Goal: Transaction & Acquisition: Book appointment/travel/reservation

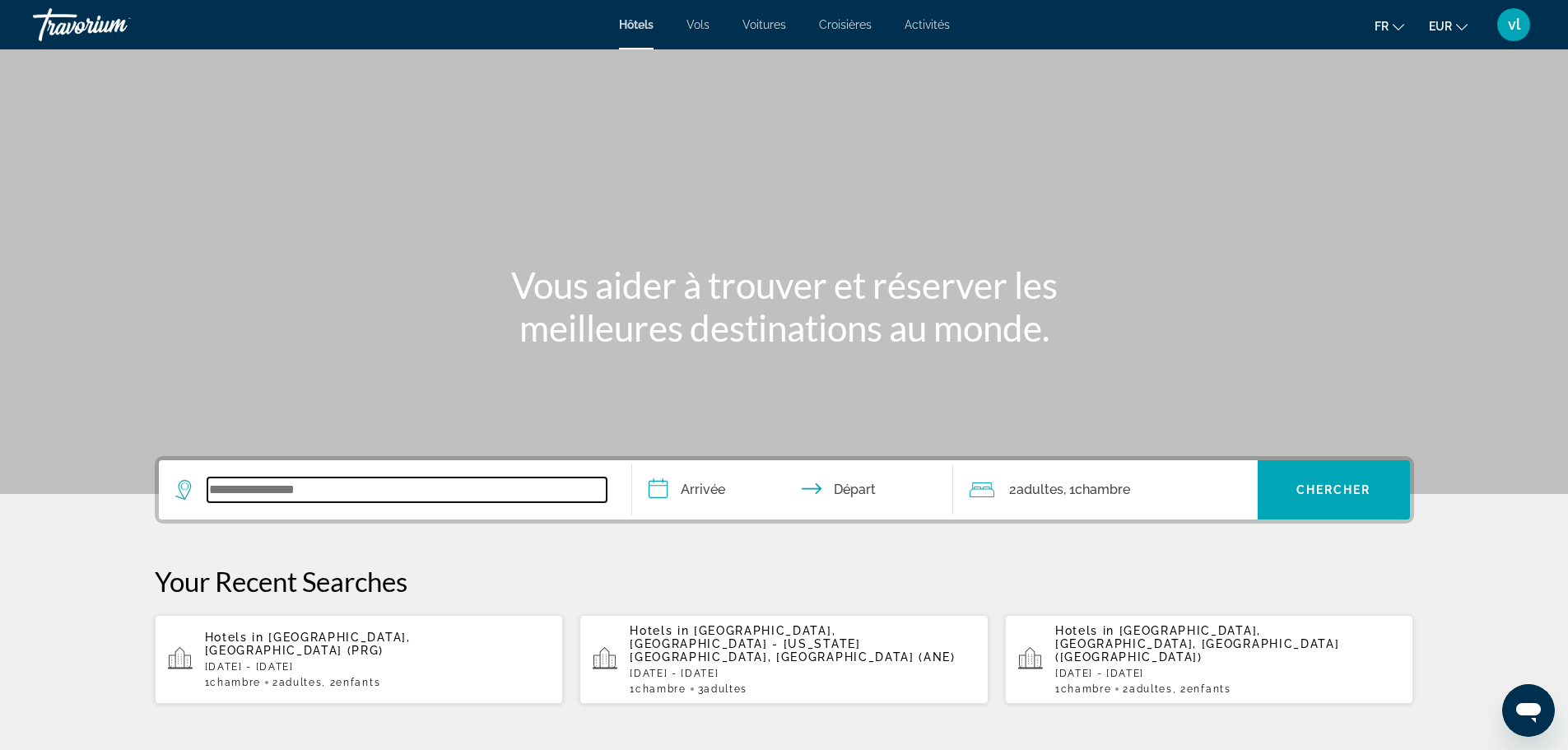
click at [283, 491] on input "Search widget" at bounding box center [407, 490] width 399 height 25
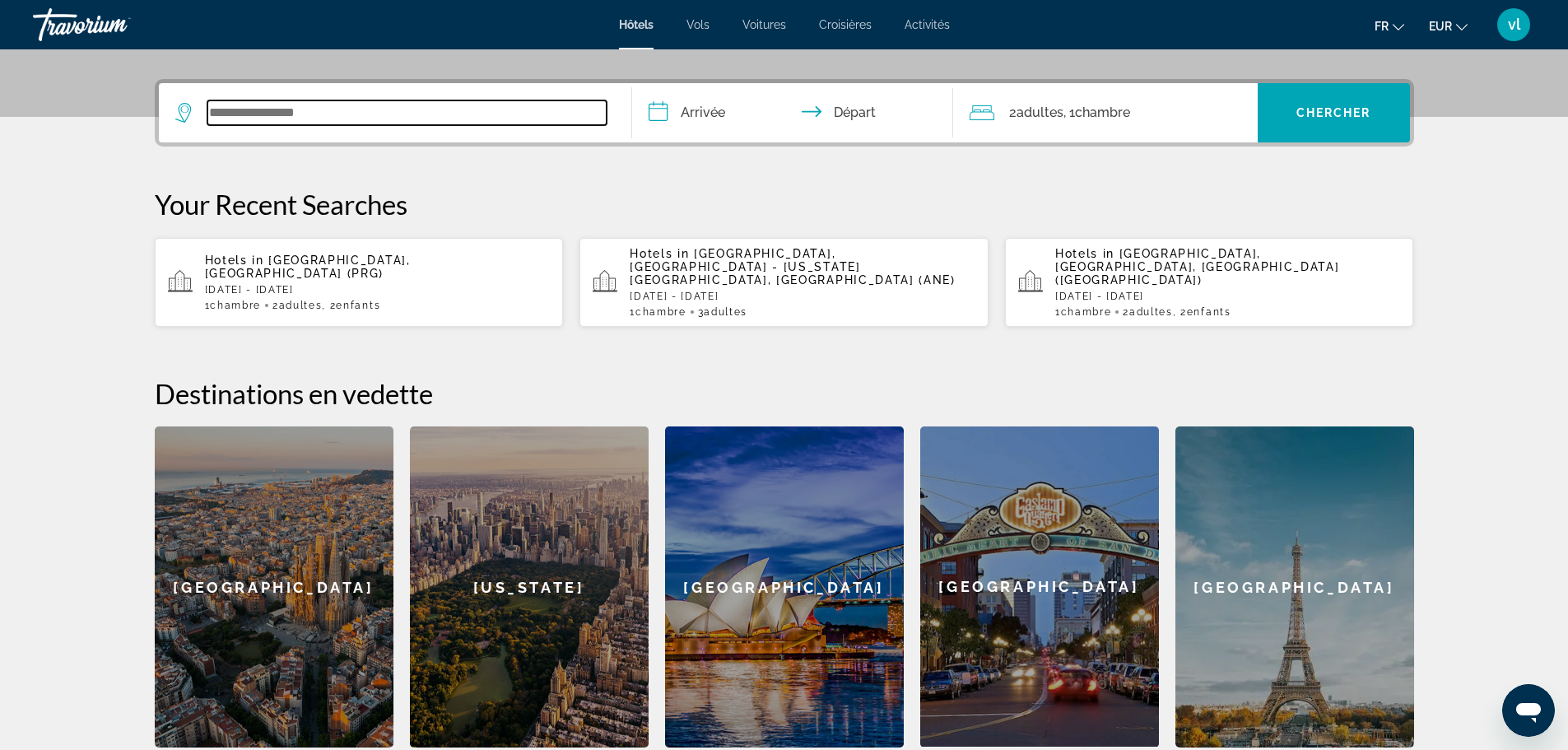
scroll to position [403, 0]
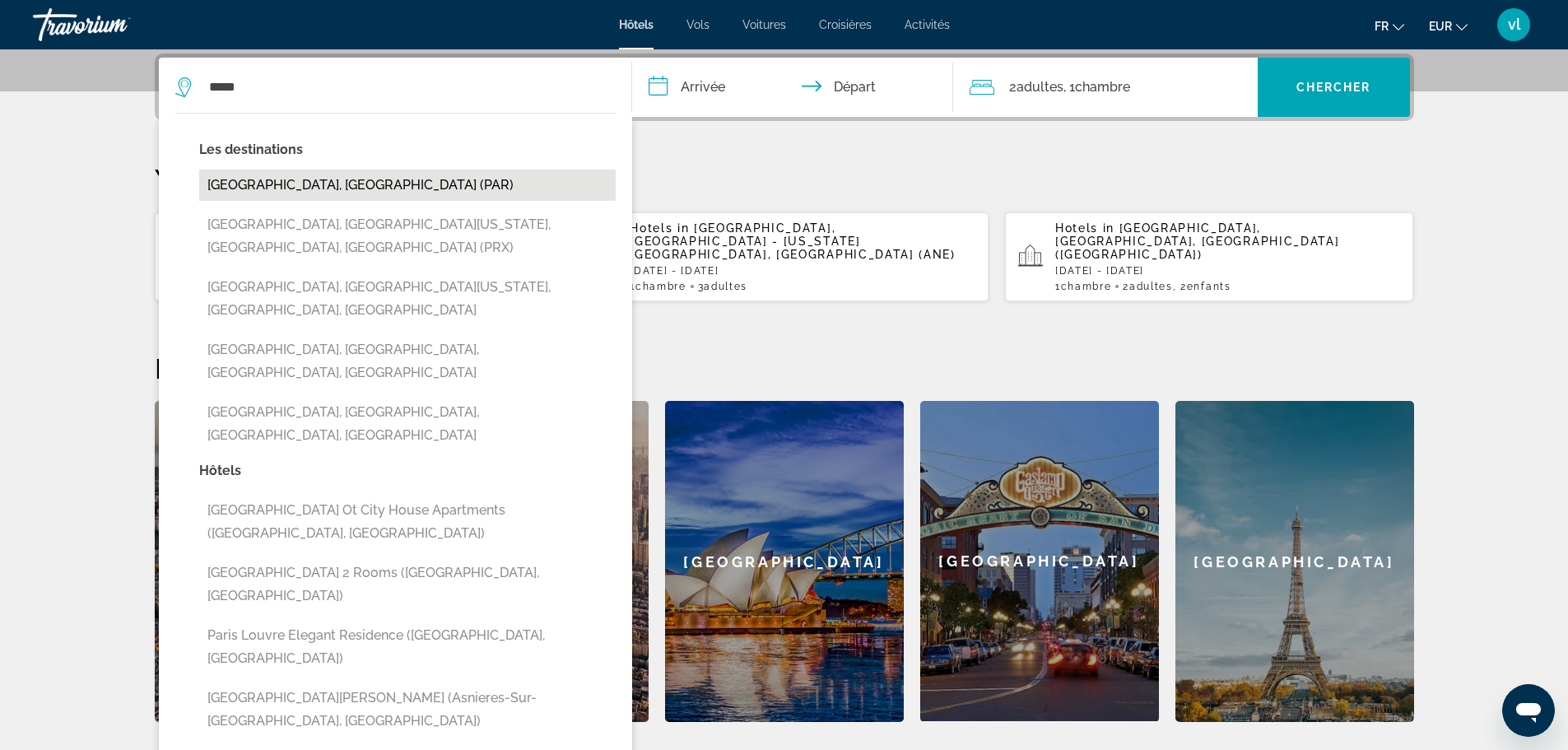
click at [247, 188] on button "[GEOGRAPHIC_DATA], [GEOGRAPHIC_DATA] (PAR)" at bounding box center [407, 185] width 416 height 31
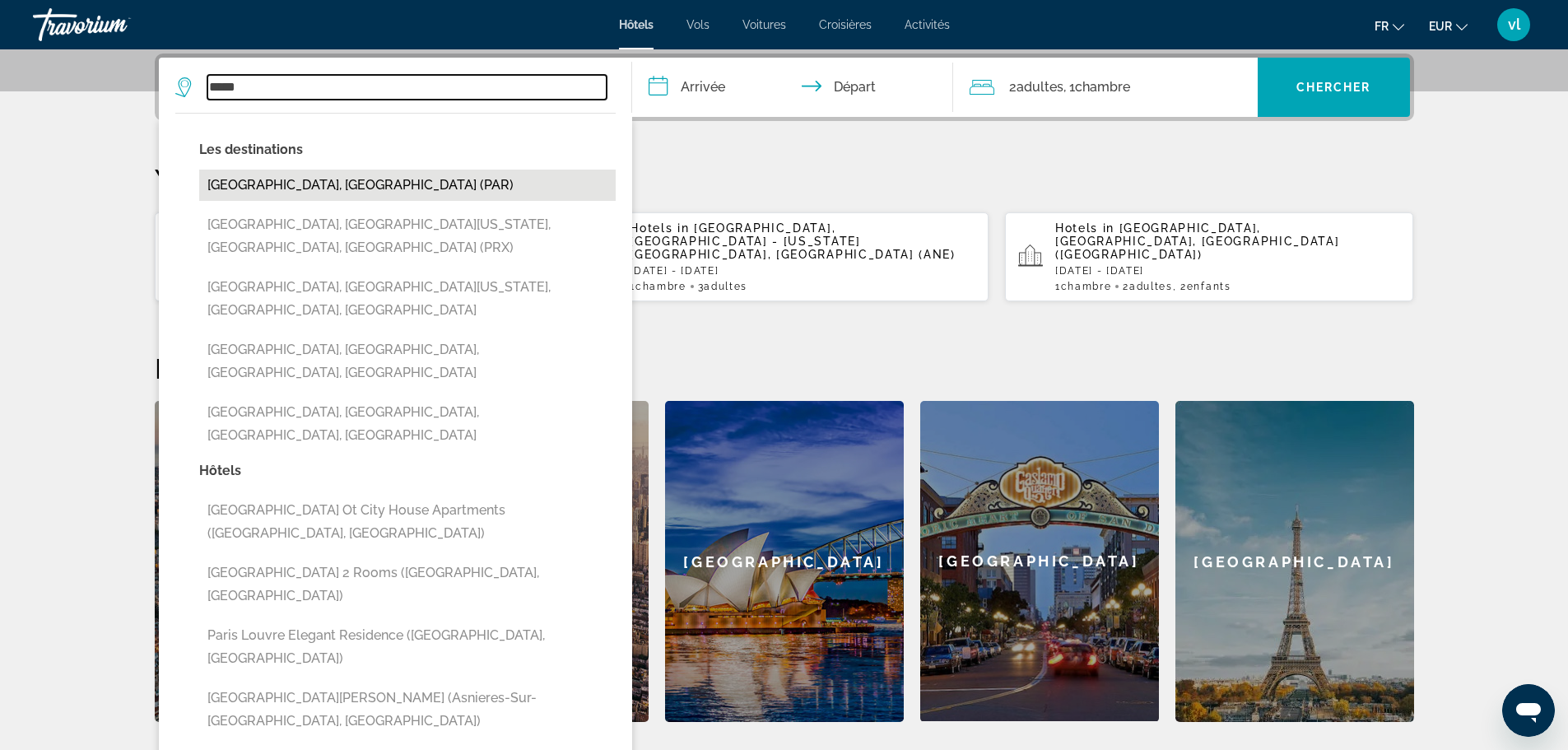
type input "**********"
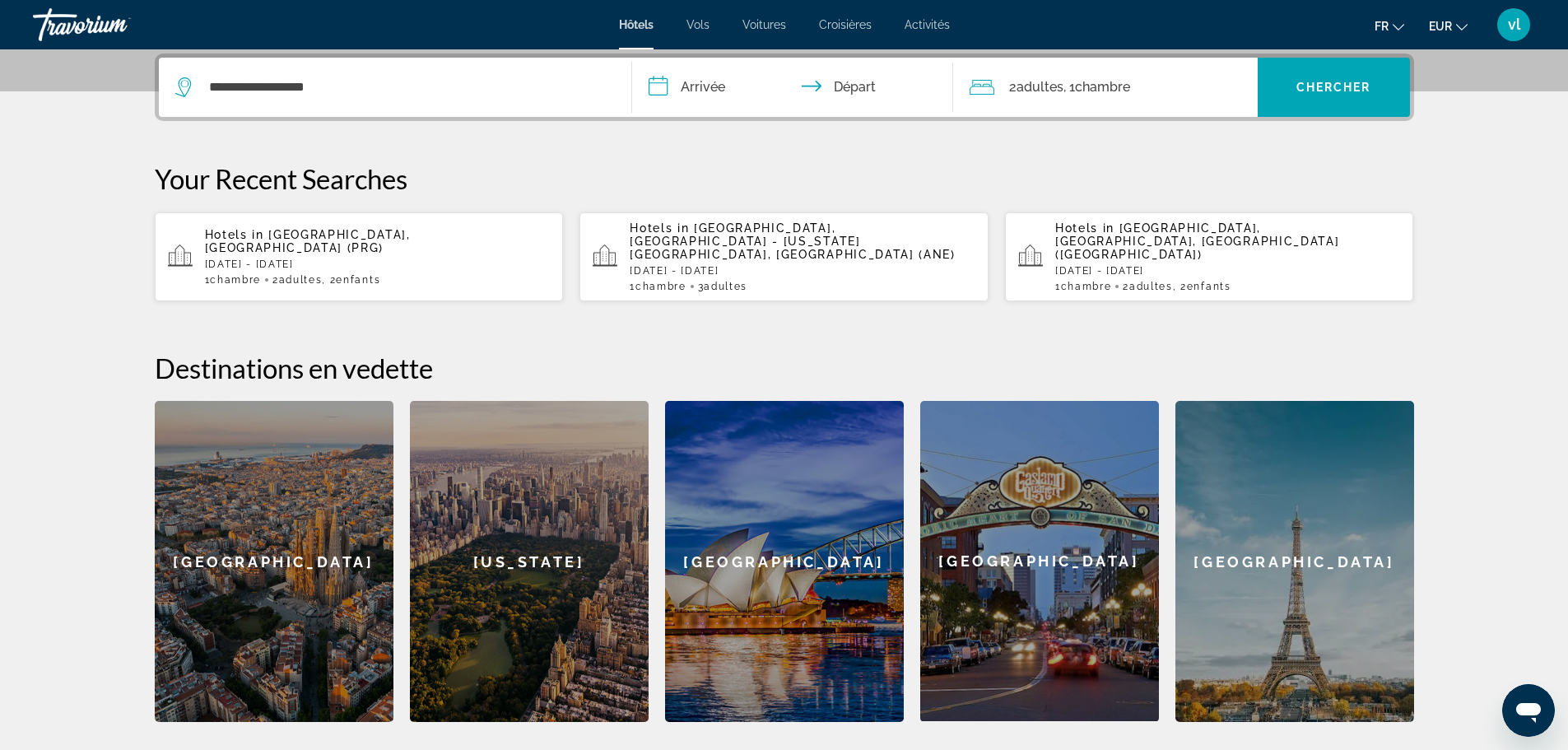
click at [665, 83] on input "**********" at bounding box center [796, 90] width 328 height 64
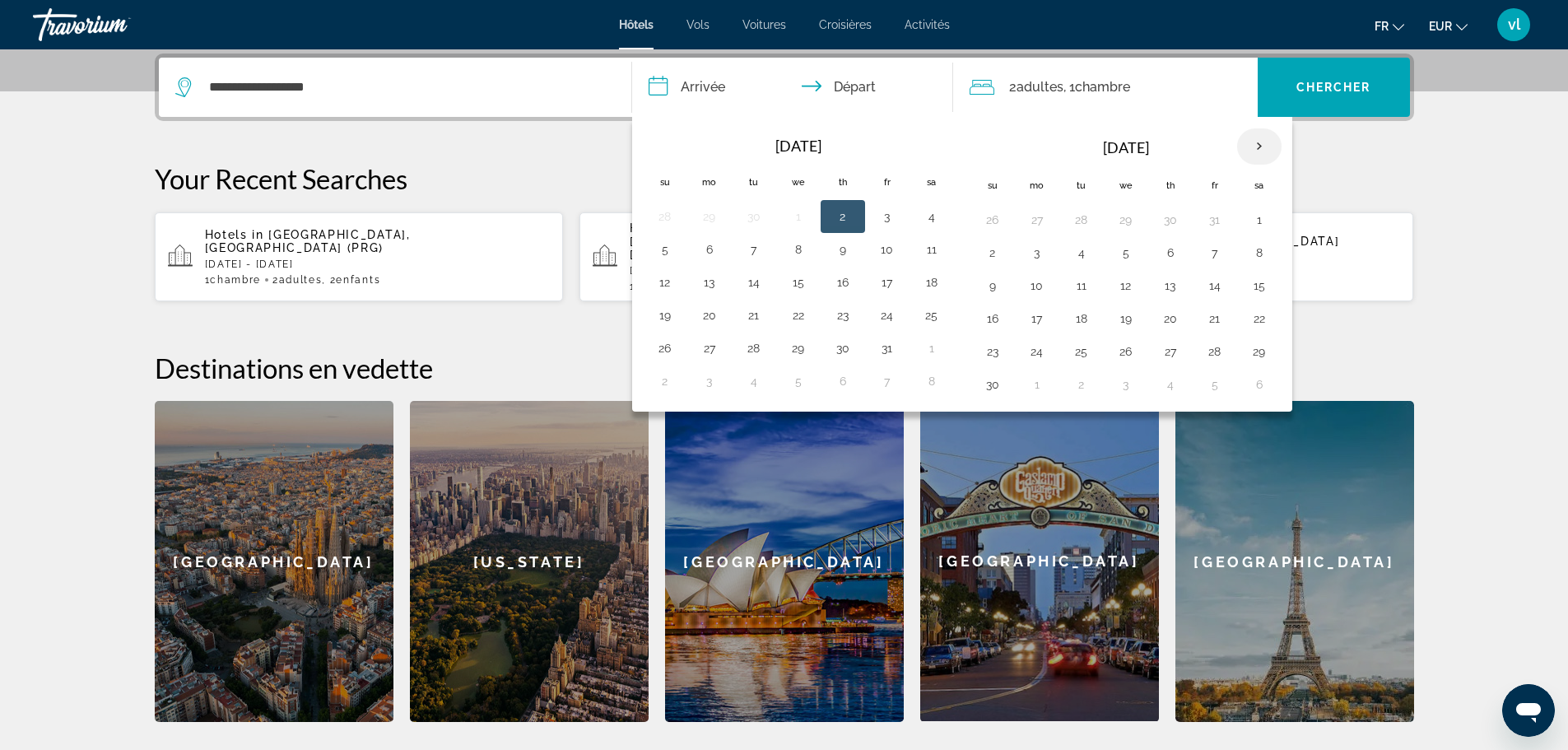
click at [1258, 149] on th "Next month" at bounding box center [1259, 147] width 45 height 36
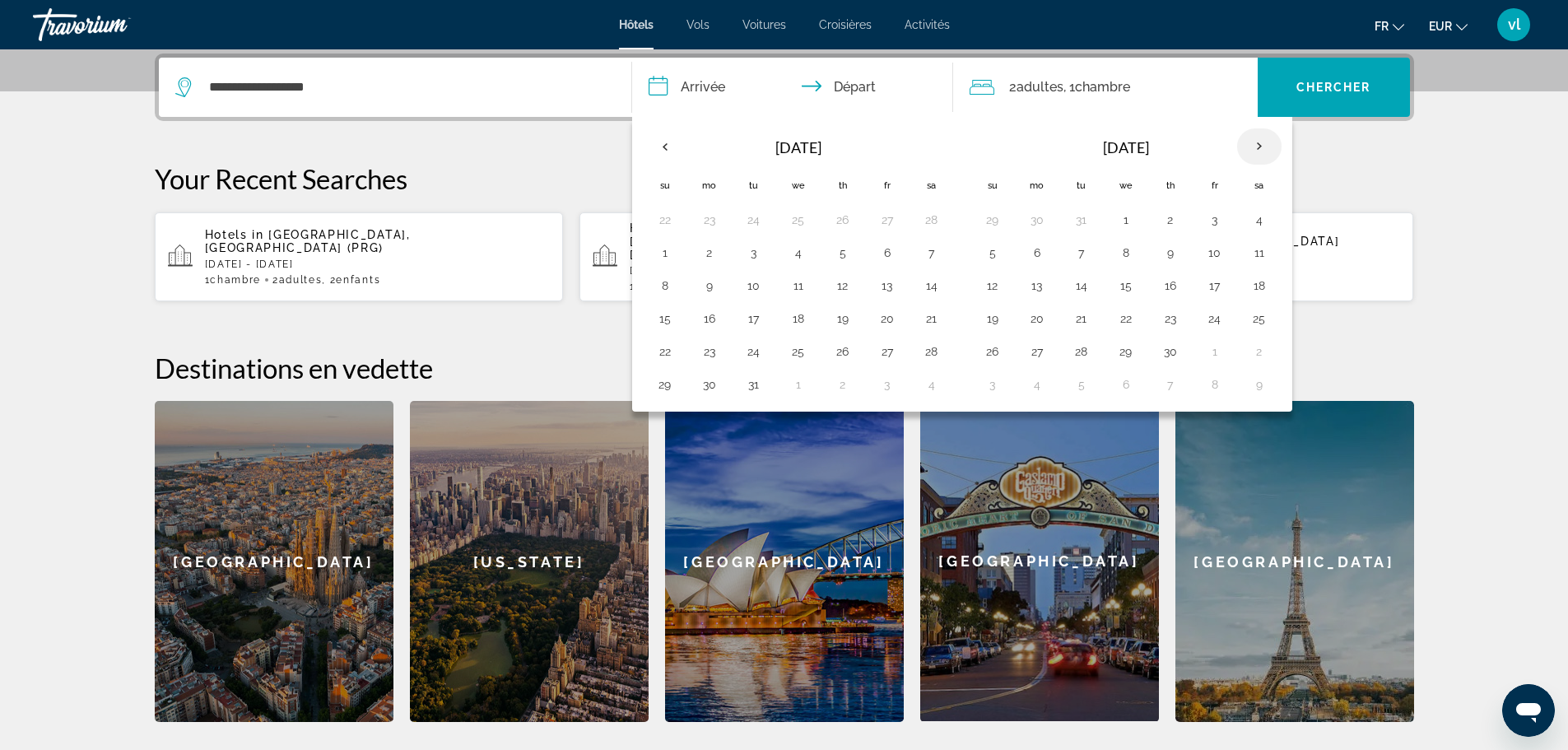
click at [1258, 149] on th "Next month" at bounding box center [1259, 147] width 45 height 36
click at [1211, 257] on button "10" at bounding box center [1215, 253] width 27 height 23
click at [1037, 290] on button "13" at bounding box center [1037, 285] width 27 height 23
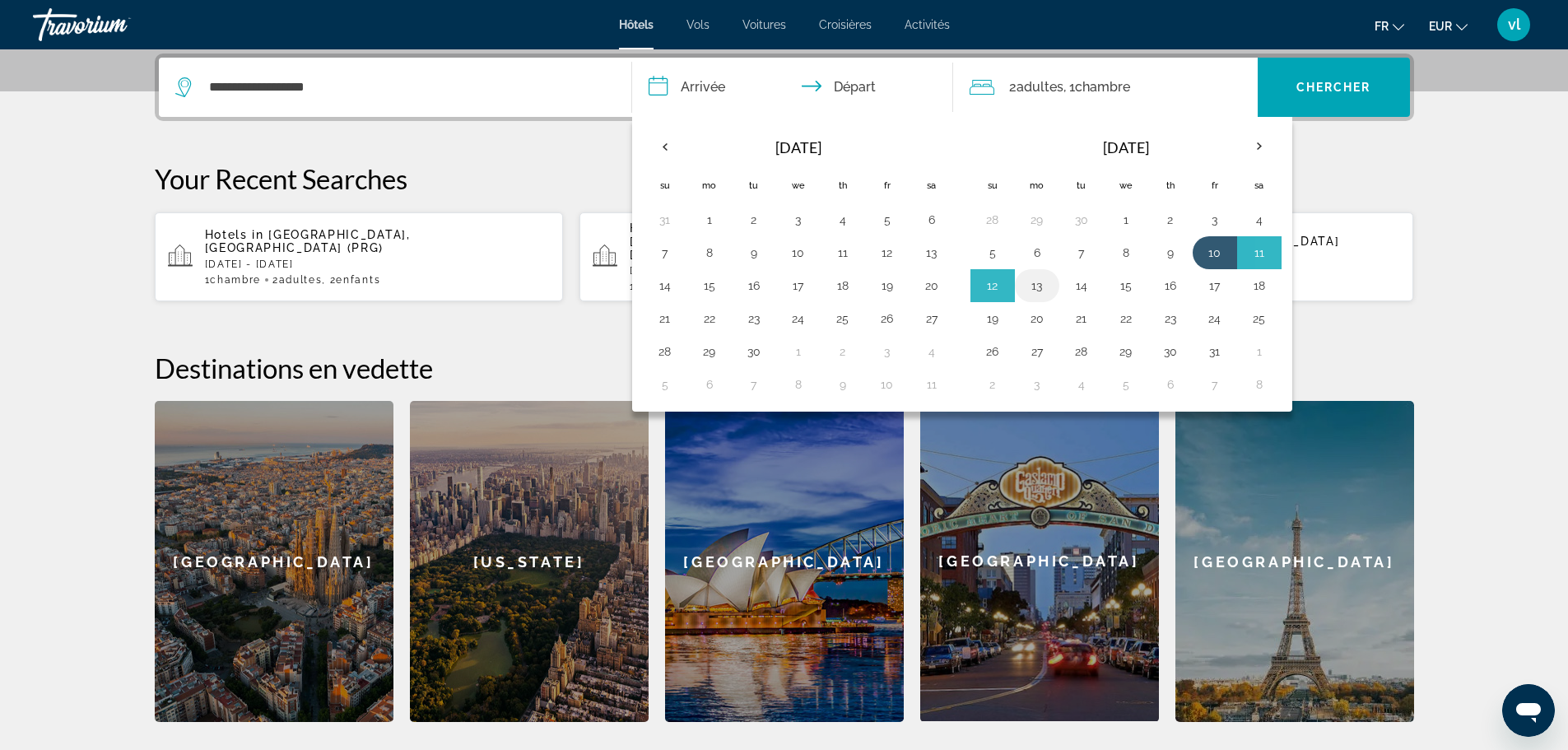
type input "**********"
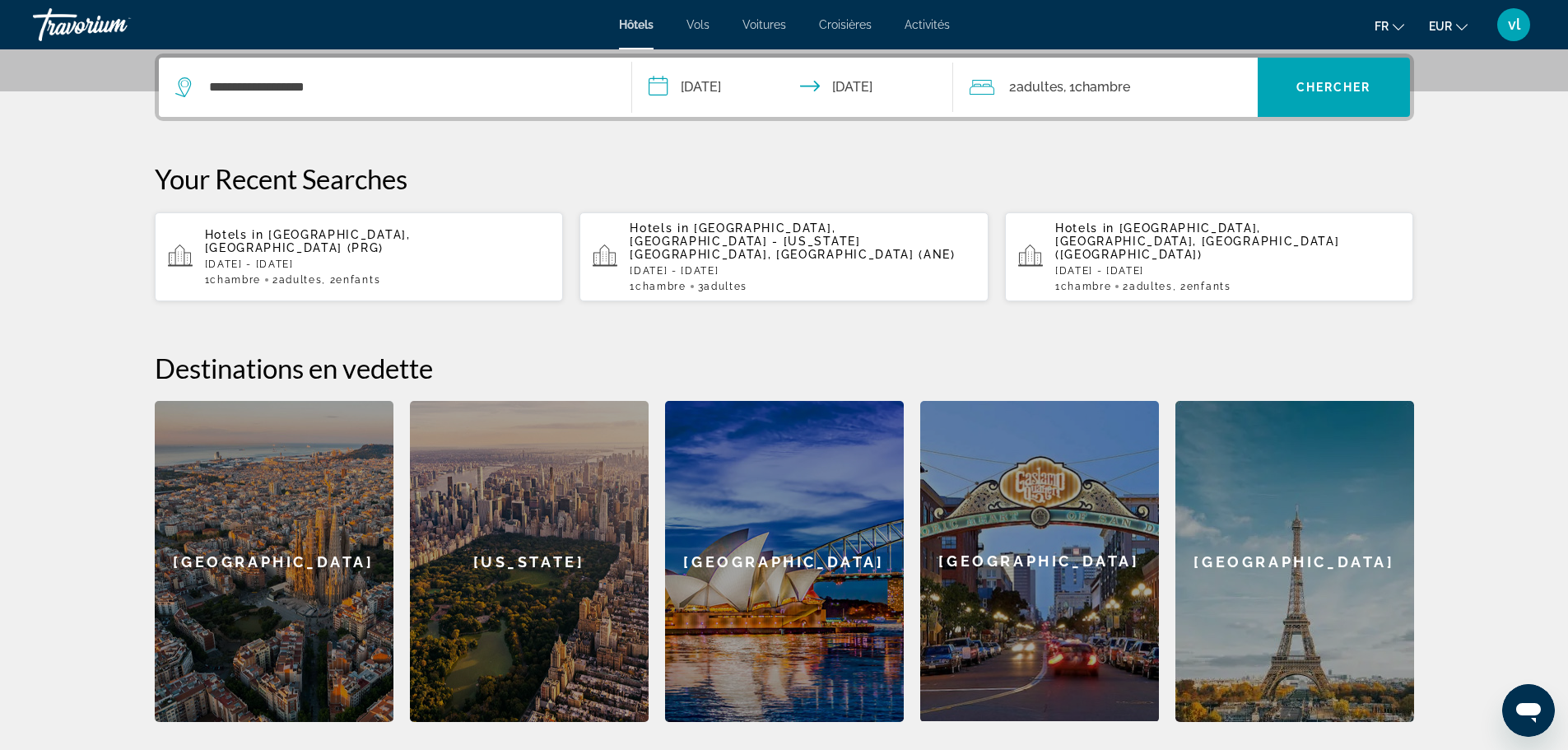
click at [1056, 80] on span "Adultes" at bounding box center [1040, 87] width 47 height 16
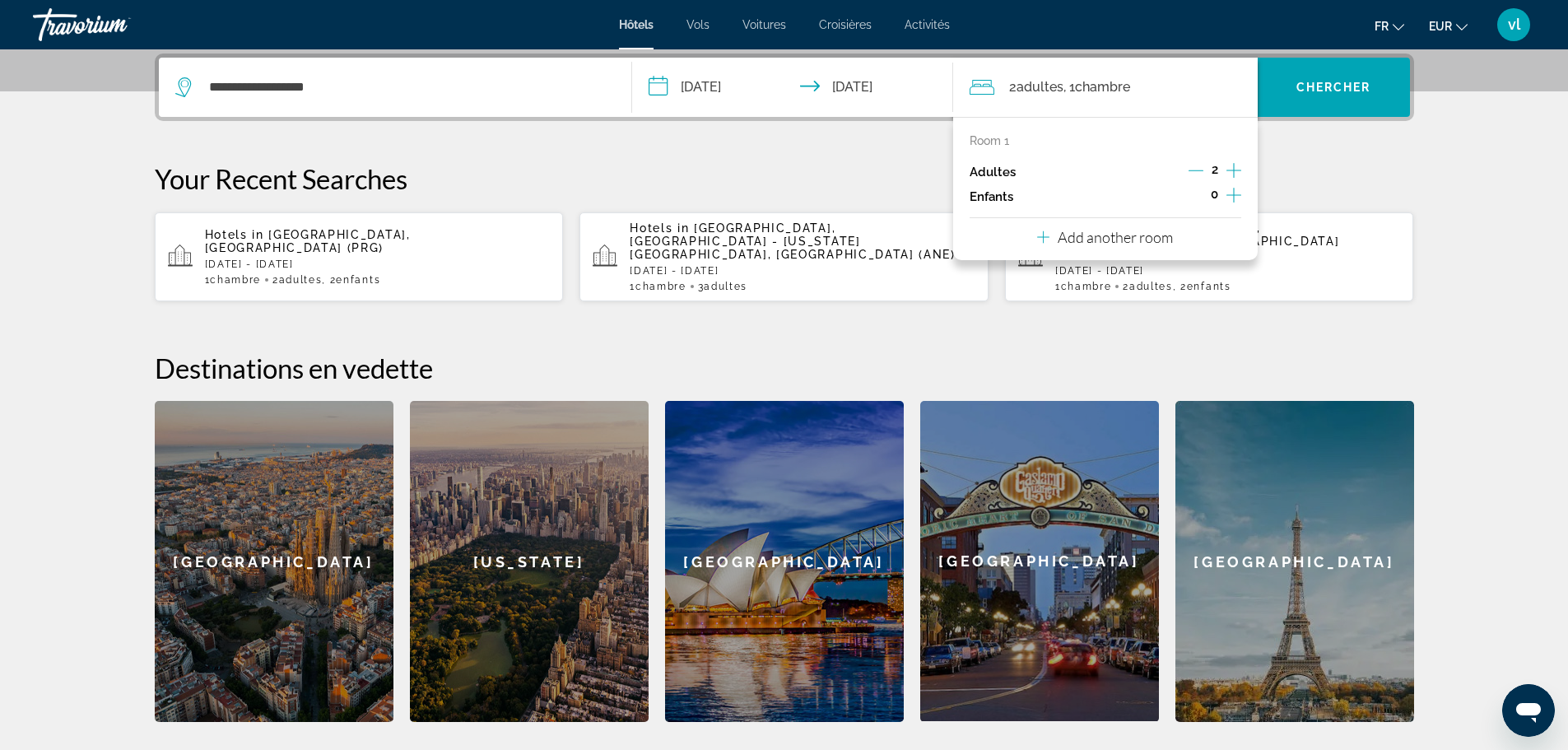
click at [1230, 169] on icon "Increment adults" at bounding box center [1234, 170] width 15 height 20
click at [1331, 91] on span "Chercher" at bounding box center [1334, 87] width 75 height 13
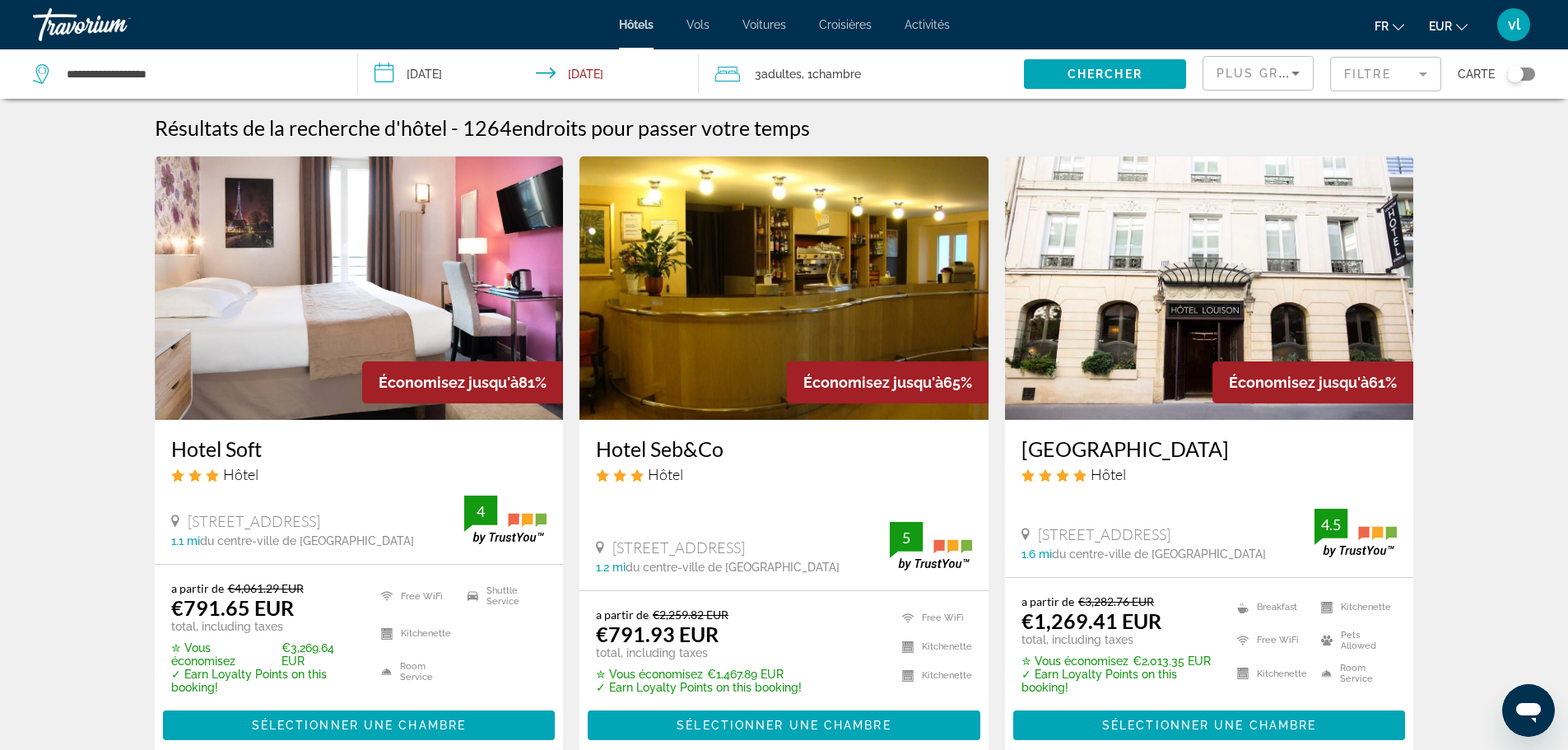
click at [1292, 75] on icon "Sort by" at bounding box center [1296, 73] width 20 height 20
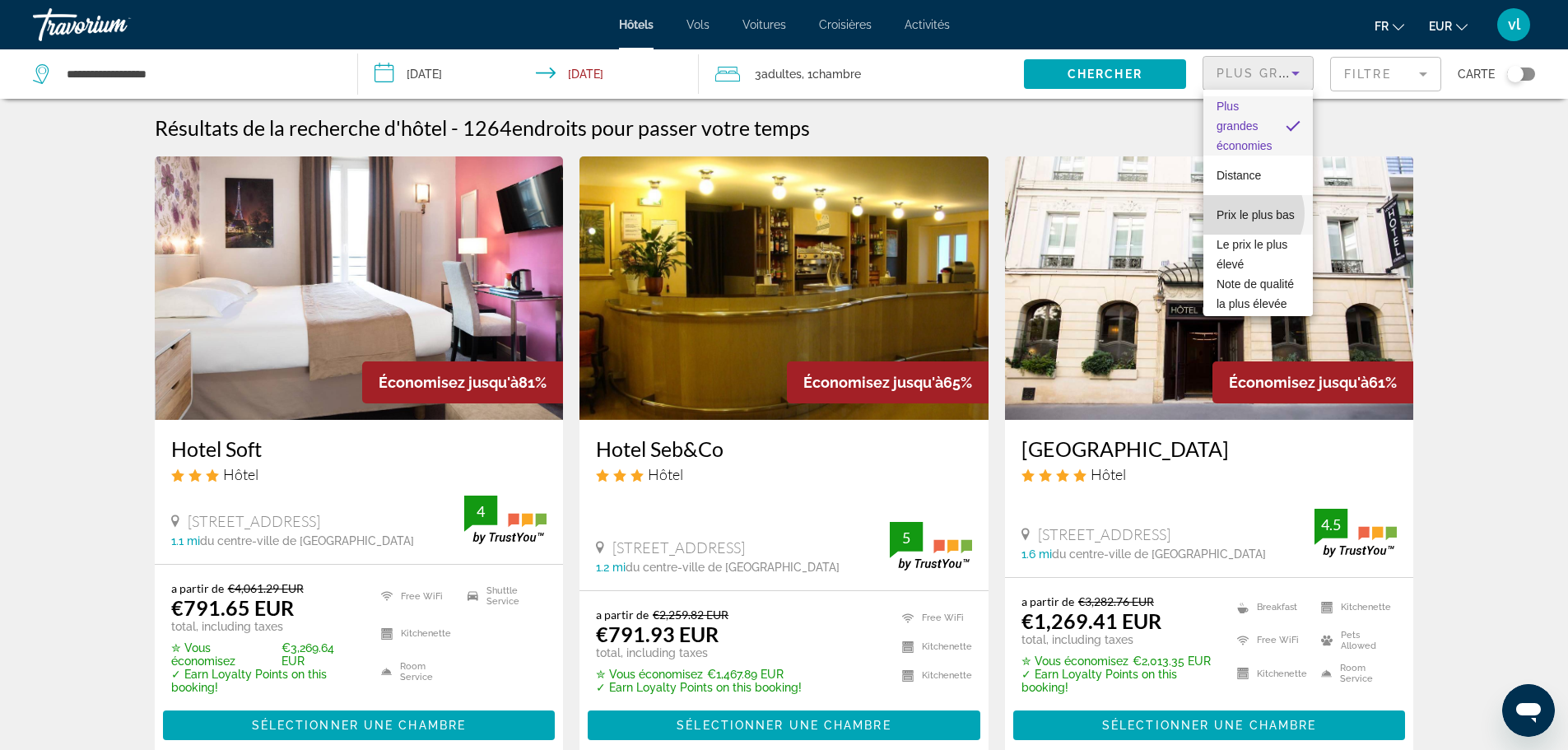
click at [1246, 213] on span "Prix le plus bas" at bounding box center [1255, 215] width 78 height 20
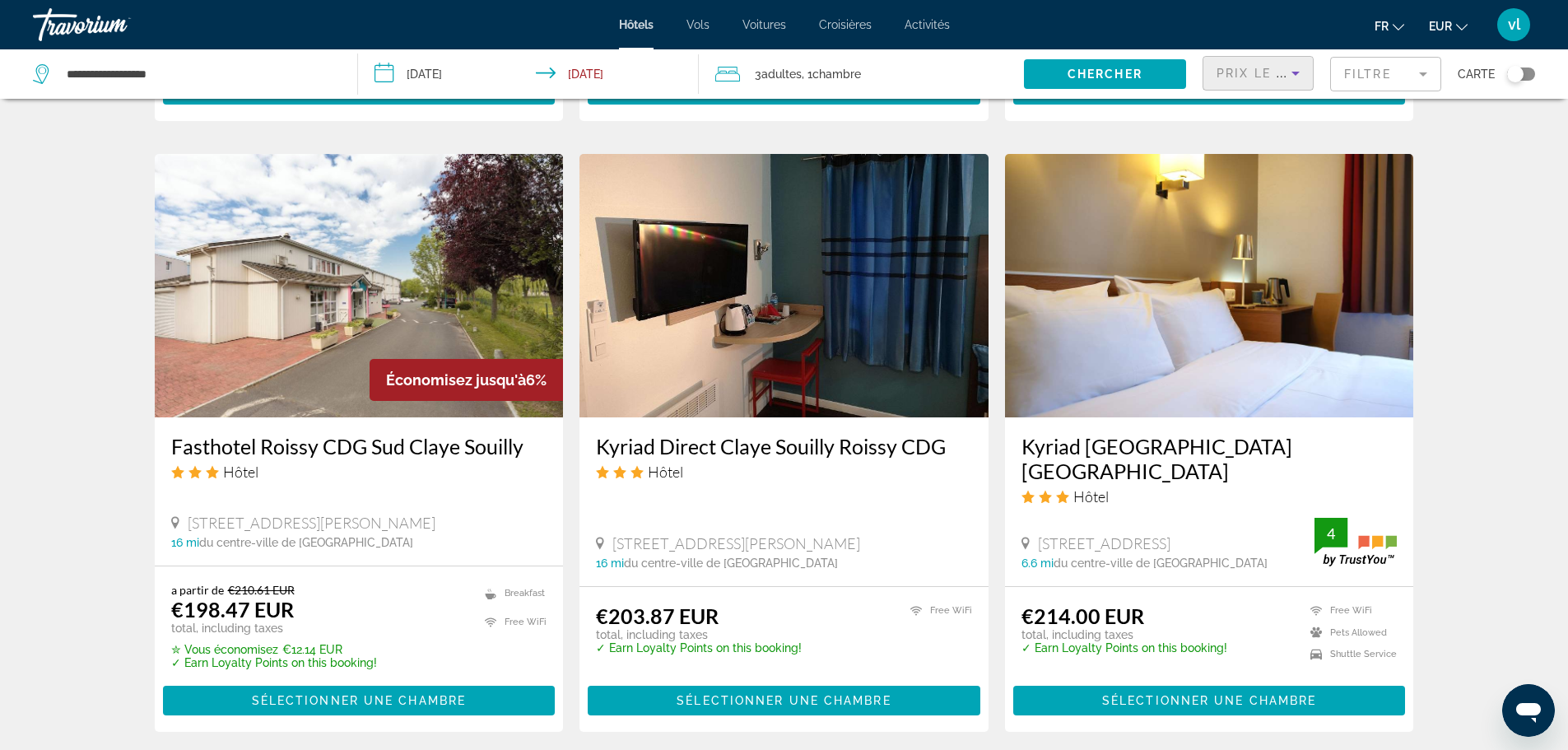
scroll to position [1866, 0]
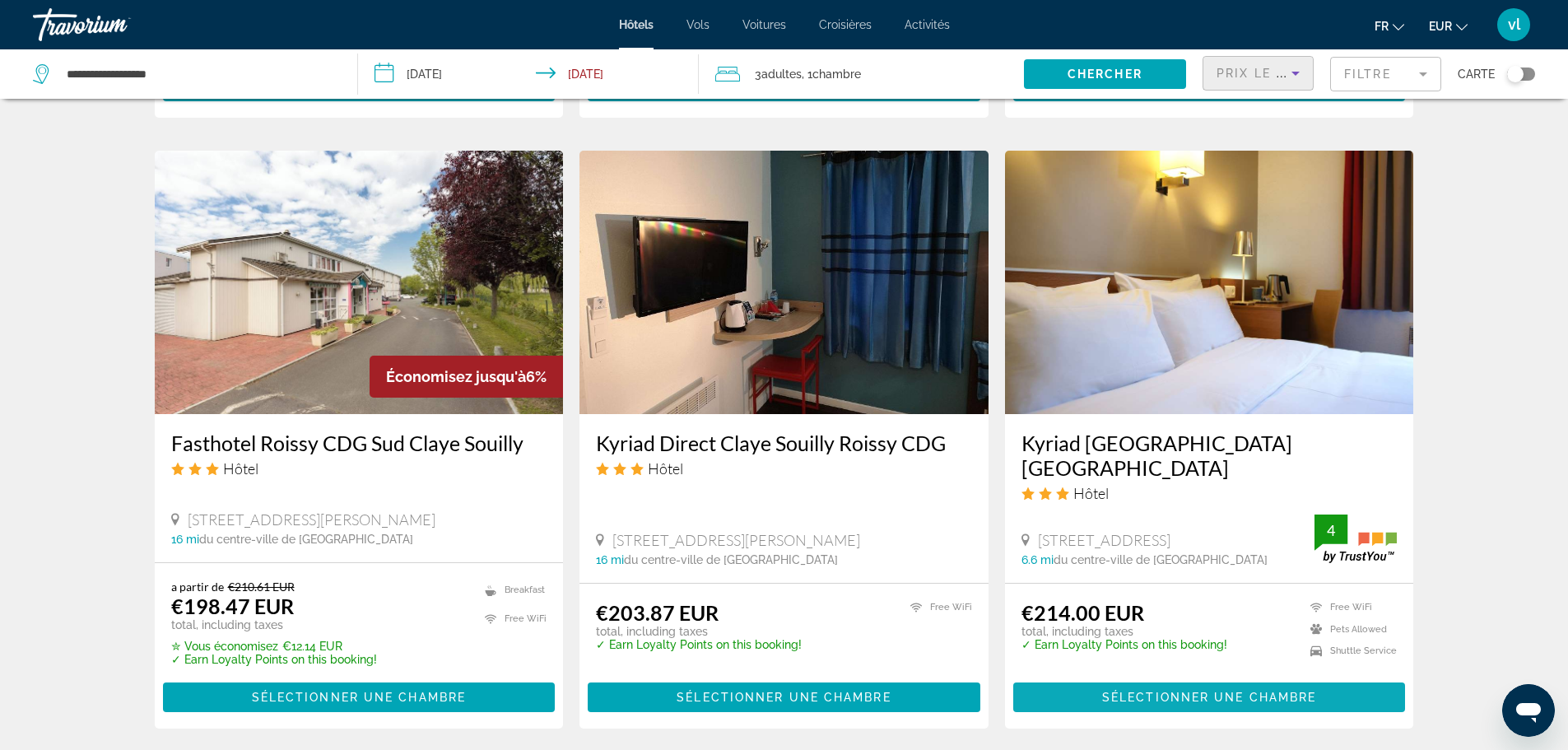
click at [1125, 691] on span "Sélectionner une chambre" at bounding box center [1209, 697] width 214 height 13
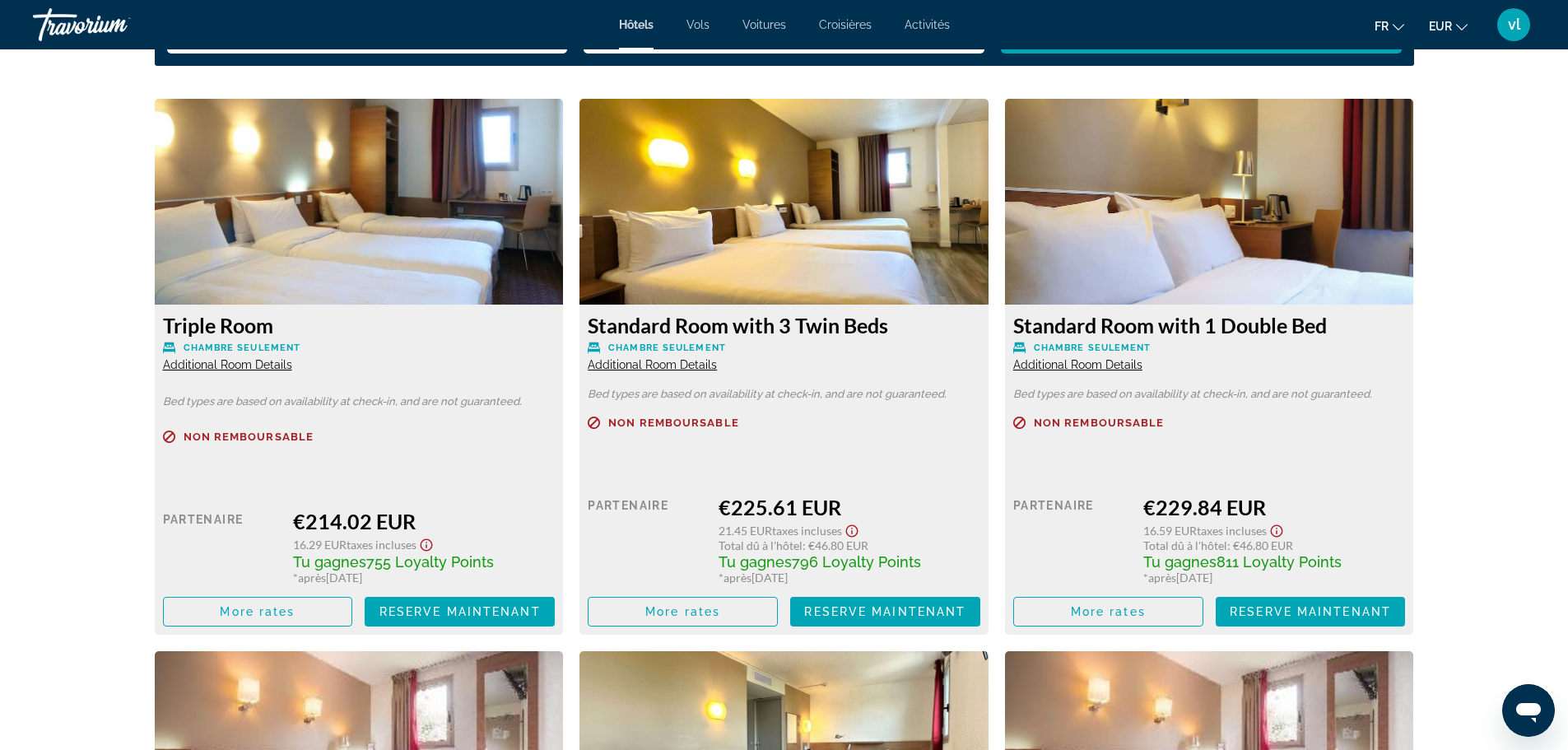
scroll to position [2243, 0]
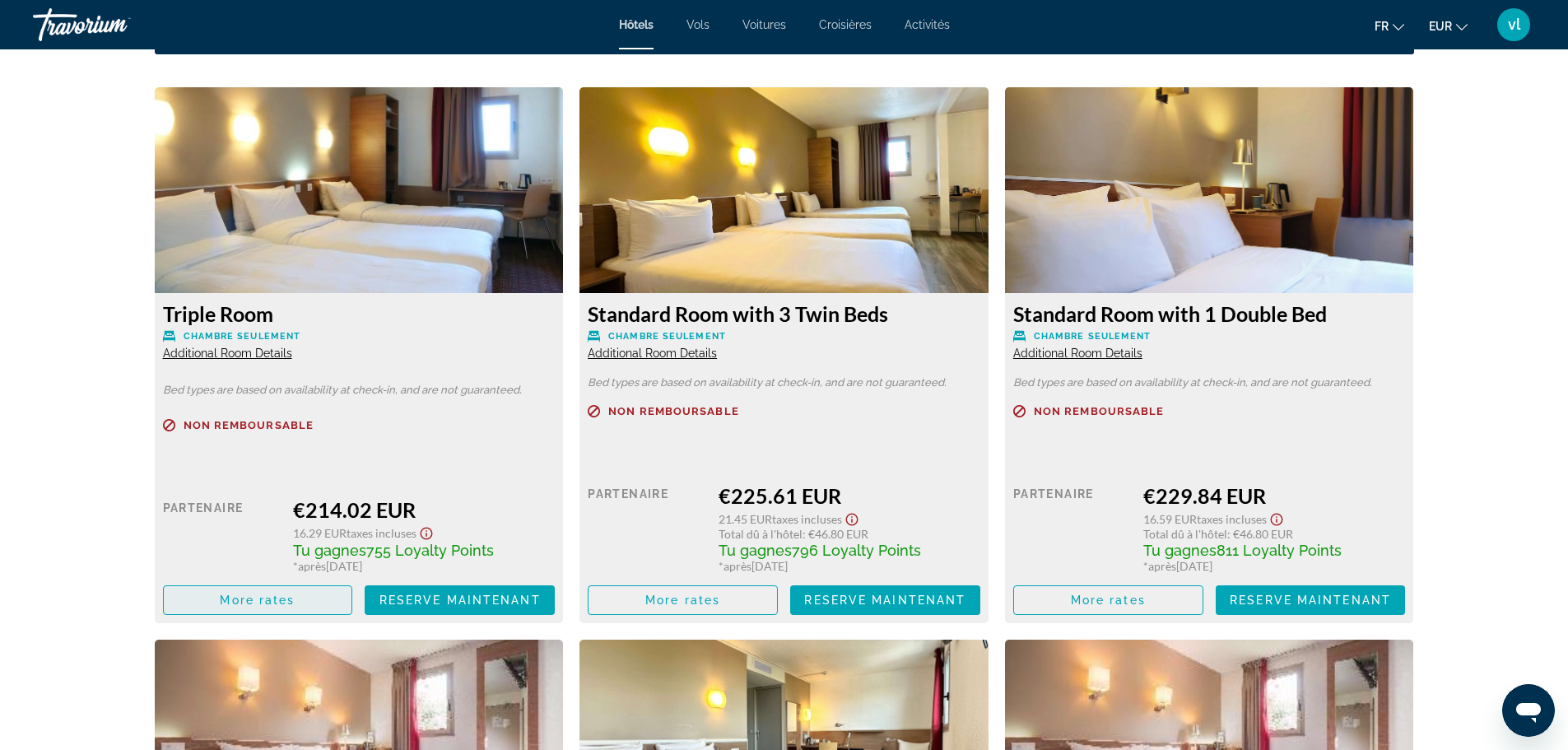
click at [234, 599] on span "More rates" at bounding box center [257, 600] width 75 height 13
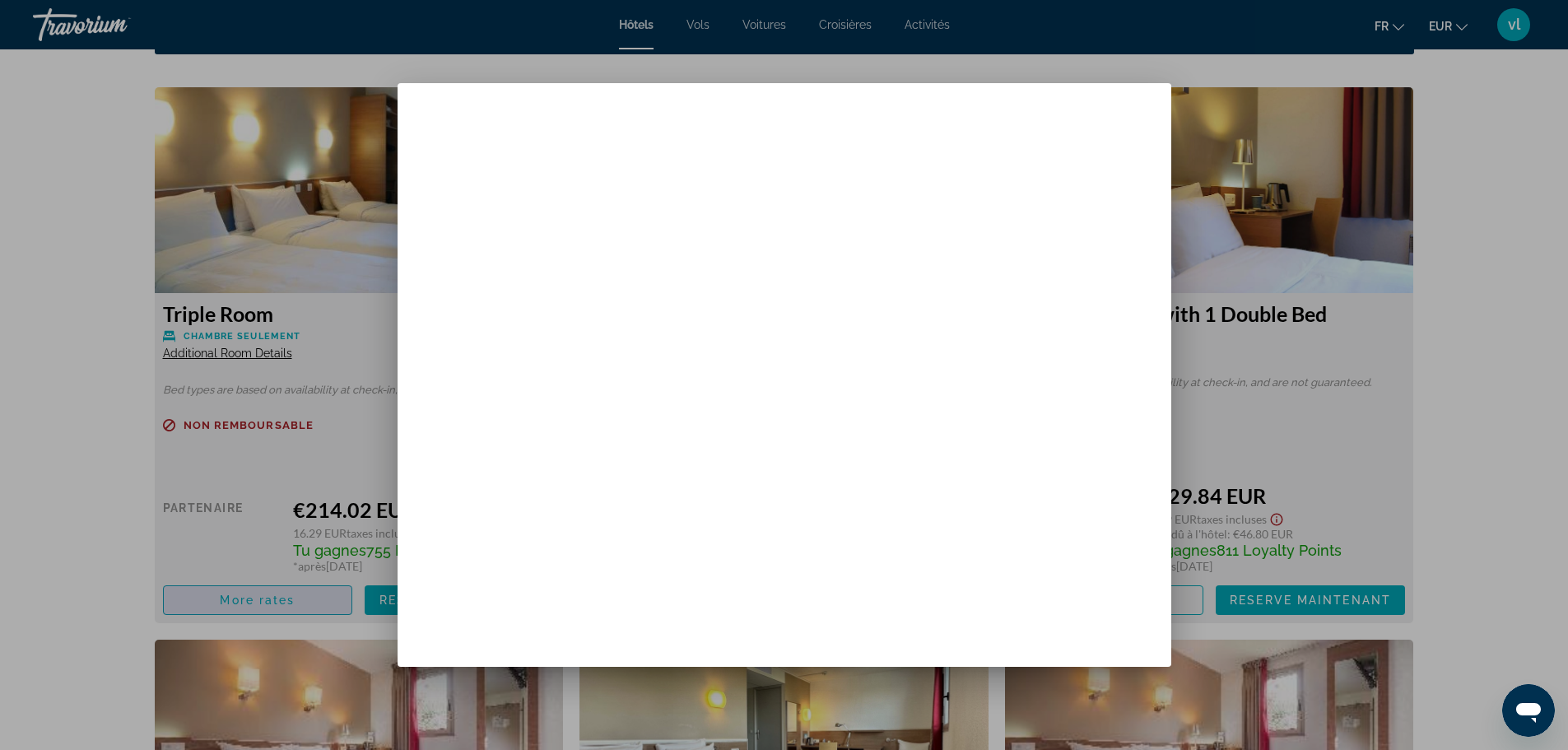
scroll to position [0, 0]
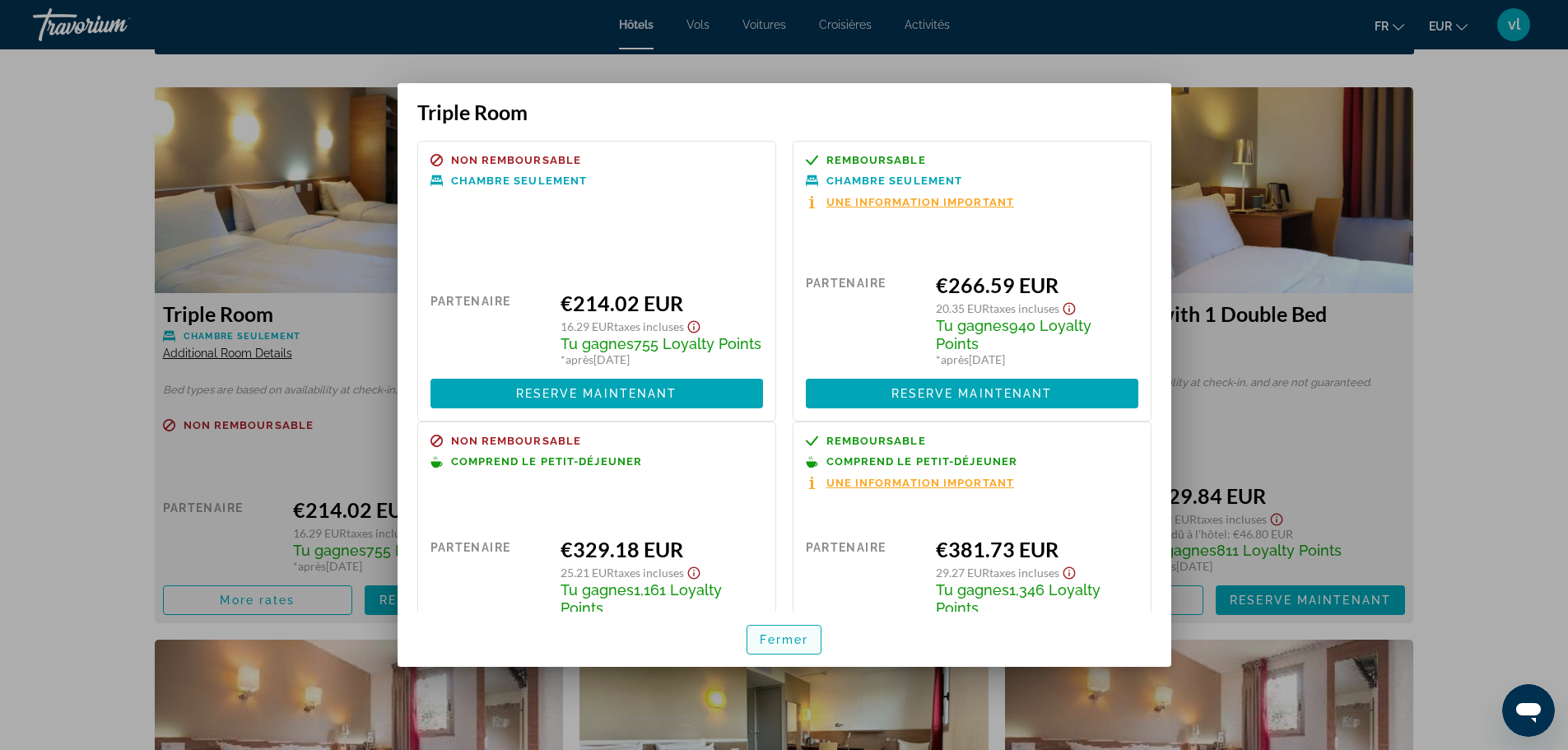
click at [794, 636] on span "Fermer" at bounding box center [784, 639] width 49 height 13
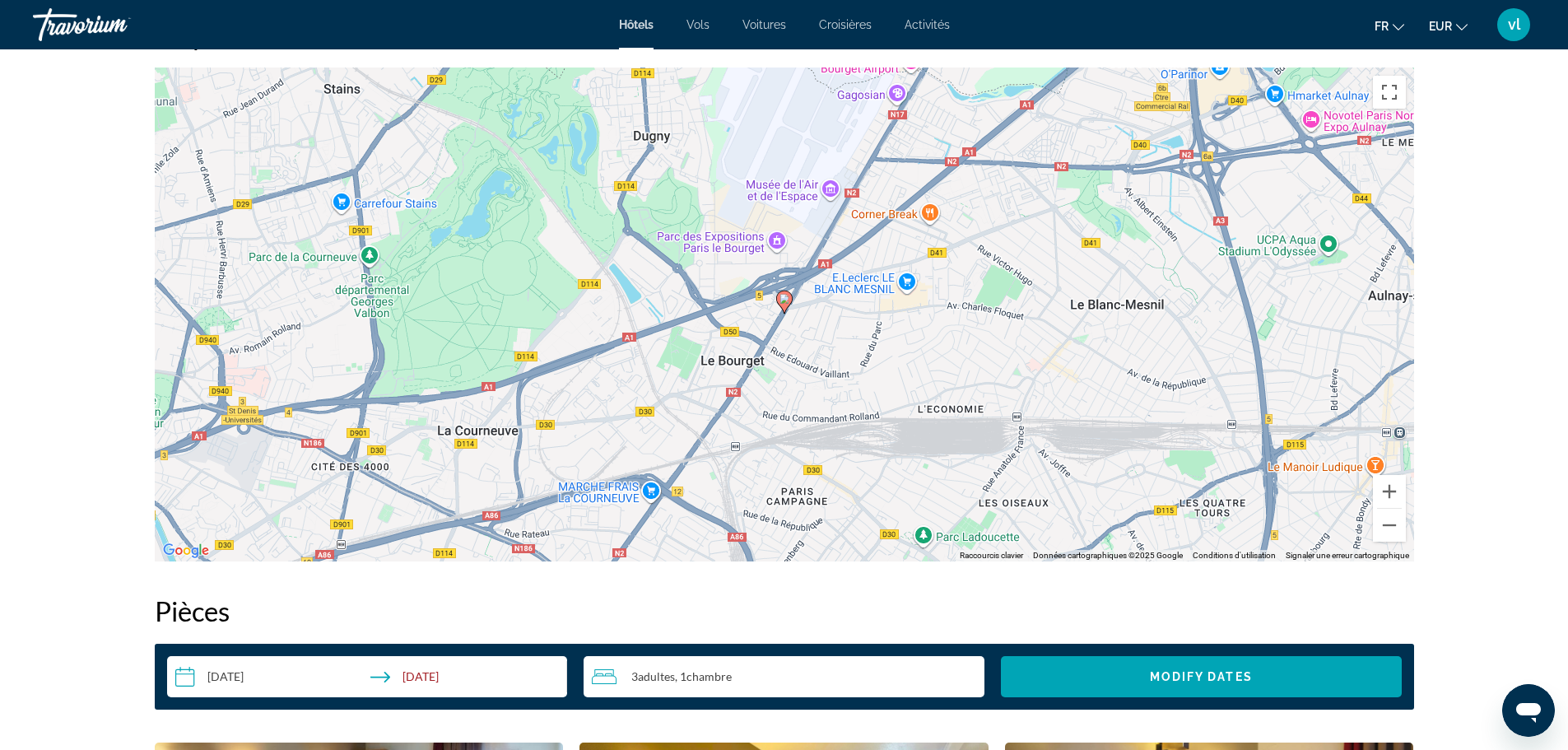
scroll to position [1582, 0]
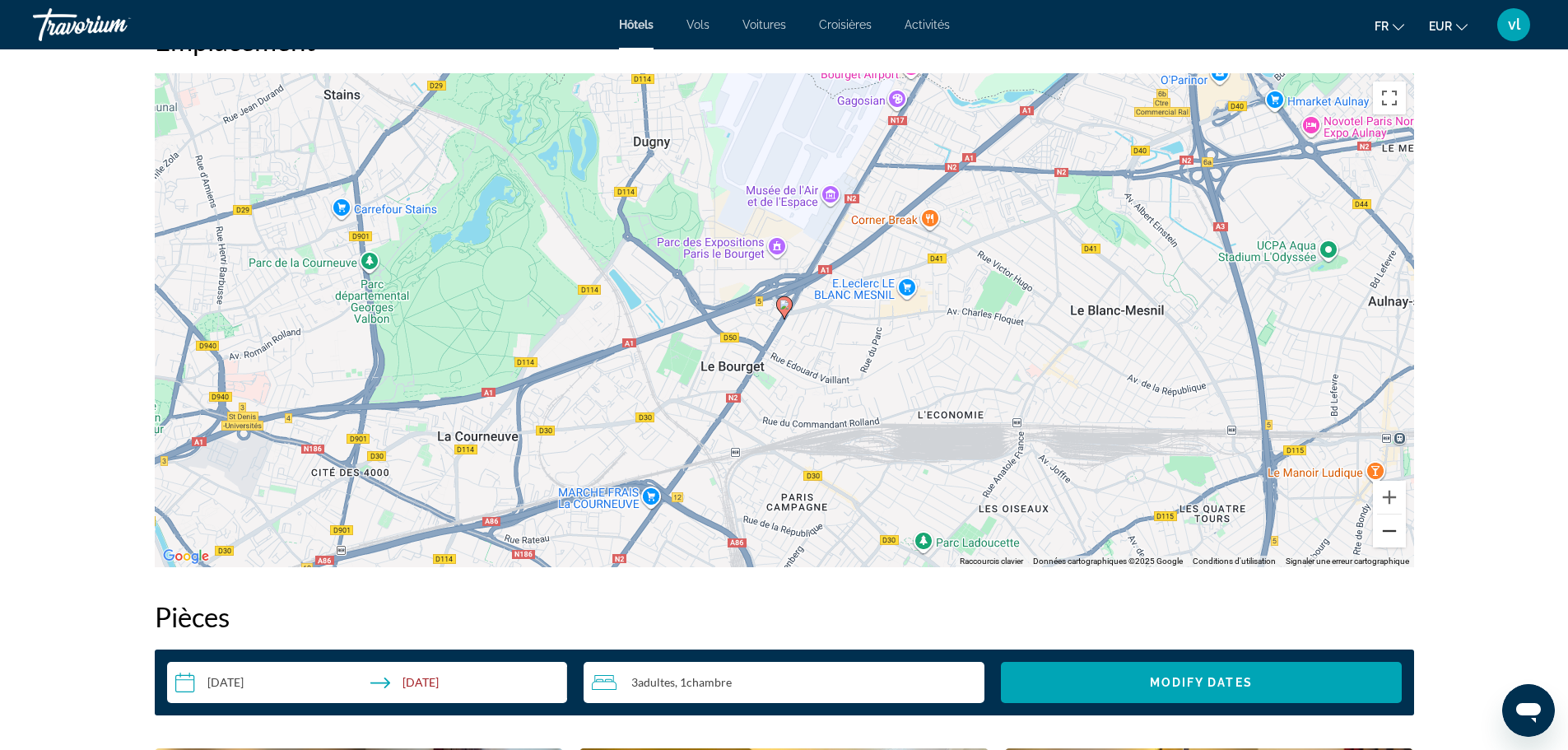
click at [1393, 534] on button "Zoom arrière" at bounding box center [1390, 531] width 33 height 33
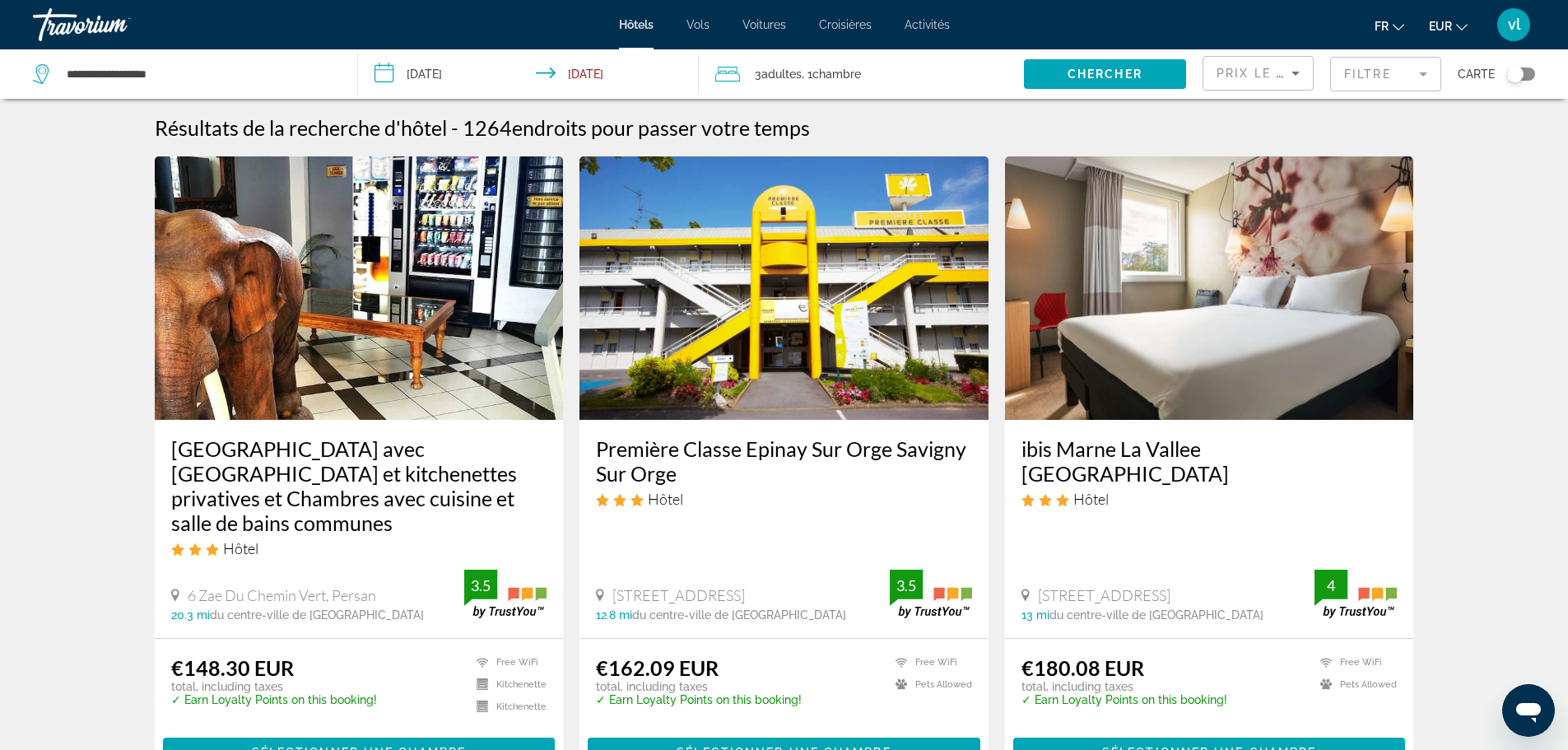
click at [1518, 71] on div "Toggle map" at bounding box center [1515, 73] width 16 height 16
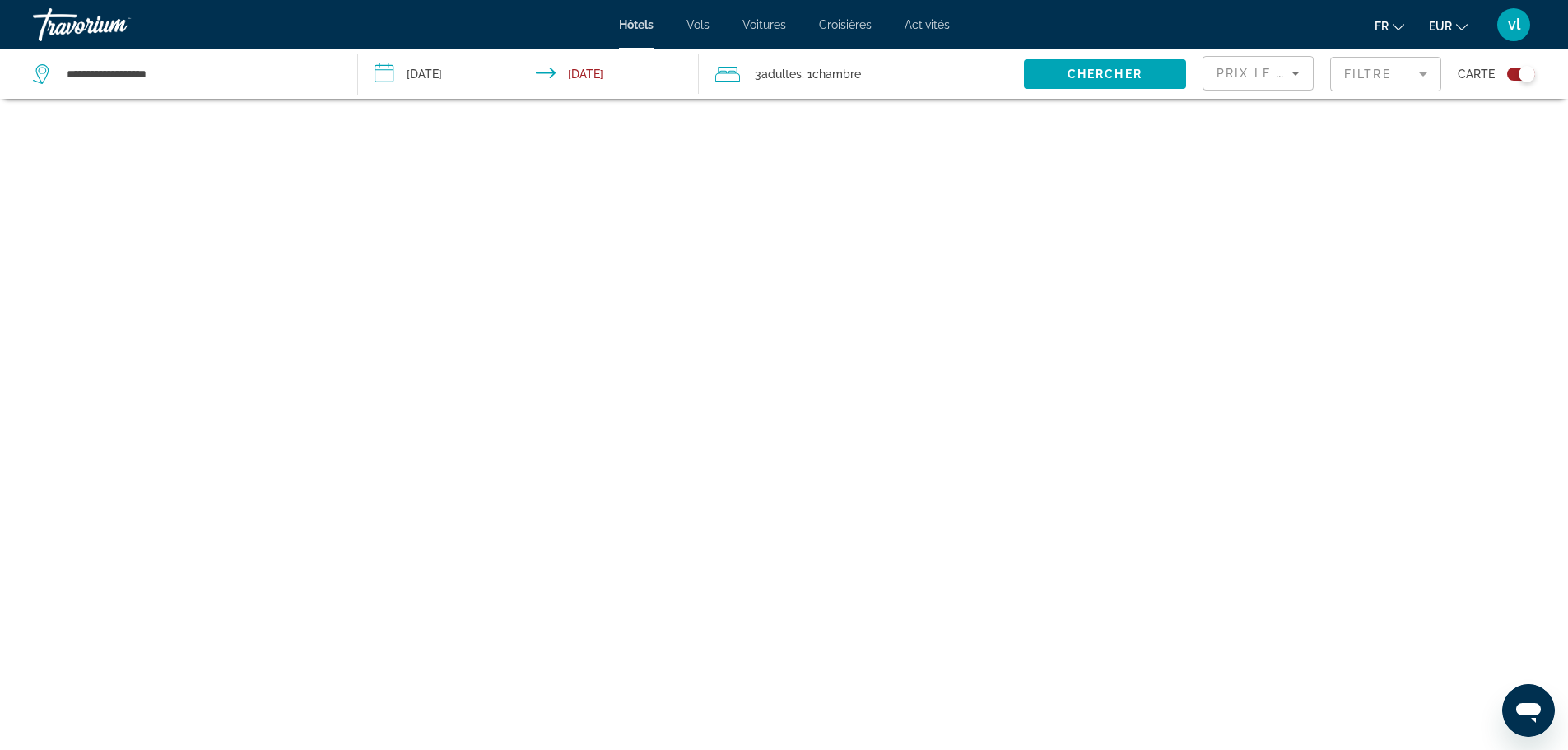
scroll to position [99, 0]
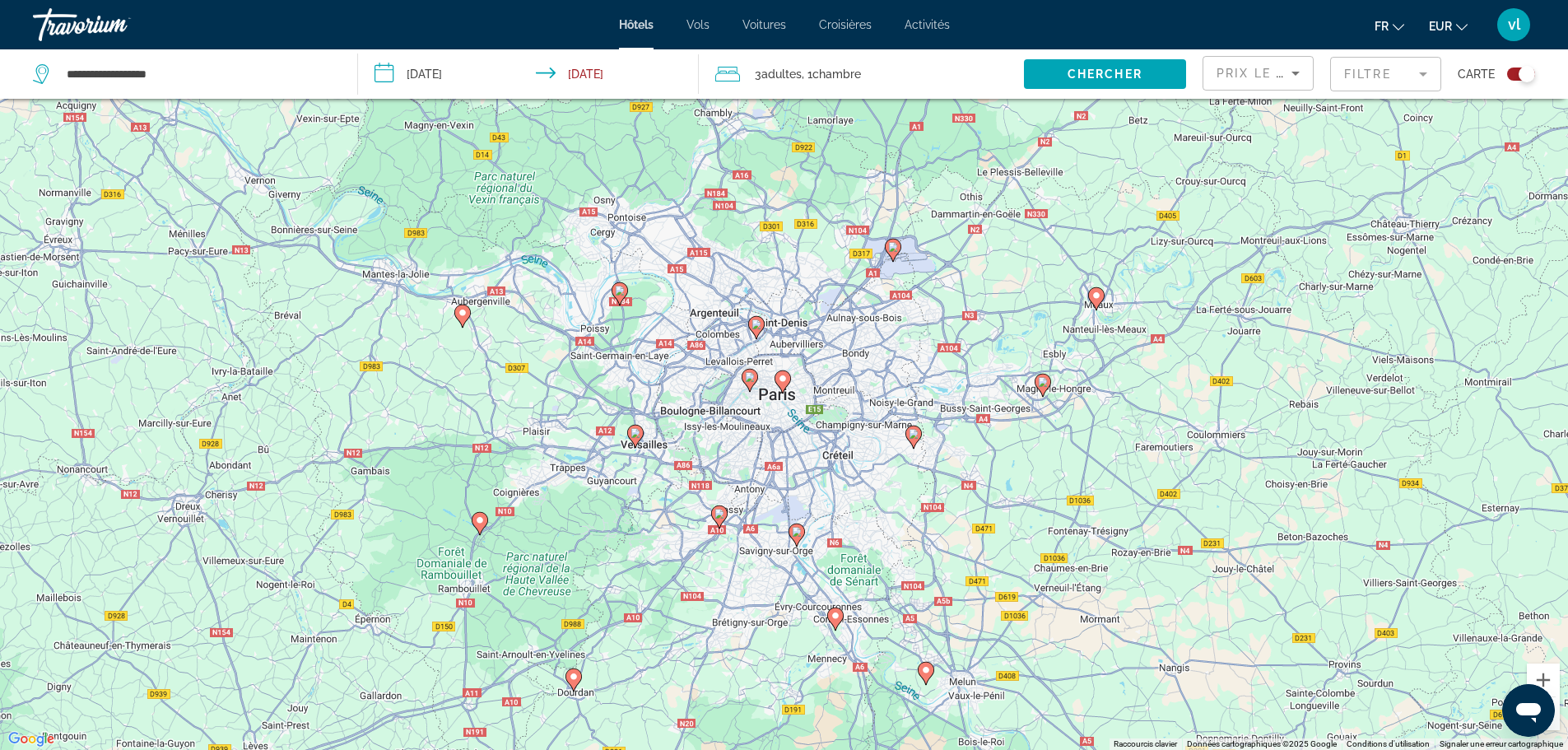
click at [1556, 722] on button "Zoom arrière" at bounding box center [1543, 714] width 33 height 33
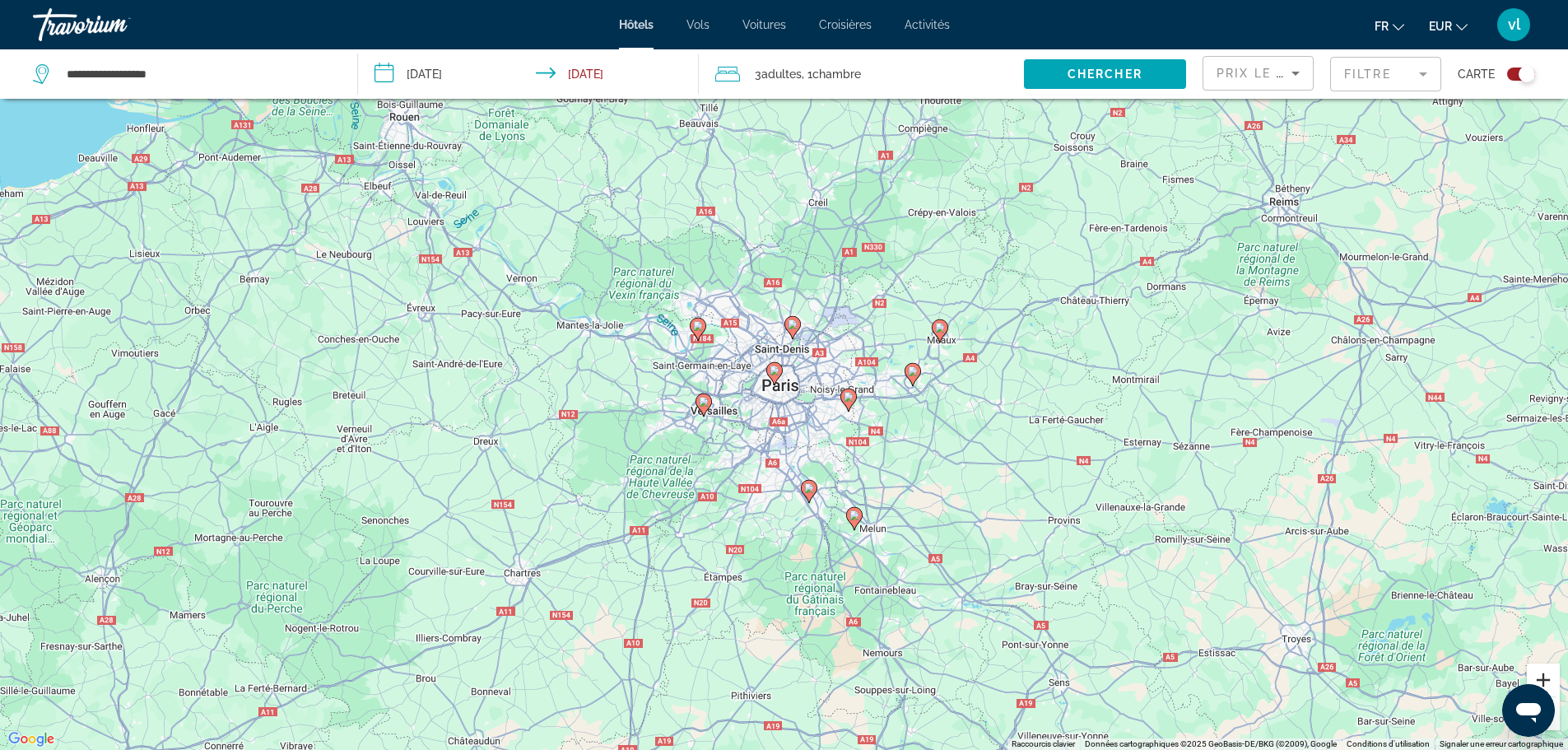
click at [1555, 681] on button "Zoom avant" at bounding box center [1543, 680] width 33 height 33
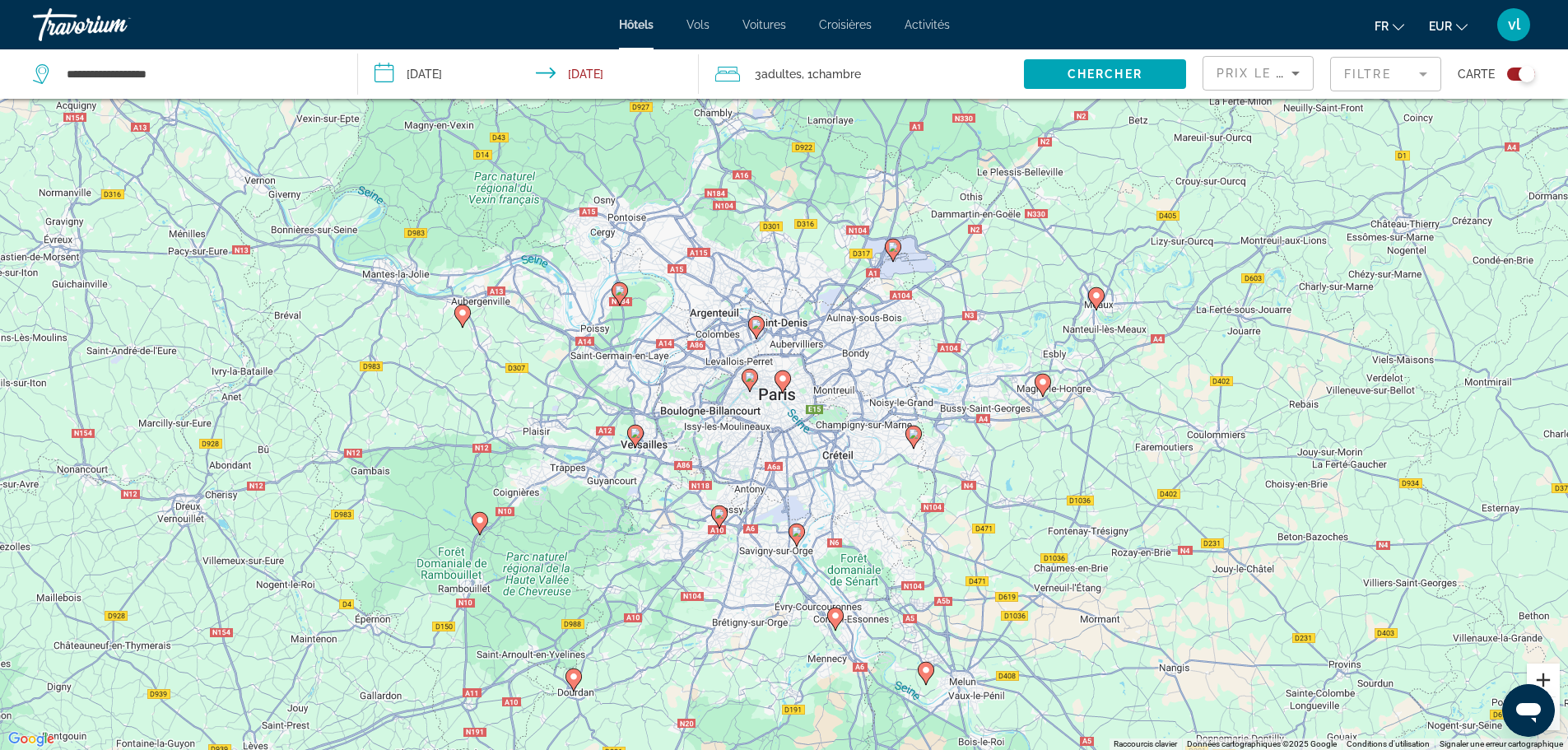
click at [1555, 681] on button "Zoom avant" at bounding box center [1543, 680] width 33 height 33
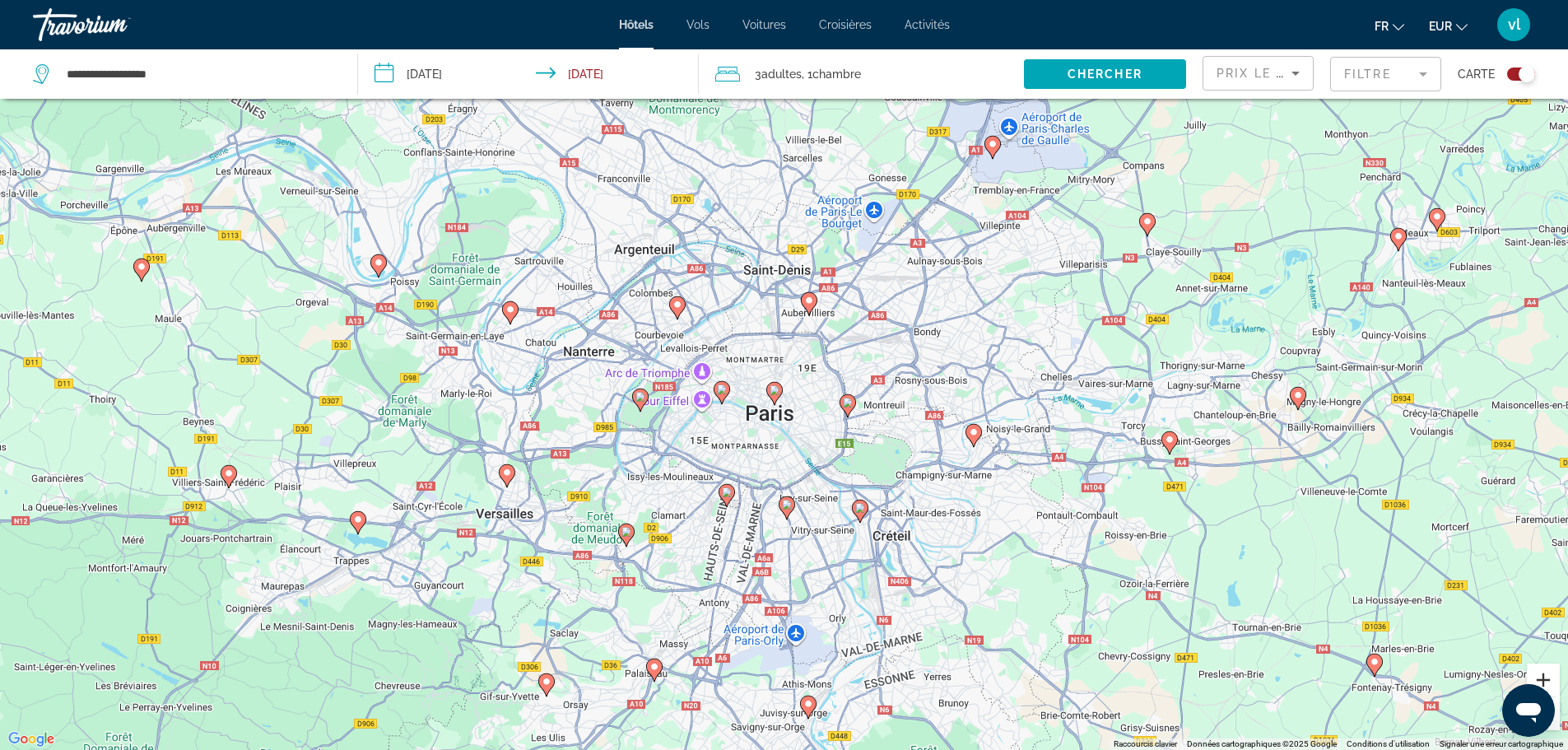
click at [1555, 681] on button "Zoom avant" at bounding box center [1543, 680] width 33 height 33
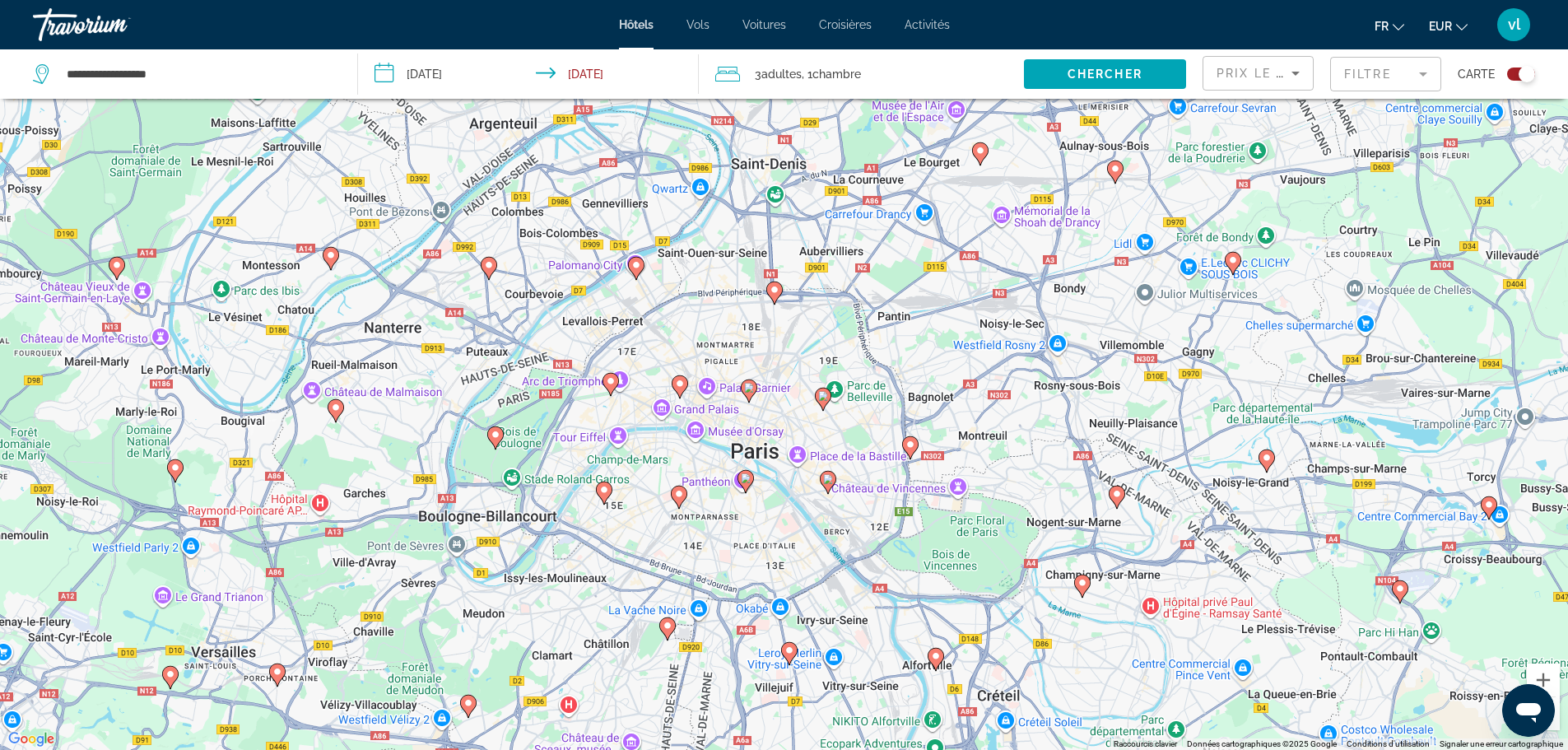
click at [977, 157] on icon "Main content" at bounding box center [979, 153] width 15 height 22
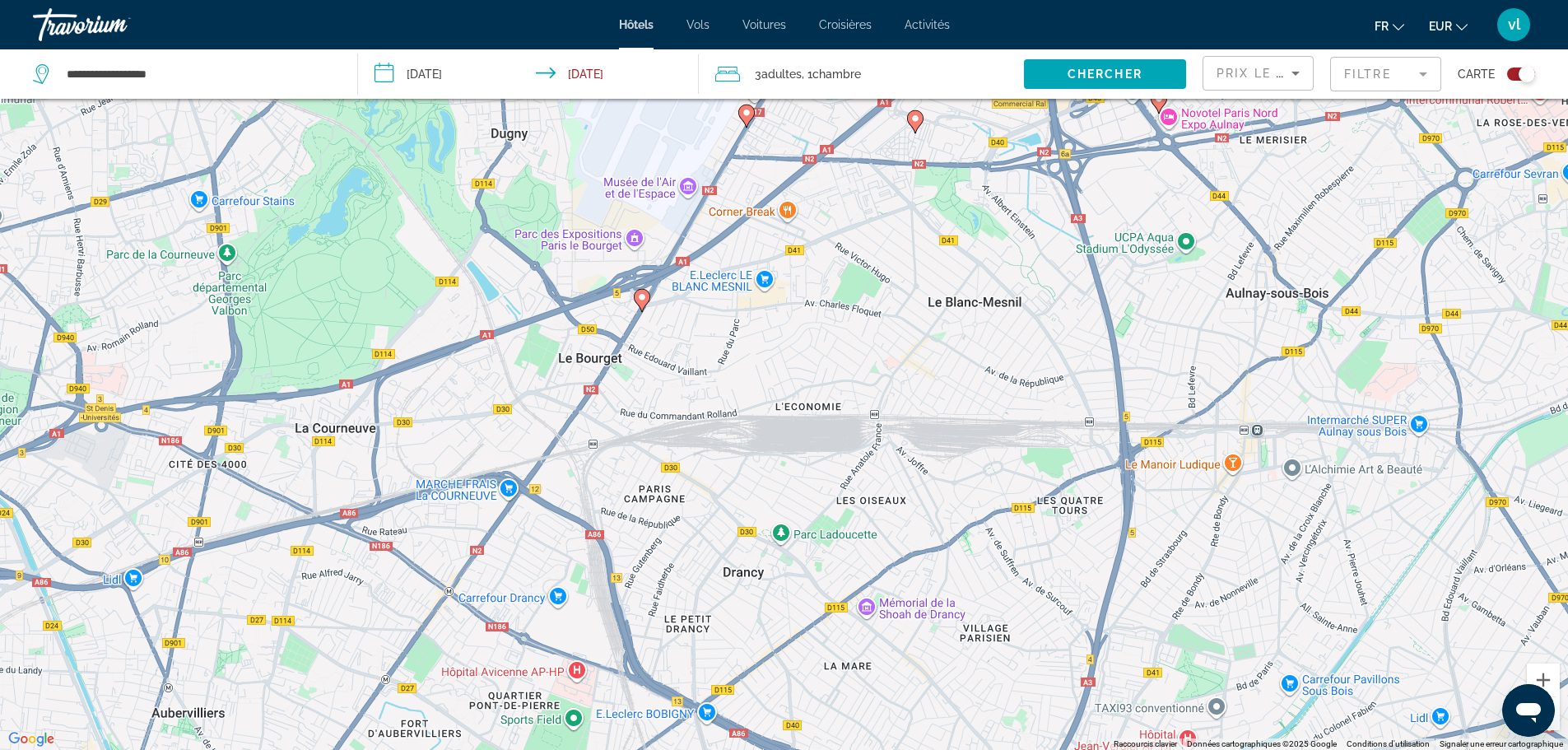
click at [641, 299] on image "Main content" at bounding box center [641, 297] width 9 height 9
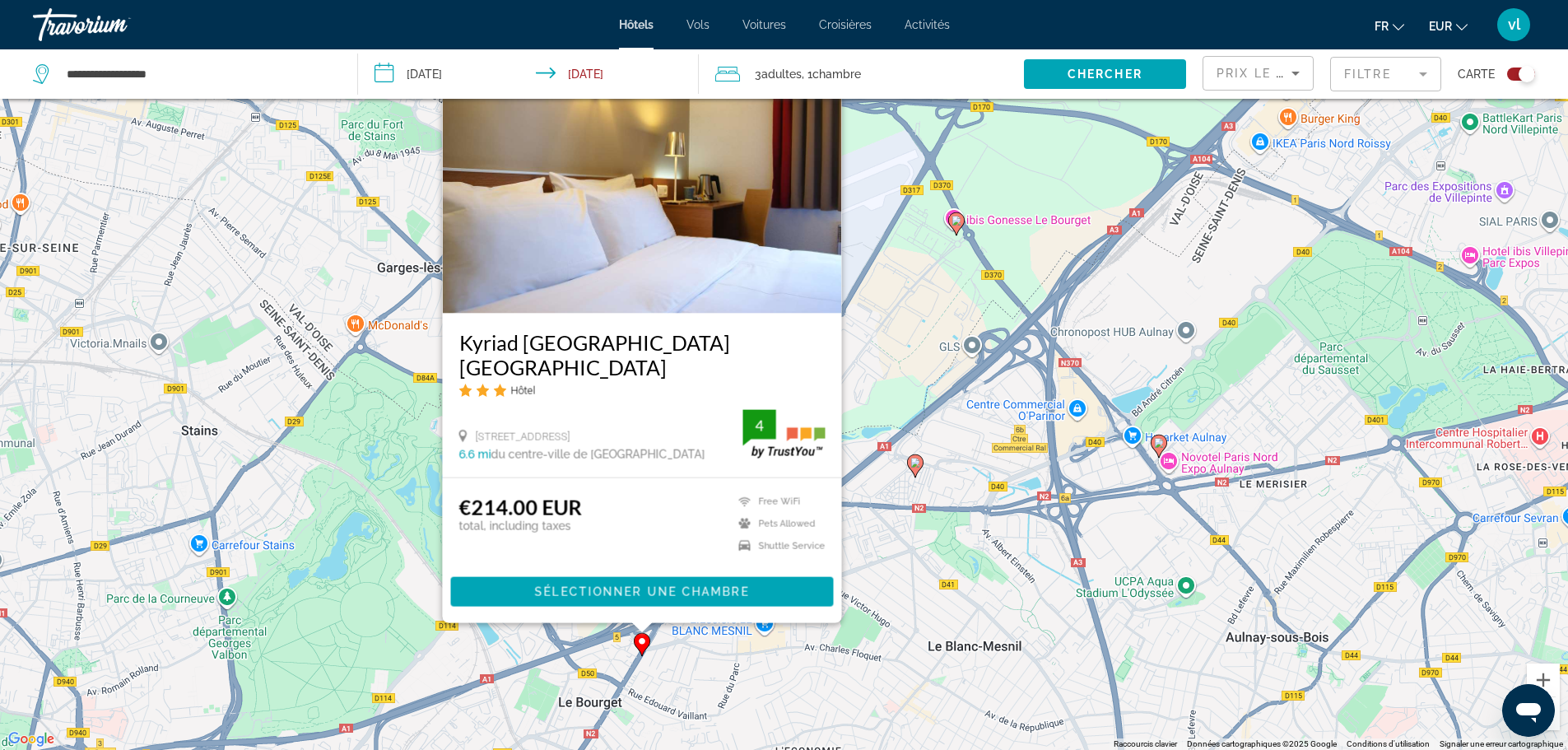
click at [854, 532] on div "Pour activer le glissement avec le clavier, appuyez sur Alt+Entrée. Une fois ce…" at bounding box center [784, 375] width 1568 height 750
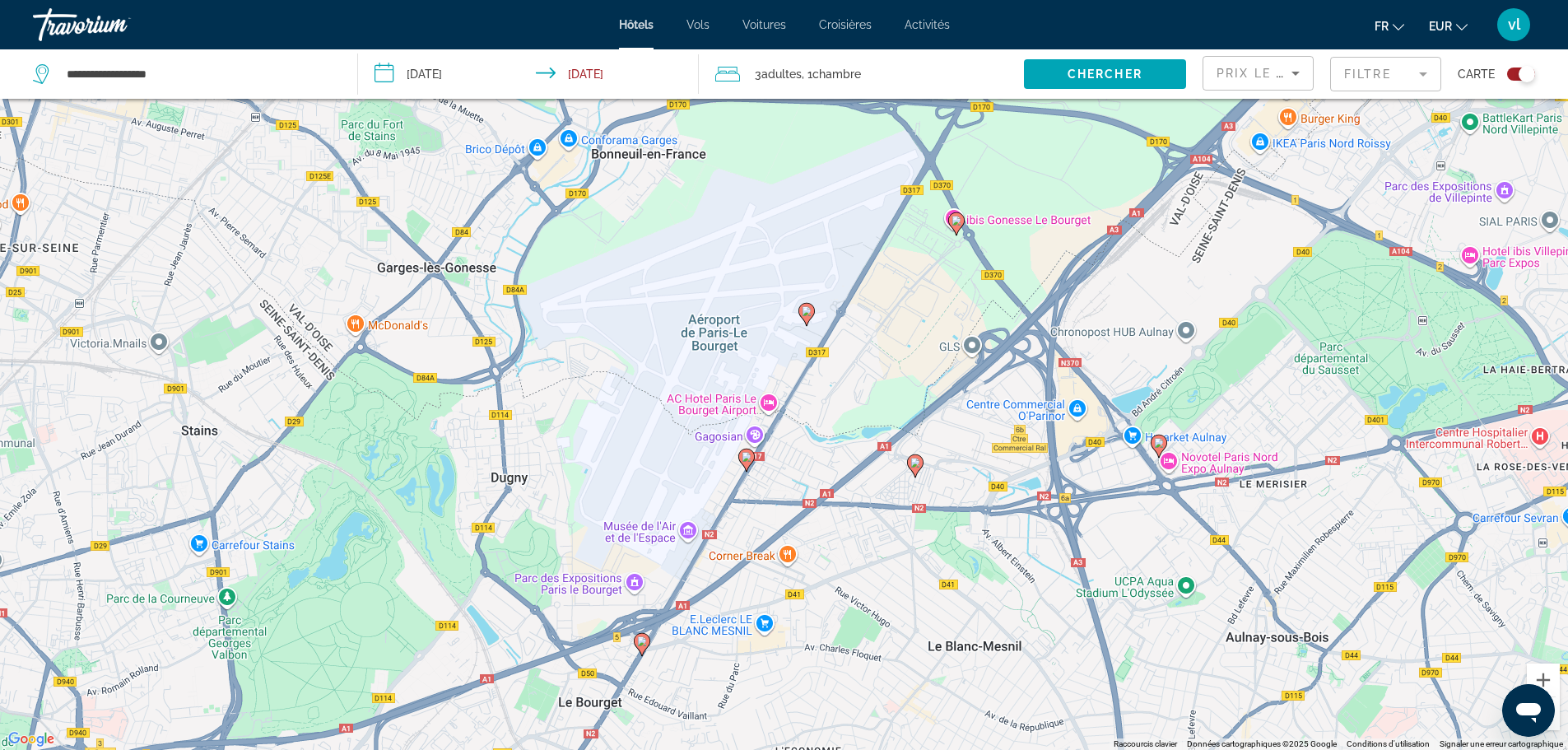
click at [747, 458] on image "Main content" at bounding box center [746, 456] width 9 height 9
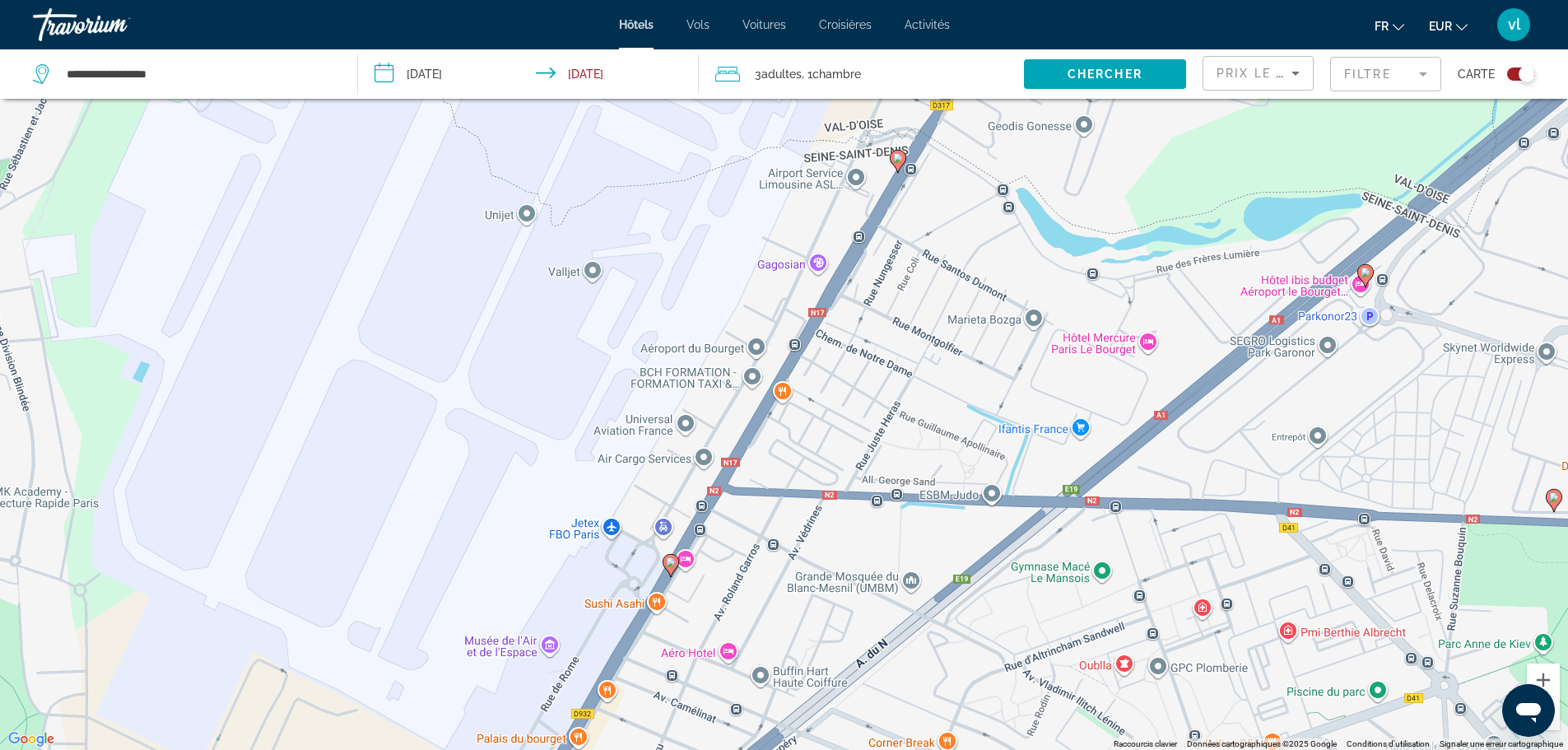
click at [668, 561] on image "Main content" at bounding box center [671, 561] width 9 height 9
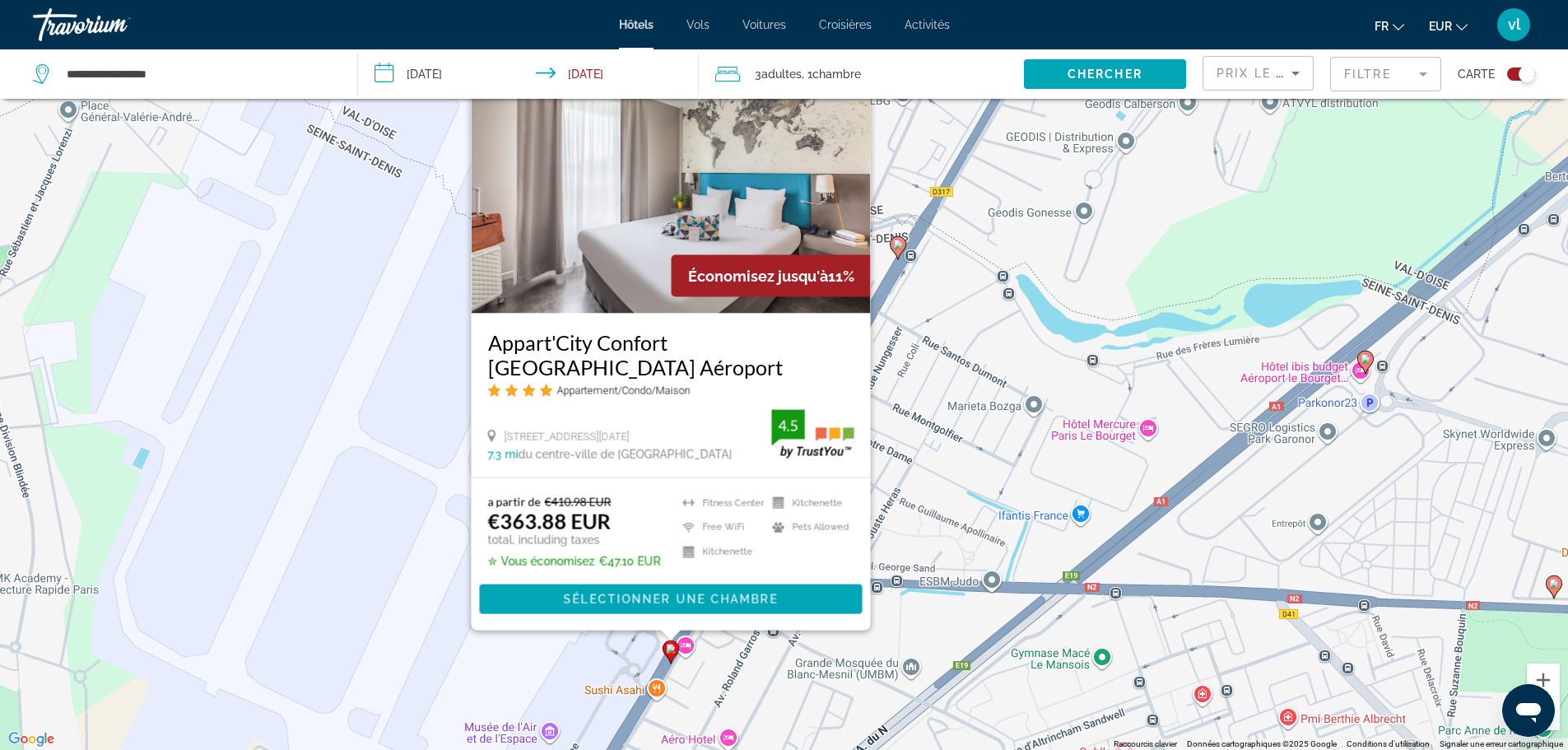
click at [1558, 722] on button "Zoom arrière" at bounding box center [1543, 714] width 33 height 33
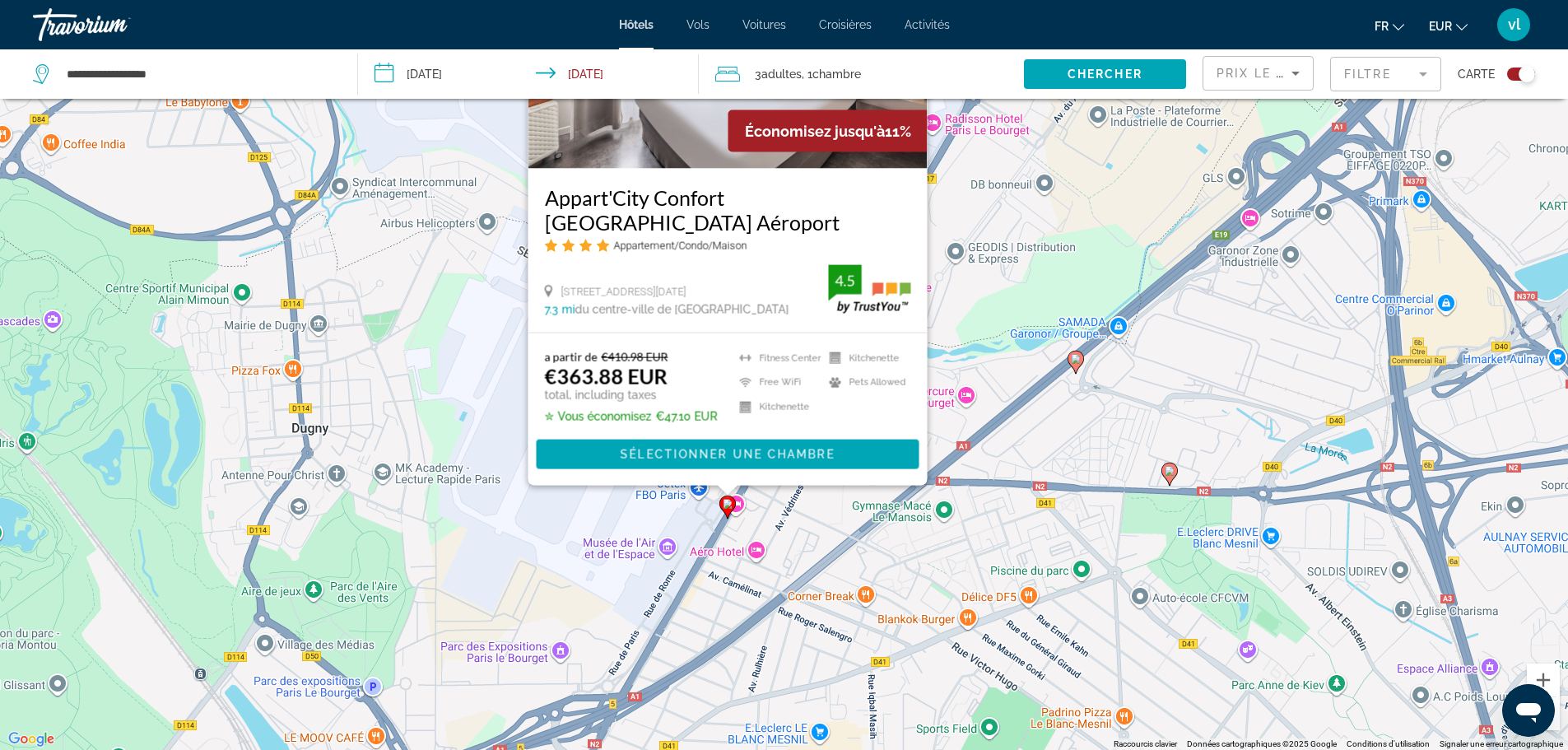
click at [1558, 722] on button "Zoom arrière" at bounding box center [1543, 714] width 33 height 33
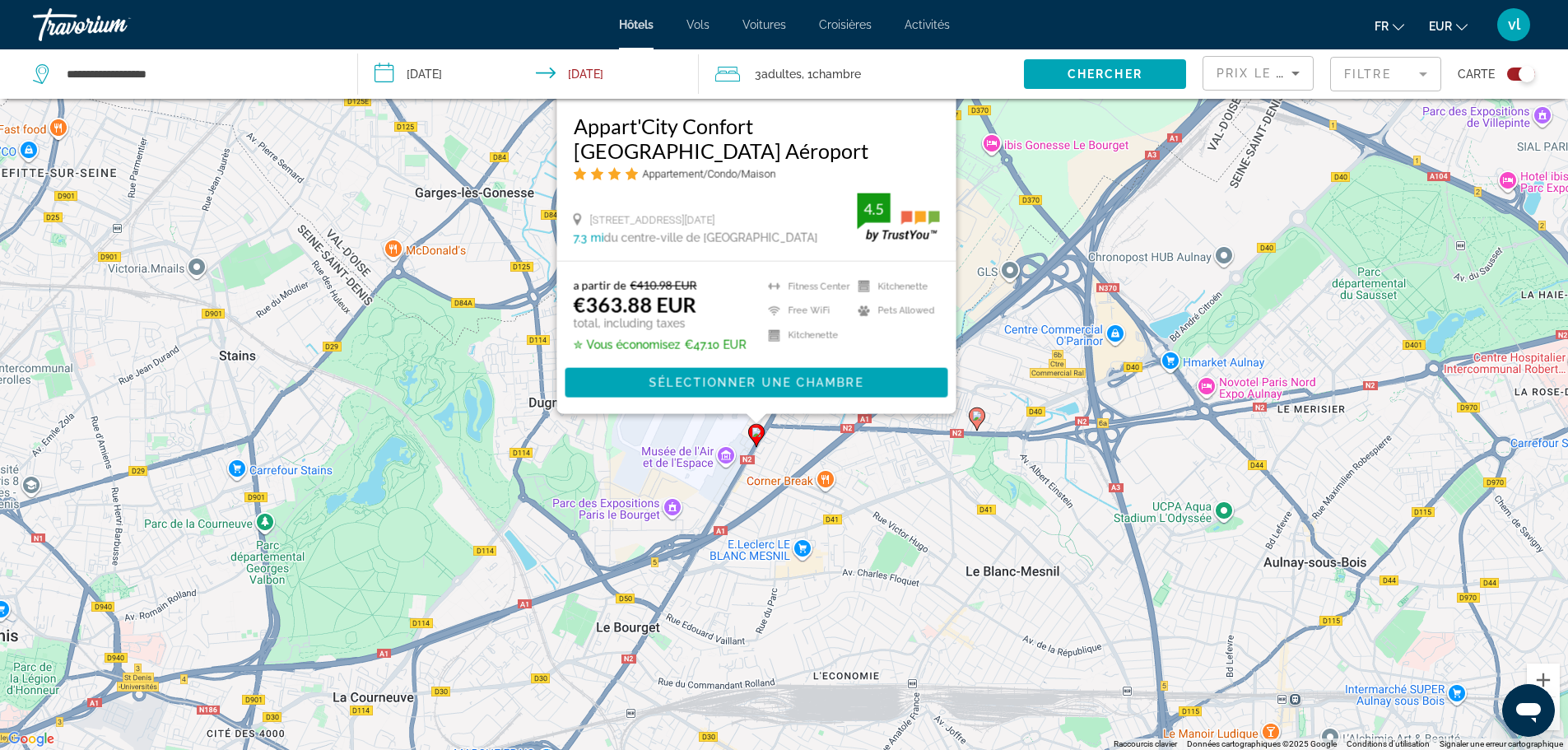
click at [978, 417] on image "Main content" at bounding box center [977, 416] width 9 height 9
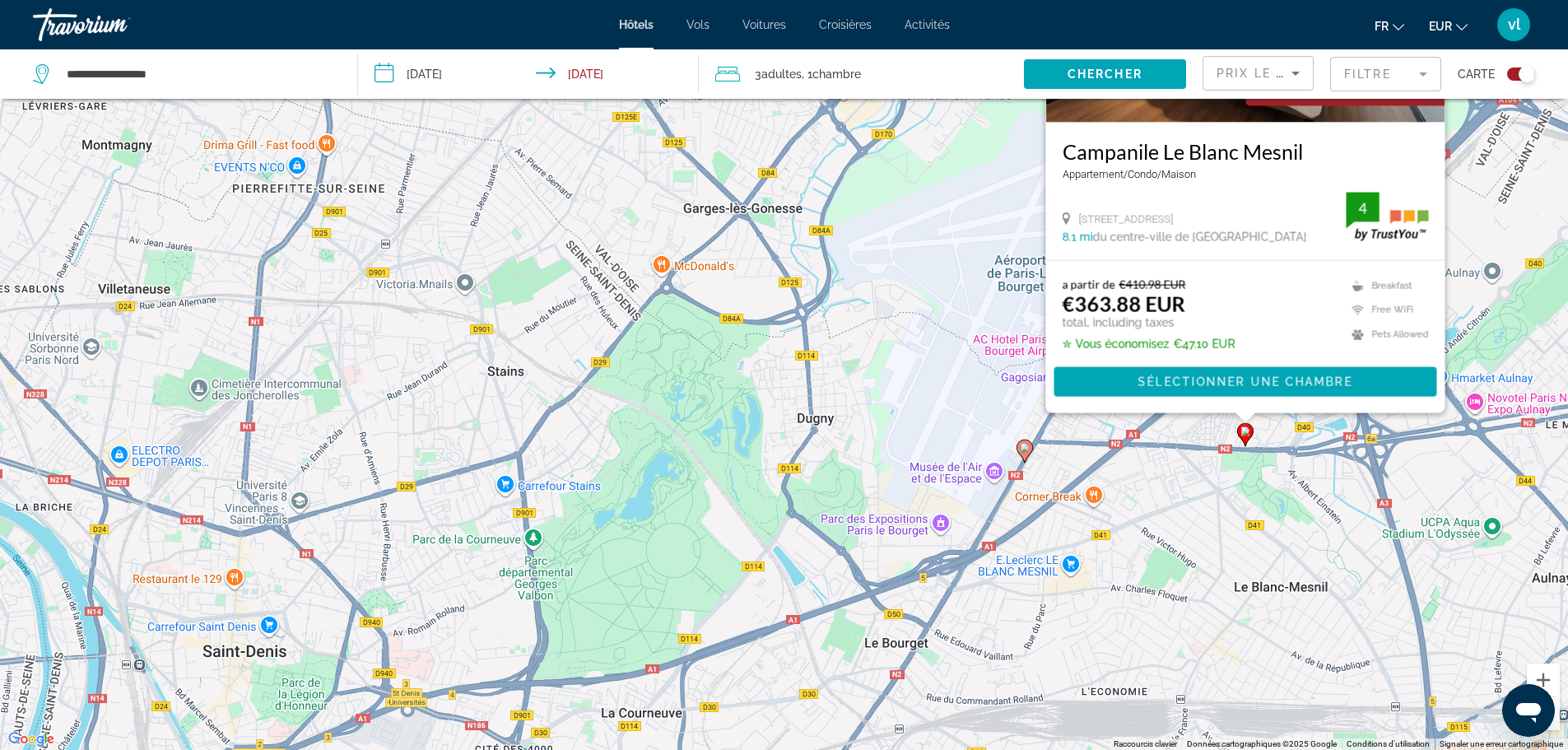
drag, startPoint x: 745, startPoint y: 602, endPoint x: 1014, endPoint y: 408, distance: 331.7
click at [1014, 408] on div "Pour activer le glissement avec le clavier, appuyez sur Alt+Entrée. Une fois ce…" at bounding box center [784, 375] width 1568 height 750
click at [1556, 734] on div "Pour activer le glissement avec le clavier, appuyez sur Alt+Entrée. Une fois ce…" at bounding box center [784, 375] width 1568 height 750
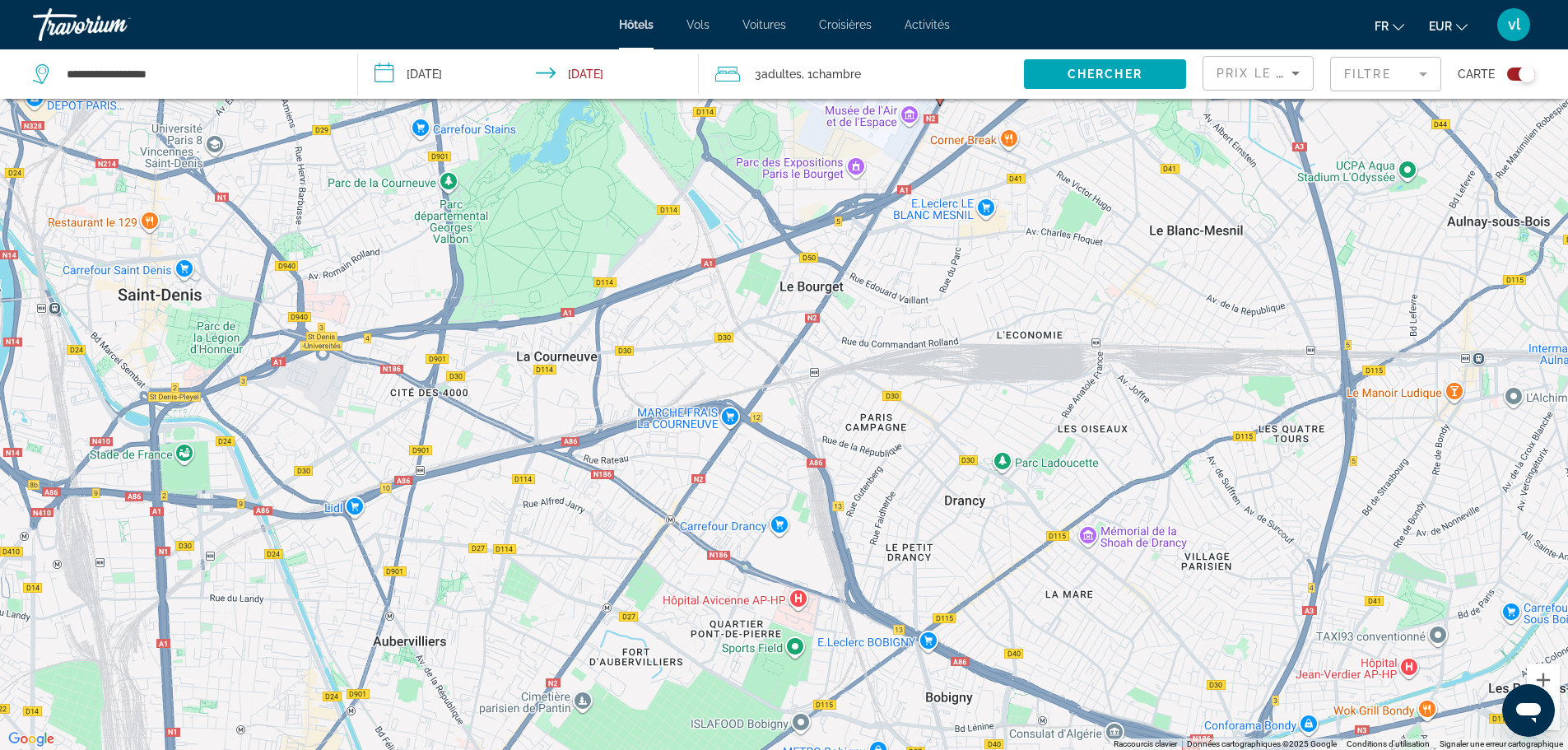
drag, startPoint x: 1146, startPoint y: 655, endPoint x: 1062, endPoint y: 294, distance: 370.6
click at [1062, 294] on div "Pour activer le glissement avec le clavier, appuyez sur Alt+Entrée. Une fois ce…" at bounding box center [784, 375] width 1568 height 750
click at [865, 230] on image "Main content" at bounding box center [864, 226] width 9 height 9
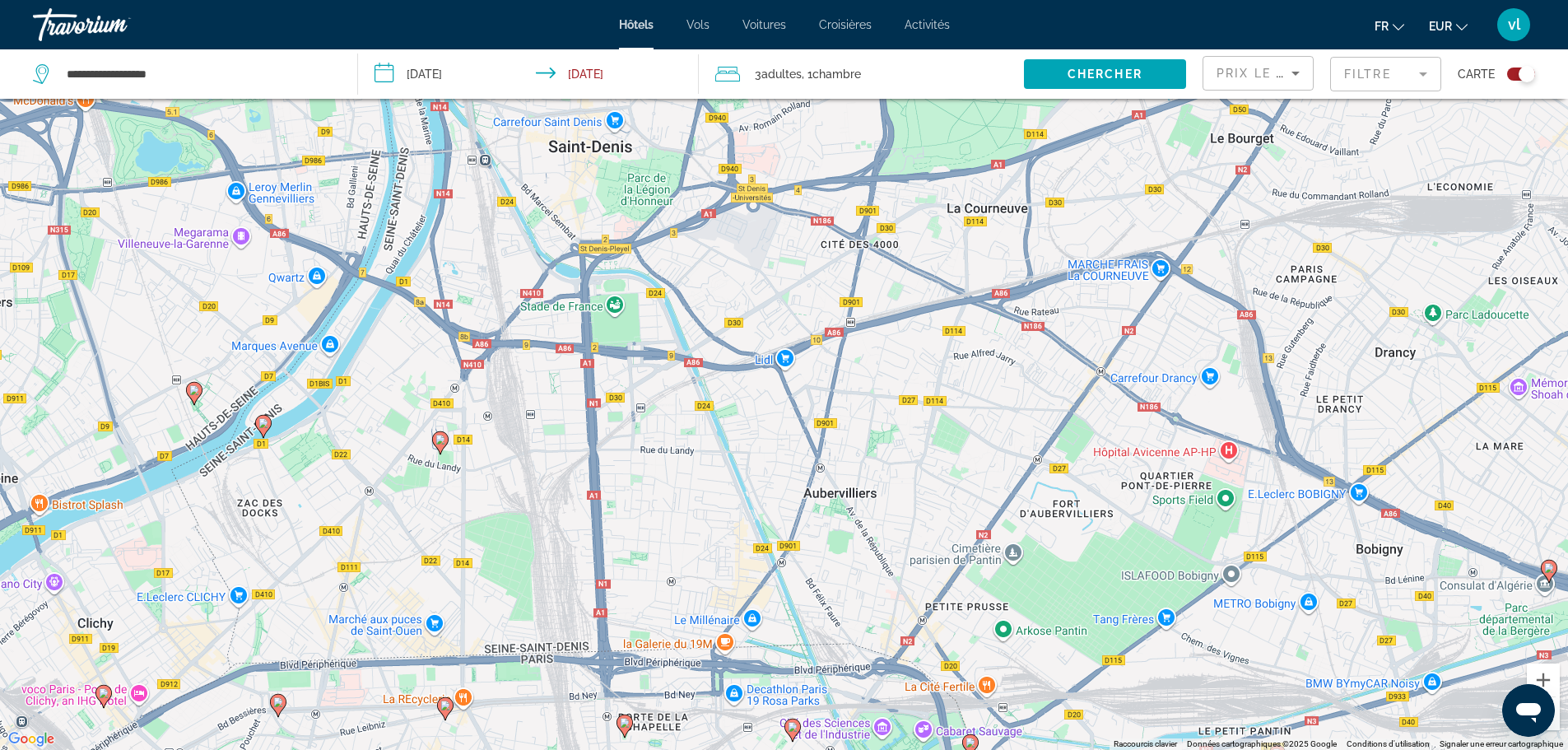
drag, startPoint x: 680, startPoint y: 668, endPoint x: 1113, endPoint y: 101, distance: 713.4
click at [1113, 101] on div "Pour activer le glissement avec le clavier, appuyez sur Alt+Entrée. Une fois ce…" at bounding box center [784, 375] width 1568 height 750
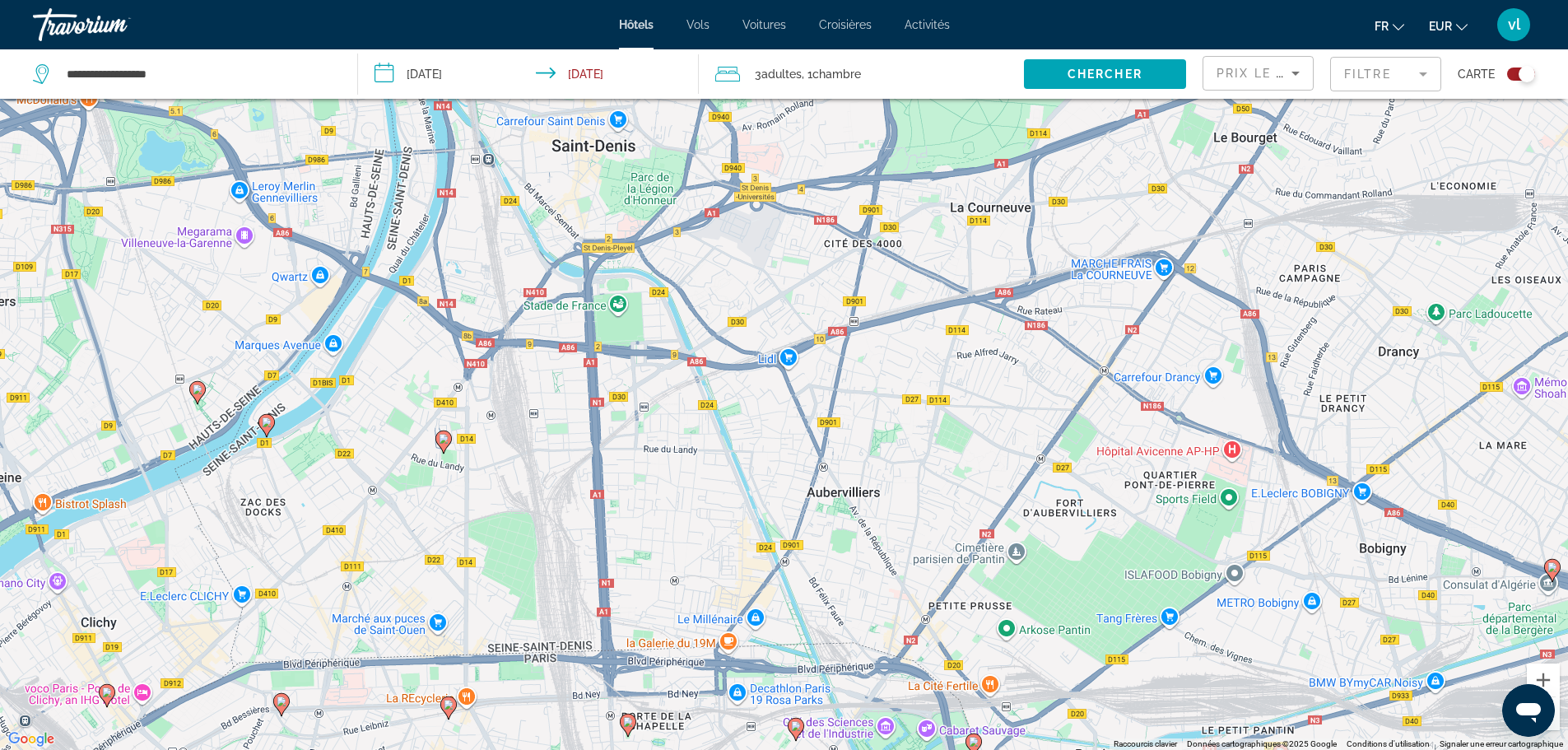
click at [442, 441] on image "Main content" at bounding box center [443, 438] width 9 height 9
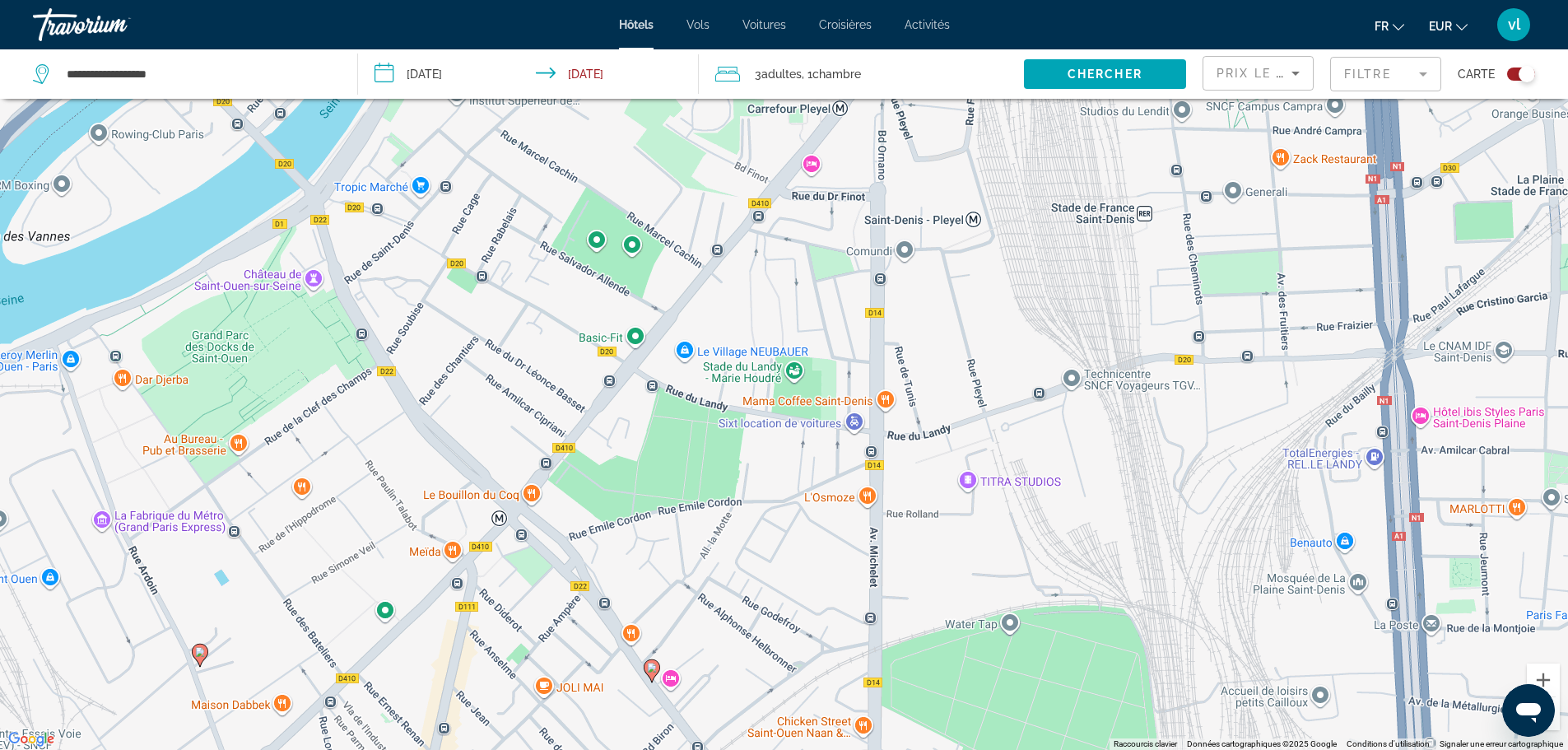
click at [1556, 721] on button "Zoom arrière" at bounding box center [1543, 714] width 33 height 33
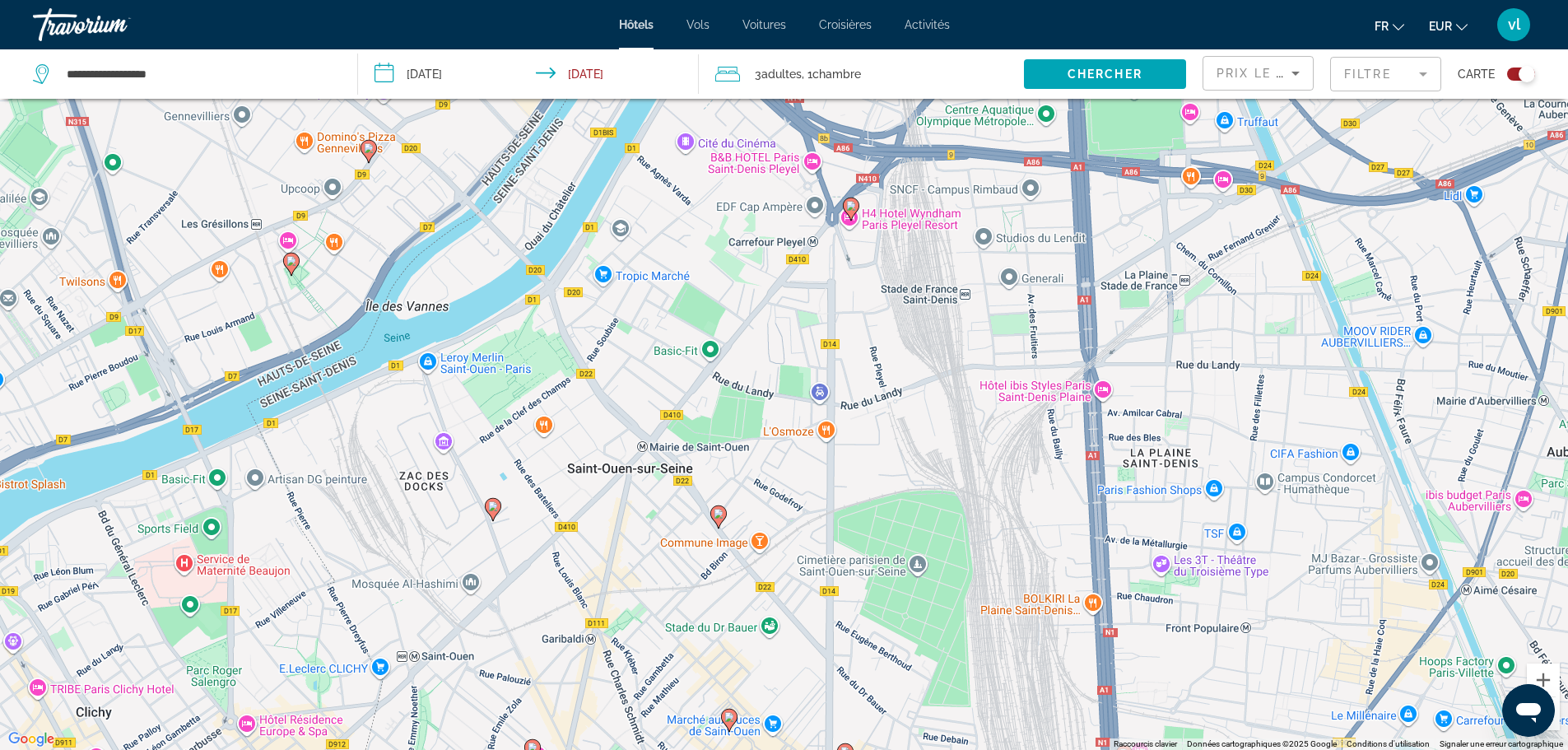
click at [717, 515] on image "Main content" at bounding box center [718, 513] width 9 height 9
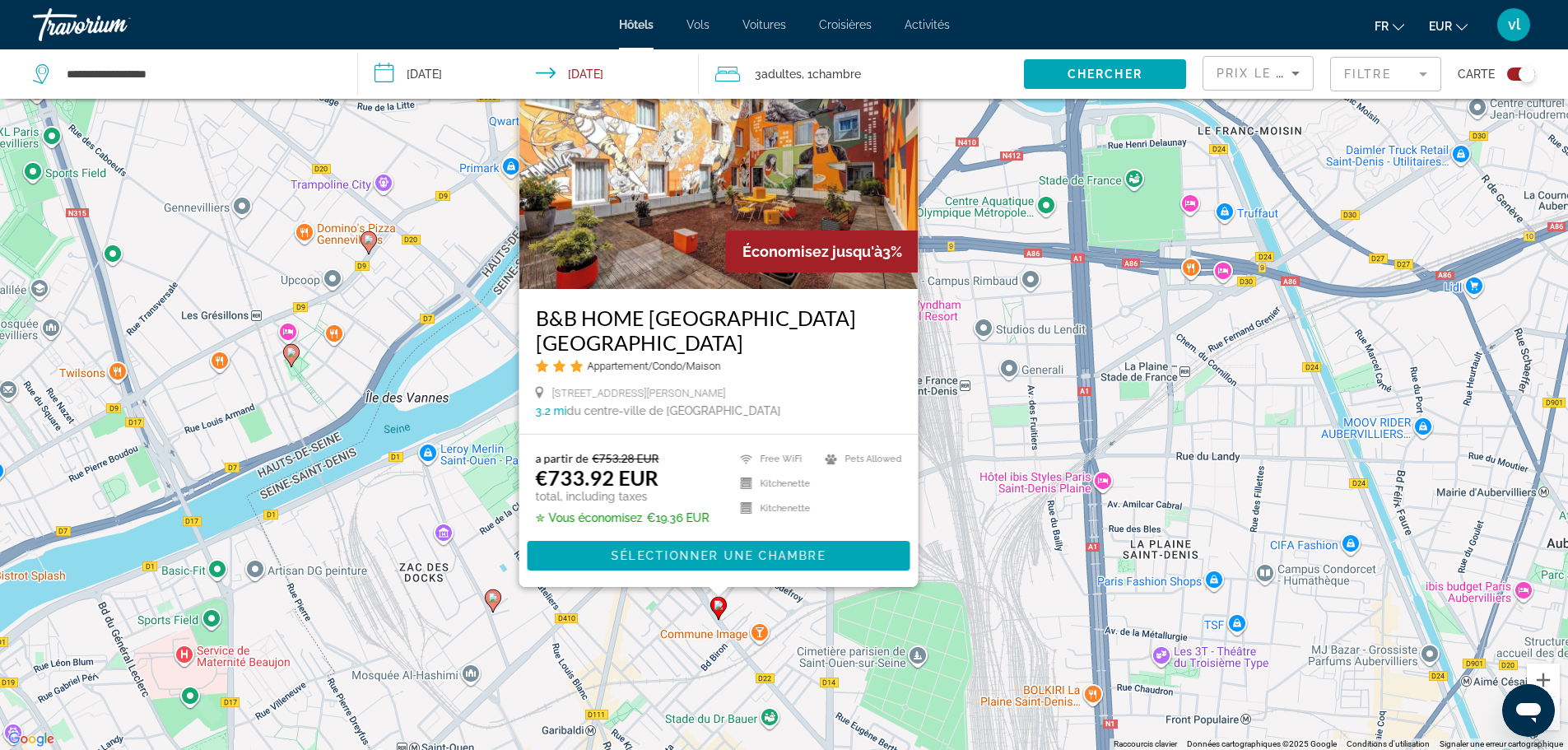
click at [493, 596] on image "Main content" at bounding box center [492, 597] width 9 height 9
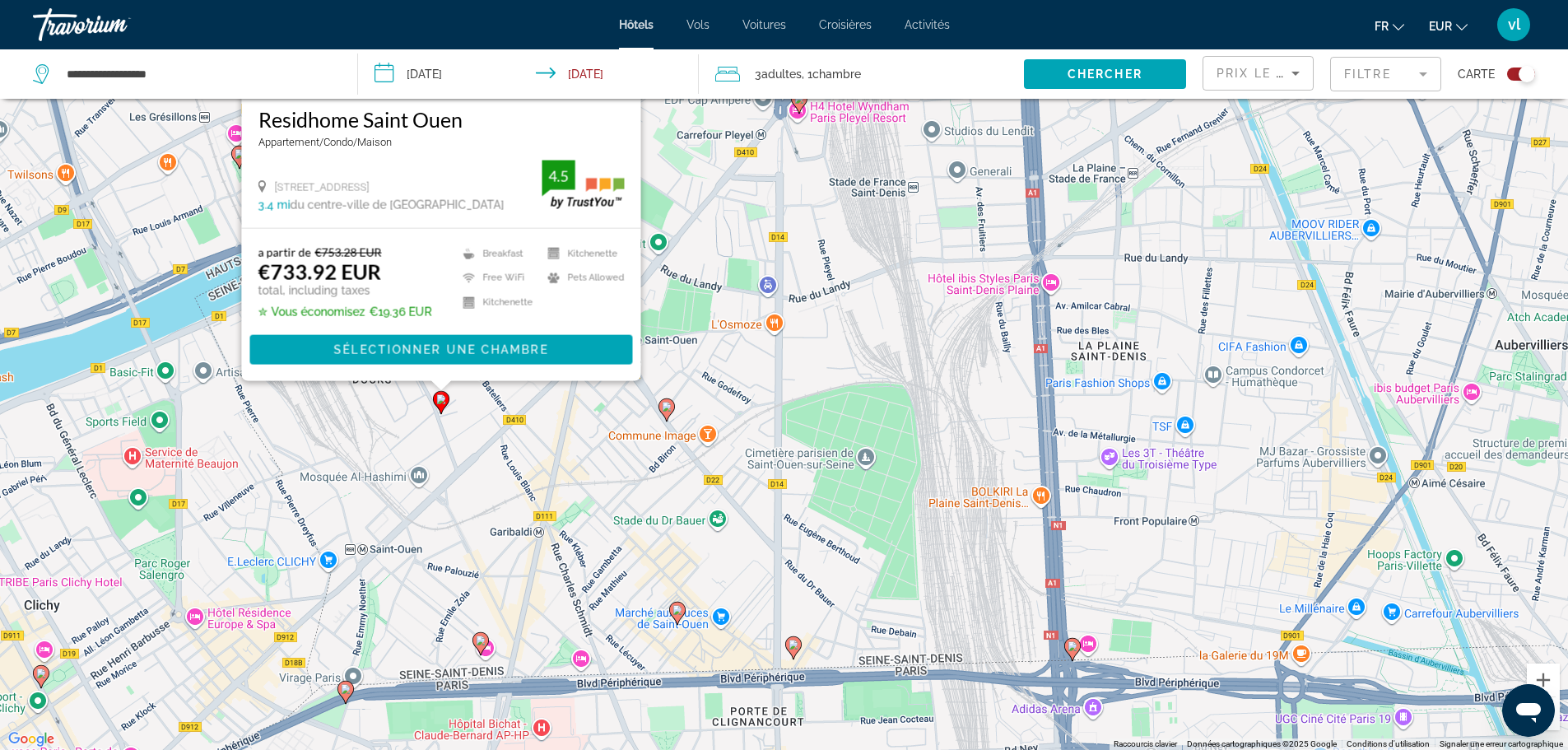
drag, startPoint x: 875, startPoint y: 572, endPoint x: 821, endPoint y: 343, distance: 235.3
click at [821, 343] on div "Pour activer le glissement avec le clavier, appuyez sur Alt+Entrée. Une fois ce…" at bounding box center [784, 375] width 1568 height 750
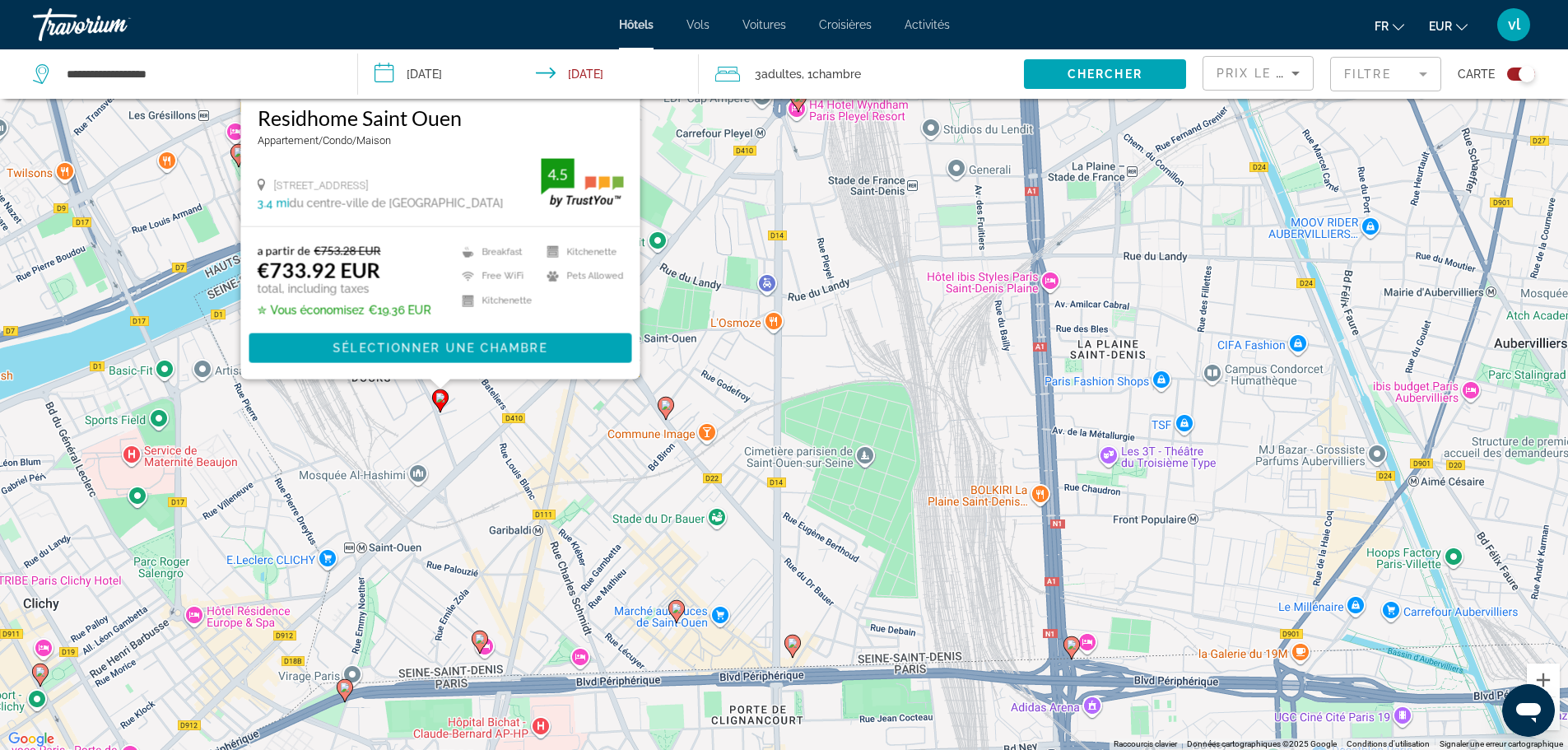
click at [677, 608] on image "Main content" at bounding box center [676, 608] width 9 height 9
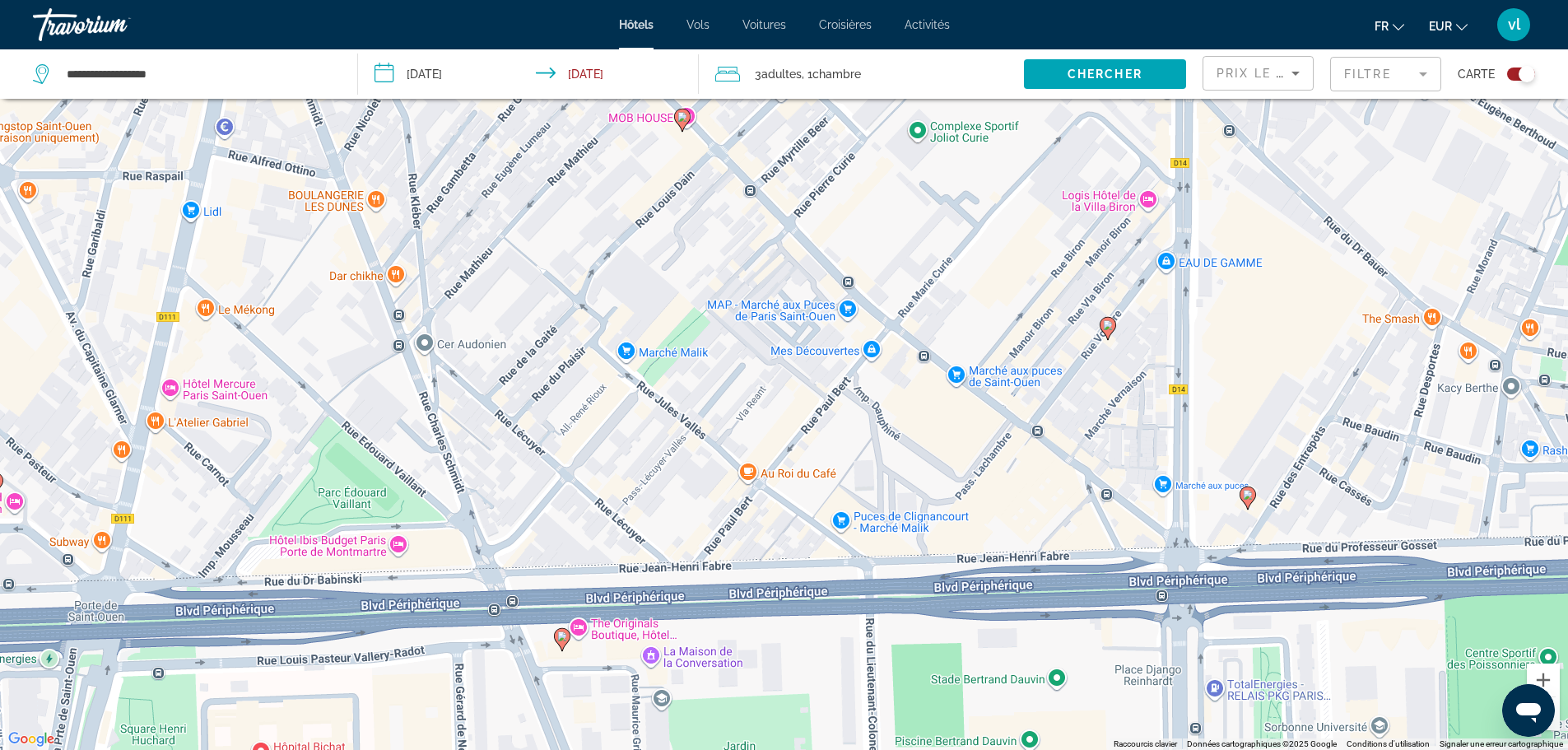
click at [1559, 722] on button "Zoom arrière" at bounding box center [1543, 714] width 33 height 33
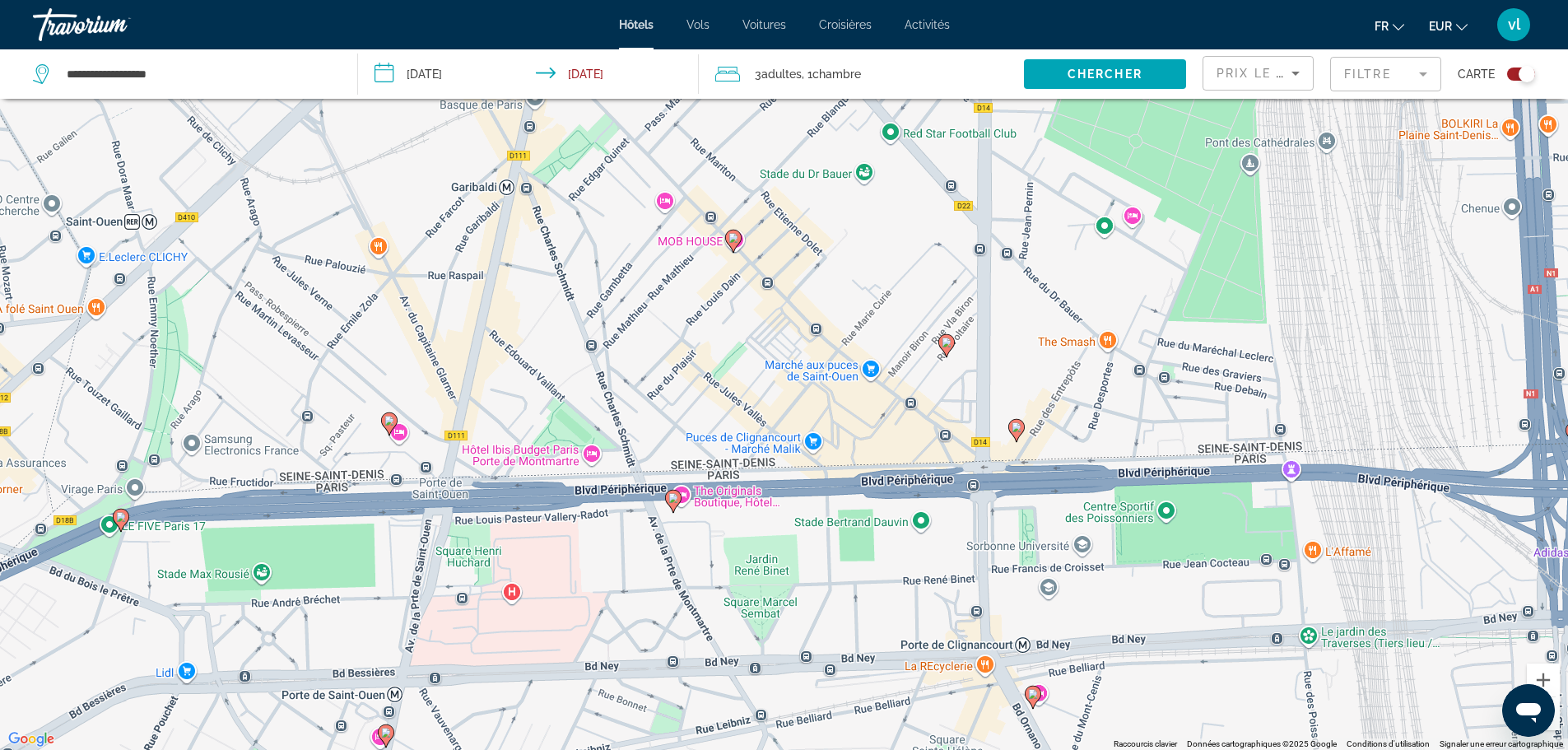
click at [673, 495] on image "Main content" at bounding box center [672, 497] width 9 height 9
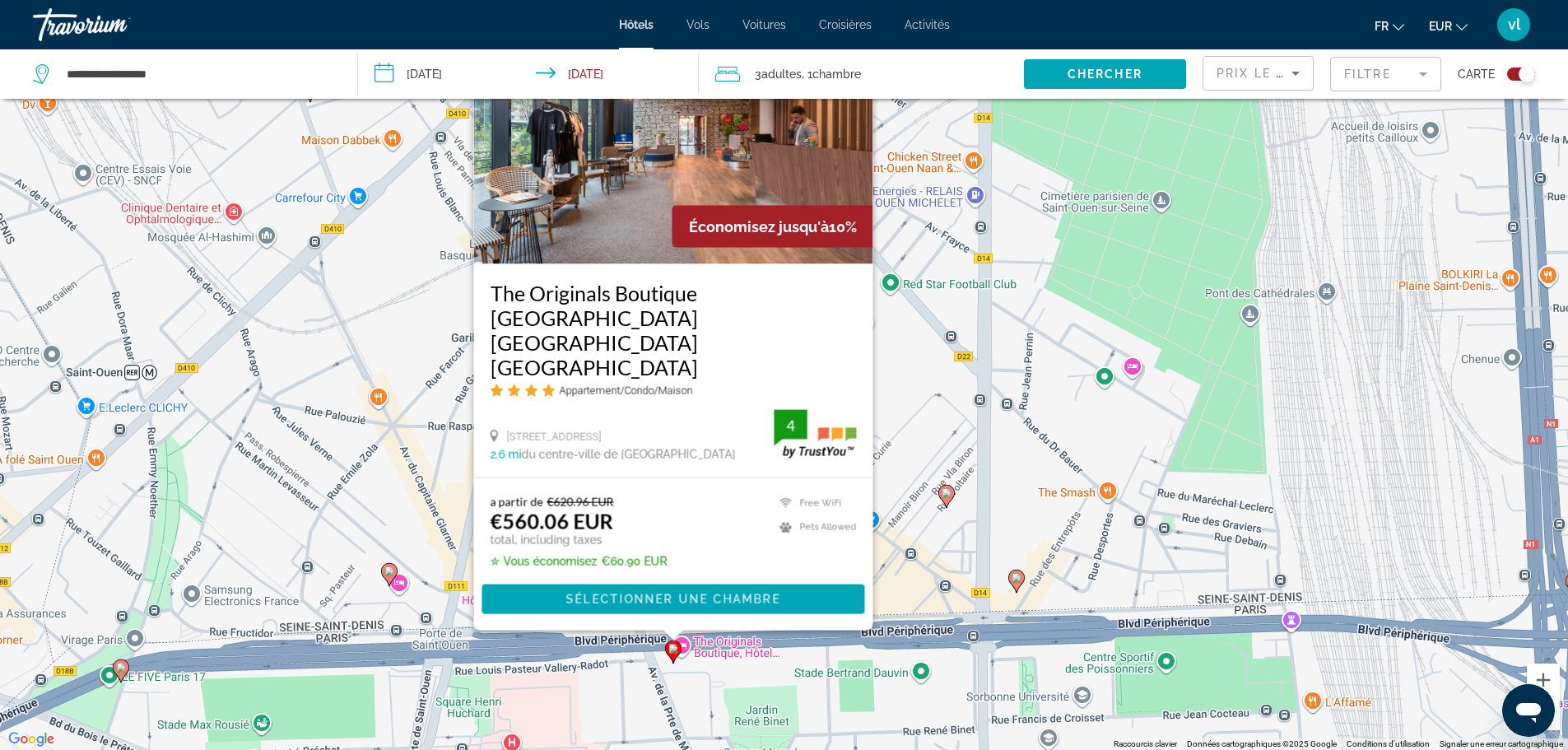
click at [946, 496] on image "Main content" at bounding box center [946, 492] width 9 height 9
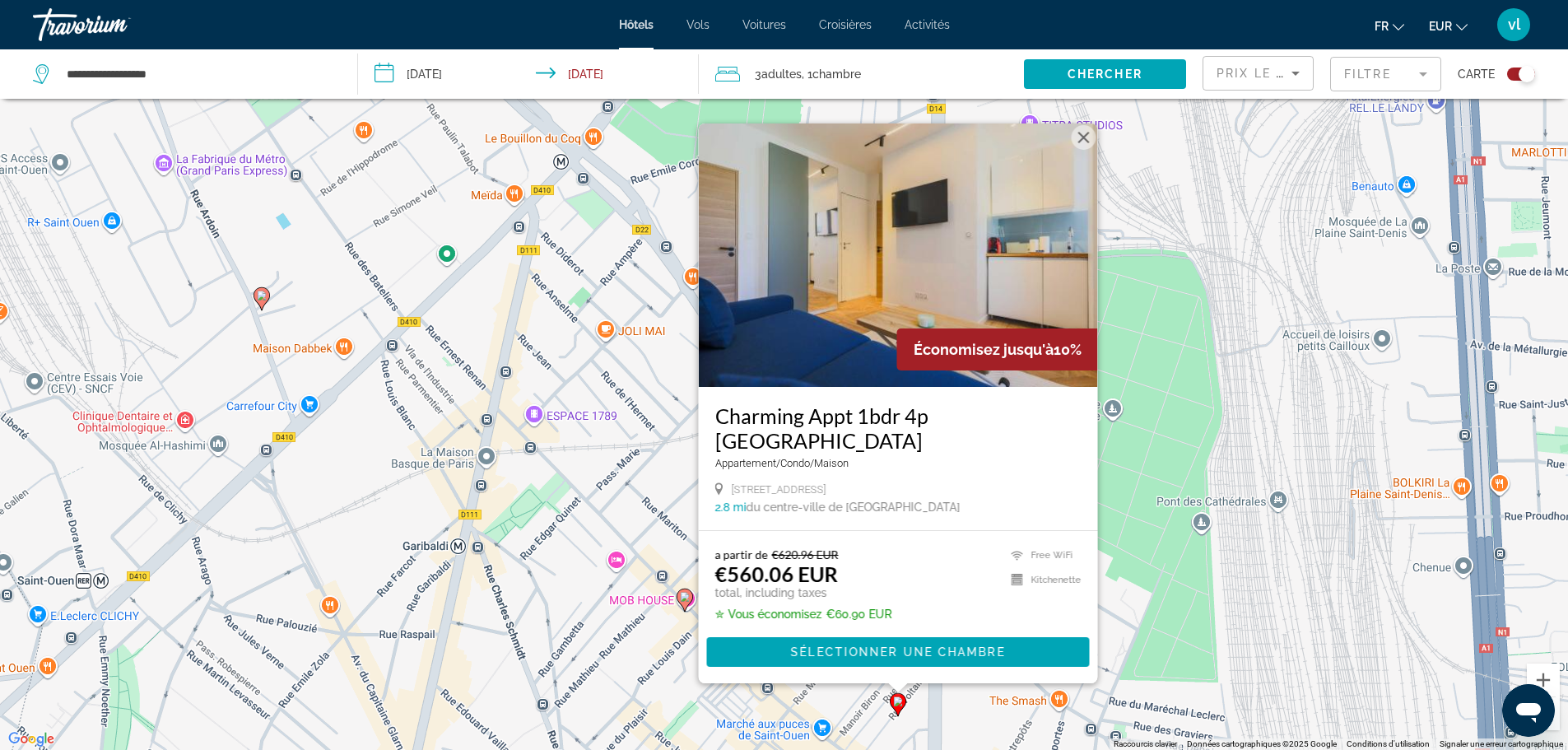
drag, startPoint x: 1263, startPoint y: 286, endPoint x: 1190, endPoint y: 448, distance: 177.7
click at [1190, 448] on div "Pour activer le glissement avec le clavier, appuyez sur Alt+Entrée. Une fois ce…" at bounding box center [784, 375] width 1568 height 750
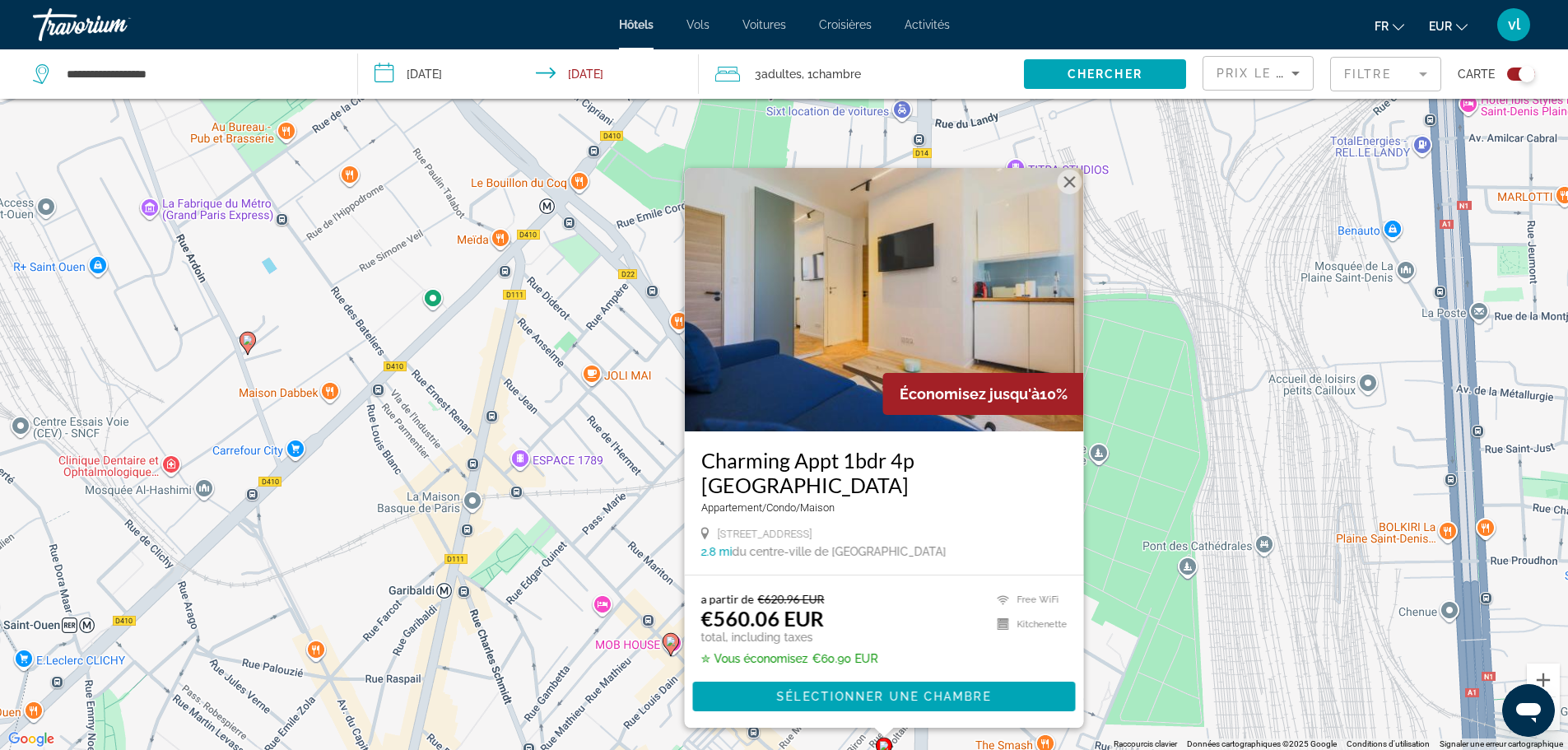
click at [1070, 194] on button "Fermer" at bounding box center [1069, 182] width 25 height 25
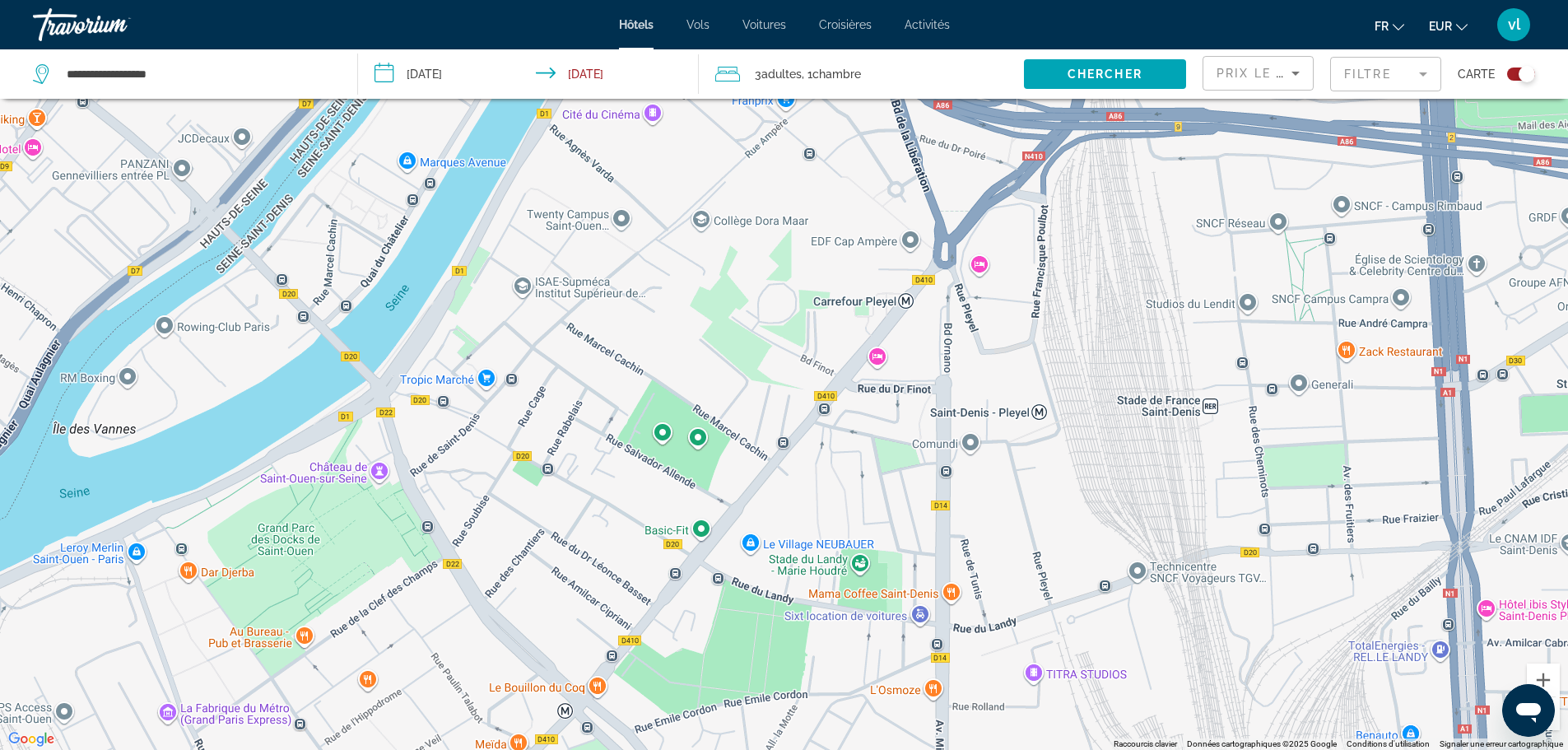
drag, startPoint x: 981, startPoint y: 233, endPoint x: 998, endPoint y: 786, distance: 553.3
click at [998, 651] on html "**********" at bounding box center [784, 276] width 1568 height 750
click at [1557, 722] on button "Zoom arrière" at bounding box center [1543, 714] width 33 height 33
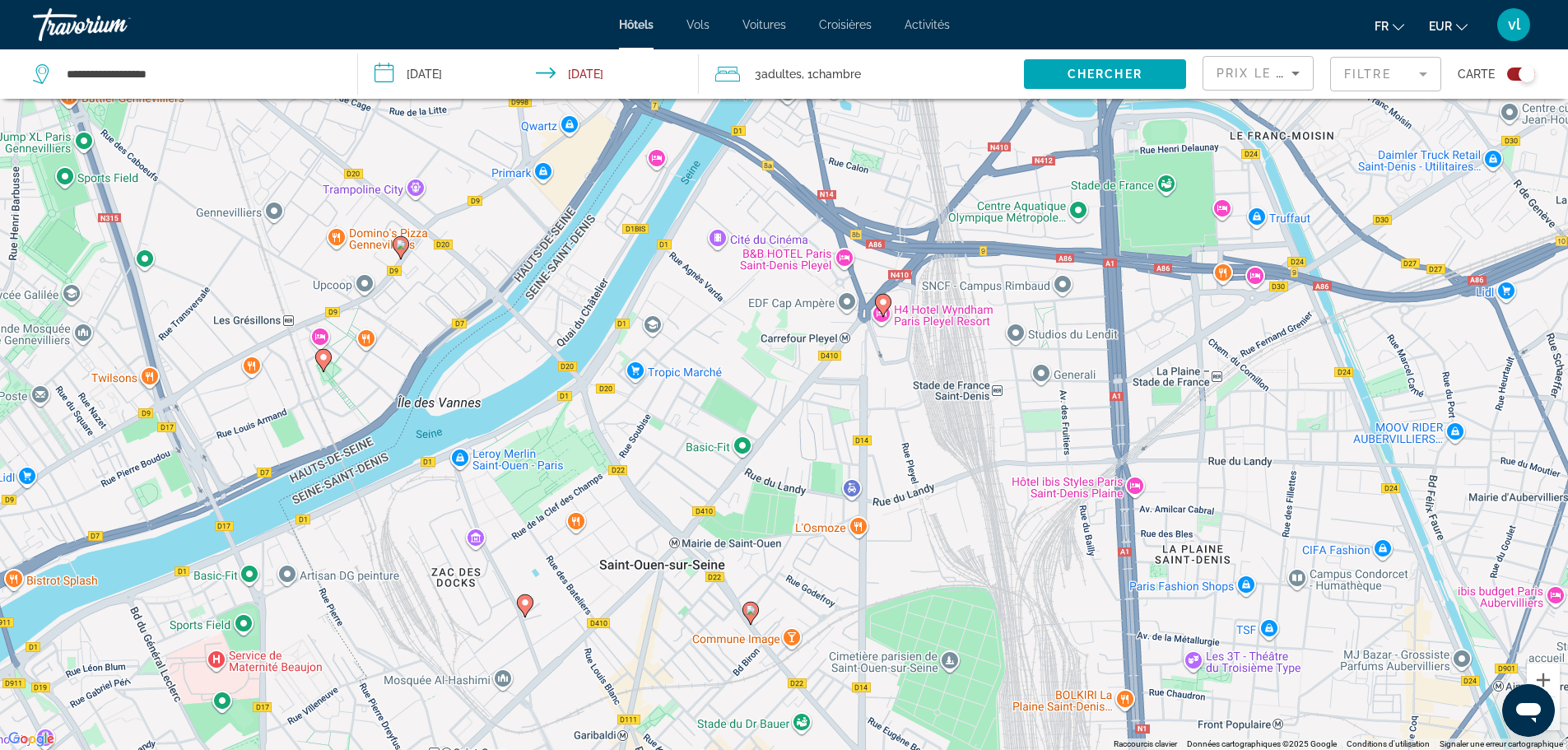
click at [885, 298] on image "Main content" at bounding box center [883, 302] width 9 height 9
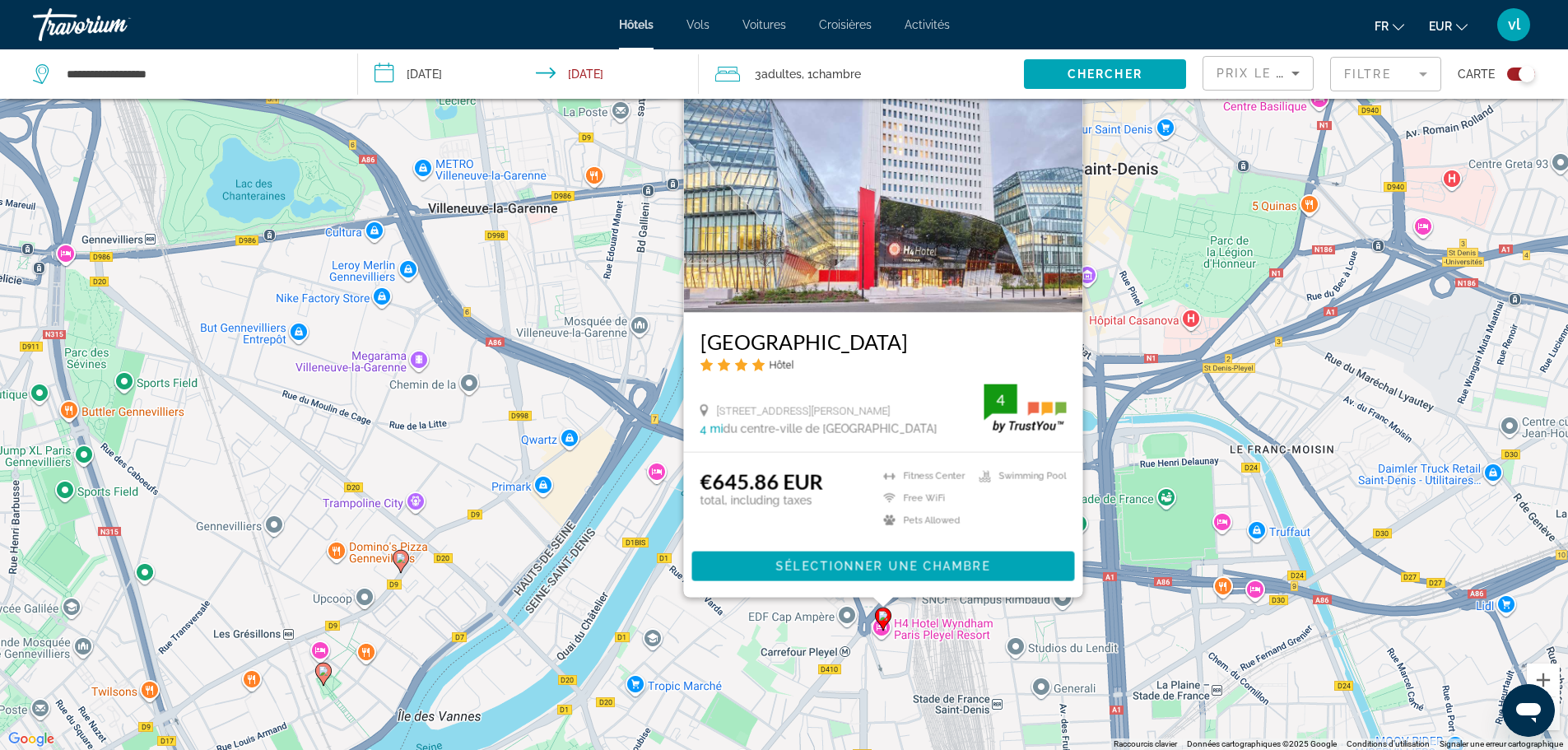
click at [405, 557] on image "Main content" at bounding box center [400, 558] width 9 height 9
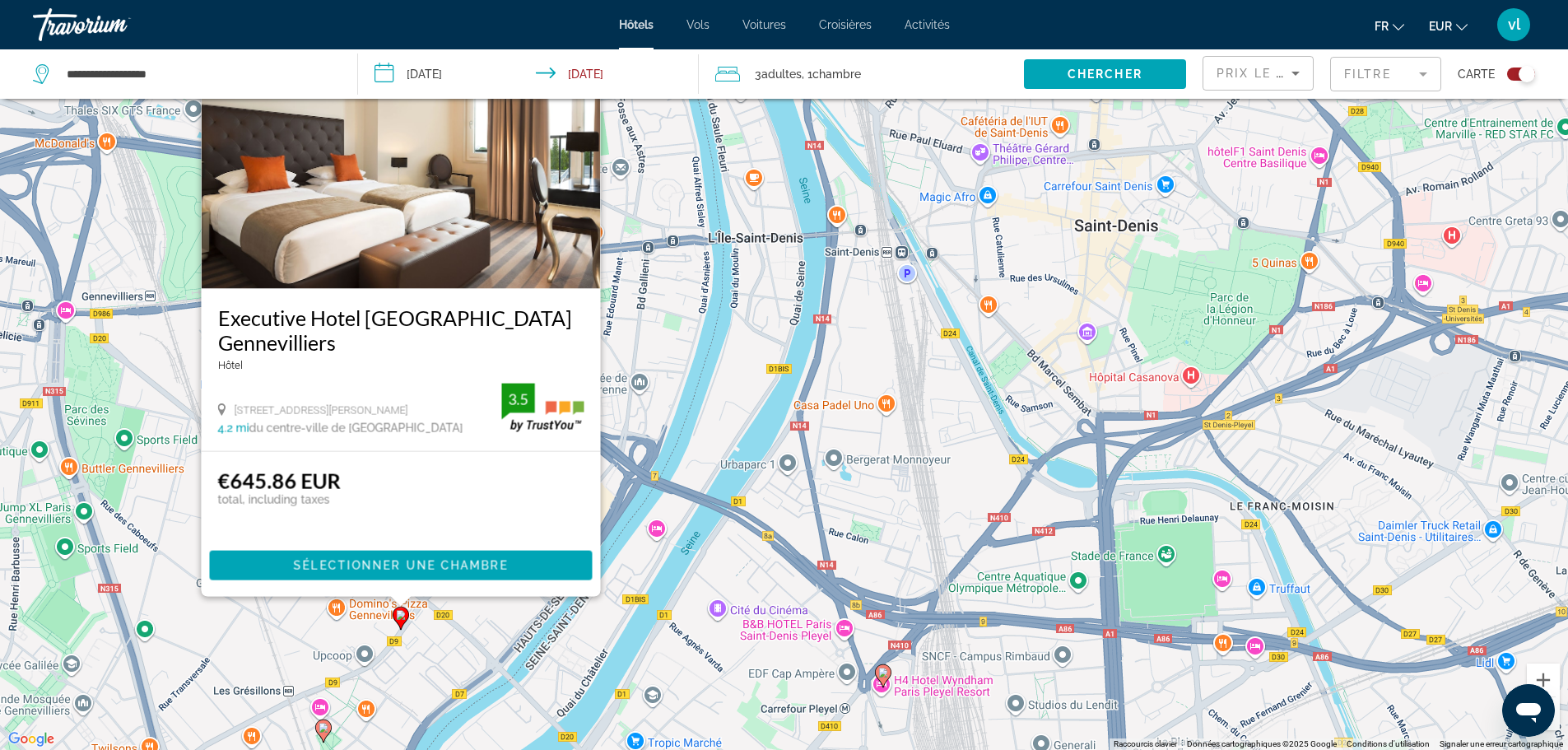
click at [325, 729] on image "Main content" at bounding box center [323, 727] width 9 height 9
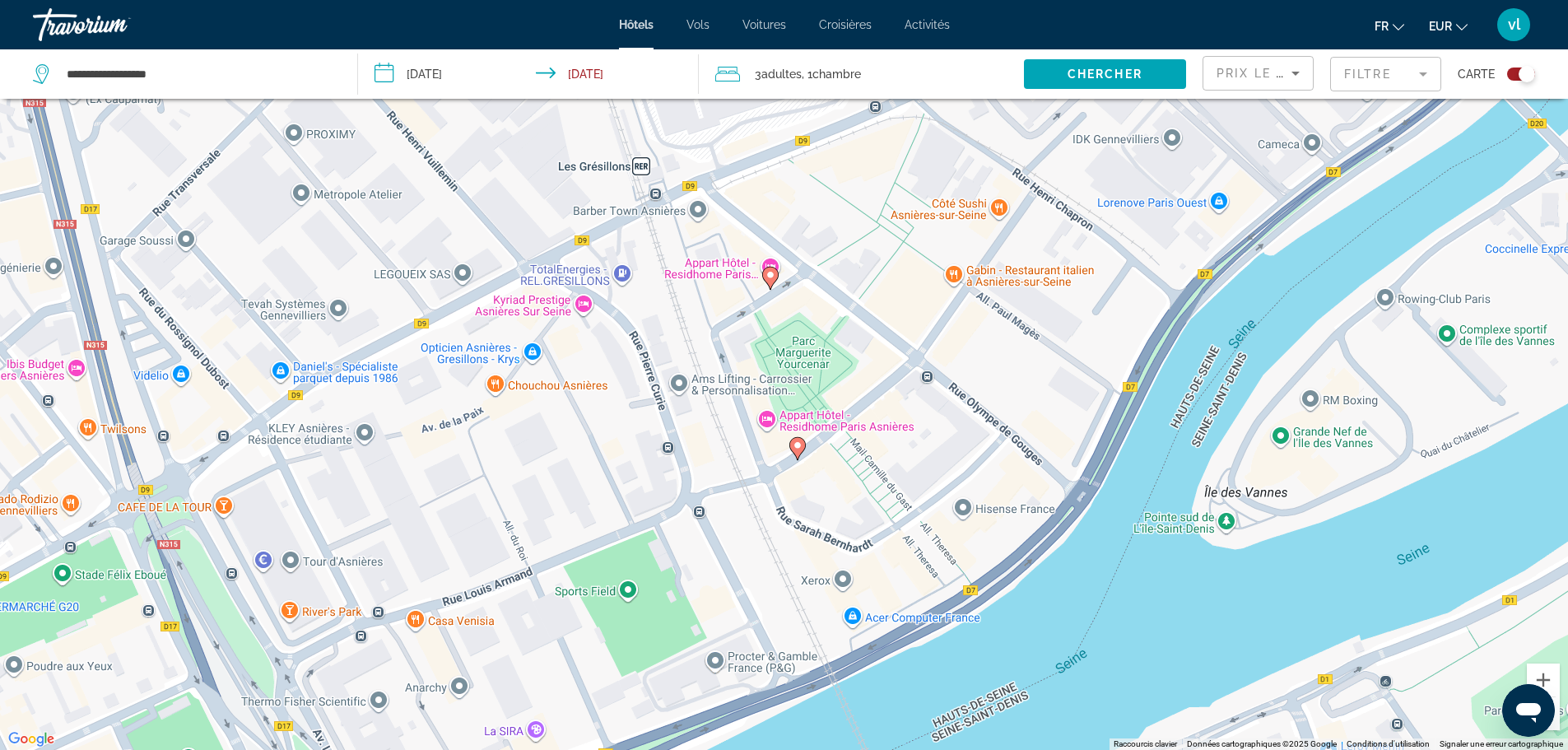
click at [770, 274] on image "Main content" at bounding box center [770, 274] width 9 height 9
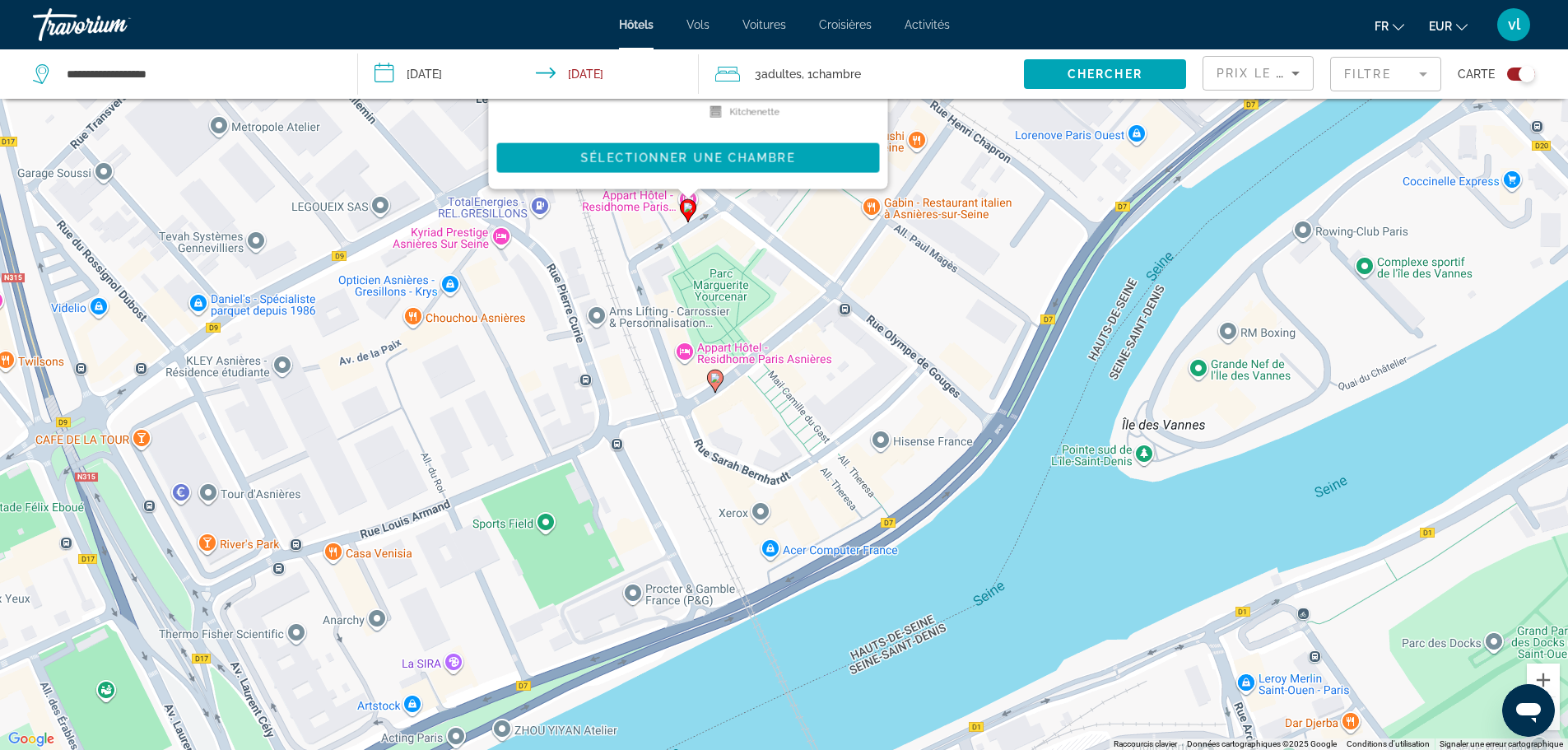
drag, startPoint x: 986, startPoint y: 482, endPoint x: 886, endPoint y: -1, distance: 493.2
click at [886, 0] on html "**********" at bounding box center [784, 276] width 1568 height 750
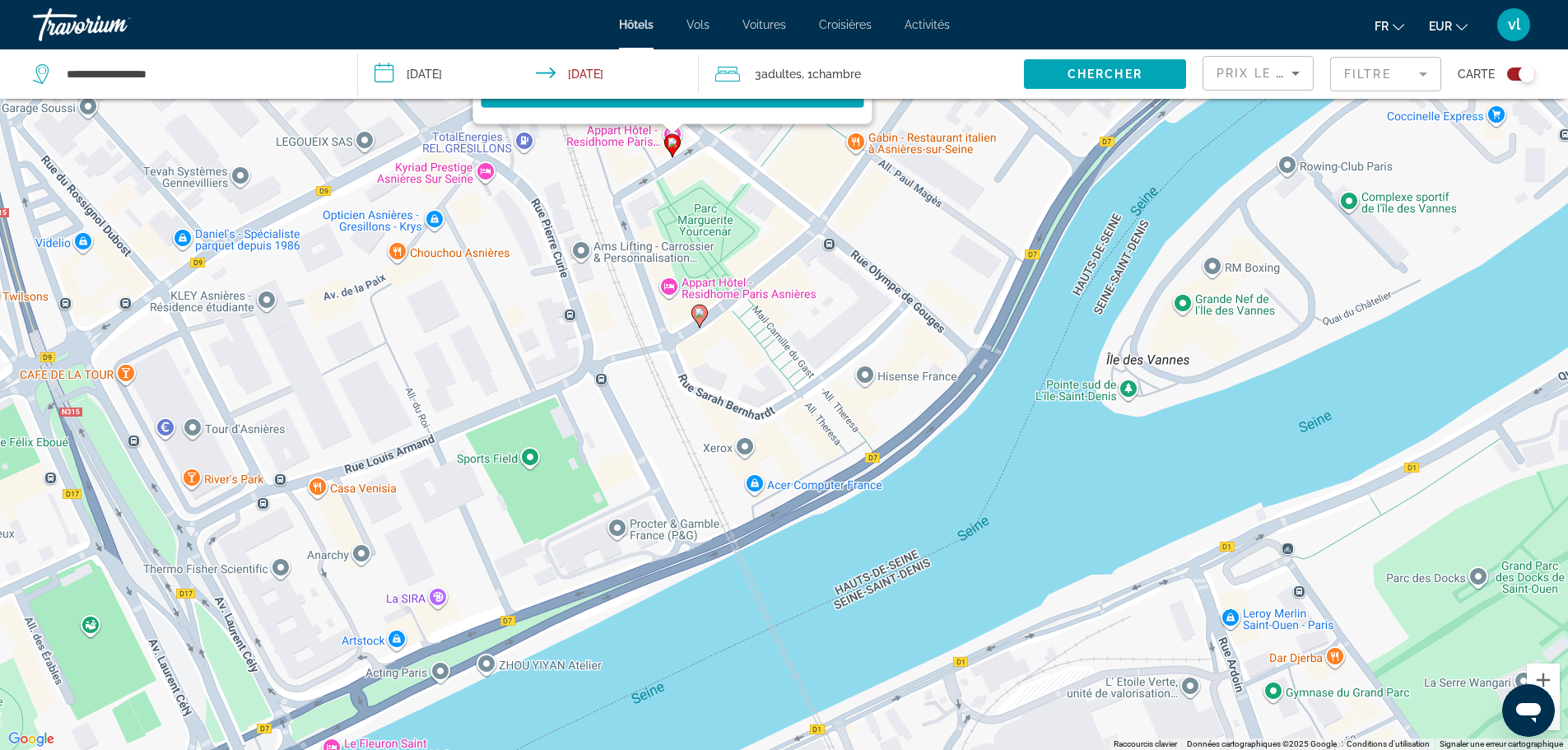
click at [697, 311] on image "Main content" at bounding box center [699, 312] width 9 height 9
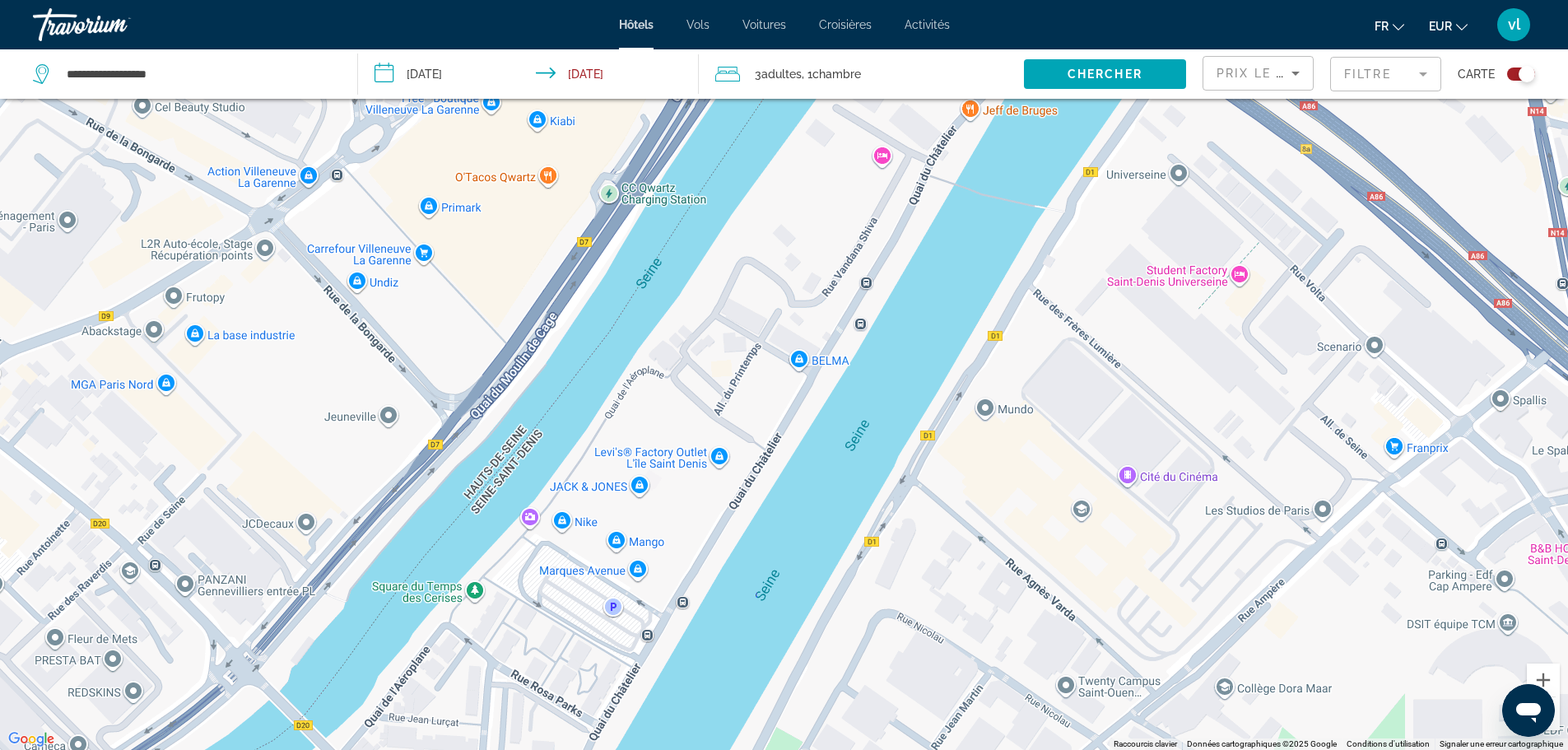
drag, startPoint x: 1320, startPoint y: 268, endPoint x: 128, endPoint y: 714, distance: 1272.7
click at [128, 714] on div "Pour activer le glissement avec le clavier, appuyez sur Alt+Entrée. Une fois ce…" at bounding box center [784, 375] width 1568 height 750
click at [1557, 722] on button "Zoom arrière" at bounding box center [1543, 714] width 33 height 33
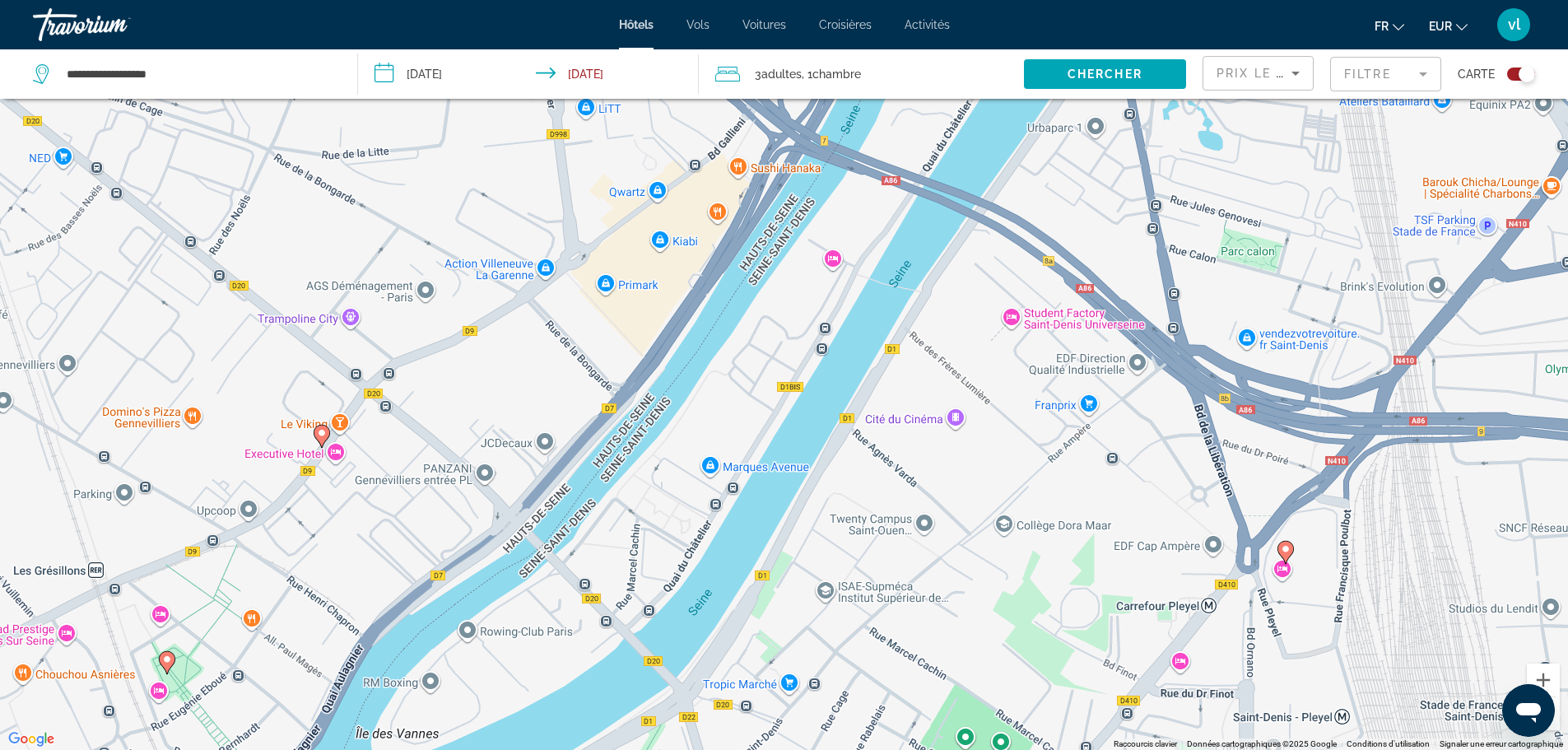
click at [1555, 722] on button "Zoom arrière" at bounding box center [1543, 714] width 33 height 33
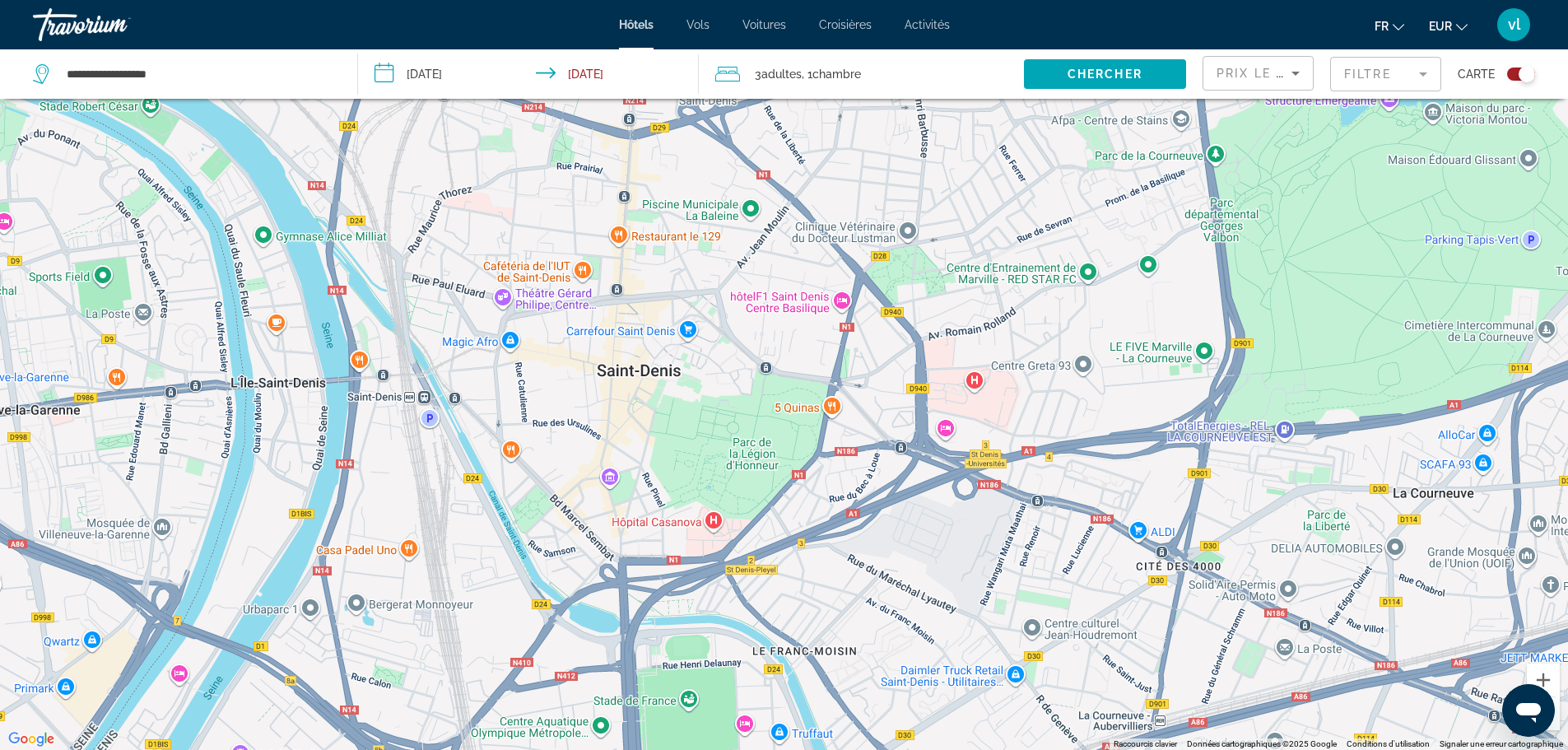
drag, startPoint x: 1205, startPoint y: 367, endPoint x: 552, endPoint y: 739, distance: 751.5
click at [552, 739] on div "Pour activer le glissement avec le clavier, appuyez sur Alt+Entrée. Une fois ce…" at bounding box center [784, 375] width 1568 height 750
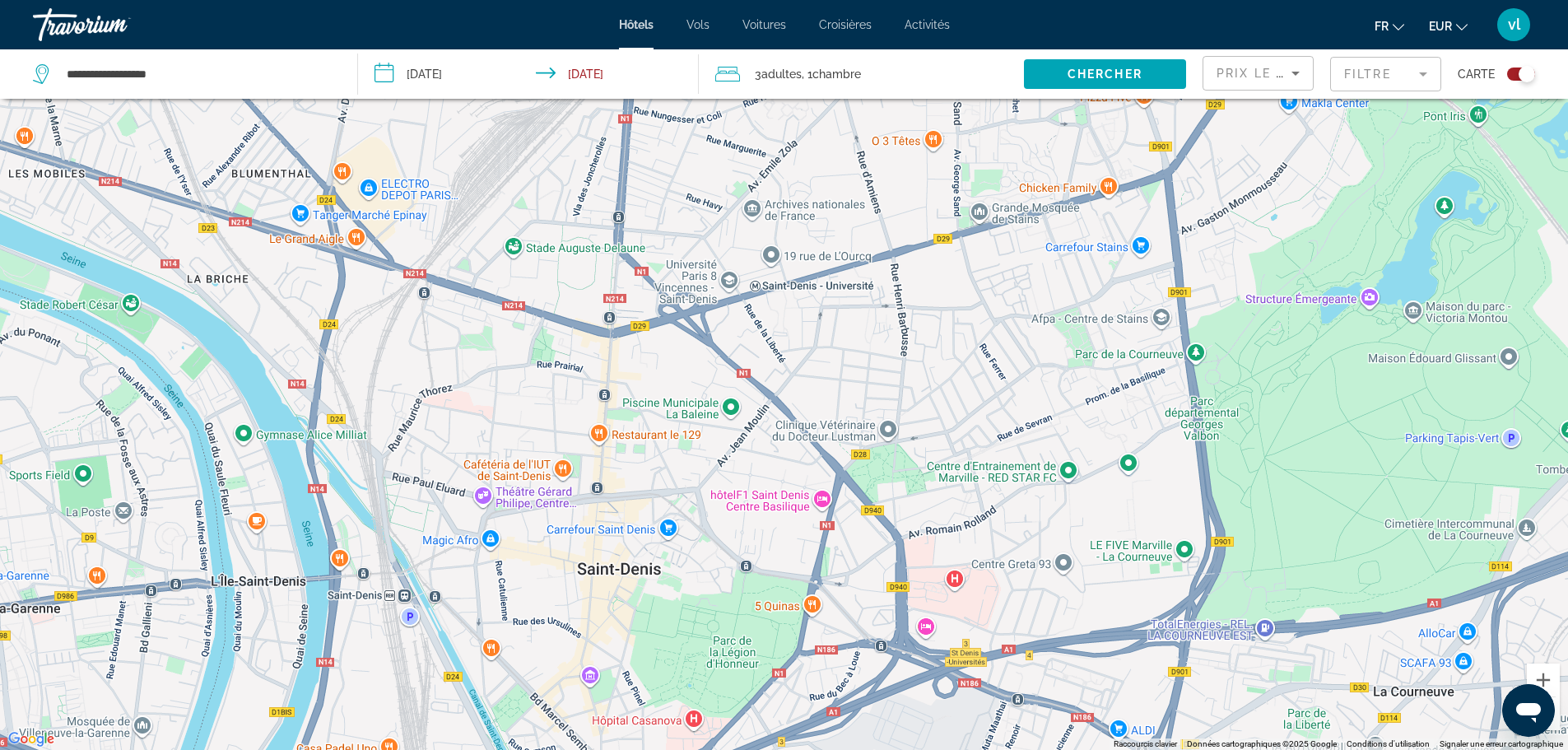
drag, startPoint x: 808, startPoint y: 374, endPoint x: 789, endPoint y: 575, distance: 201.9
click at [789, 575] on div "Pour activer le glissement avec le clavier, appuyez sur Alt+Entrée. Une fois ce…" at bounding box center [784, 375] width 1568 height 750
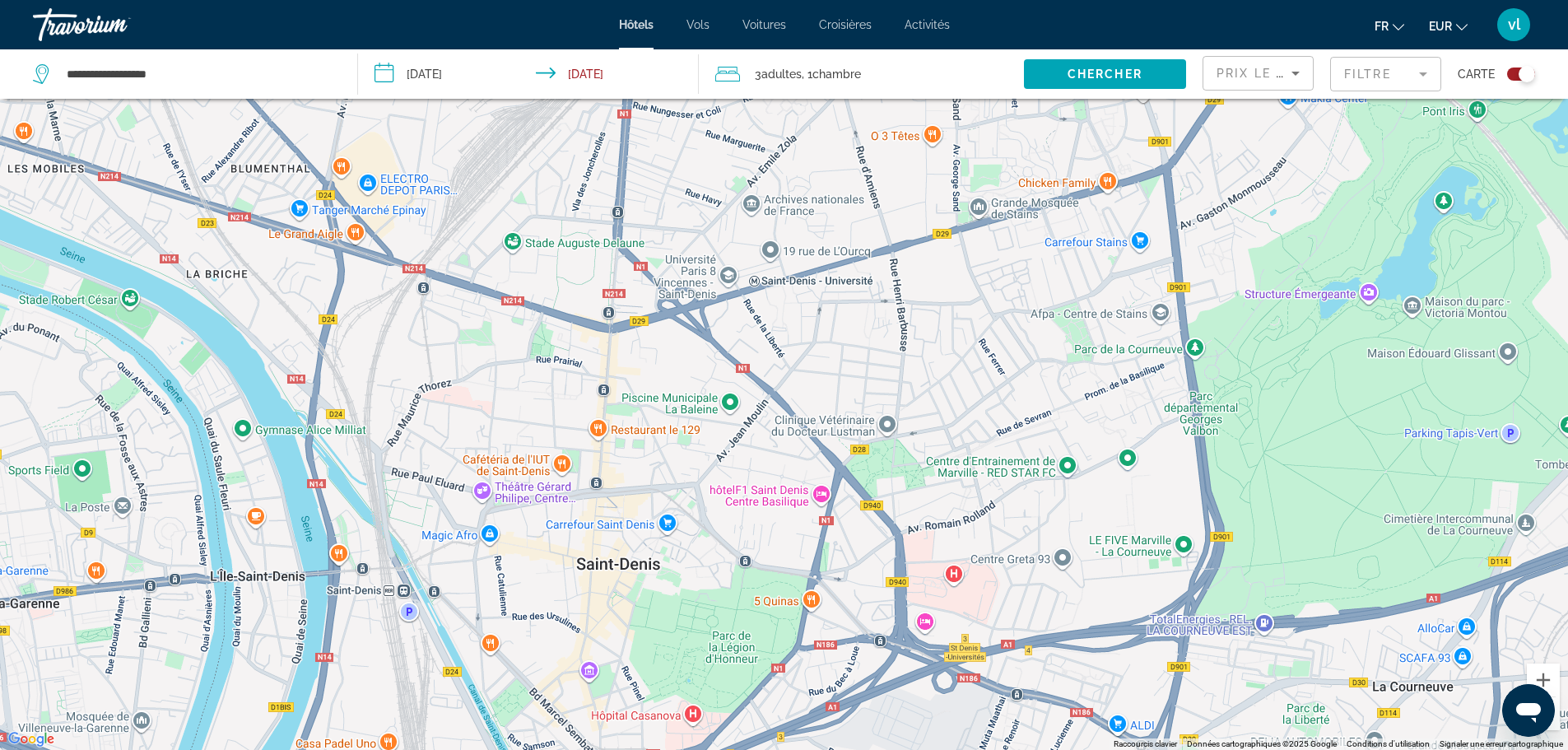
click at [1555, 723] on button "Zoom arrière" at bounding box center [1543, 714] width 33 height 33
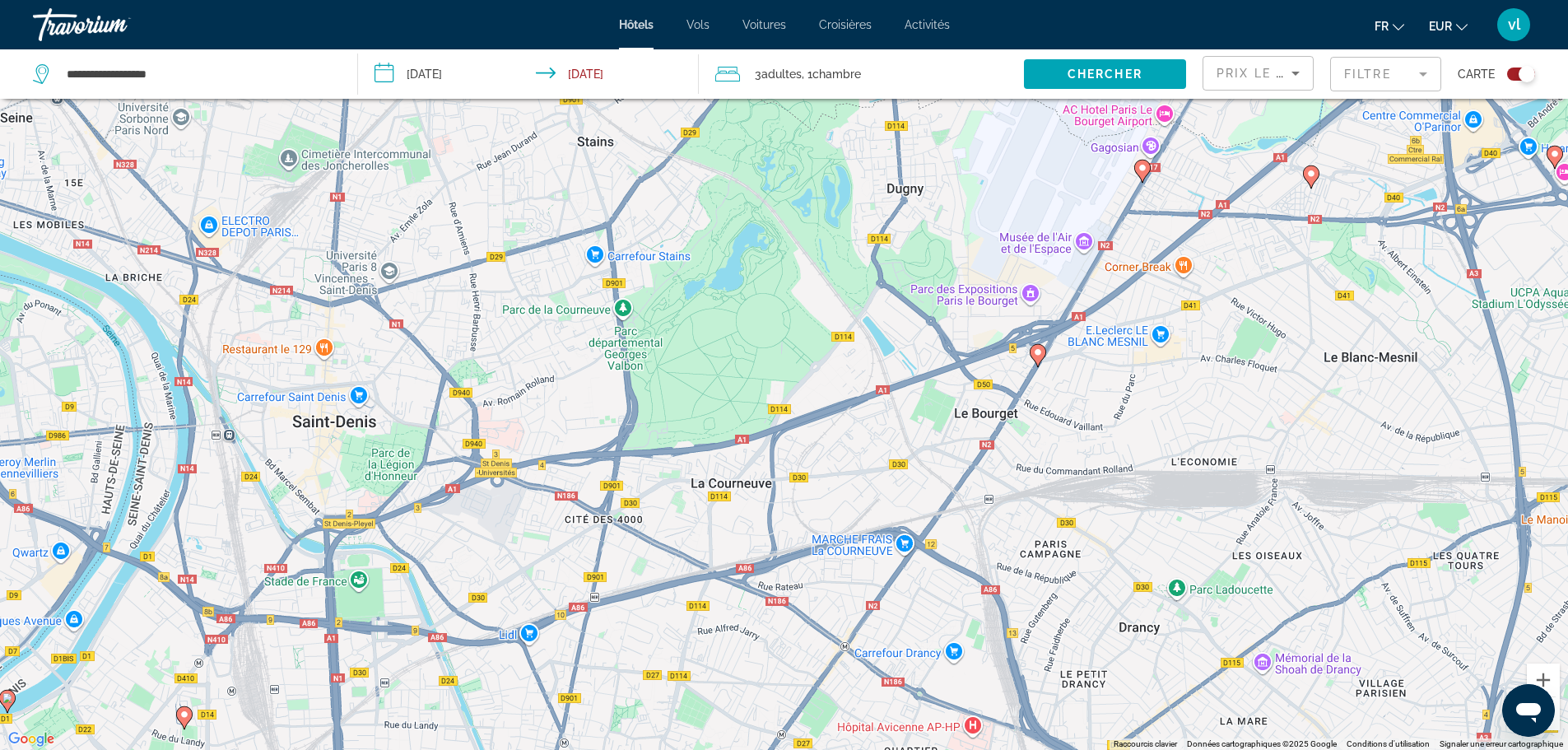
drag, startPoint x: 942, startPoint y: 316, endPoint x: 563, endPoint y: 304, distance: 379.2
click at [563, 304] on div "Pour activer le glissement avec le clavier, appuyez sur Alt+Entrée. Une fois ce…" at bounding box center [784, 375] width 1568 height 750
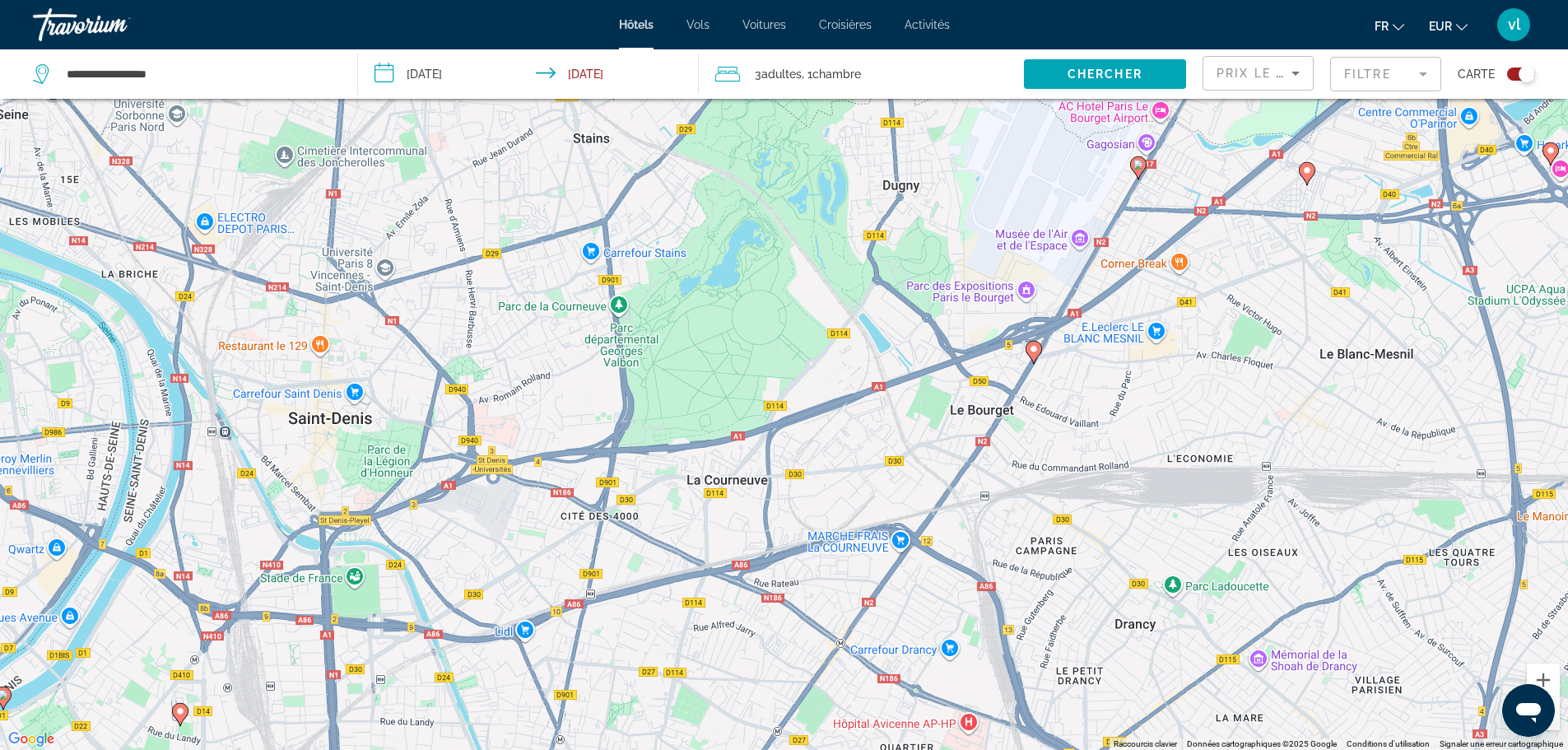
click at [1032, 347] on image "Main content" at bounding box center [1034, 348] width 9 height 9
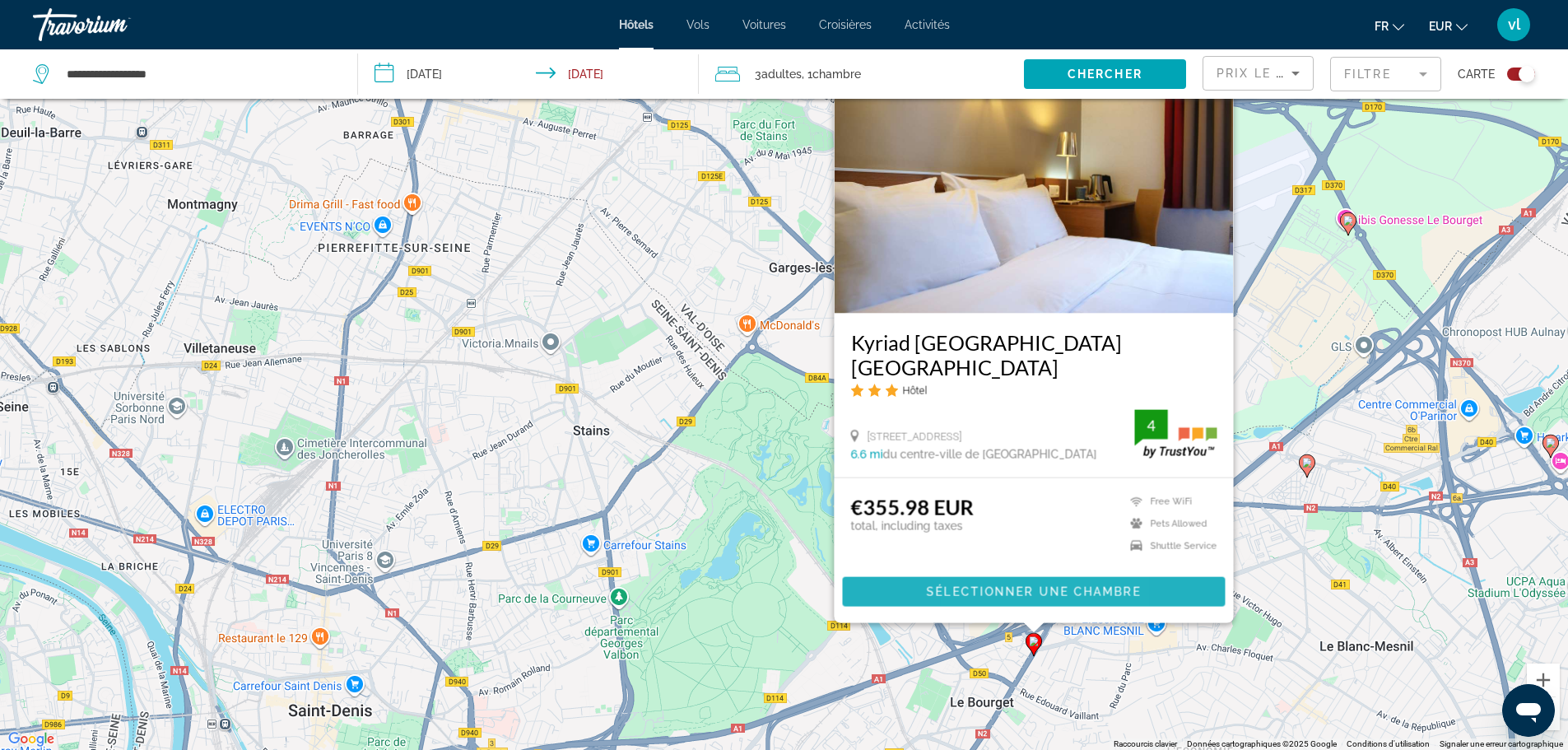
click at [978, 596] on span "Sélectionner une chambre" at bounding box center [1033, 591] width 214 height 13
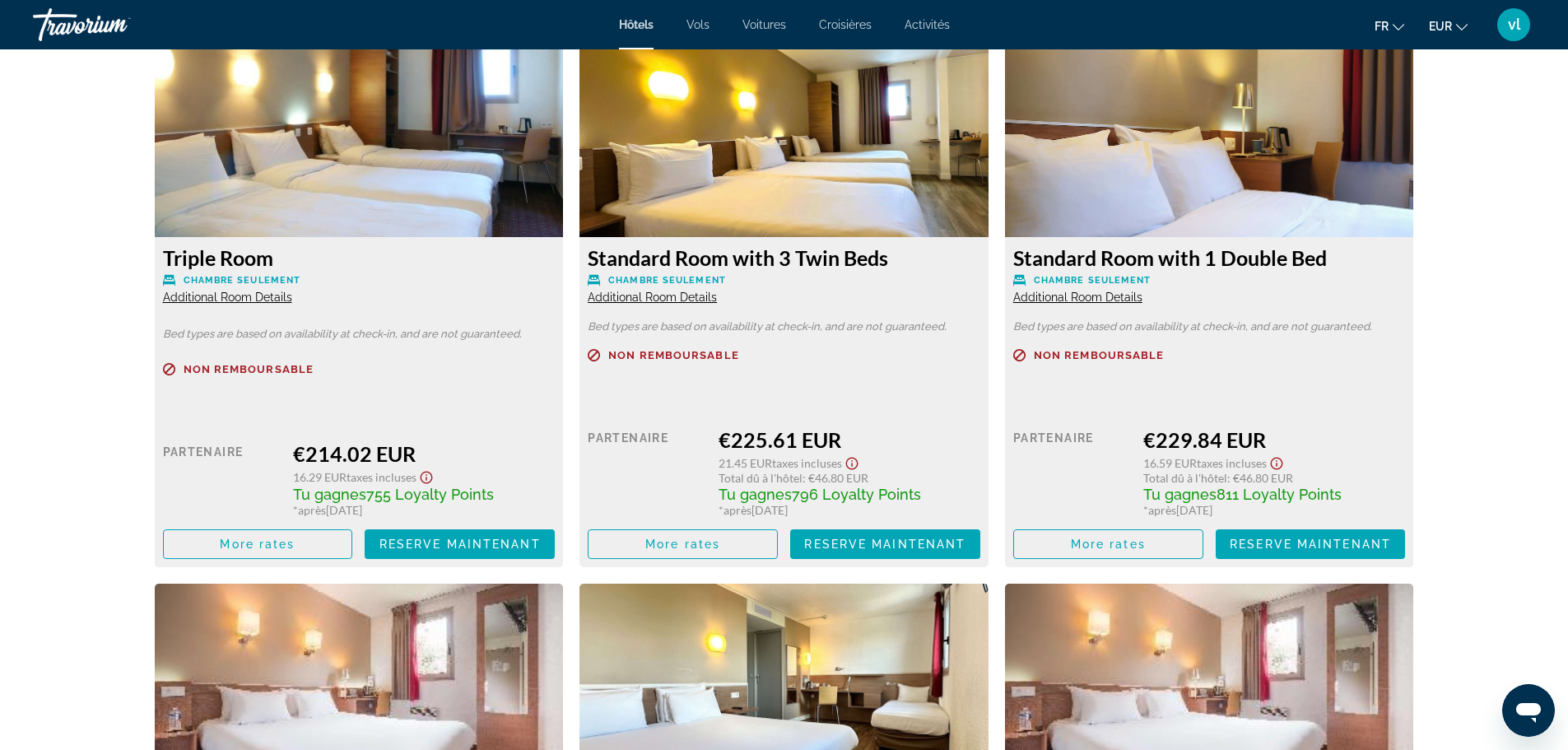
scroll to position [2305, 0]
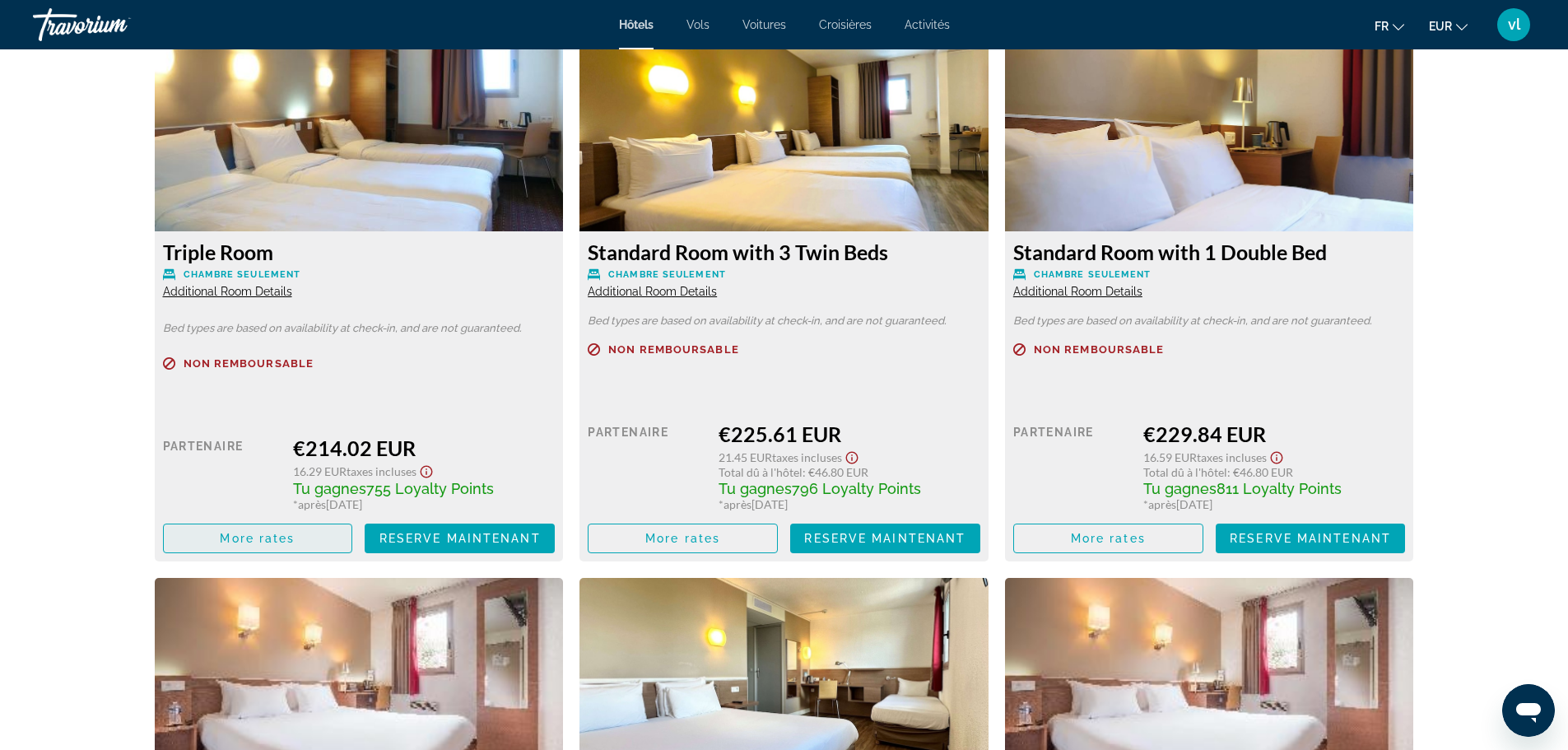
click at [221, 538] on span "More rates" at bounding box center [257, 538] width 75 height 13
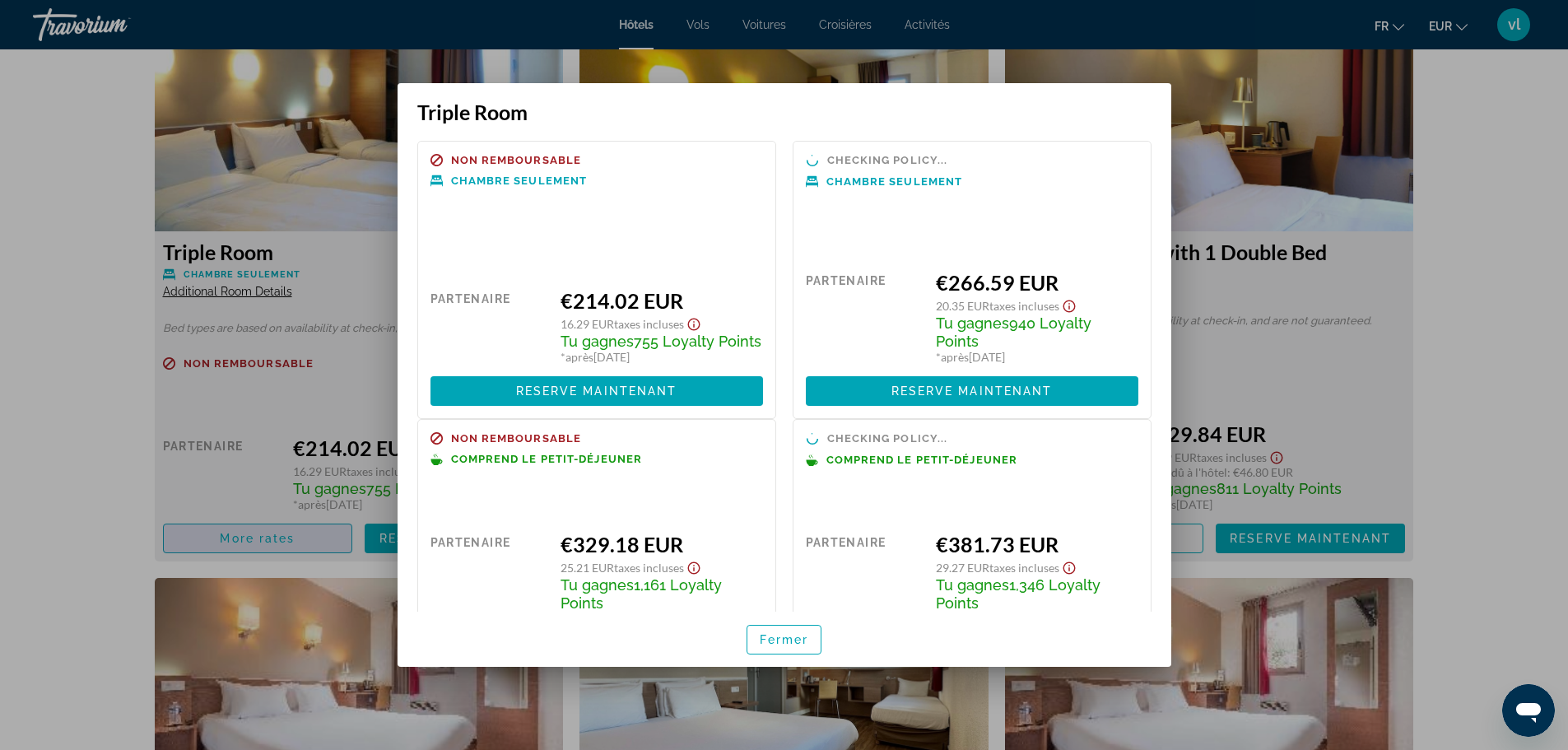
scroll to position [0, 0]
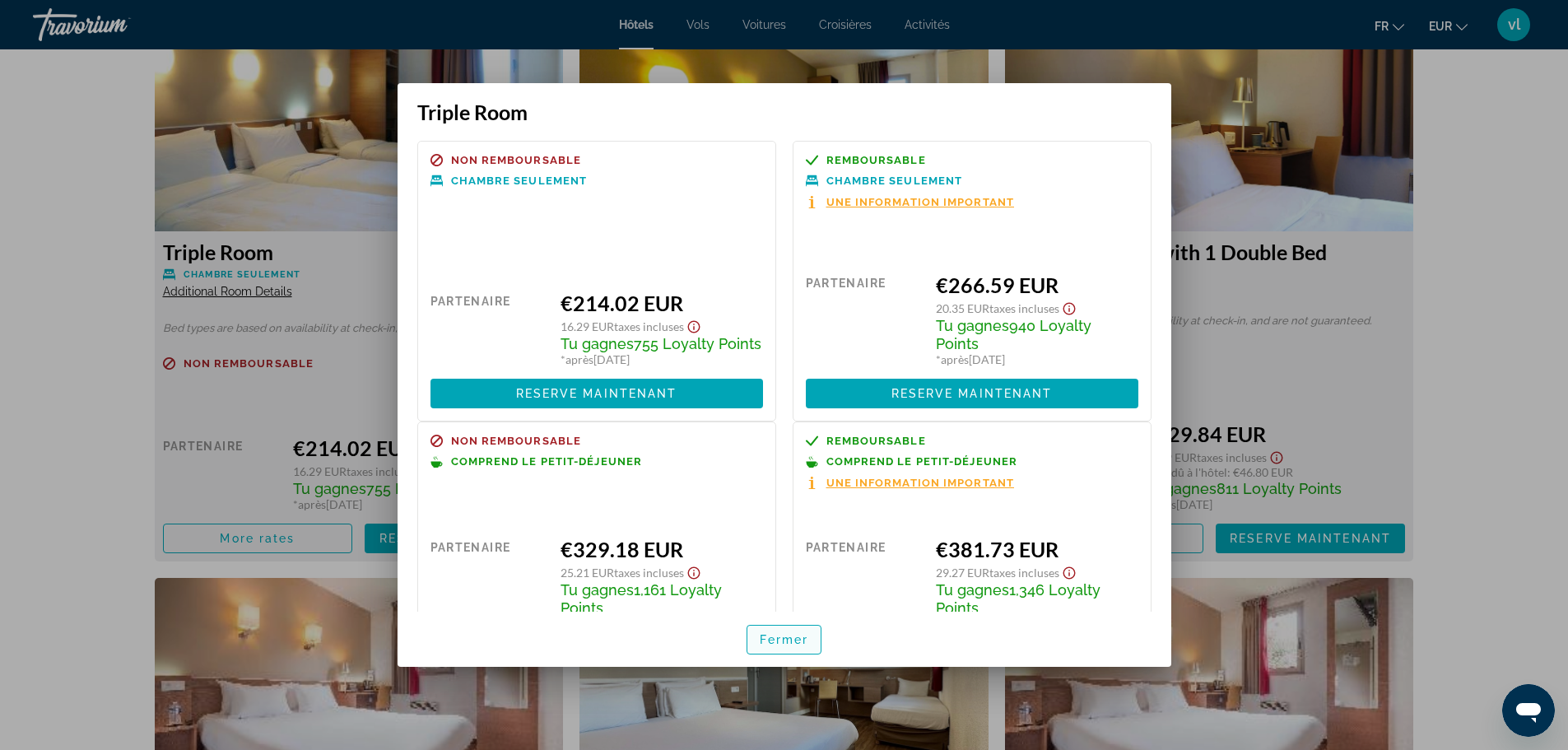
click at [804, 646] on span "Fermer" at bounding box center [784, 639] width 49 height 13
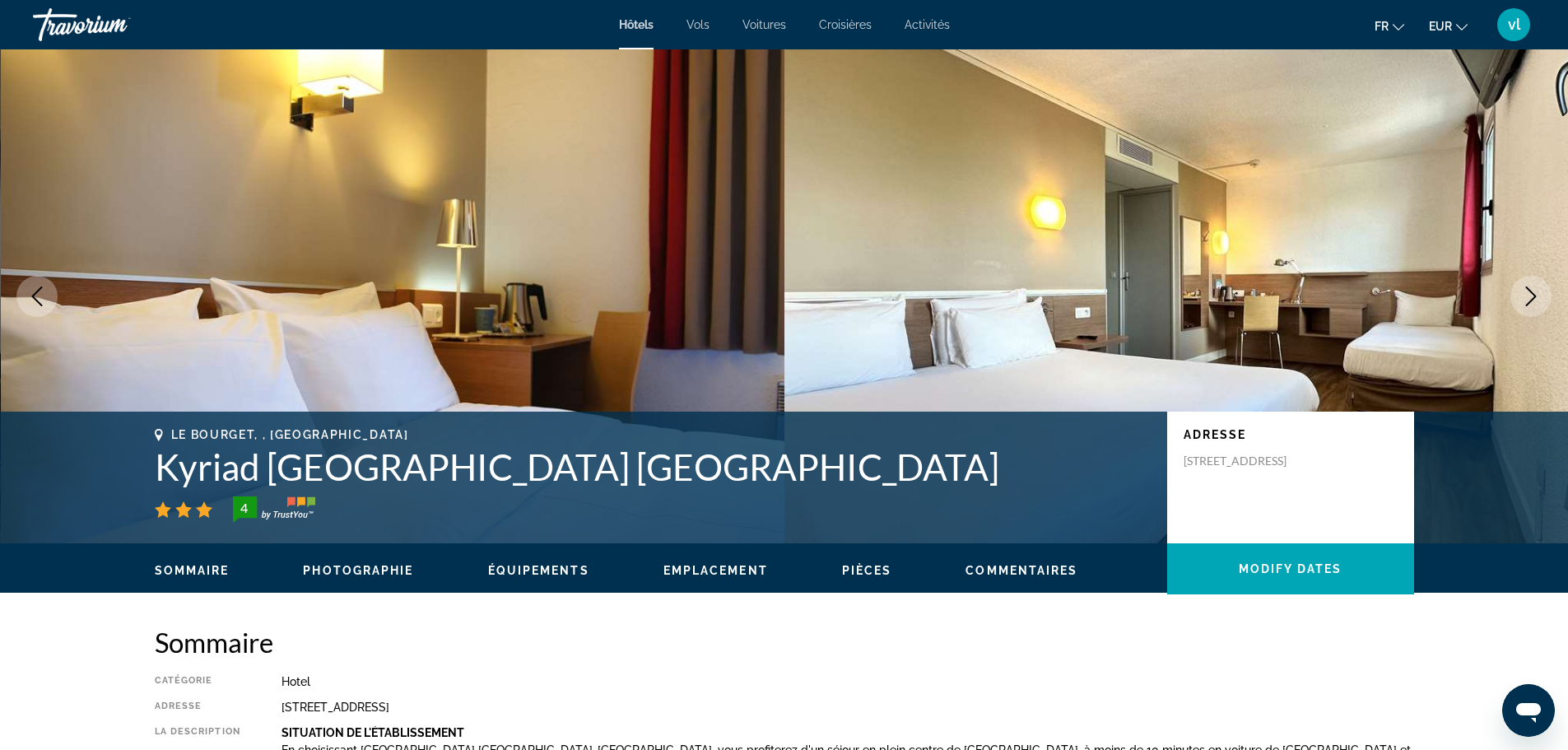
drag, startPoint x: 141, startPoint y: 465, endPoint x: 917, endPoint y: 465, distance: 776.0
click at [917, 465] on div "[GEOGRAPHIC_DATA], , [GEOGRAPHIC_DATA] [GEOGRAPHIC_DATA] [GEOGRAPHIC_DATA] [GEO…" at bounding box center [784, 478] width 1325 height 99
copy h1 "Kyriad [GEOGRAPHIC_DATA] [GEOGRAPHIC_DATA]"
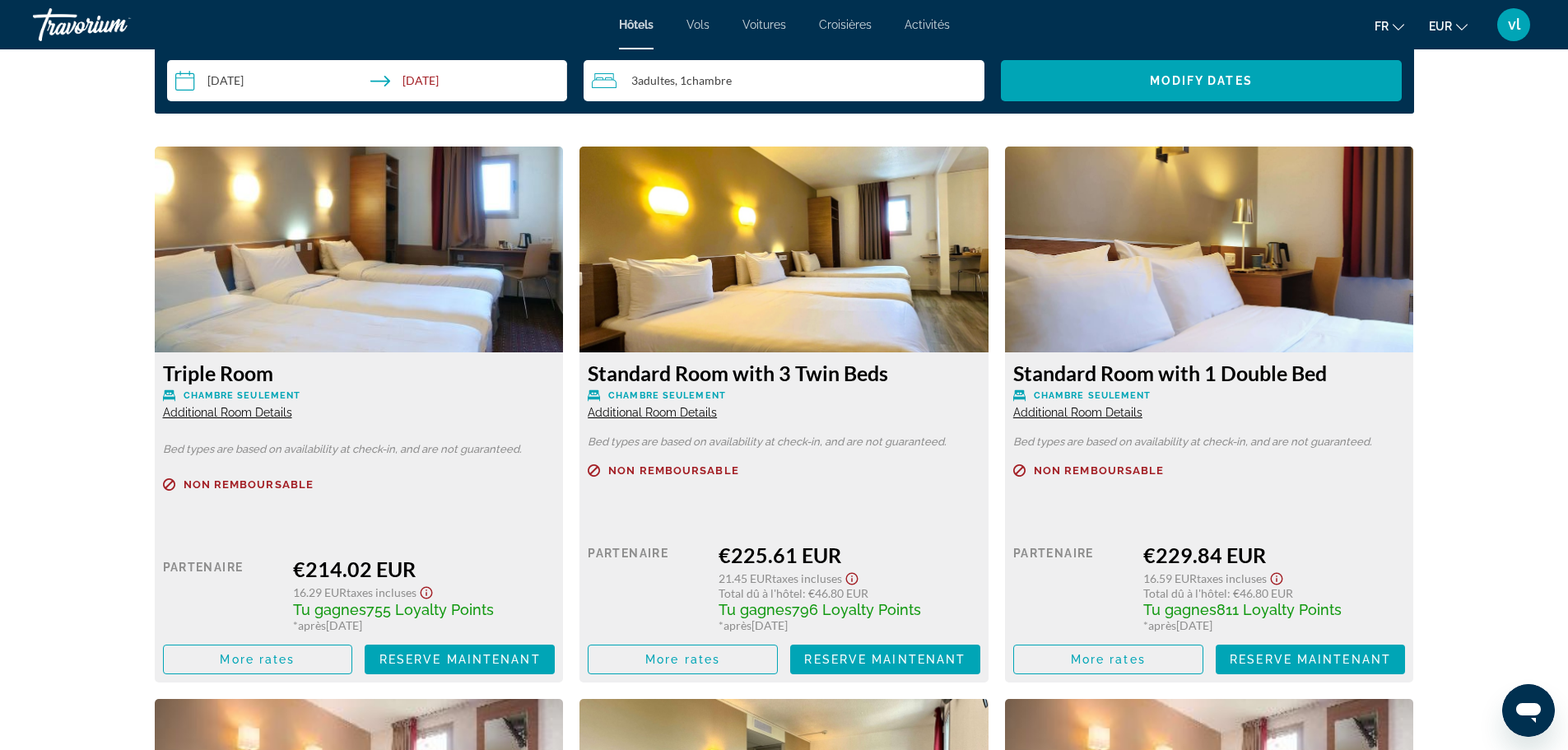
scroll to position [2246, 0]
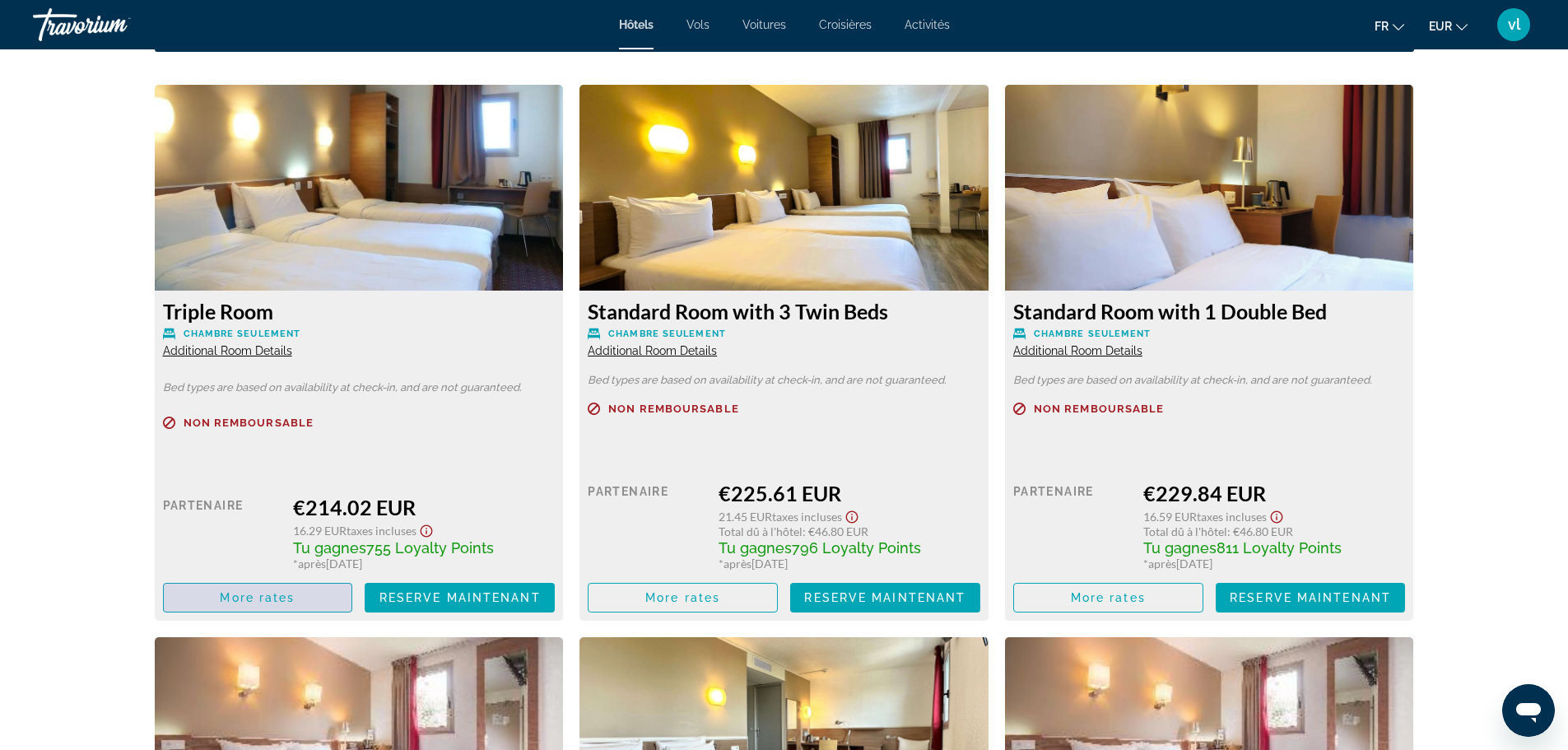
click at [258, 599] on span "More rates" at bounding box center [257, 597] width 75 height 13
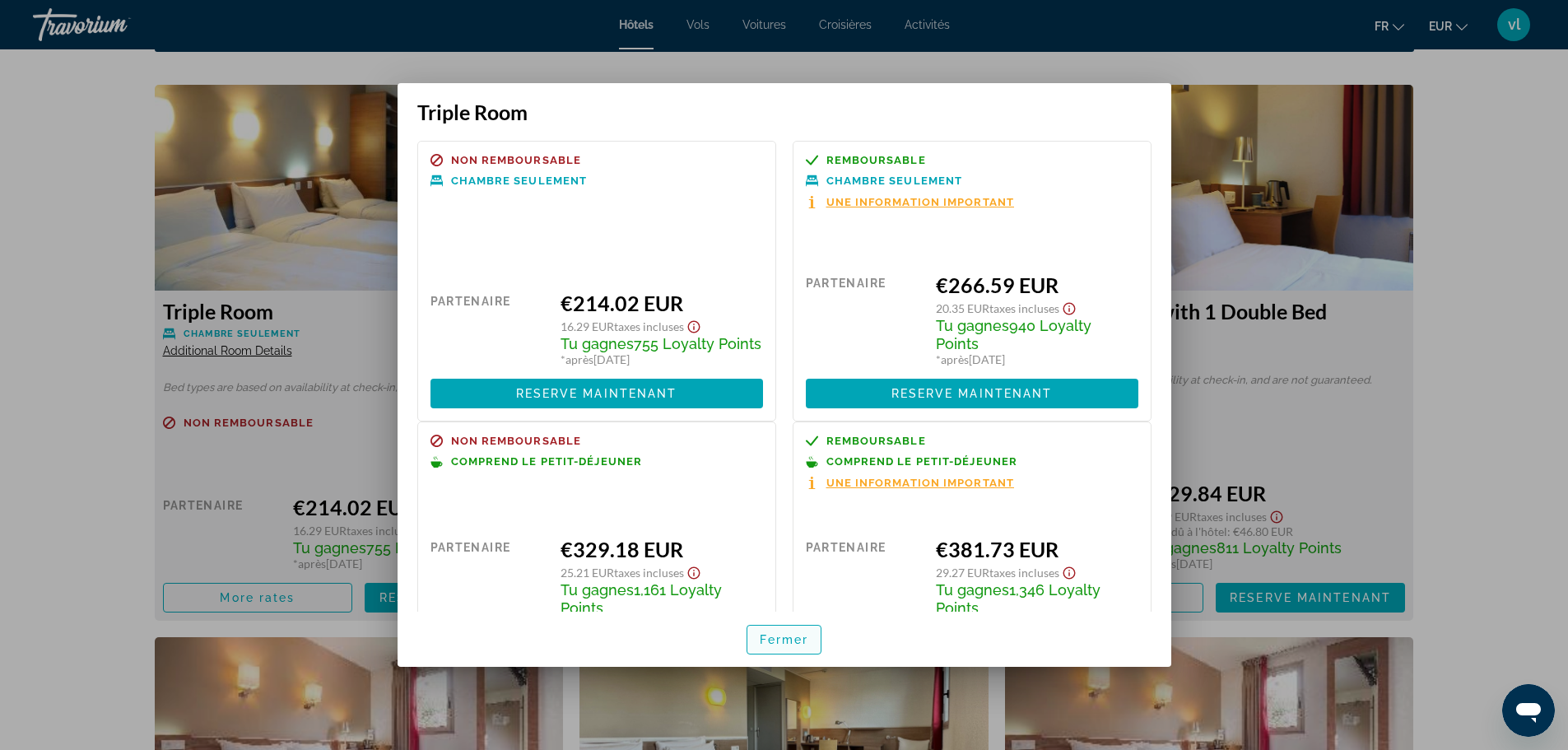
click at [795, 639] on span "Fermer" at bounding box center [784, 639] width 49 height 13
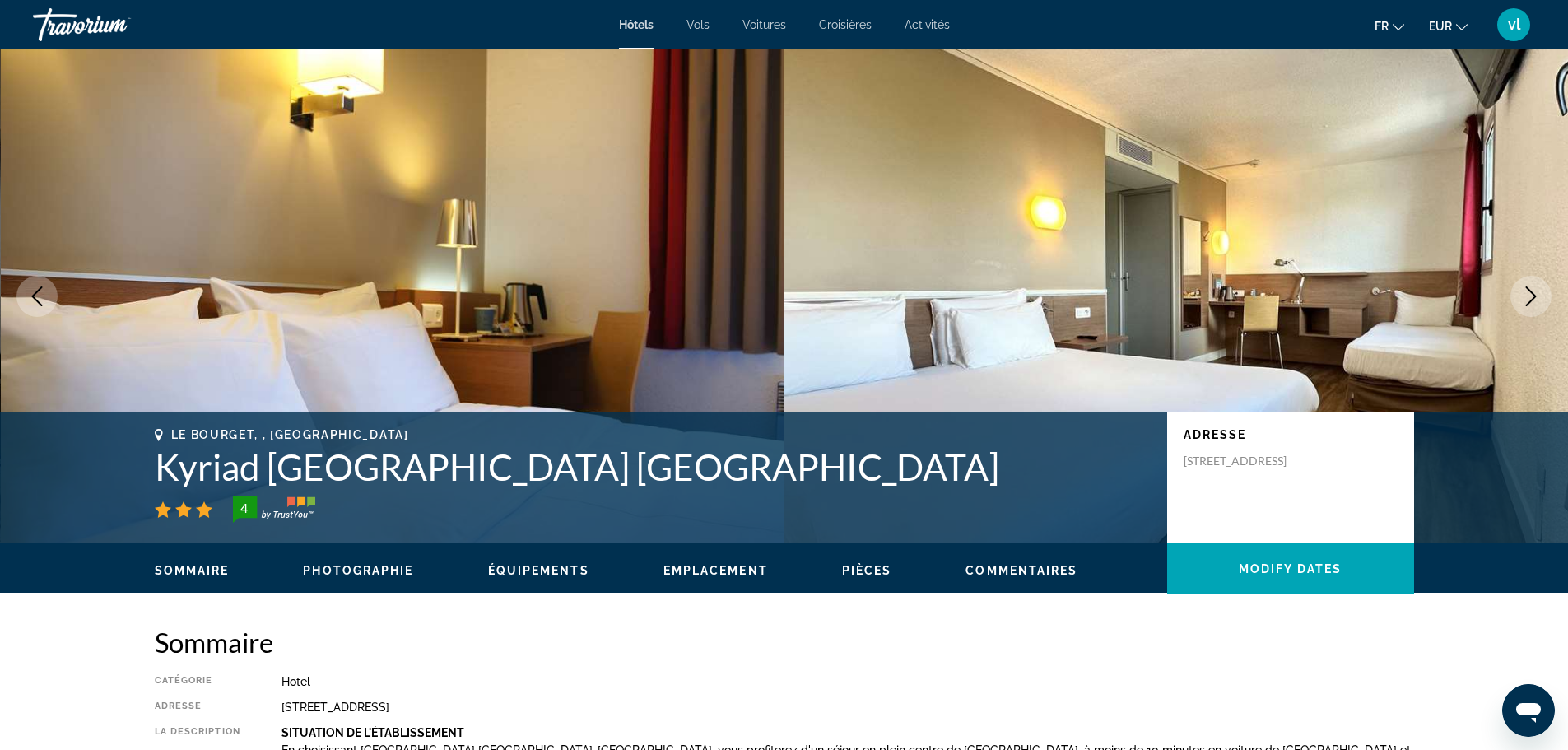
scroll to position [2246, 0]
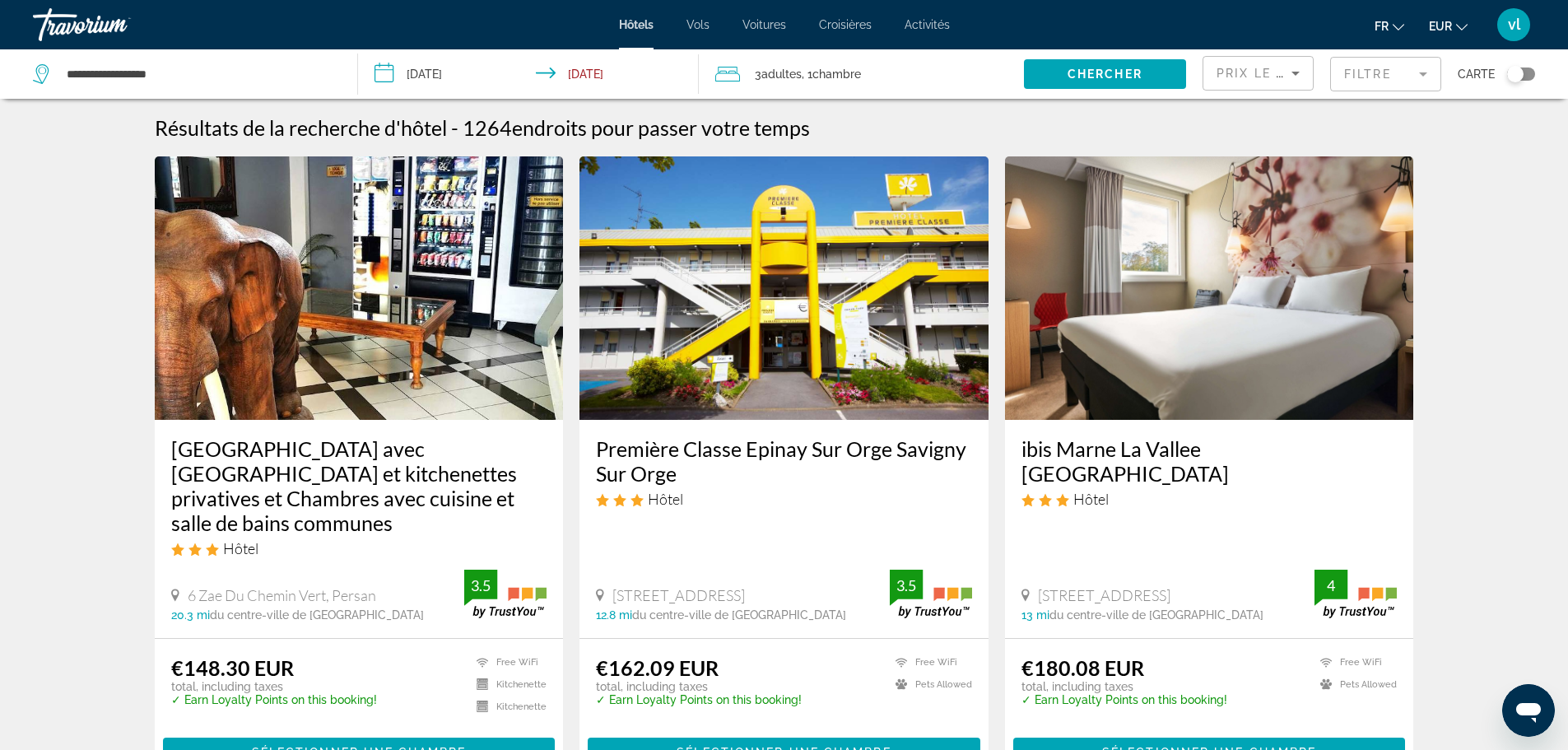
click at [1518, 75] on div "Toggle map" at bounding box center [1515, 73] width 16 height 16
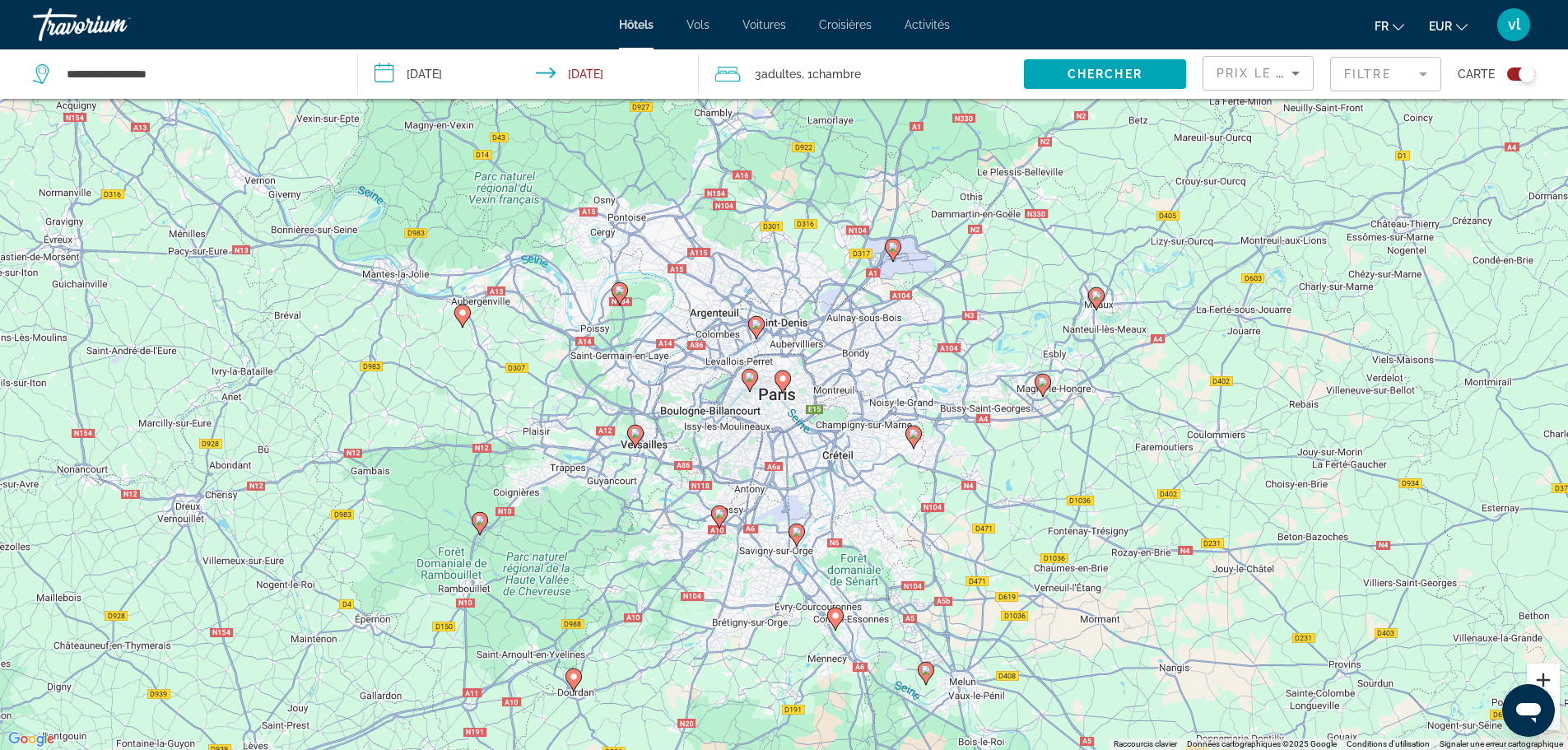
click at [1543, 679] on button "Zoom avant" at bounding box center [1543, 680] width 33 height 33
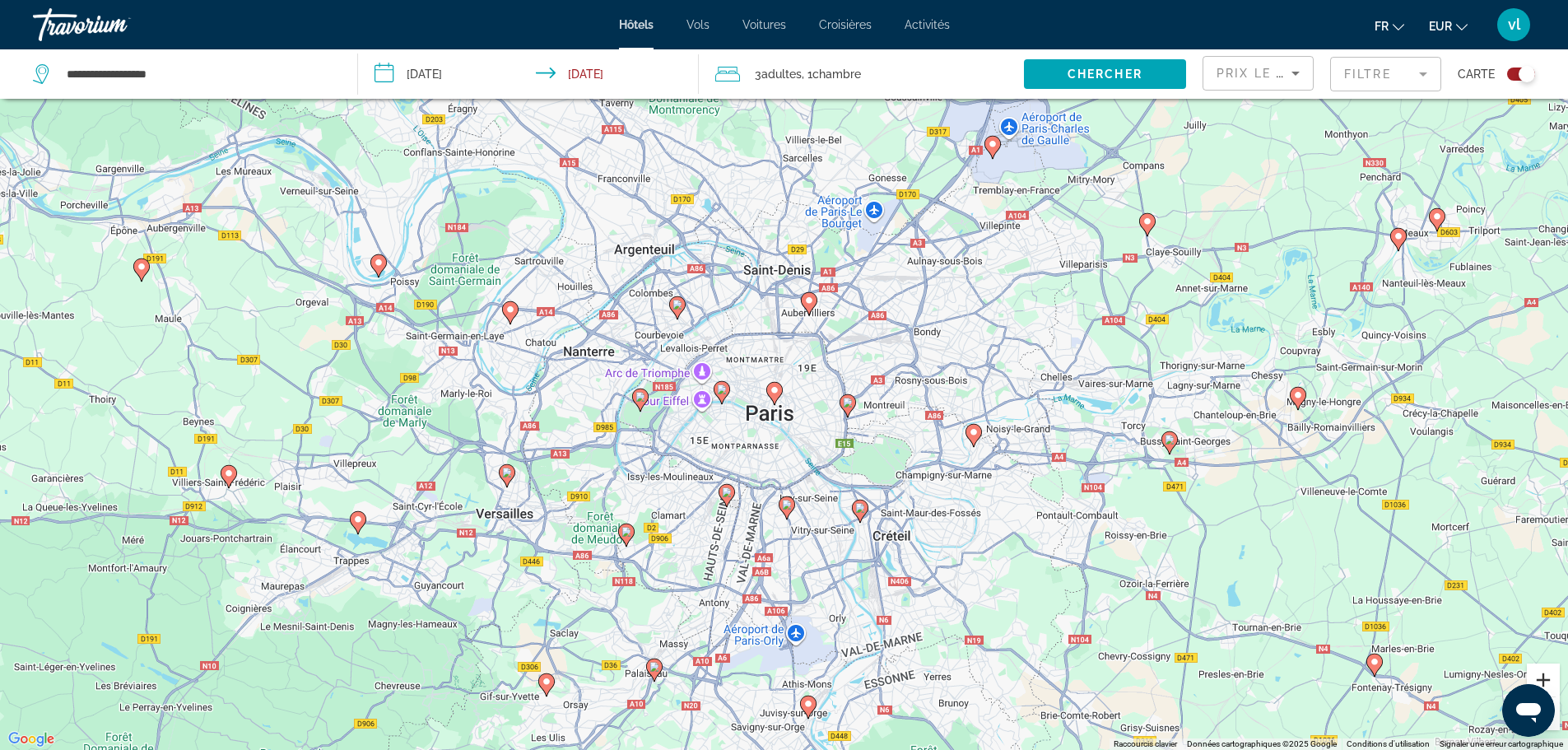
click at [1543, 679] on button "Zoom avant" at bounding box center [1543, 680] width 33 height 33
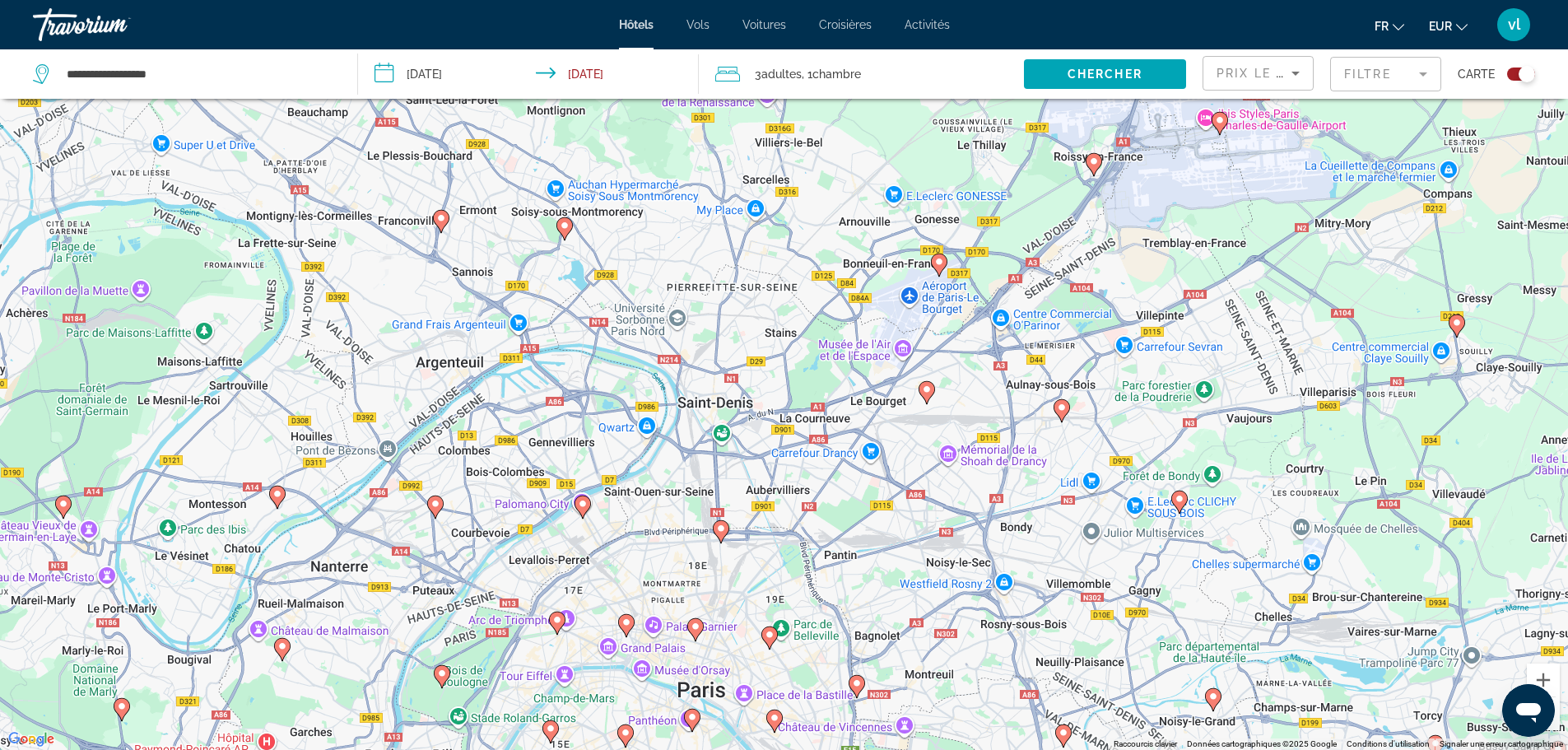
drag, startPoint x: 903, startPoint y: 196, endPoint x: 847, endPoint y: 433, distance: 243.5
click at [847, 433] on div "Pour activer le glissement avec le clavier, appuyez sur Alt+Entrée. Une fois ce…" at bounding box center [784, 375] width 1568 height 750
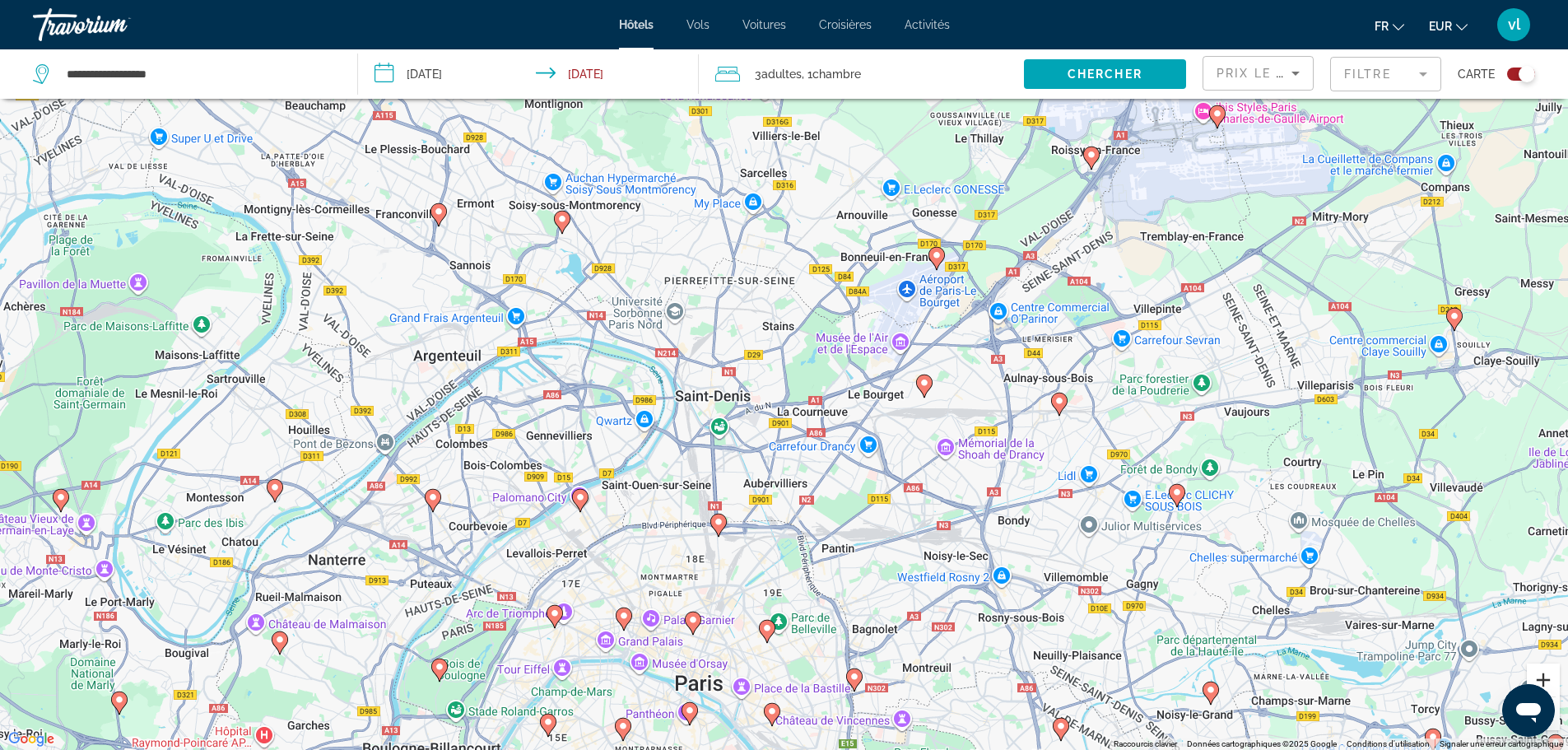
click at [1549, 681] on button "Zoom avant" at bounding box center [1543, 680] width 33 height 33
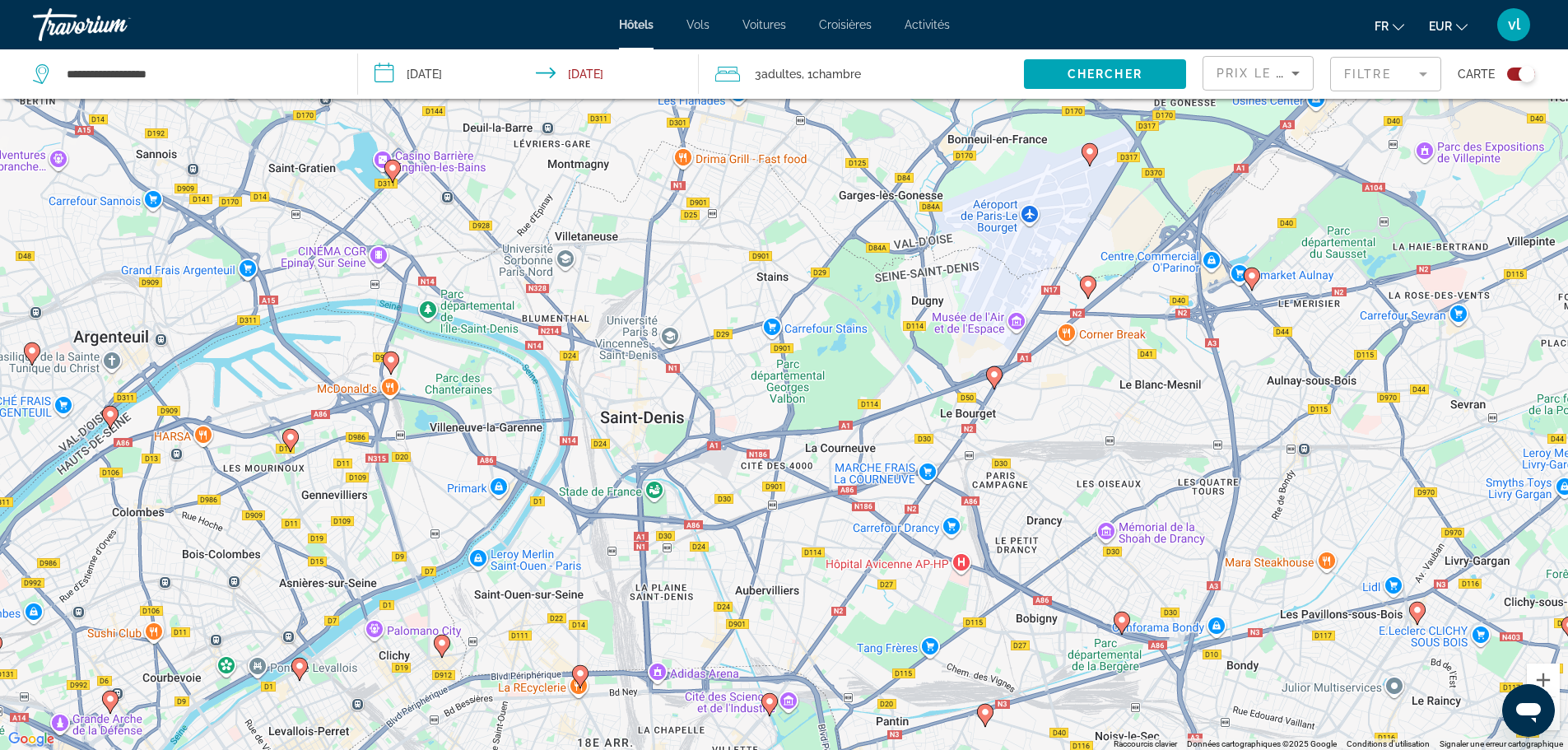
click at [578, 673] on image "Main content" at bounding box center [579, 672] width 9 height 9
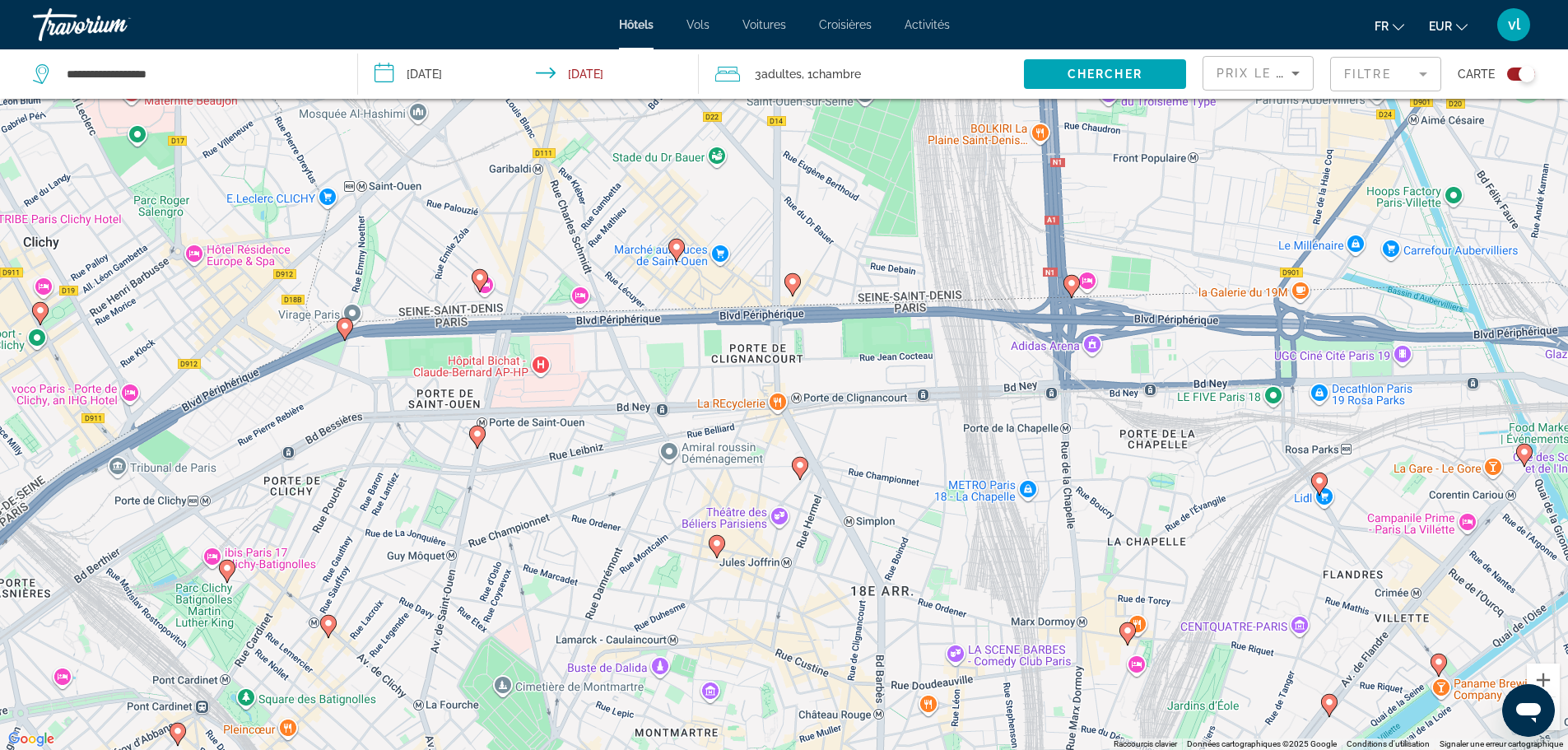
click at [795, 284] on image "Main content" at bounding box center [792, 281] width 9 height 9
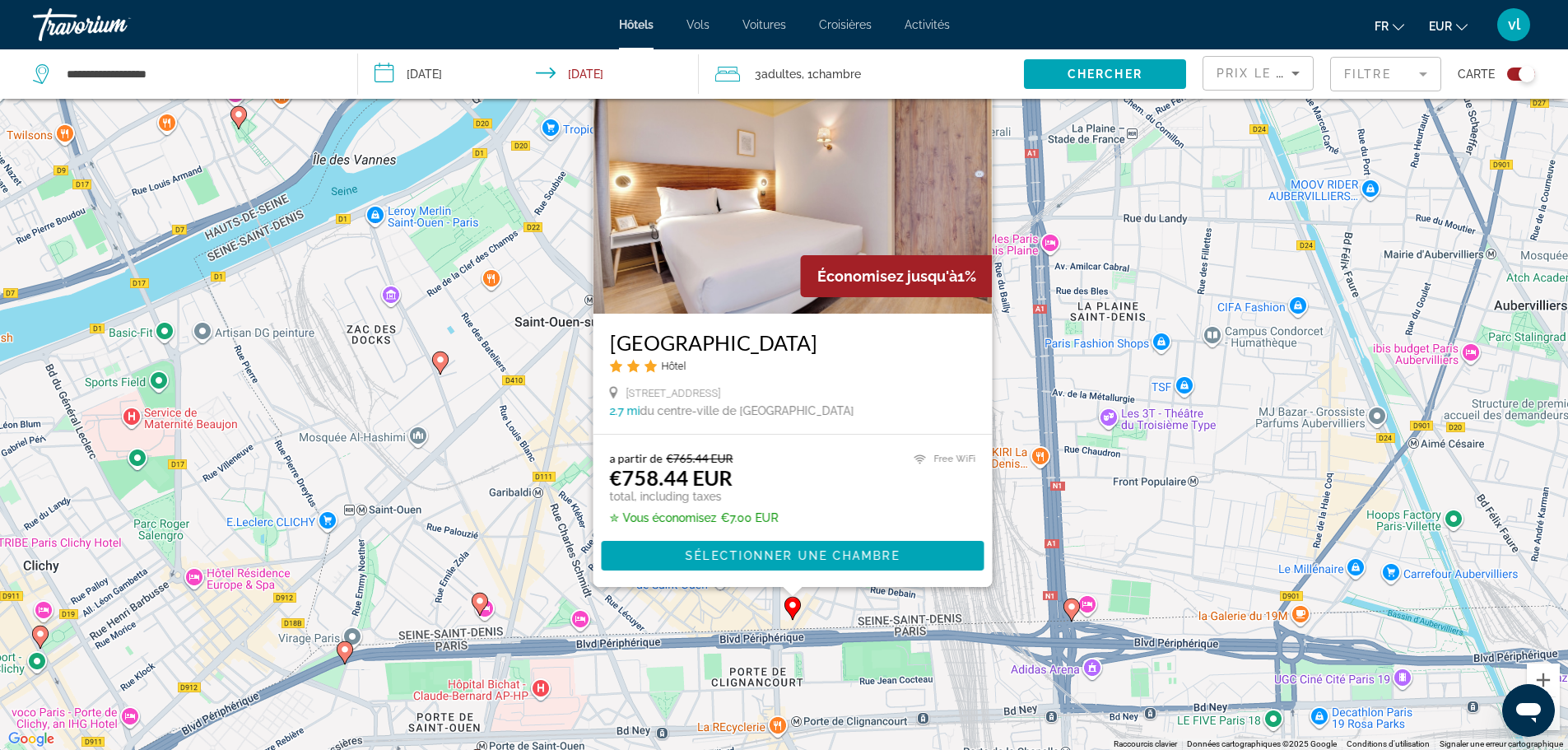
click at [477, 599] on image "Main content" at bounding box center [479, 600] width 9 height 9
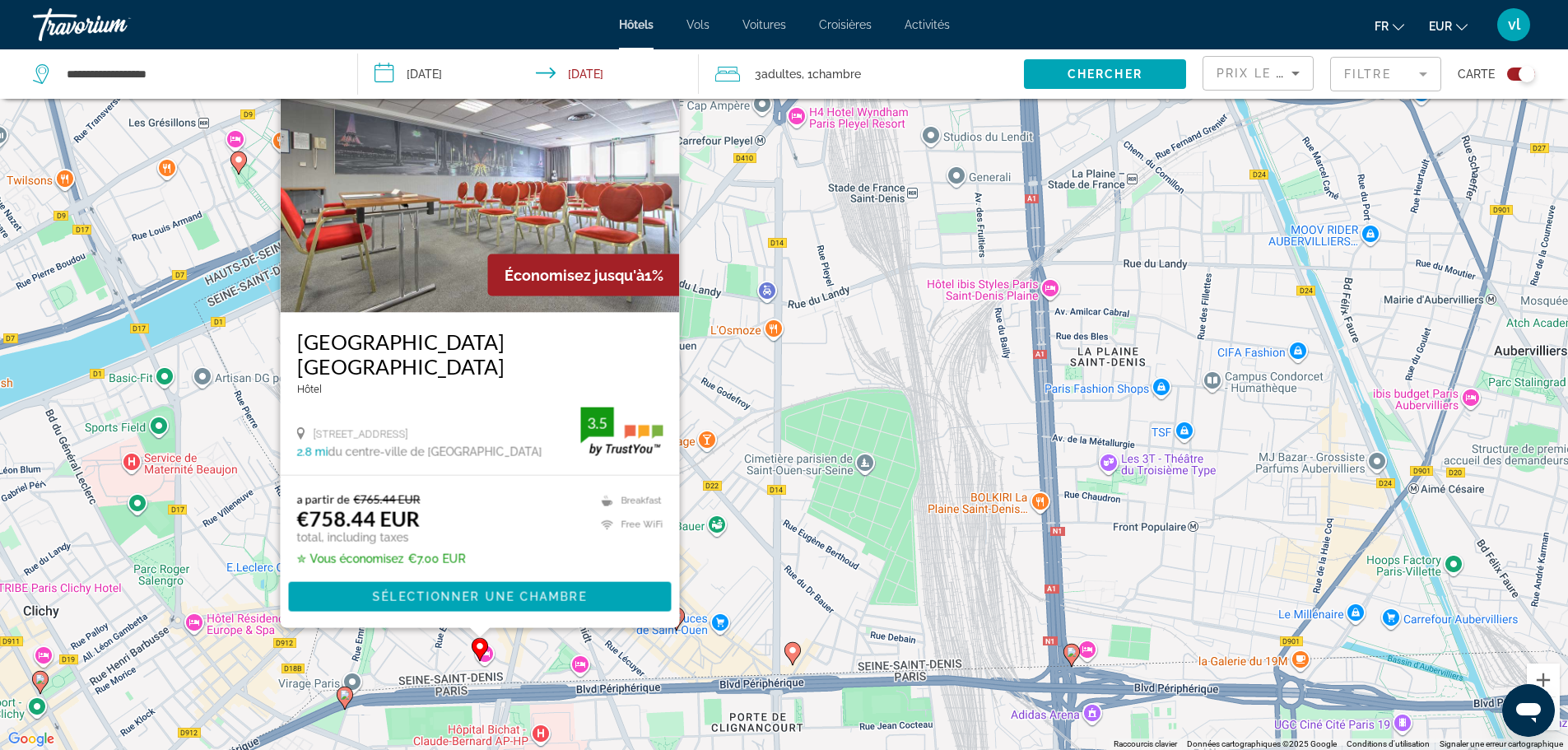
click at [347, 695] on image "Main content" at bounding box center [344, 694] width 9 height 9
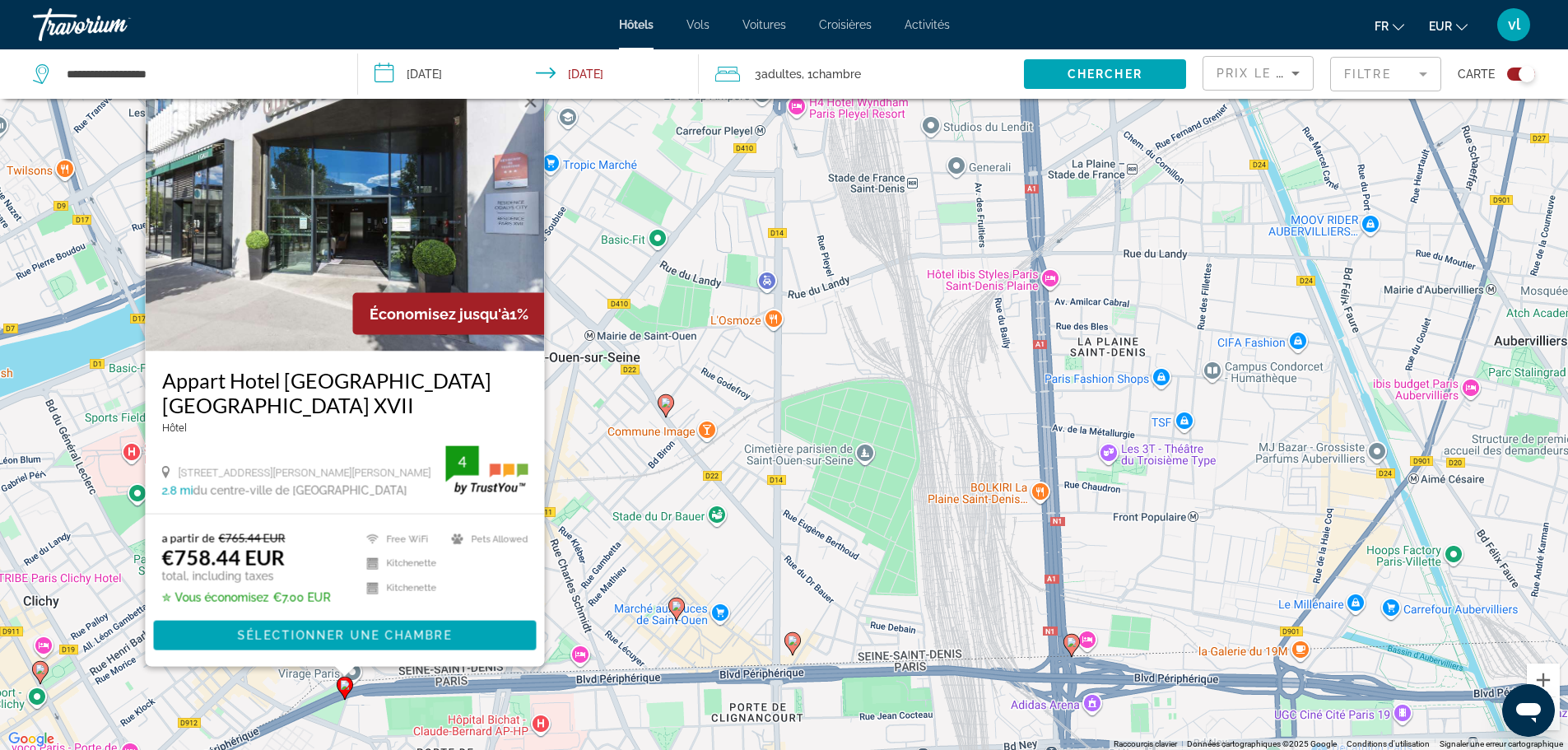
click at [1072, 642] on image "Main content" at bounding box center [1071, 641] width 9 height 9
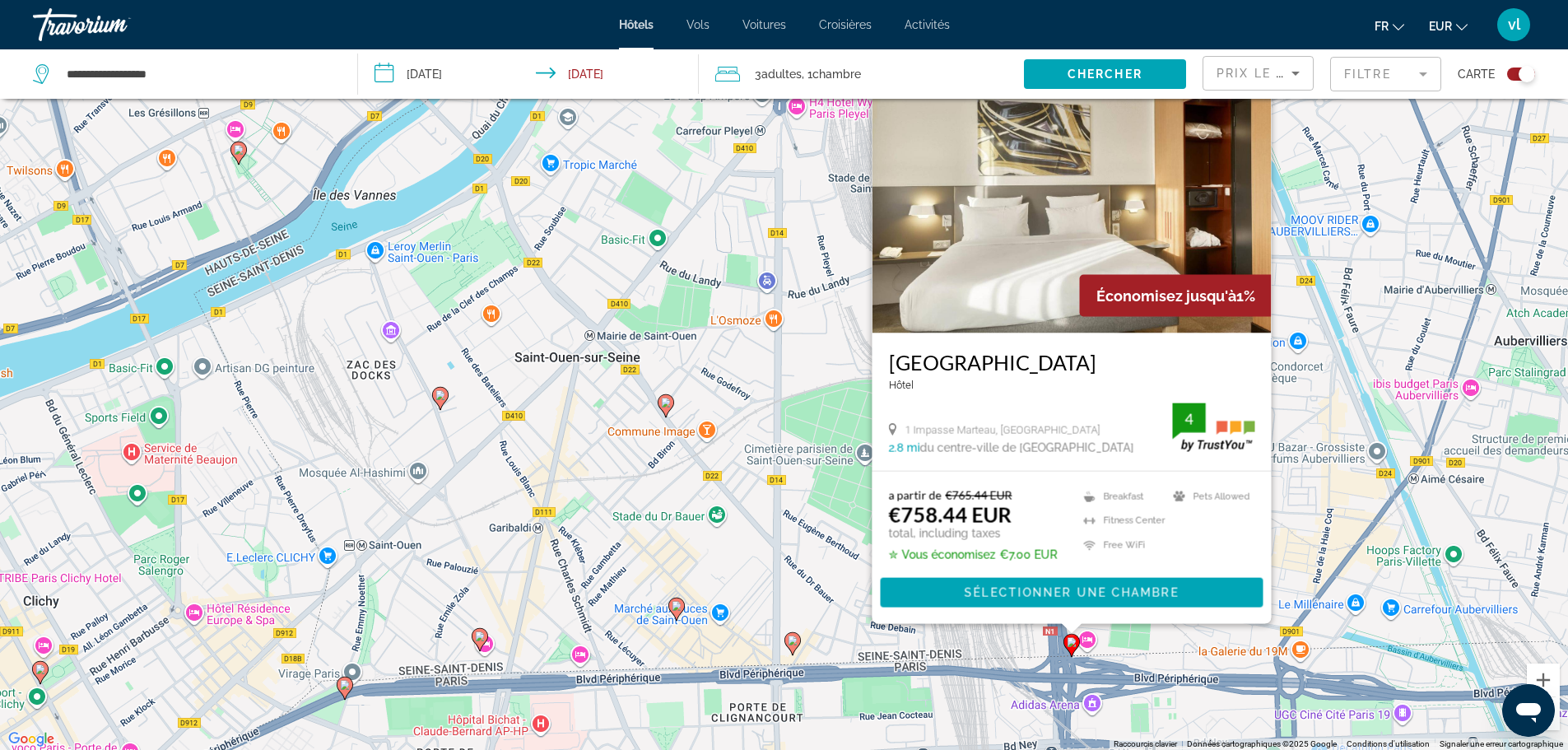
click at [665, 403] on image "Main content" at bounding box center [665, 402] width 9 height 9
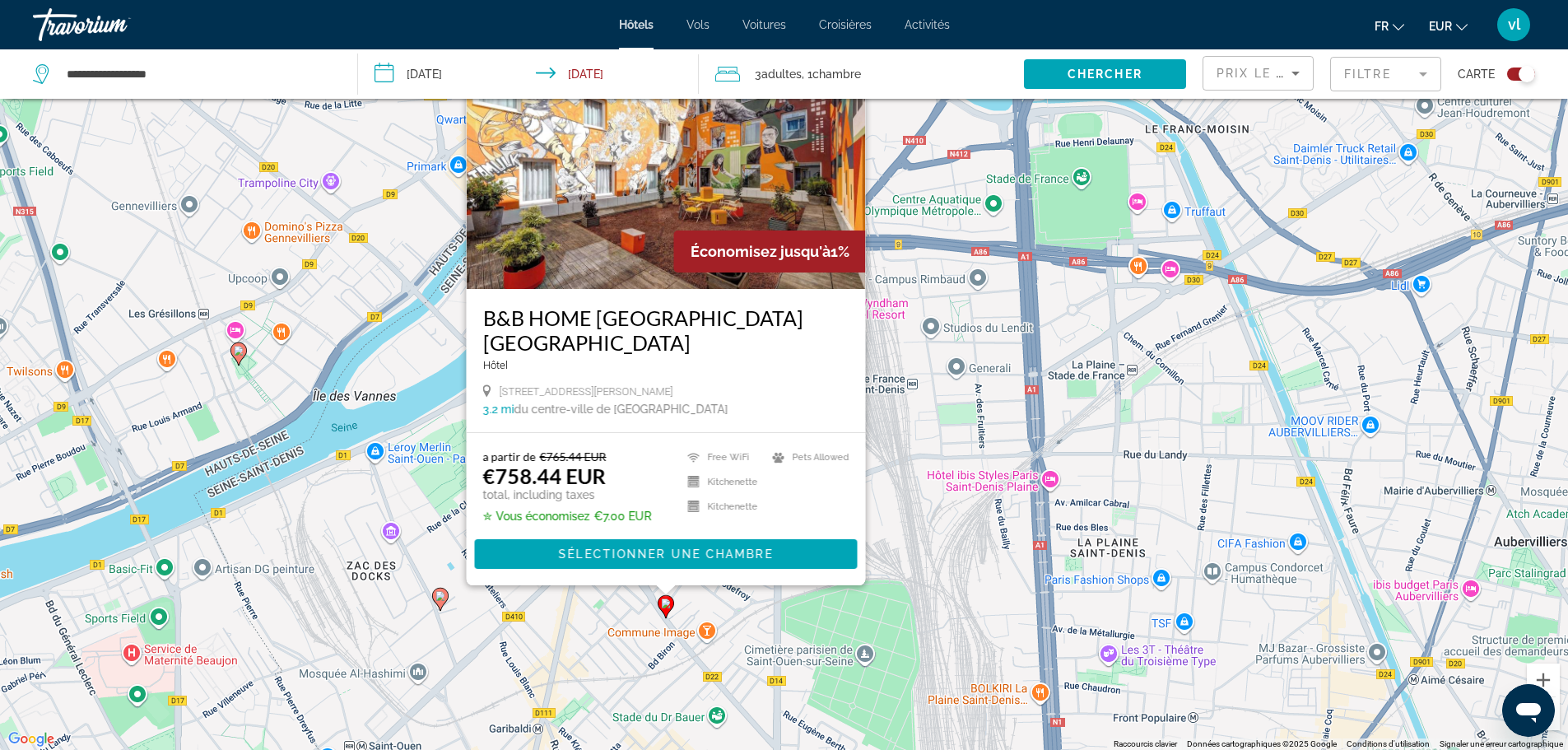
click at [446, 603] on icon "Main content" at bounding box center [440, 598] width 16 height 23
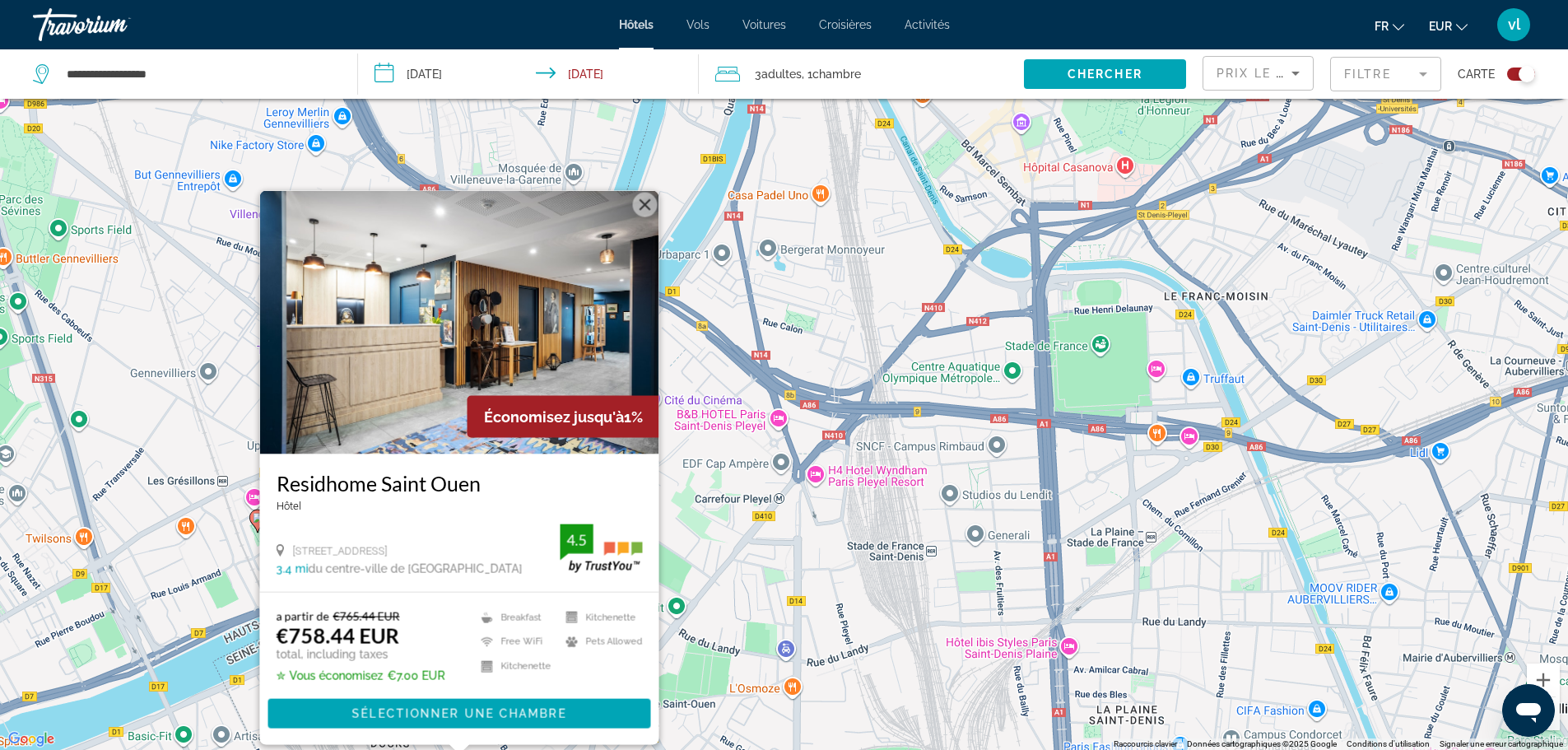
drag, startPoint x: 702, startPoint y: 200, endPoint x: 721, endPoint y: 347, distance: 148.2
click at [721, 347] on div "Pour activer le glissement avec le clavier, appuyez sur Alt+Entrée. Une fois ce…" at bounding box center [784, 375] width 1568 height 750
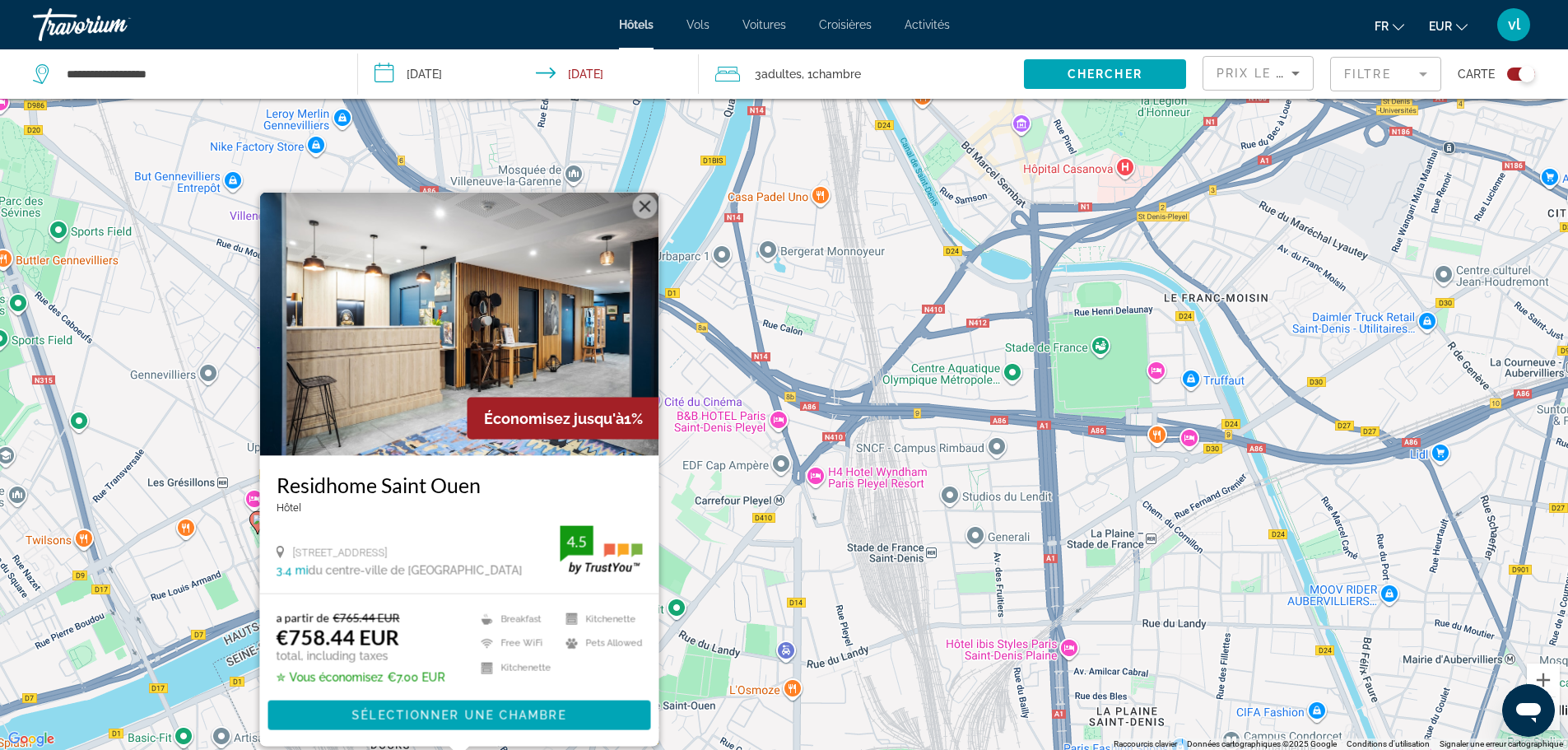
click at [645, 204] on button "Fermer" at bounding box center [644, 205] width 25 height 25
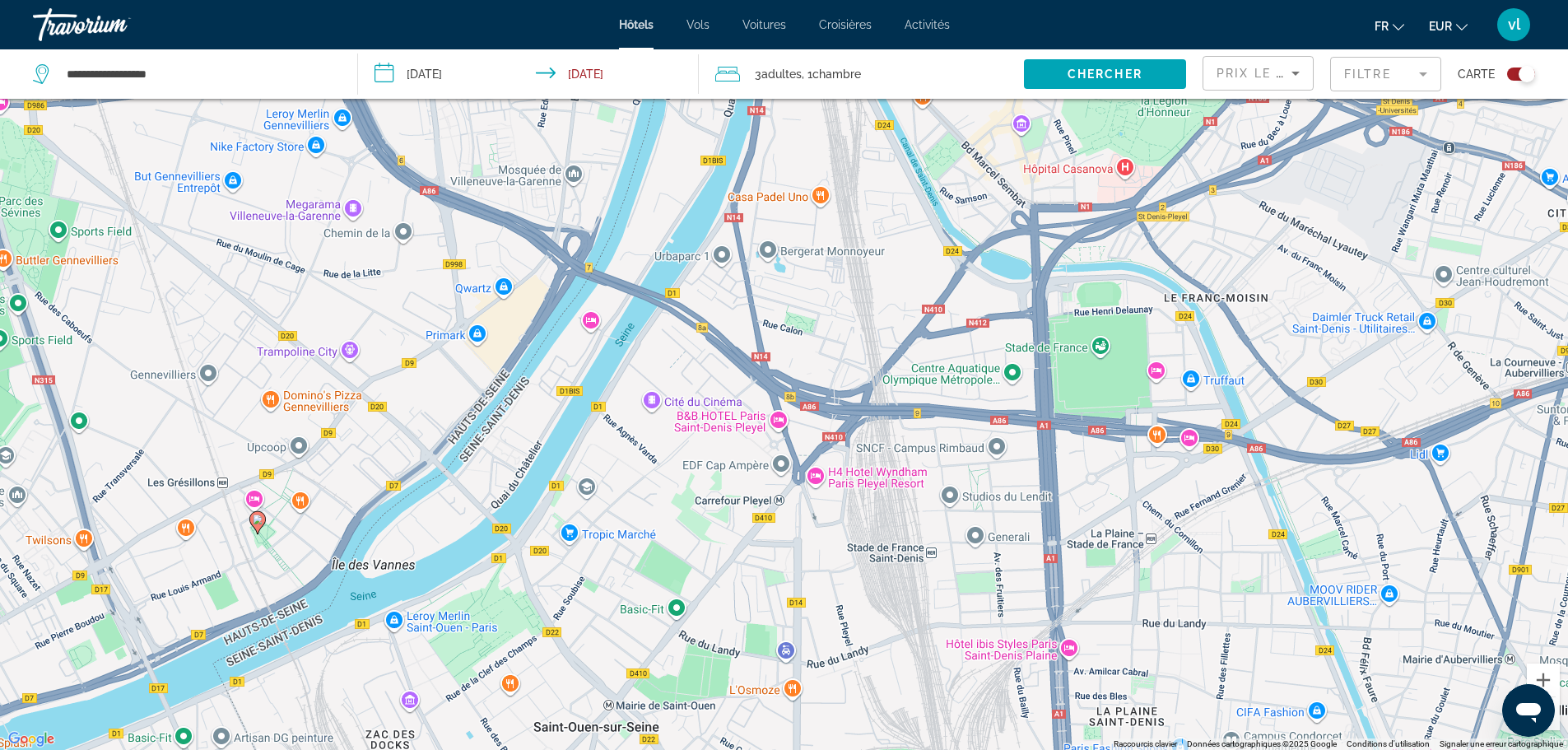
click at [258, 522] on image "Main content" at bounding box center [257, 519] width 9 height 9
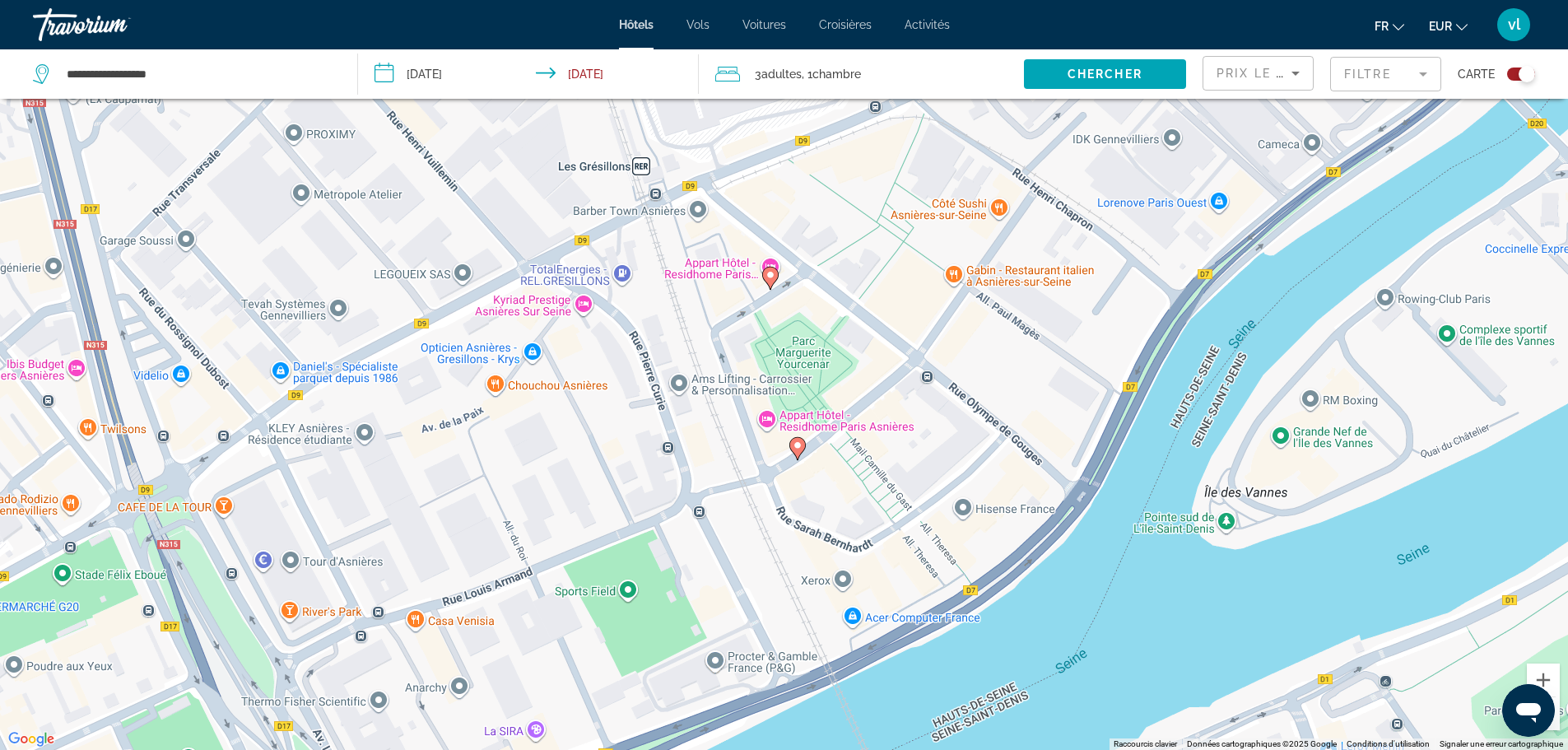
click at [799, 446] on image "Main content" at bounding box center [797, 445] width 9 height 9
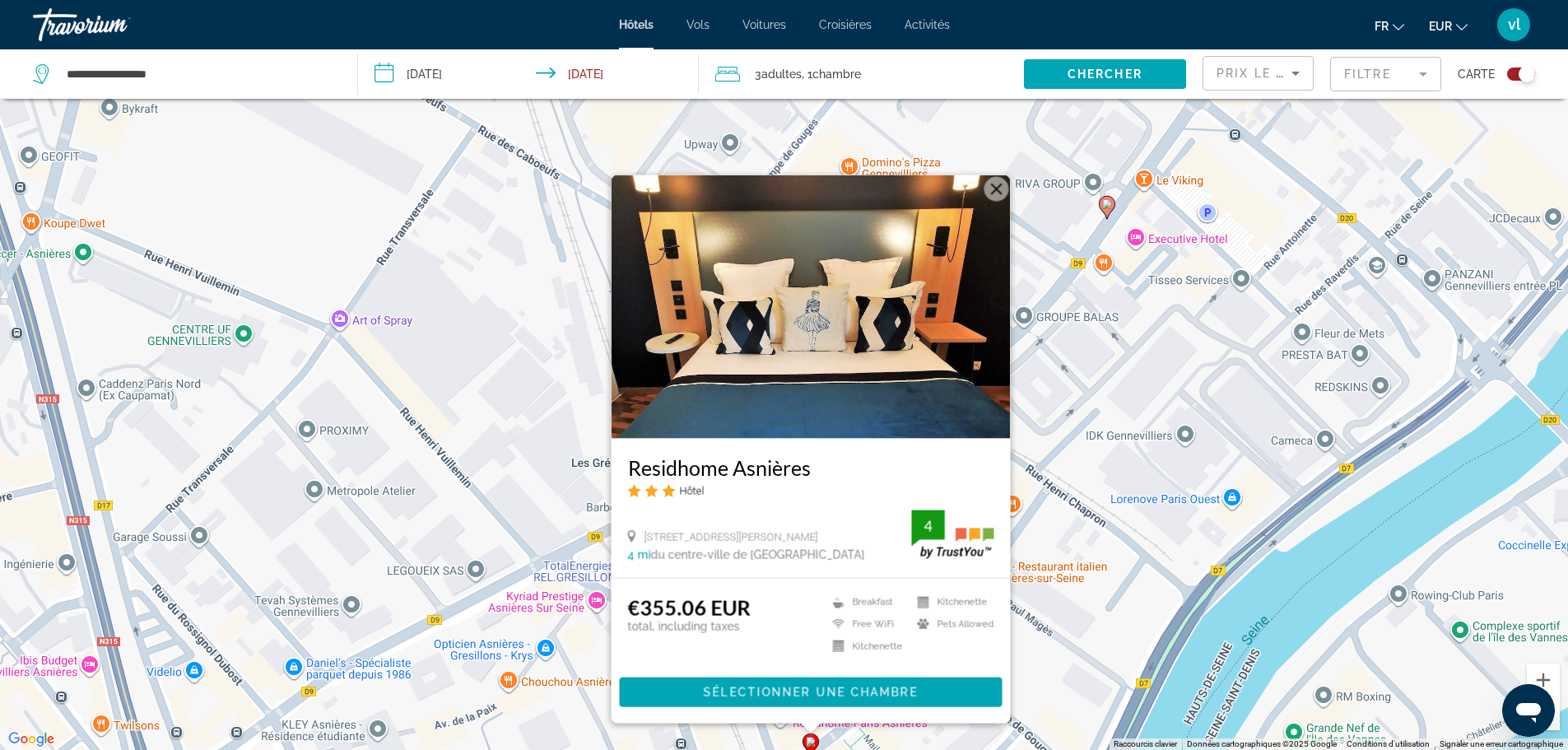
drag, startPoint x: 1068, startPoint y: 259, endPoint x: 1081, endPoint y: 394, distance: 135.6
click at [1081, 394] on div "Pour activer le glissement avec le clavier, appuyez sur Alt+Entrée. Une fois ce…" at bounding box center [784, 375] width 1568 height 750
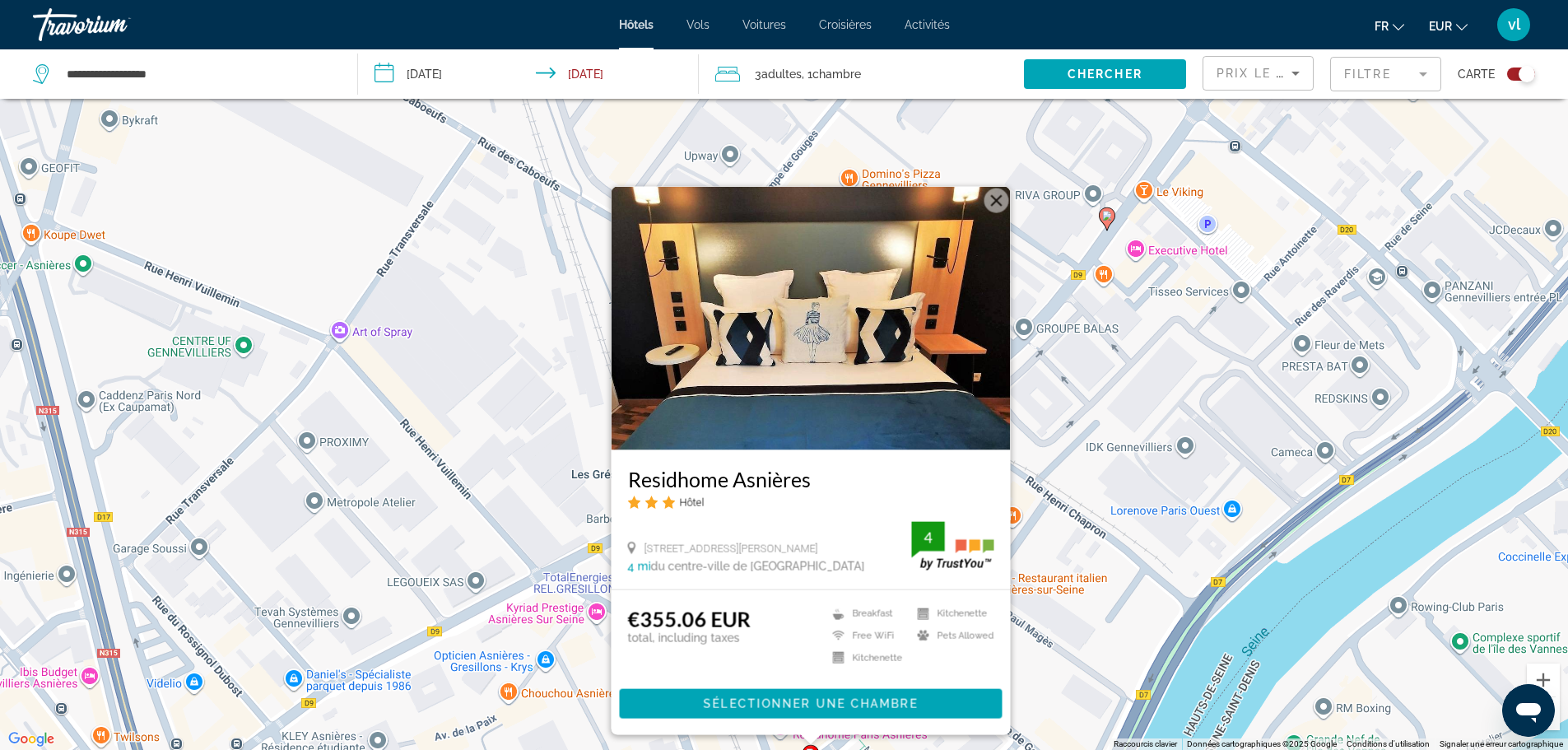
click at [996, 197] on button "Fermer" at bounding box center [996, 200] width 25 height 25
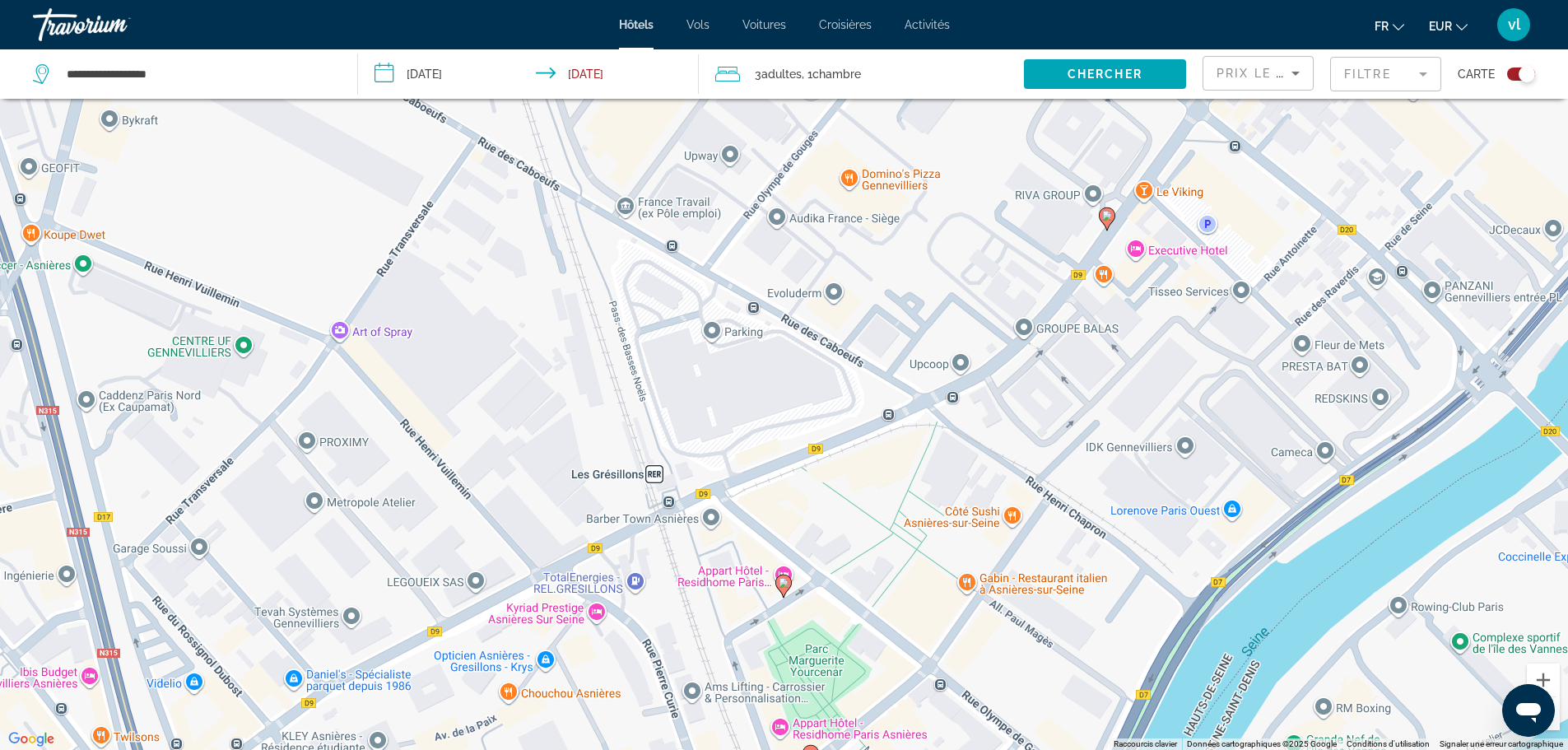
click at [787, 582] on image "Main content" at bounding box center [783, 582] width 9 height 9
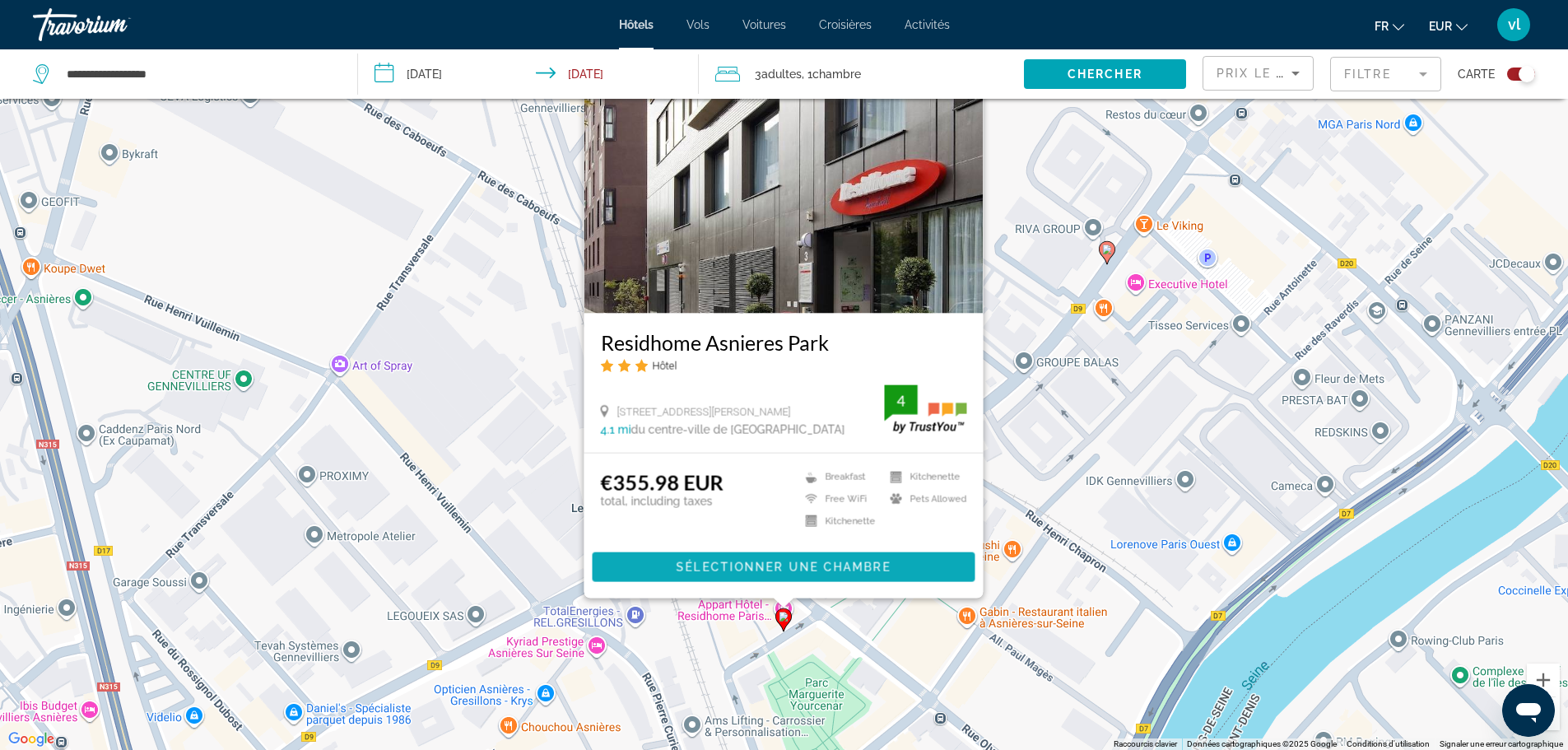
click at [849, 567] on span "Sélectionner une chambre" at bounding box center [783, 566] width 214 height 13
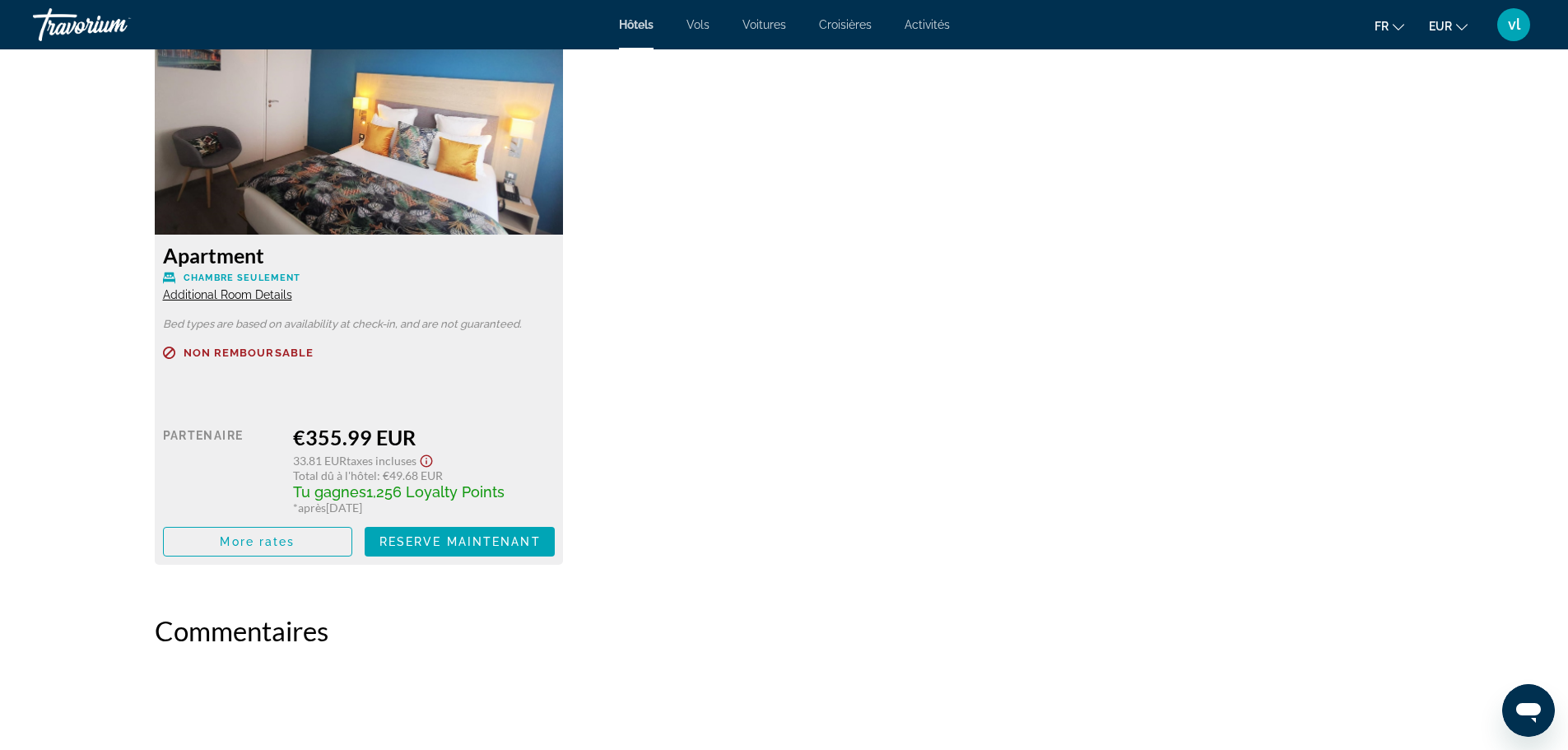
scroll to position [2306, 0]
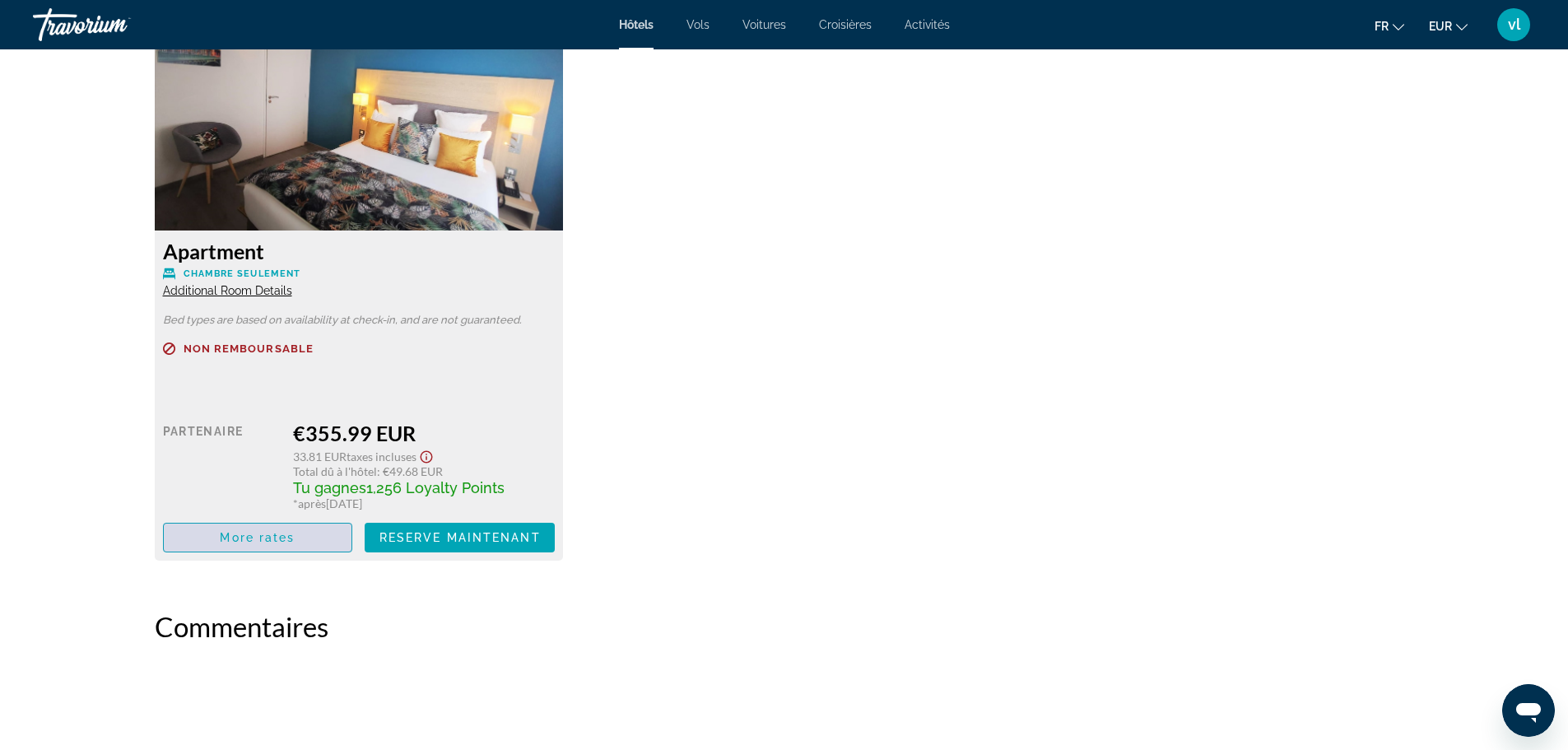
click at [266, 541] on span "More rates" at bounding box center [257, 537] width 75 height 13
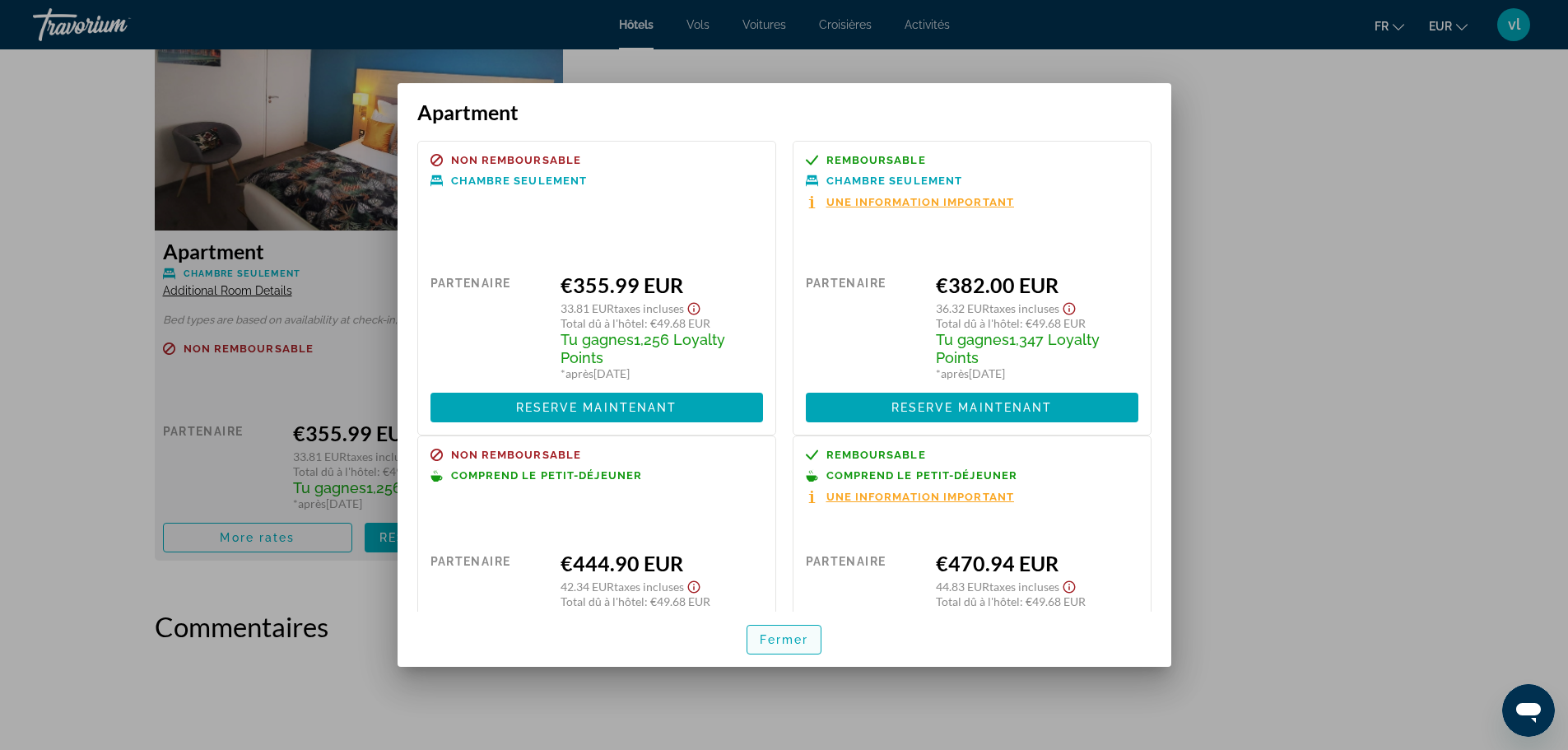
click at [772, 636] on span "Fermer" at bounding box center [784, 639] width 49 height 13
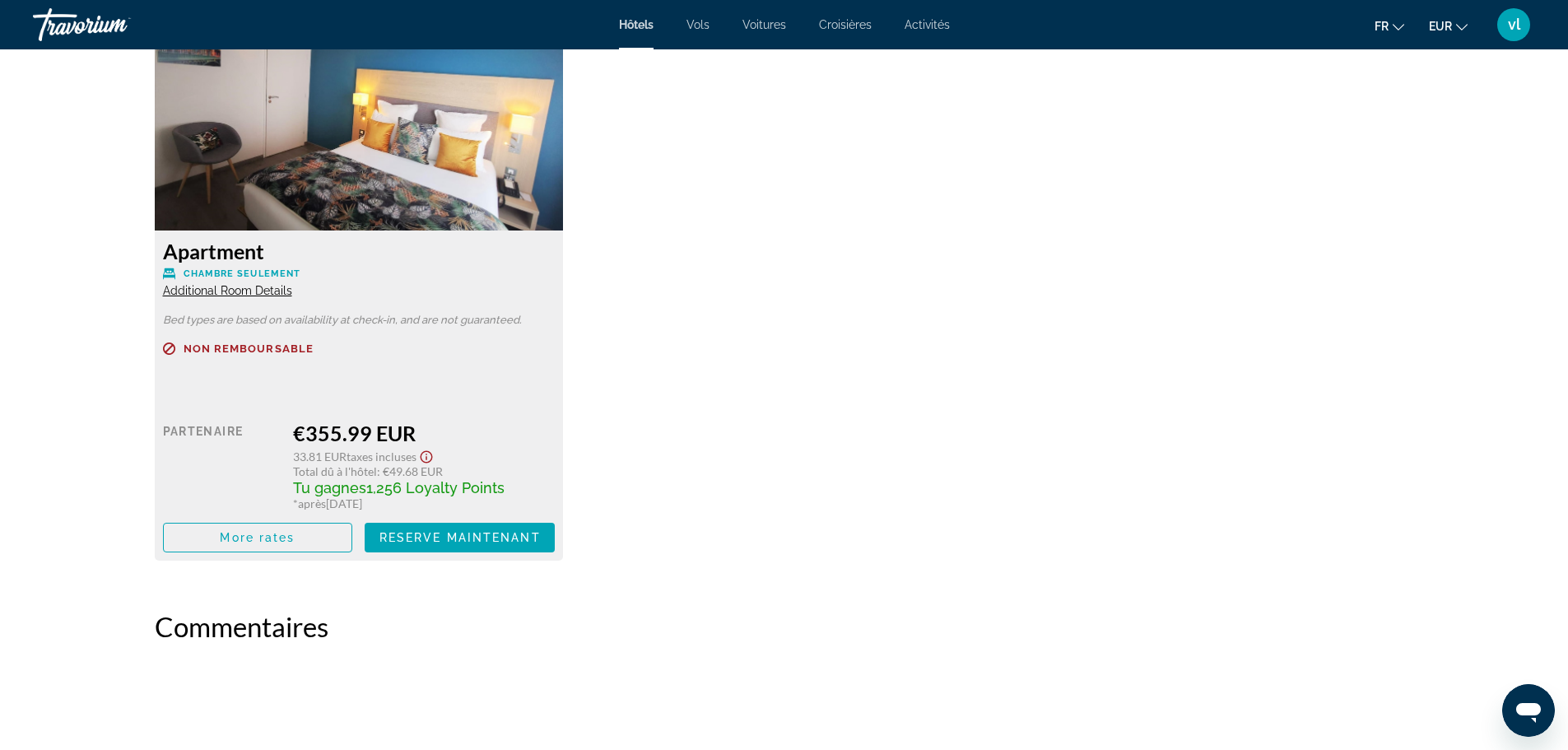
scroll to position [2306, 0]
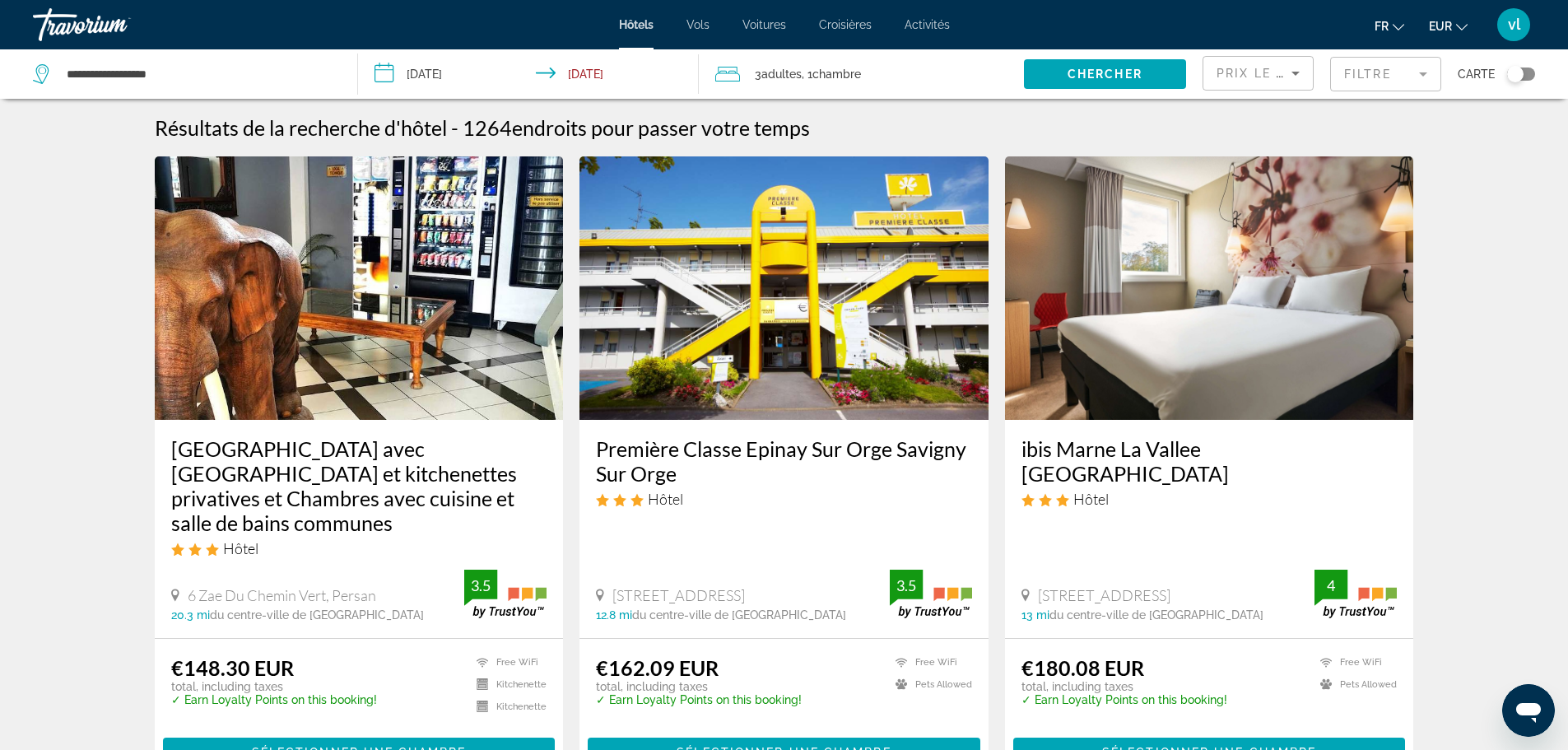
click at [1504, 74] on button "Toggle map" at bounding box center [1515, 73] width 41 height 15
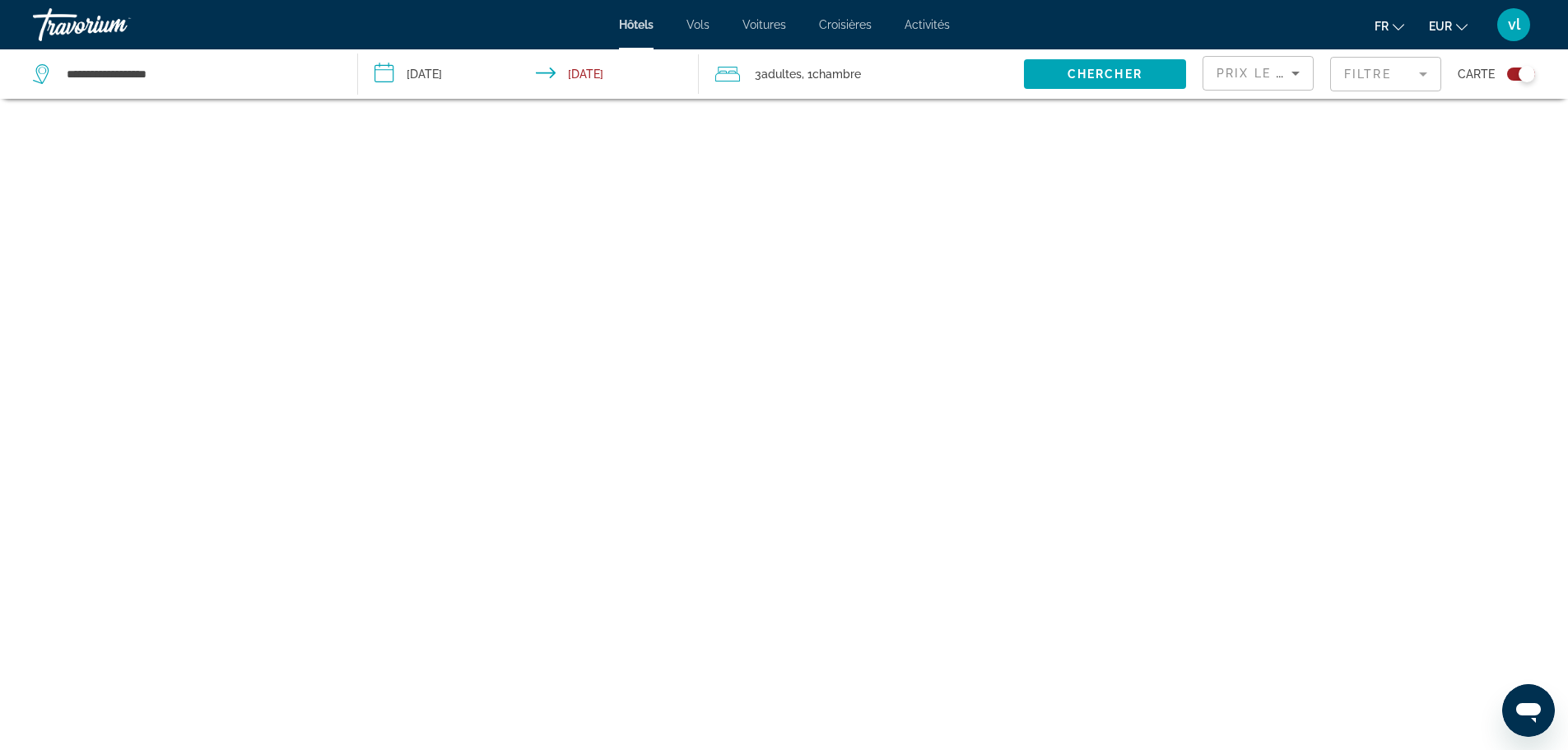
scroll to position [99, 0]
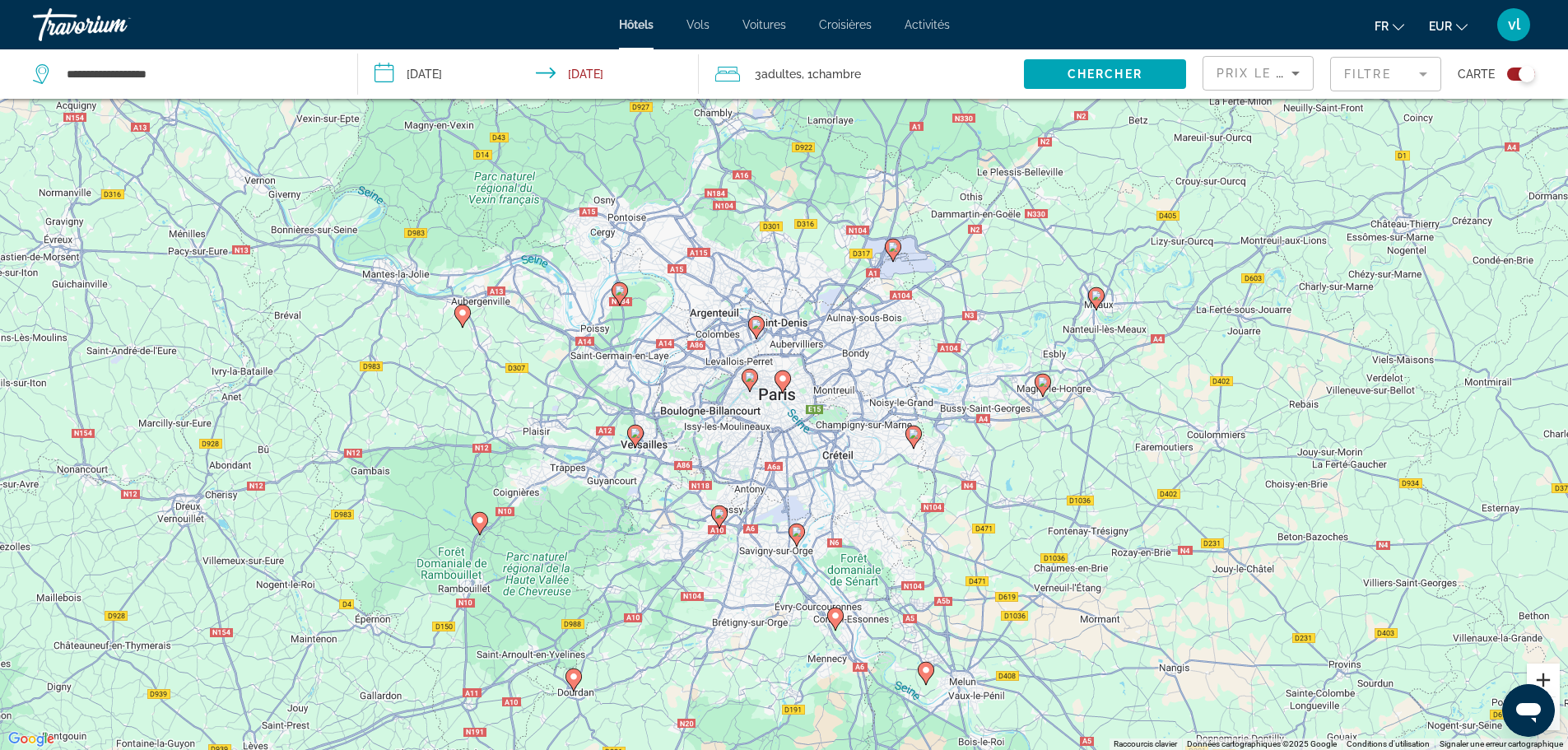
click at [1546, 678] on button "Zoom avant" at bounding box center [1543, 680] width 33 height 33
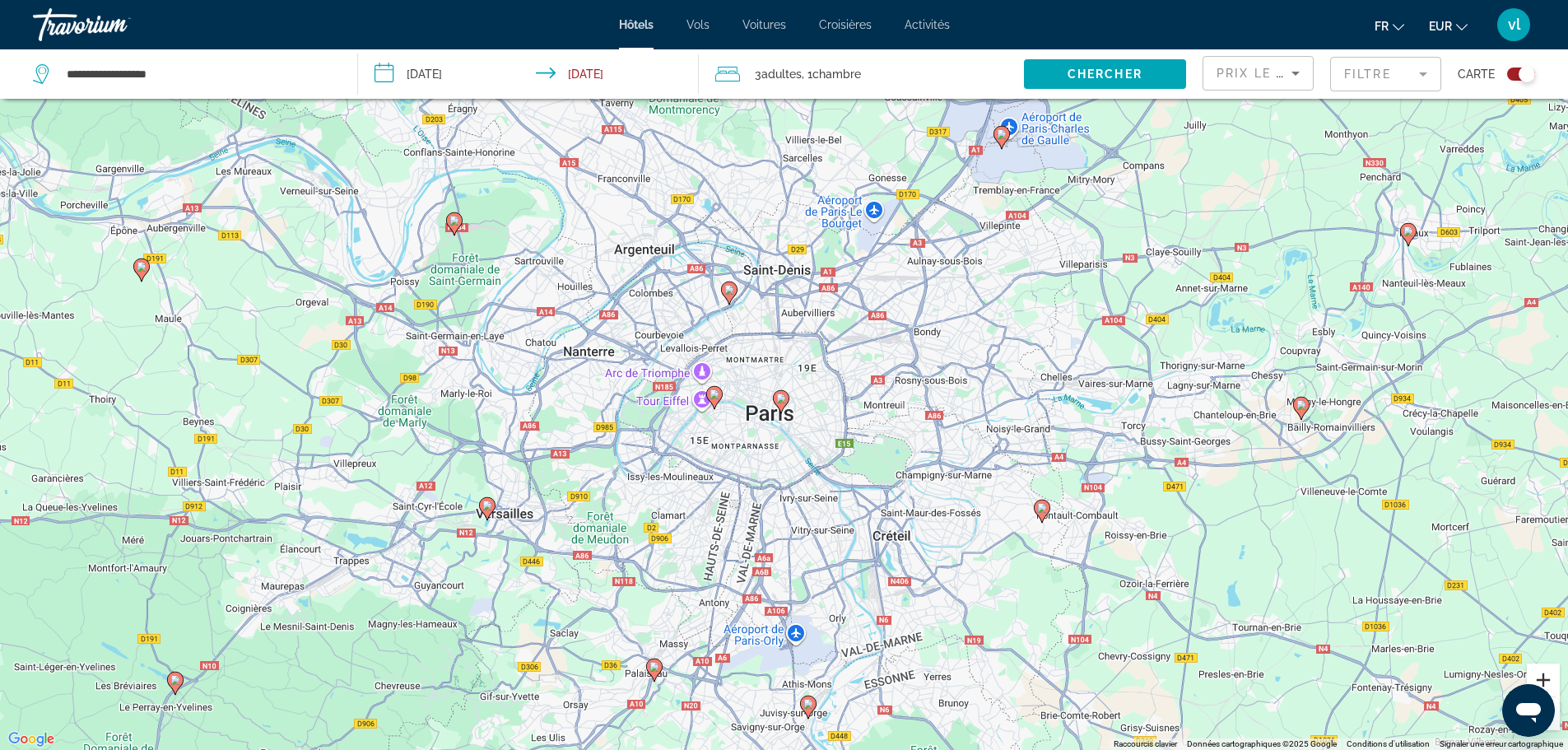
click at [1546, 678] on button "Zoom avant" at bounding box center [1543, 680] width 33 height 33
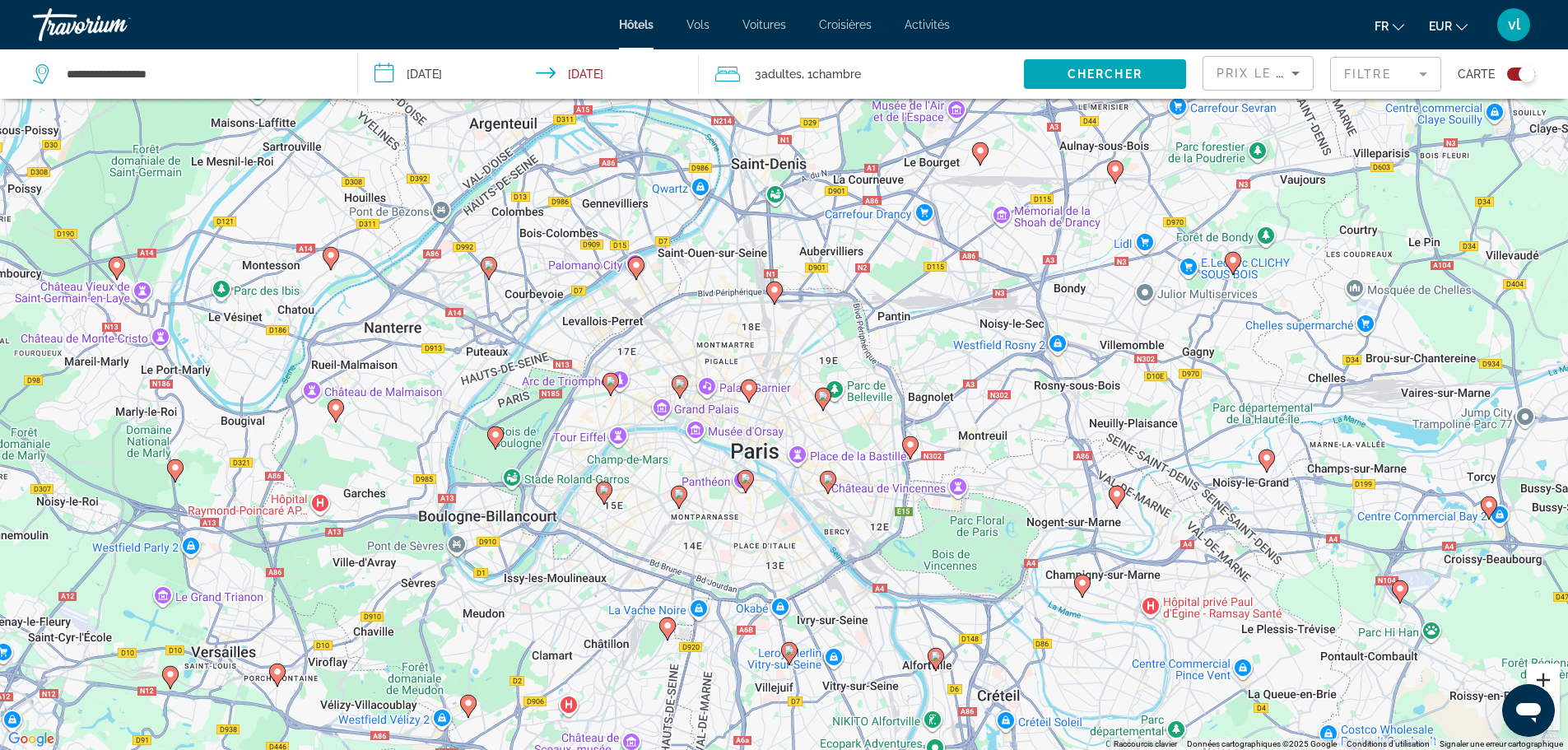
click at [1546, 678] on button "Zoom avant" at bounding box center [1543, 680] width 33 height 33
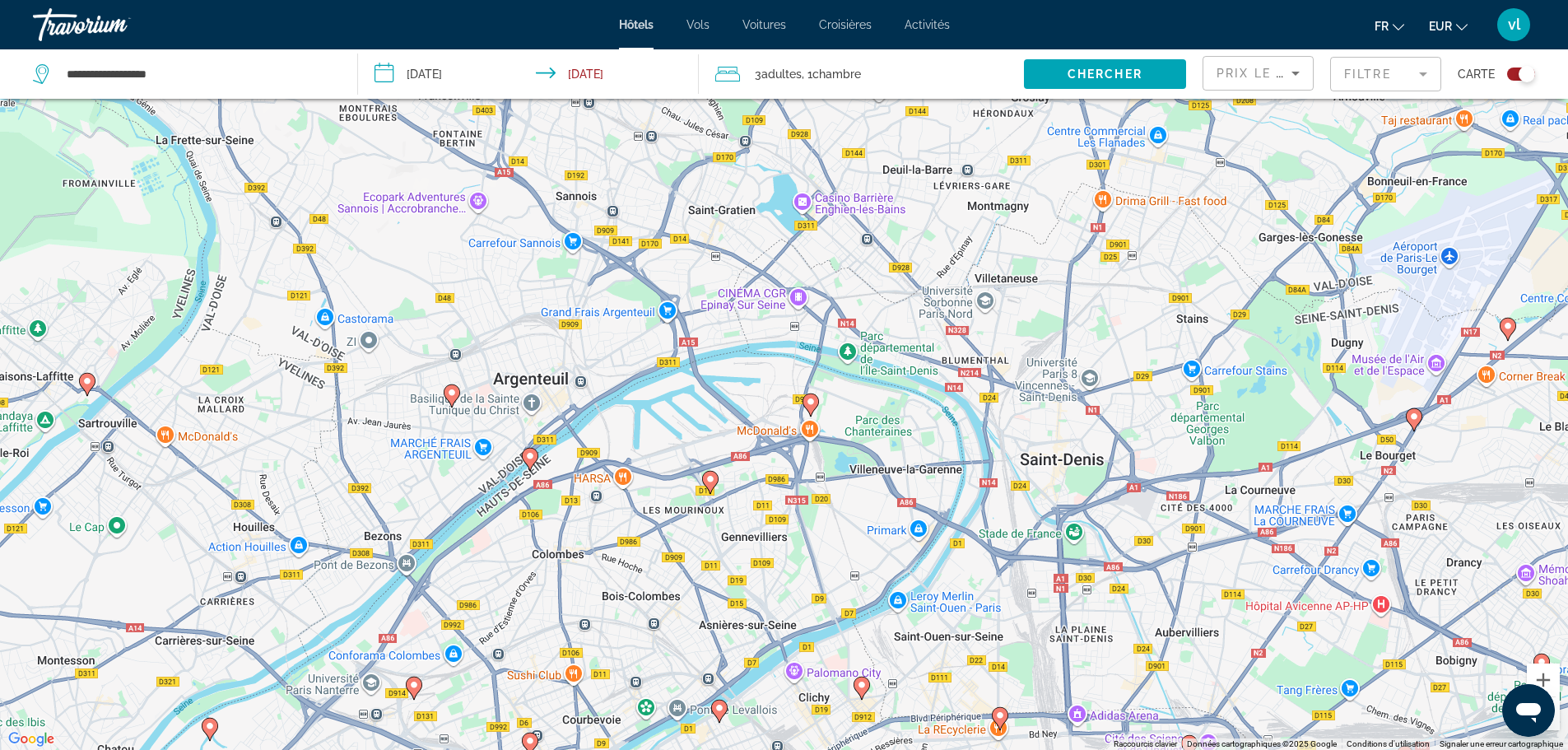
drag, startPoint x: 630, startPoint y: 126, endPoint x: 938, endPoint y: 633, distance: 593.2
click at [938, 633] on div "Pour activer le glissement avec le clavier, appuyez sur Alt+Entrée. Une fois ce…" at bounding box center [784, 375] width 1568 height 750
click at [453, 390] on image "Main content" at bounding box center [452, 392] width 9 height 9
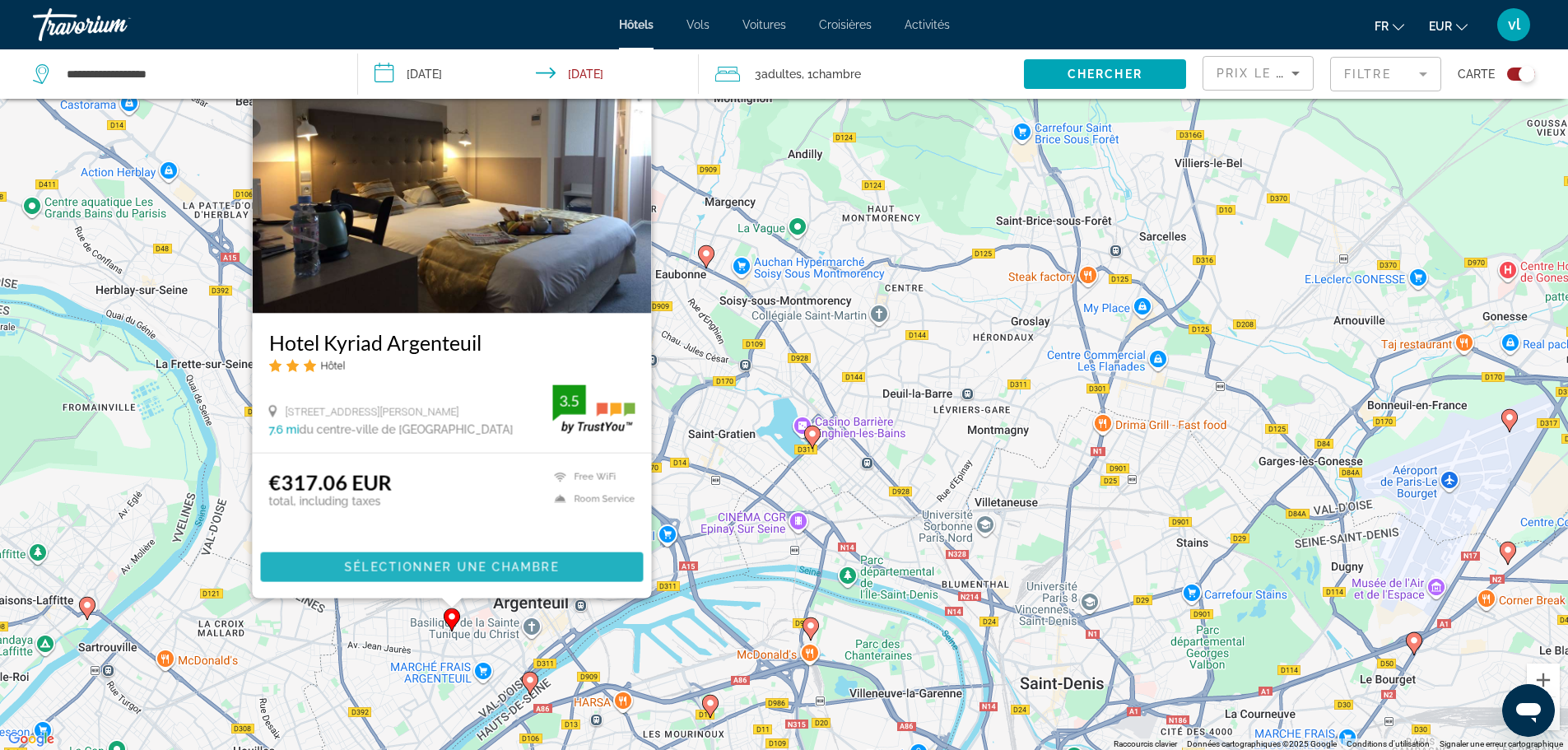
click at [437, 563] on span "Sélectionner une chambre" at bounding box center [451, 566] width 214 height 13
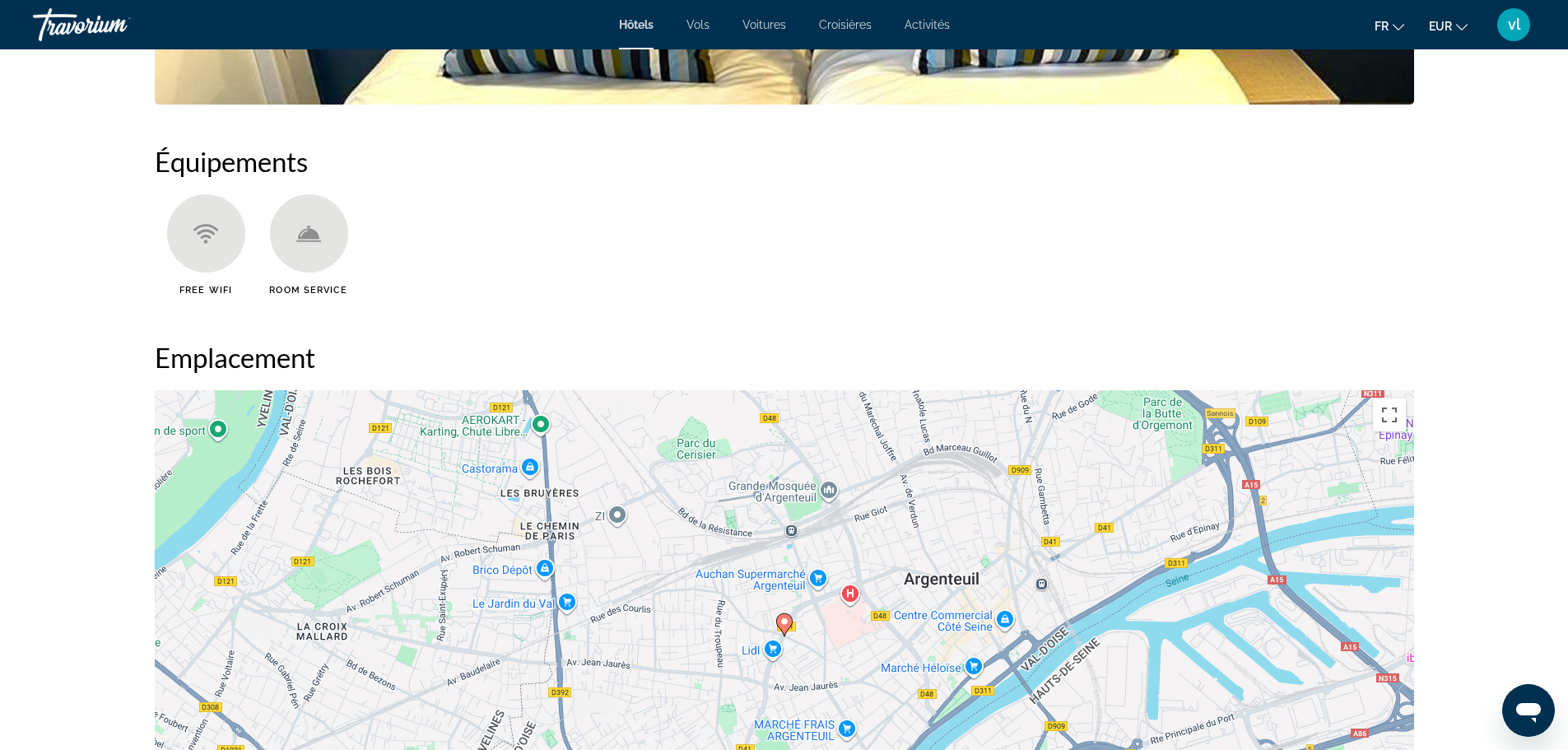
scroll to position [448, 0]
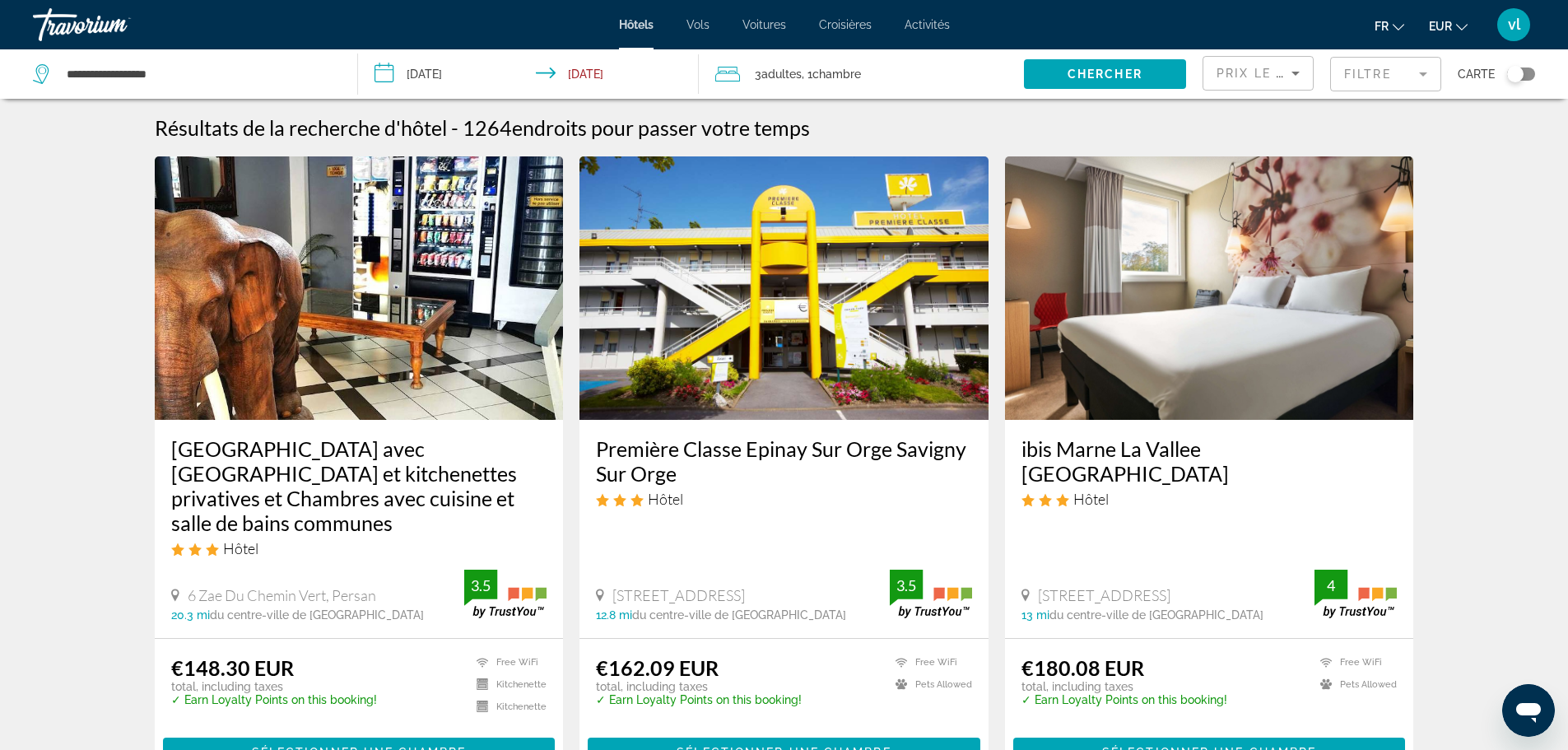
click at [1516, 72] on div "Toggle map" at bounding box center [1515, 73] width 16 height 16
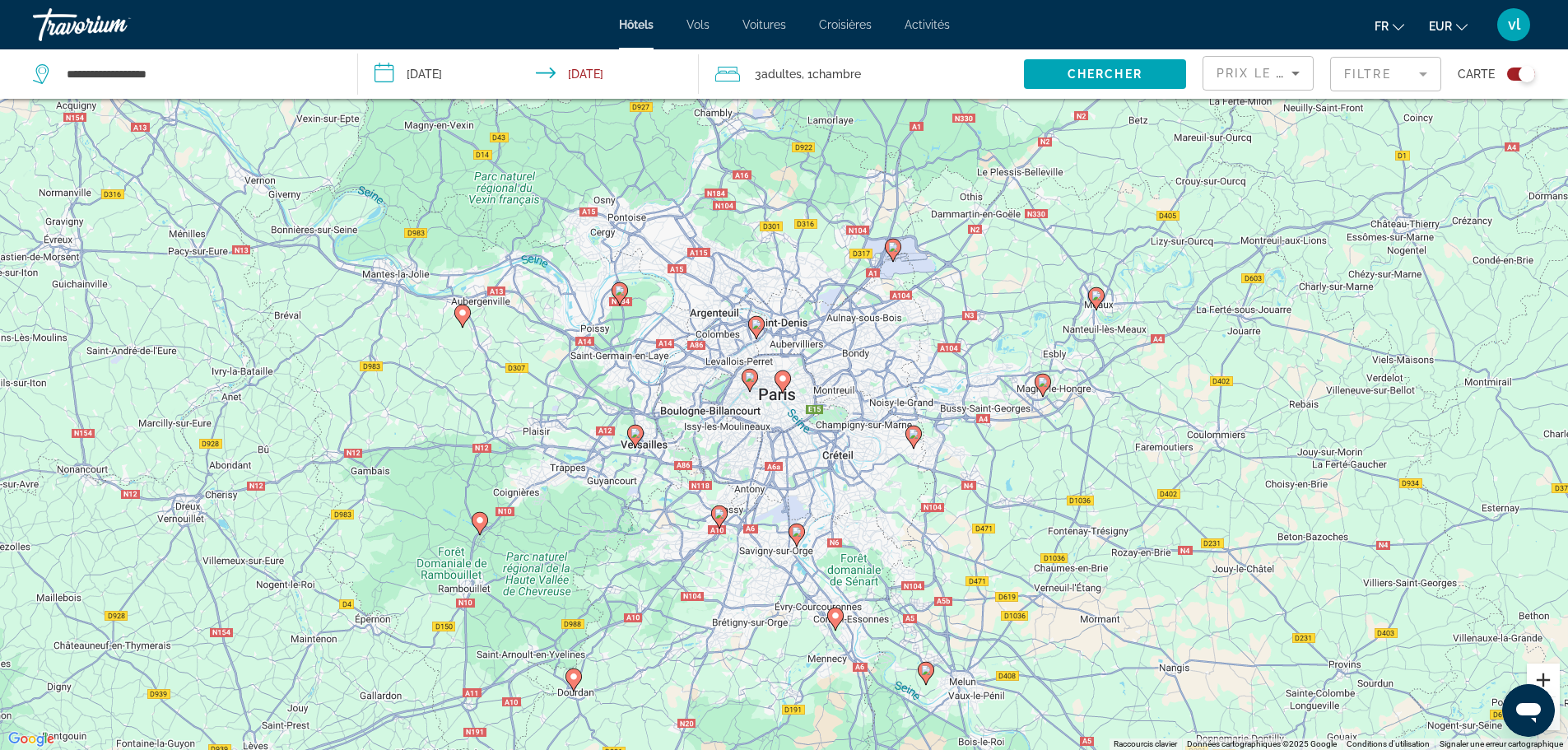
click at [1549, 677] on button "Zoom avant" at bounding box center [1543, 680] width 33 height 33
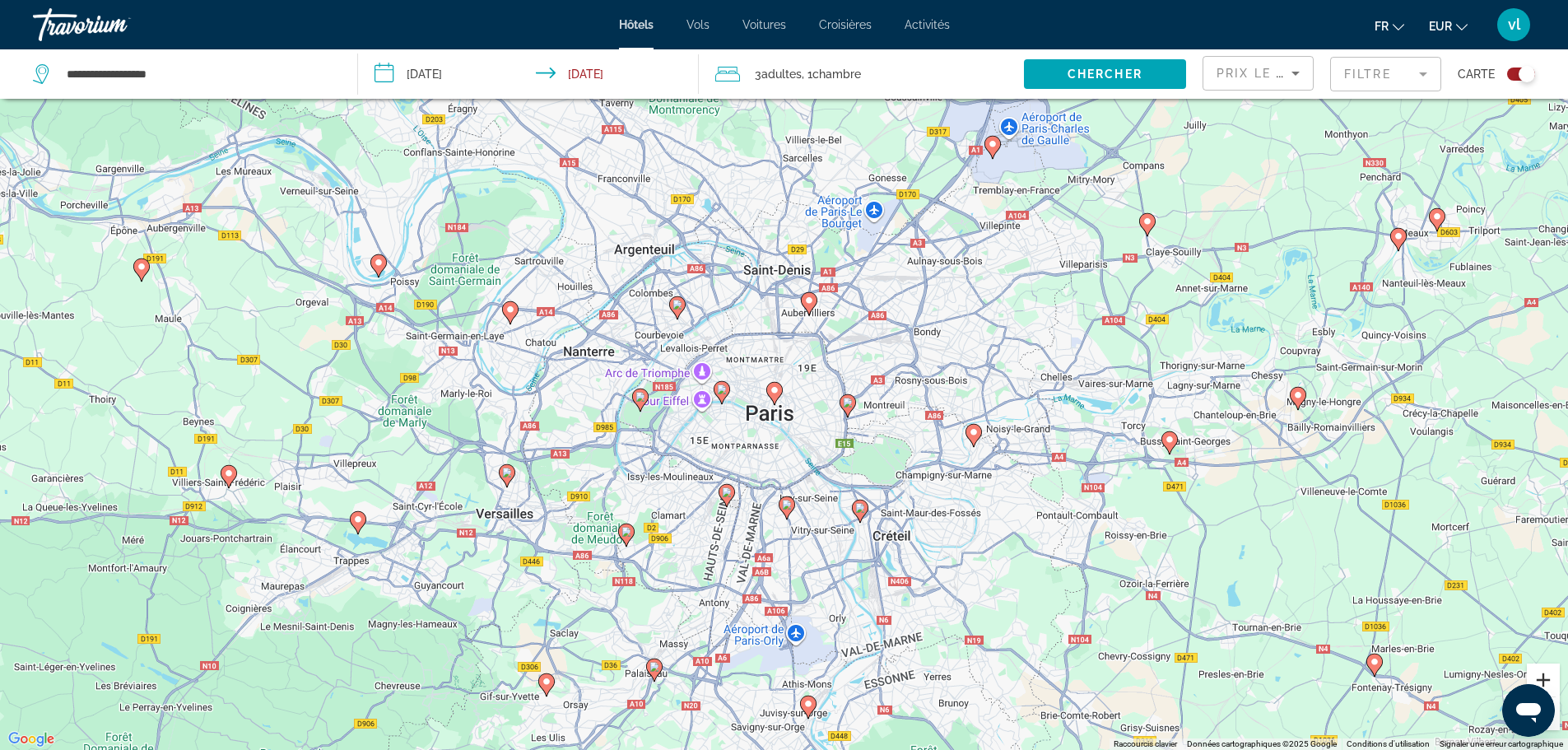
click at [1549, 677] on button "Zoom avant" at bounding box center [1543, 680] width 33 height 33
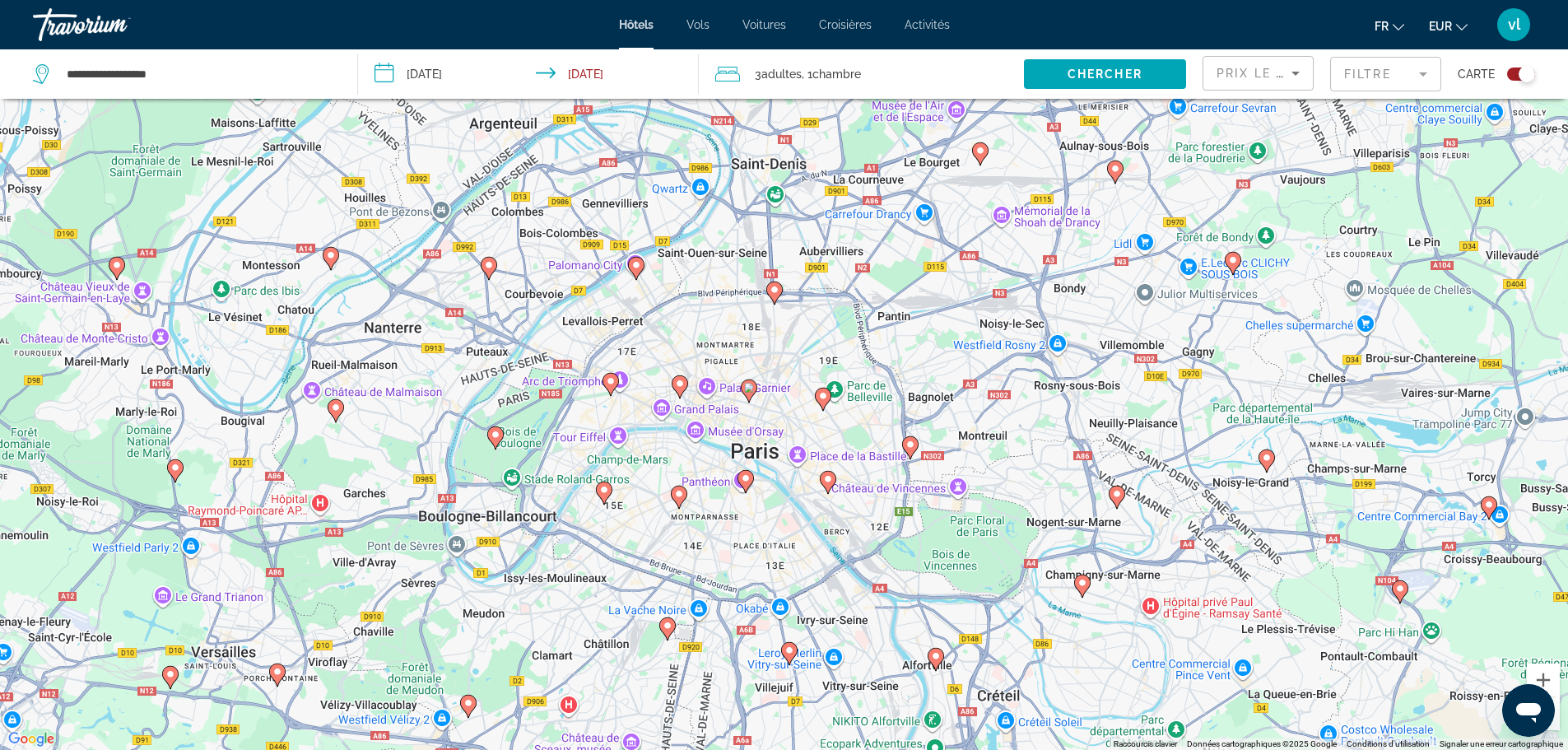
click at [333, 255] on image "Main content" at bounding box center [330, 254] width 9 height 9
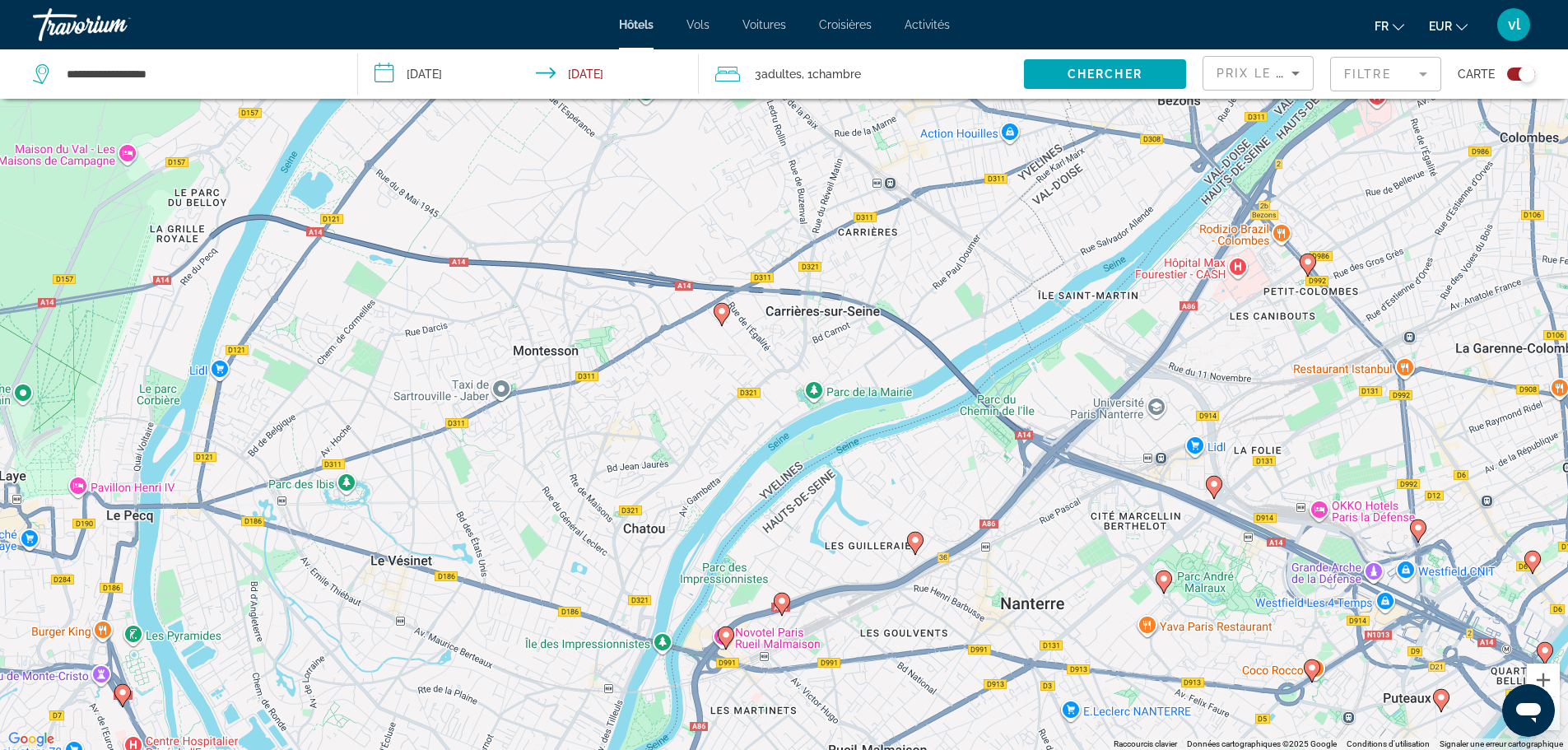
click at [722, 313] on image "Main content" at bounding box center [722, 310] width 9 height 9
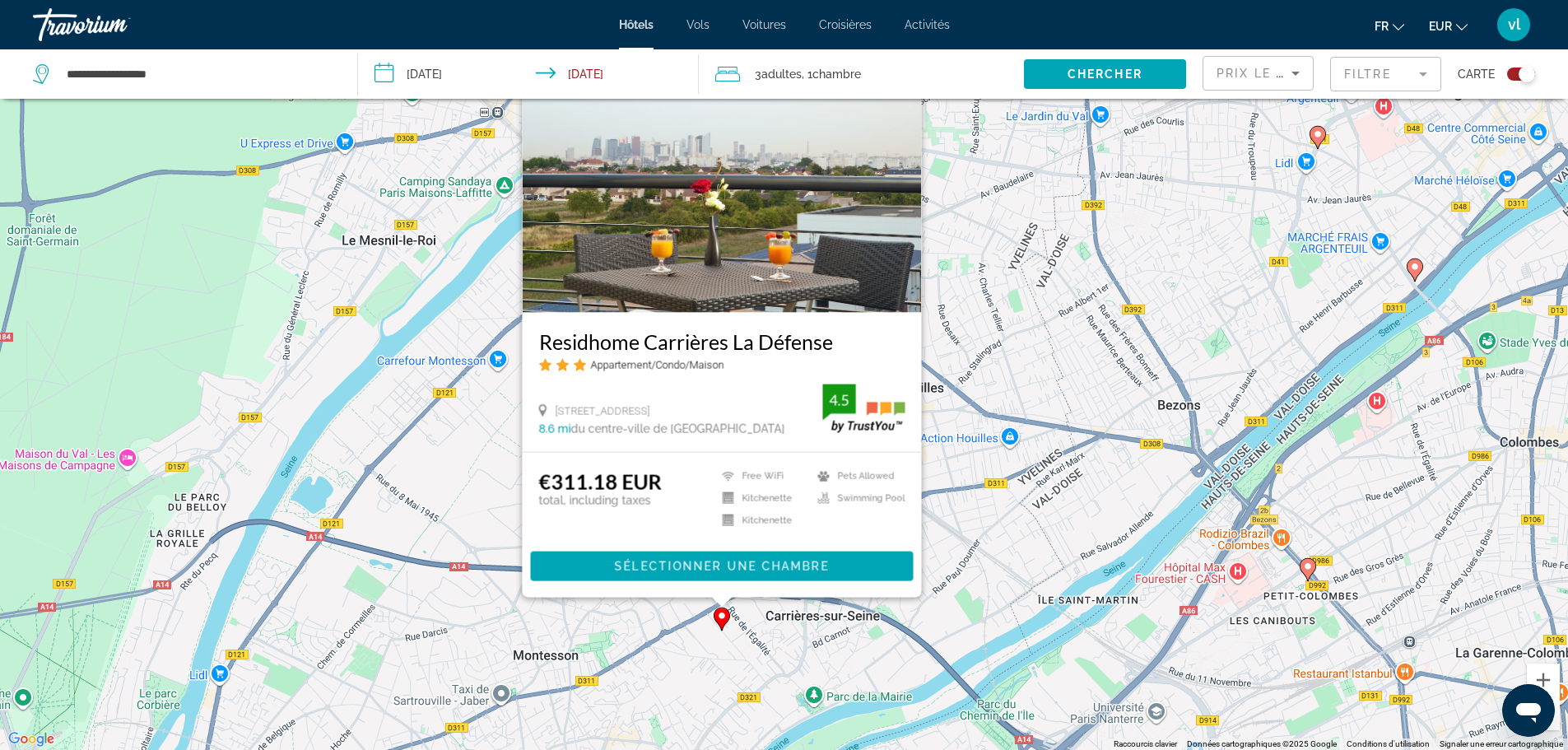
click at [688, 531] on div "€311.18 EUR total, including taxes Free WiFi Kitchenette Kitchenette Pets Allow…" at bounding box center [722, 502] width 366 height 66
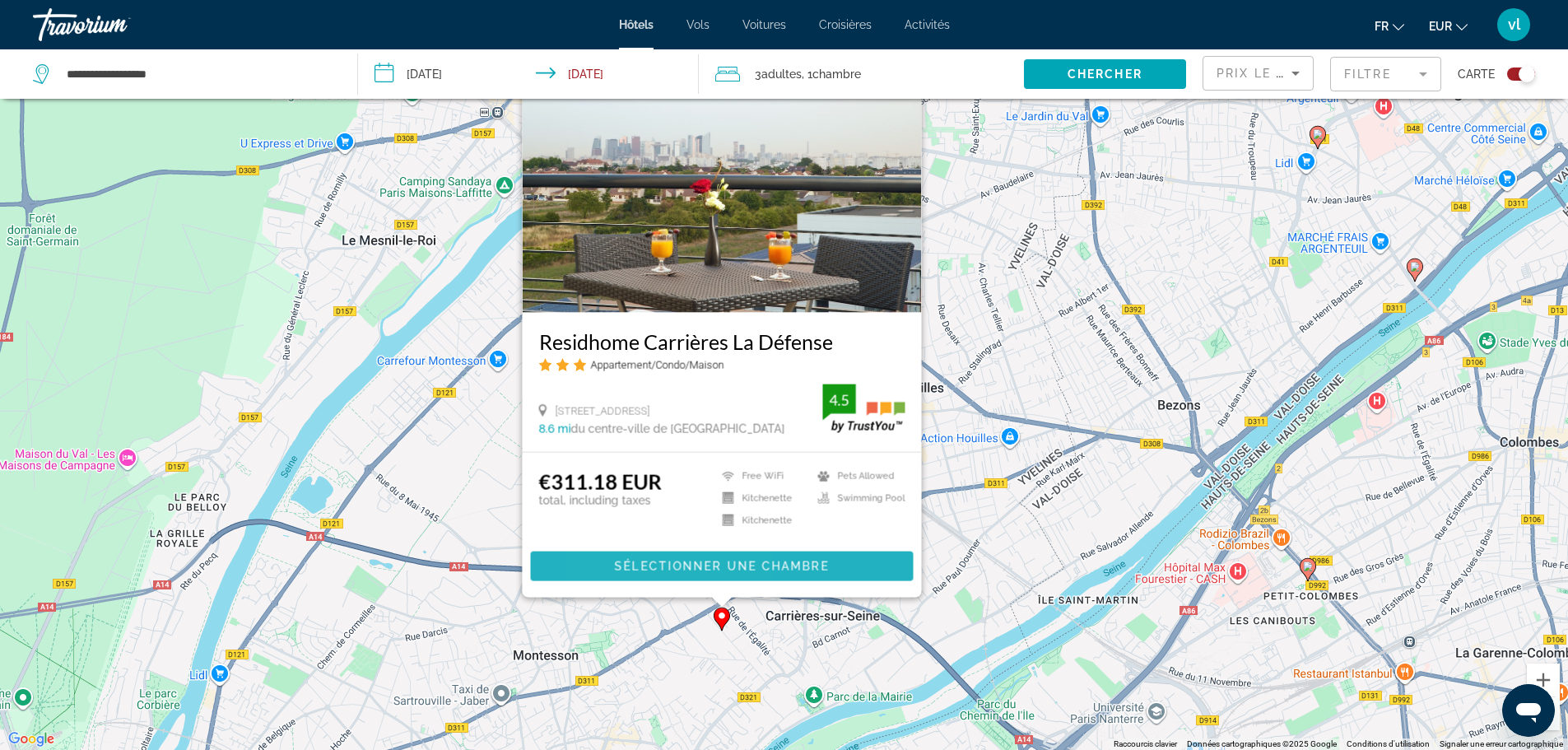
click at [634, 566] on span "Sélectionner une chambre" at bounding box center [721, 566] width 214 height 13
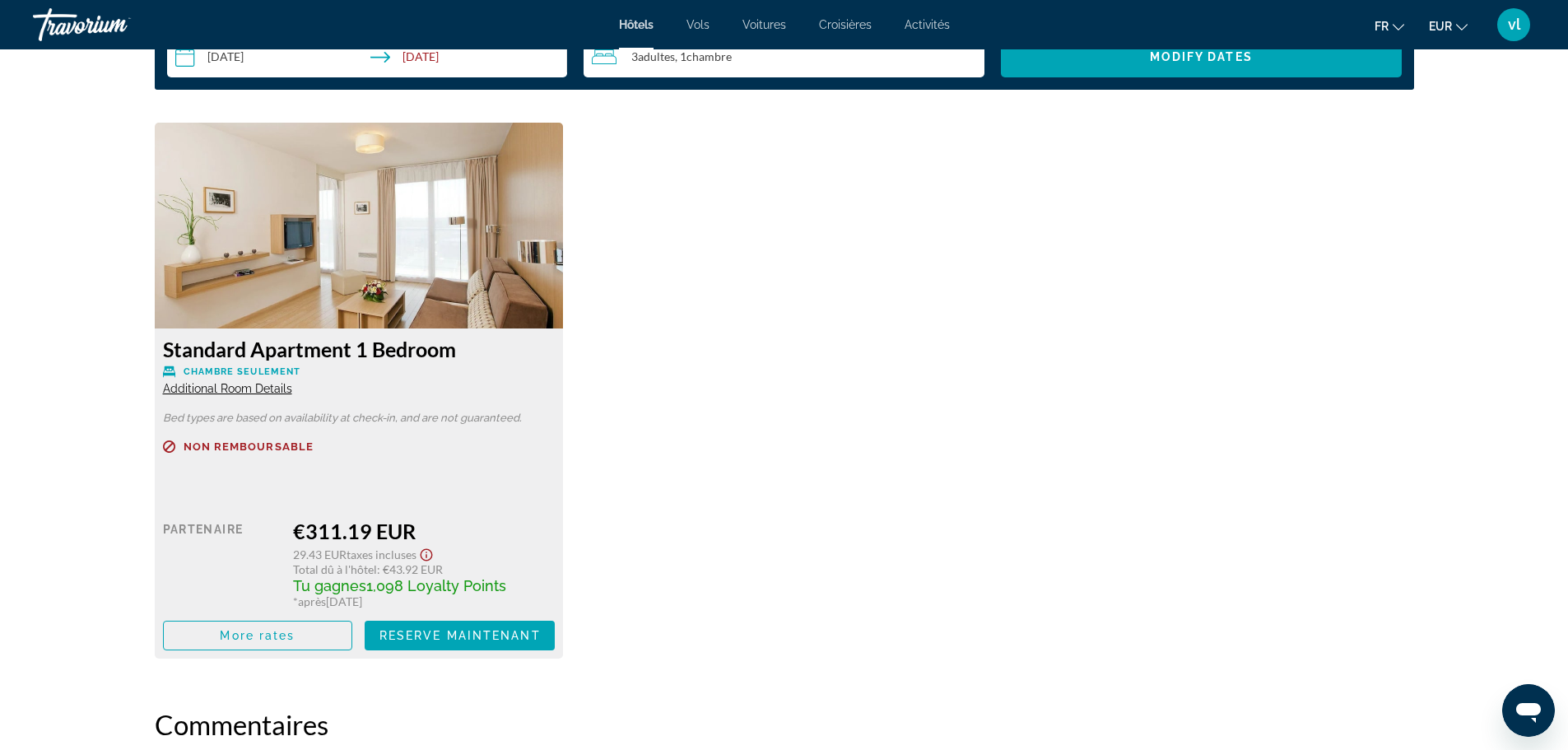
scroll to position [2184, 0]
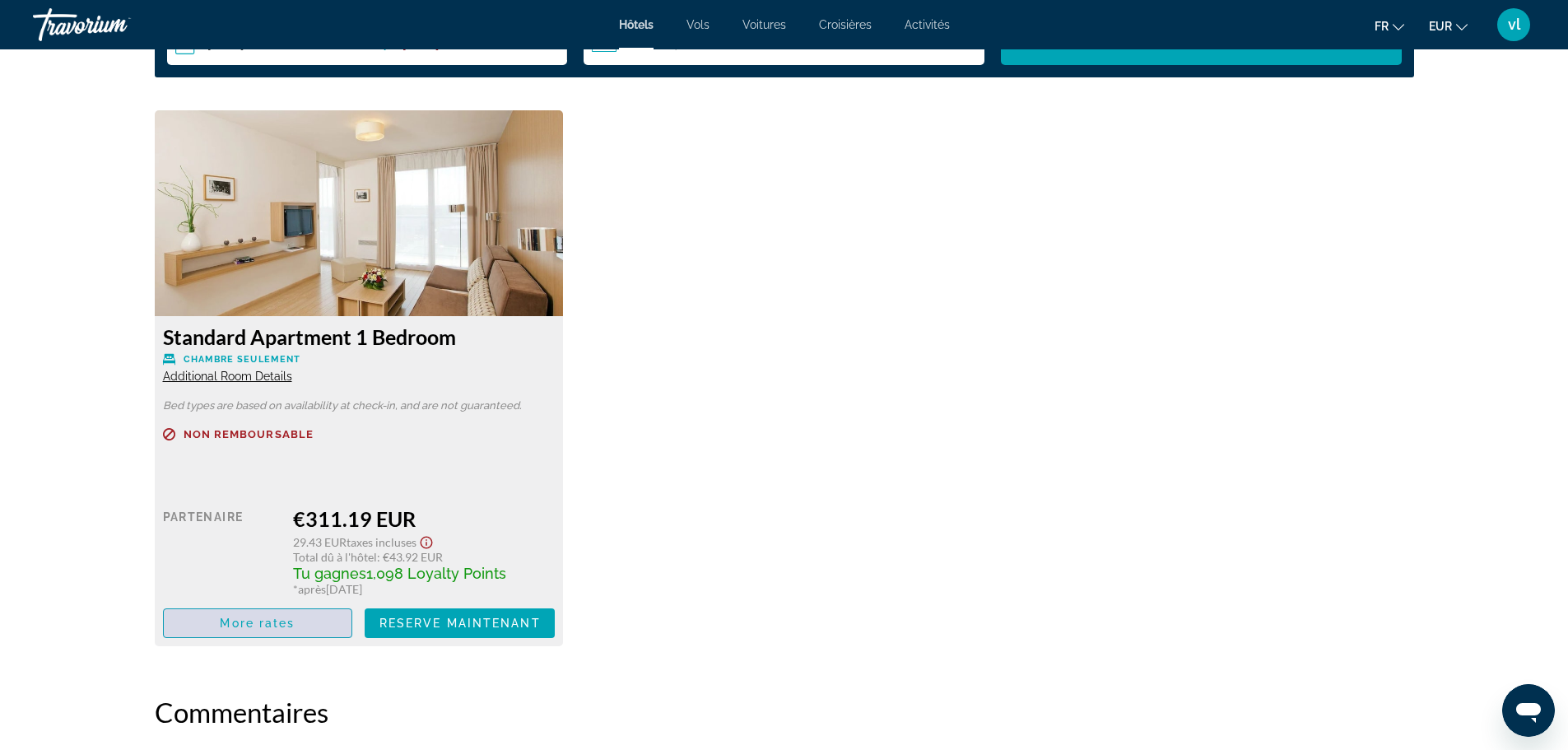
click at [239, 624] on span "More rates" at bounding box center [257, 622] width 75 height 13
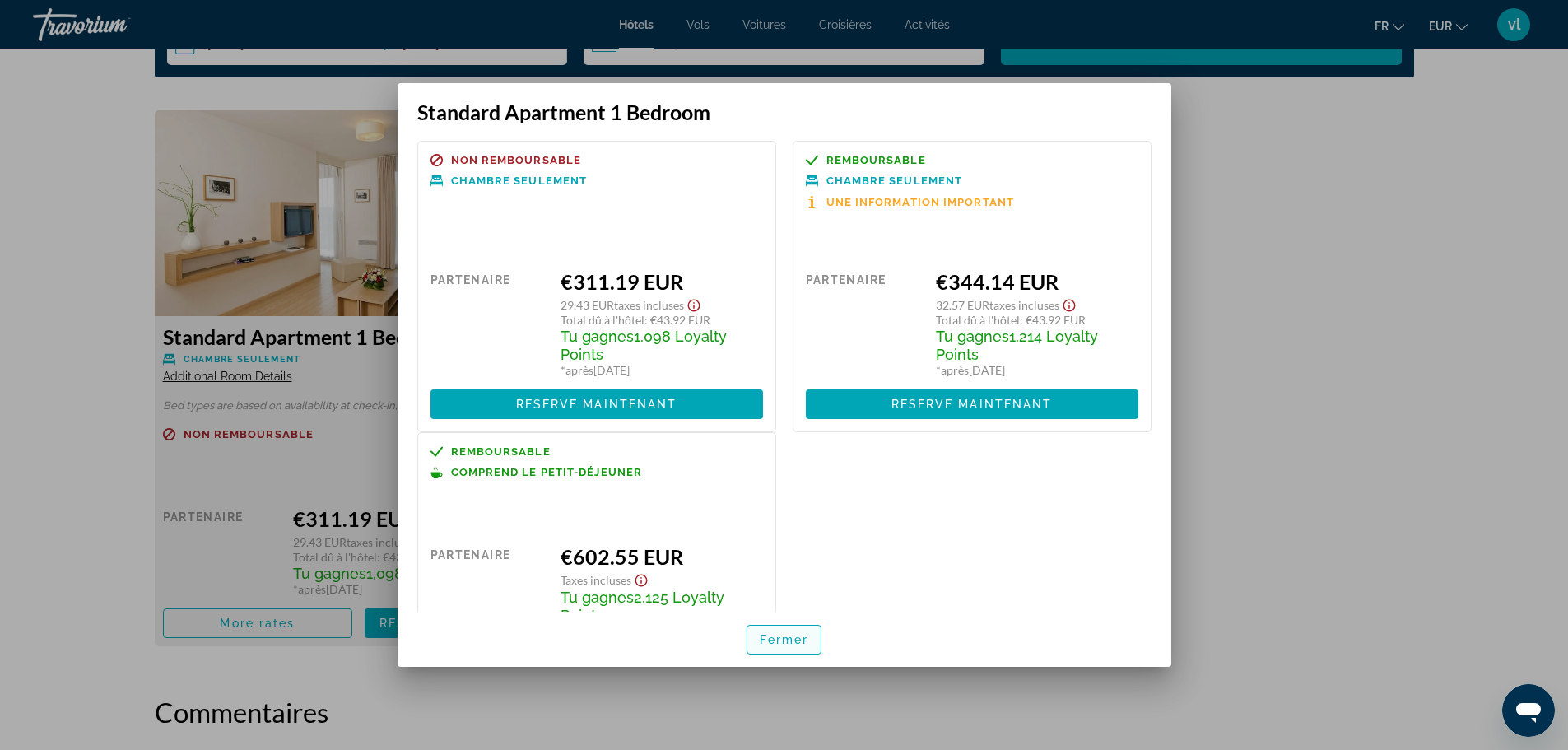
click at [796, 642] on span "Fermer" at bounding box center [784, 639] width 49 height 13
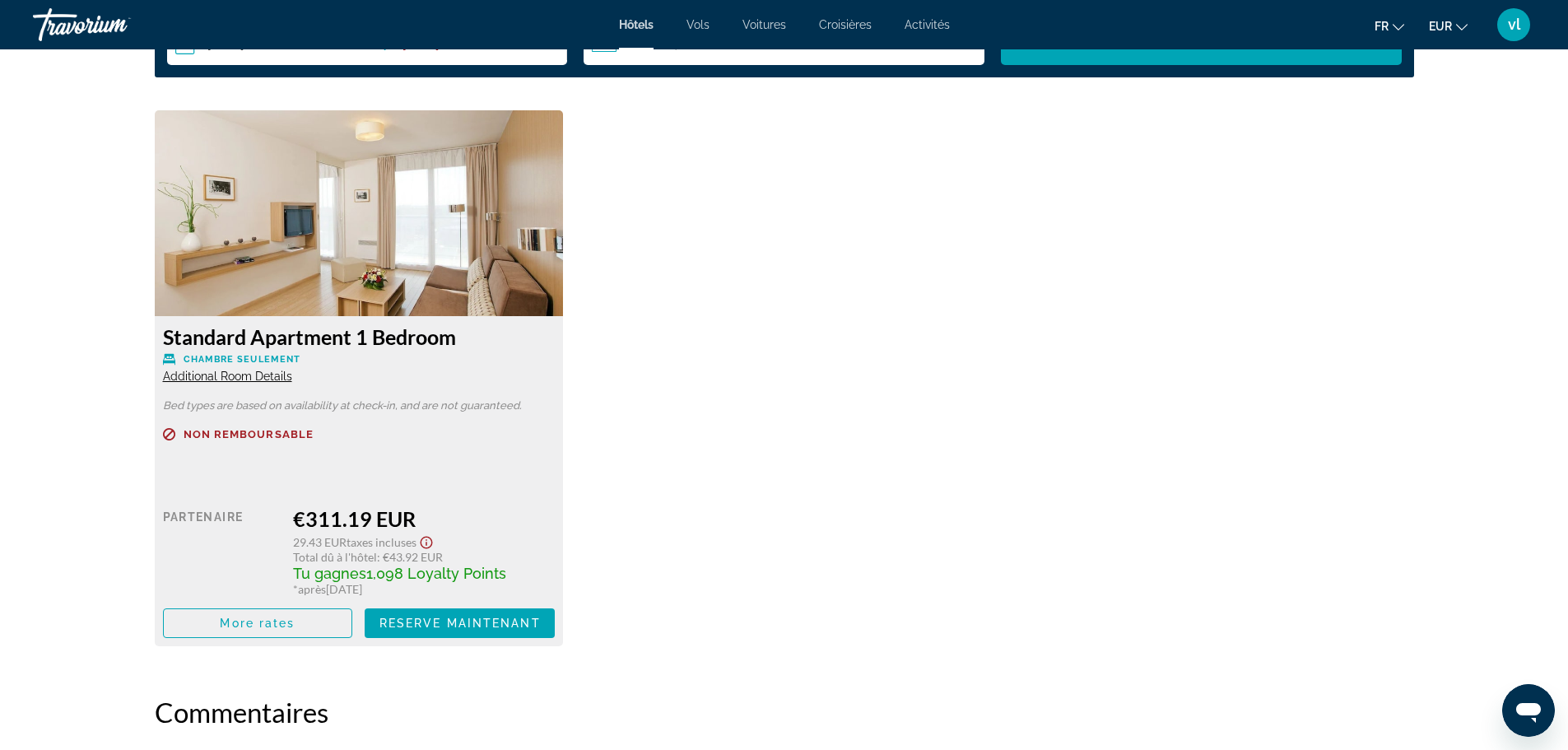
scroll to position [2184, 0]
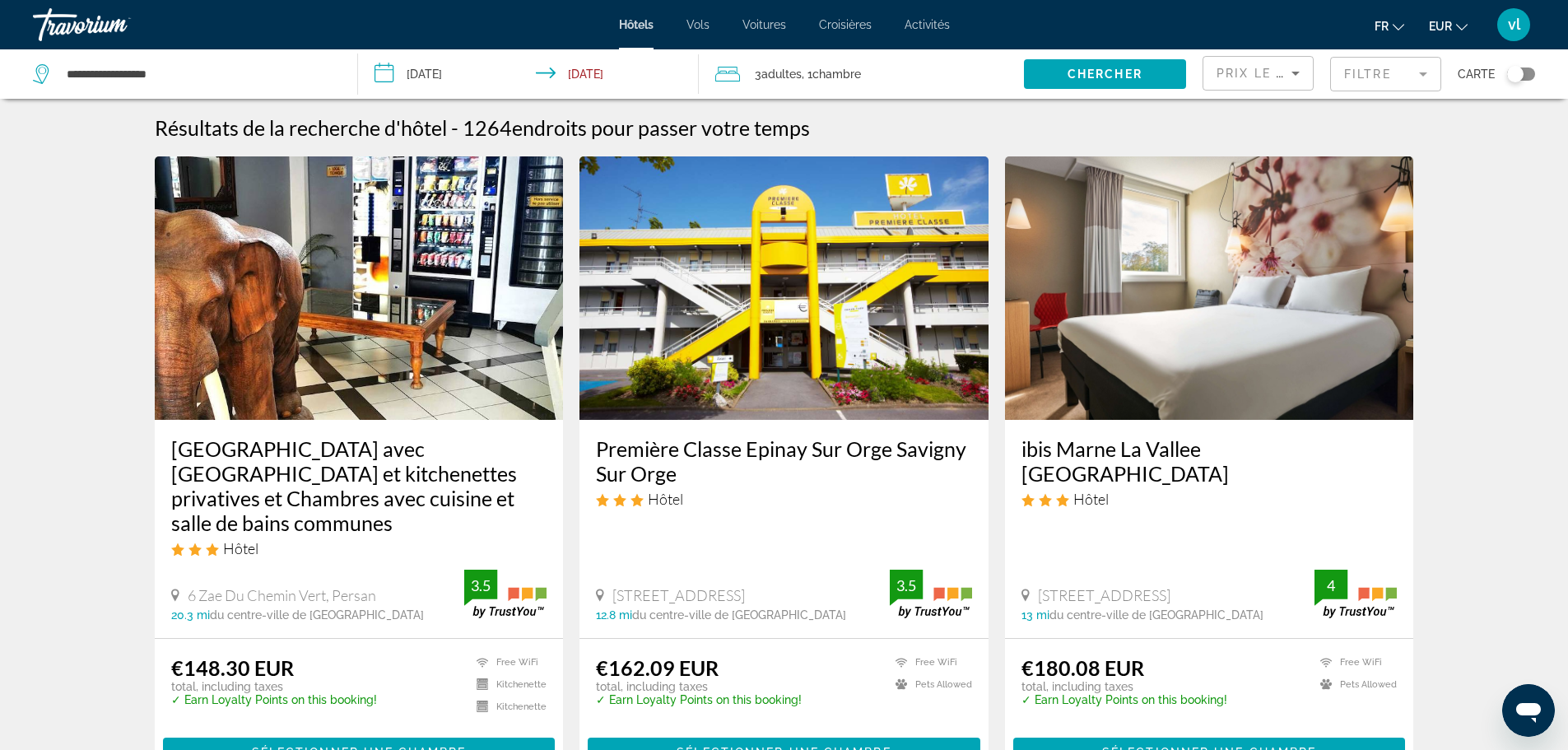
click at [1512, 74] on div "Toggle map" at bounding box center [1515, 73] width 16 height 16
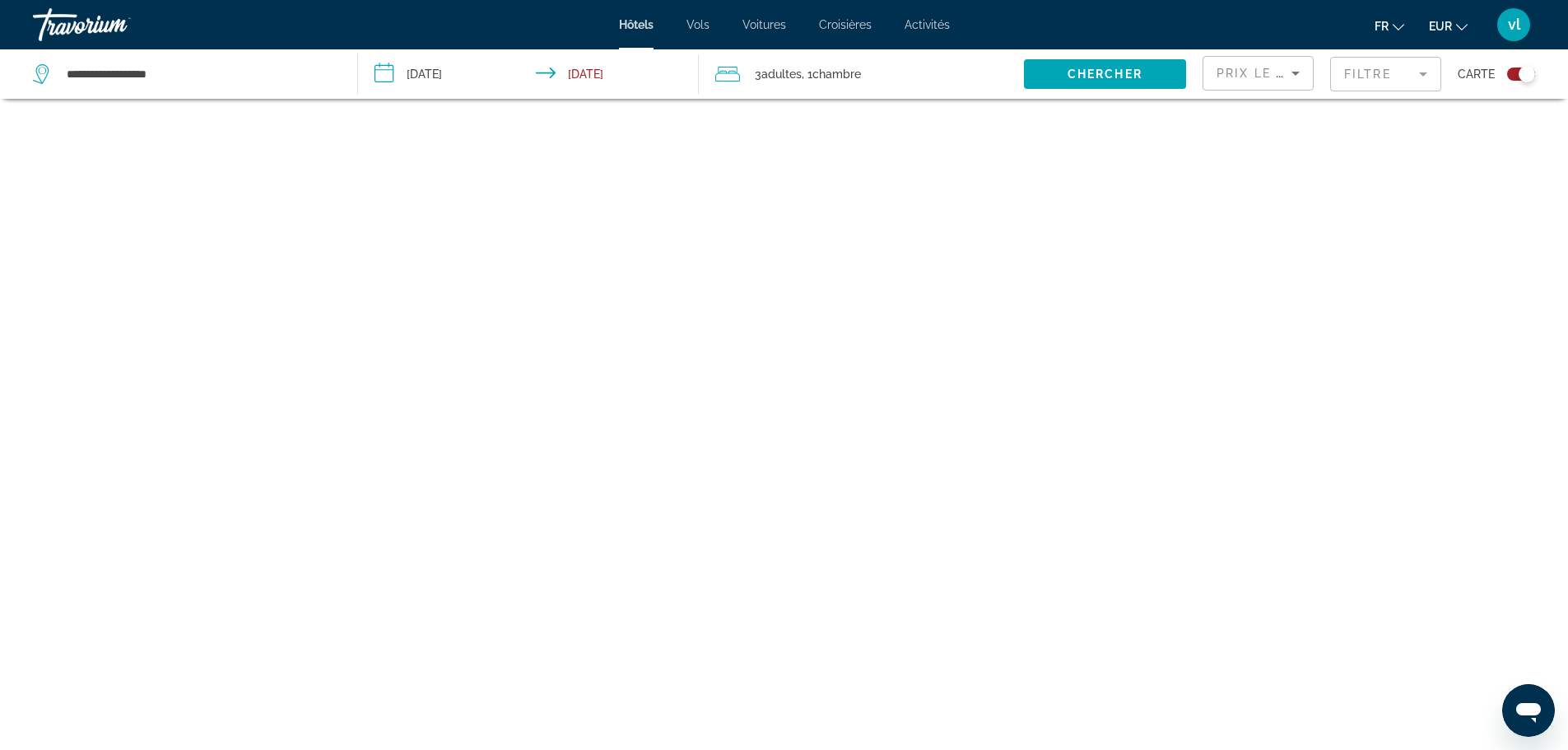
scroll to position [99, 0]
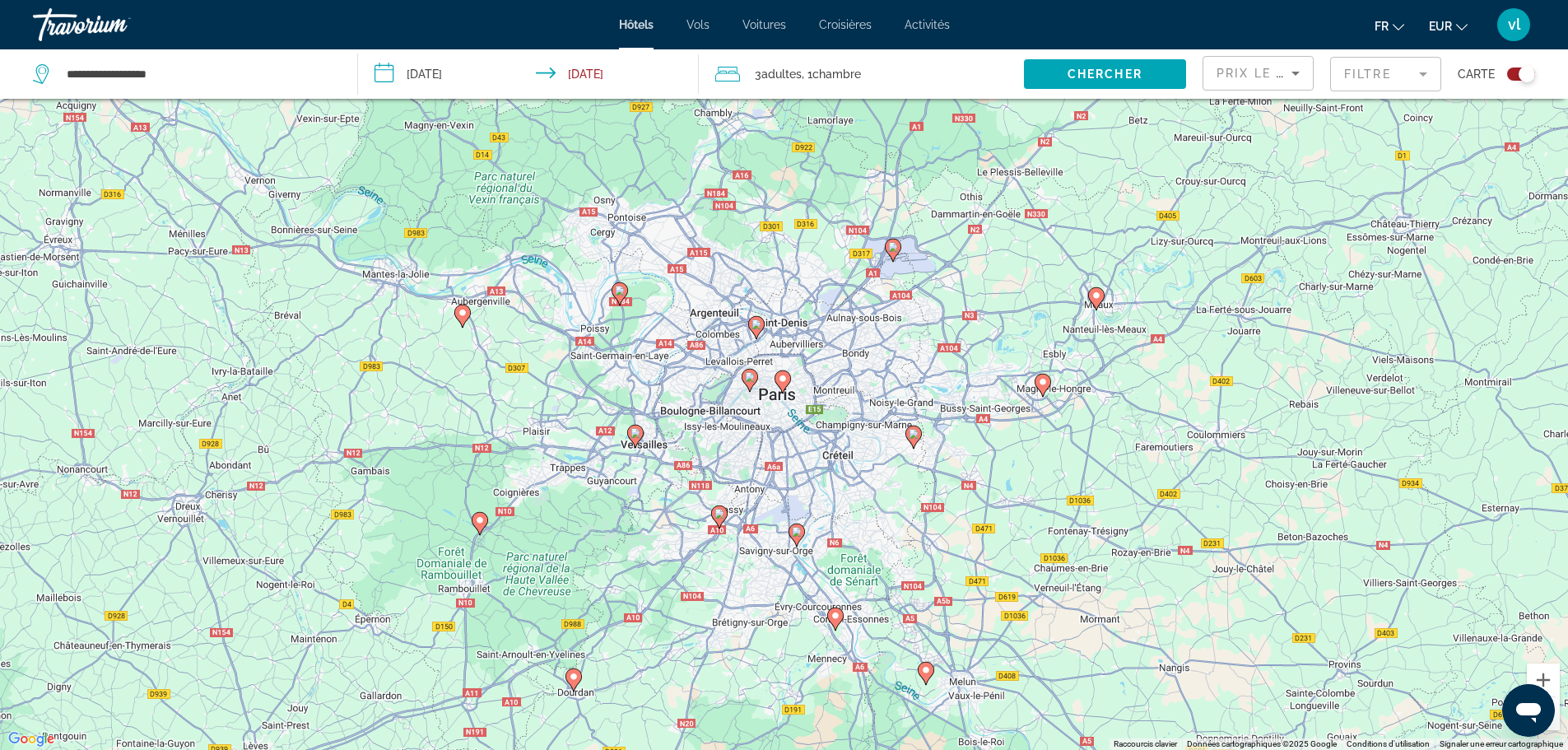
click at [1527, 72] on div "Toggle map" at bounding box center [1527, 73] width 16 height 16
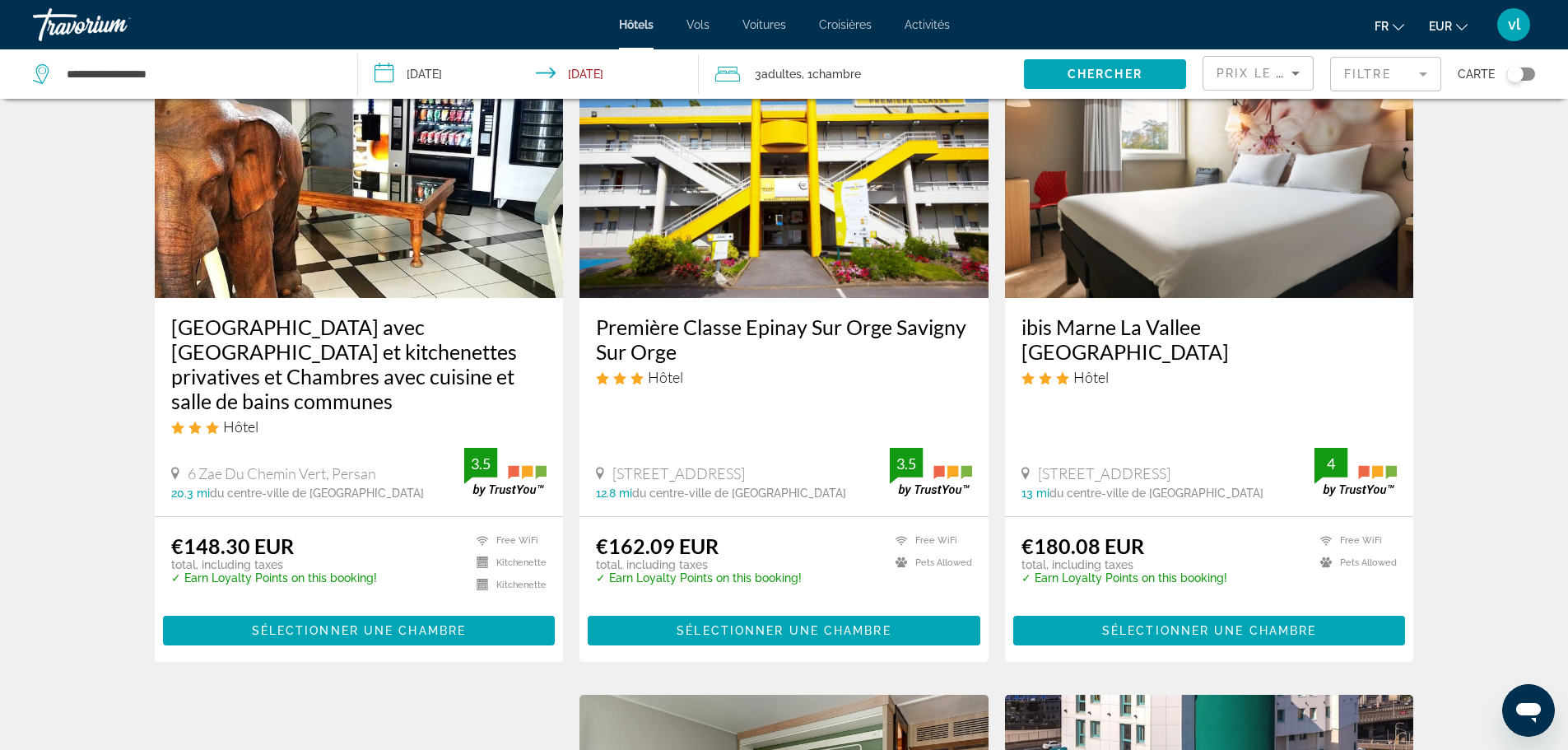
scroll to position [135, 0]
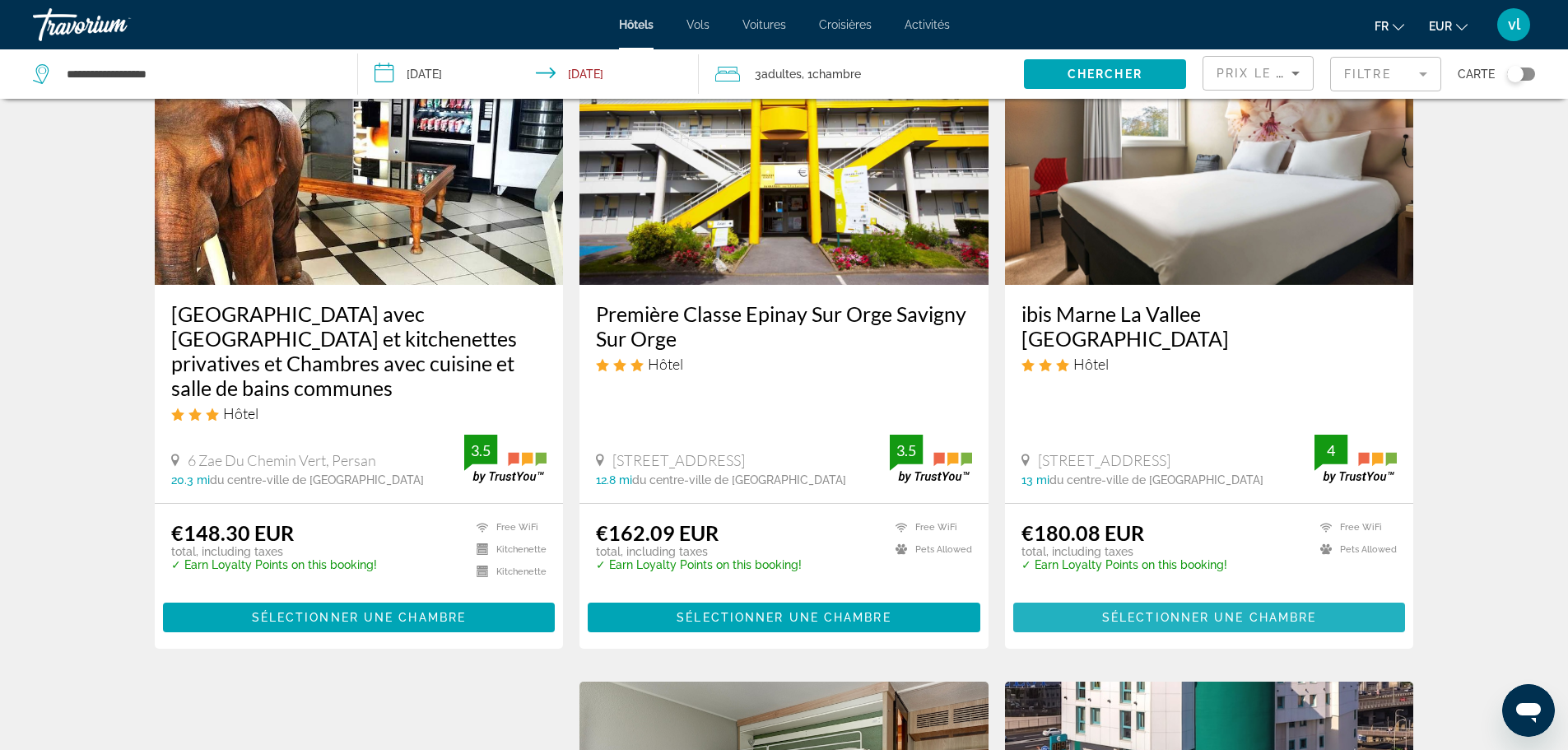
click at [1116, 616] on span "Sélectionner une chambre" at bounding box center [1209, 617] width 214 height 13
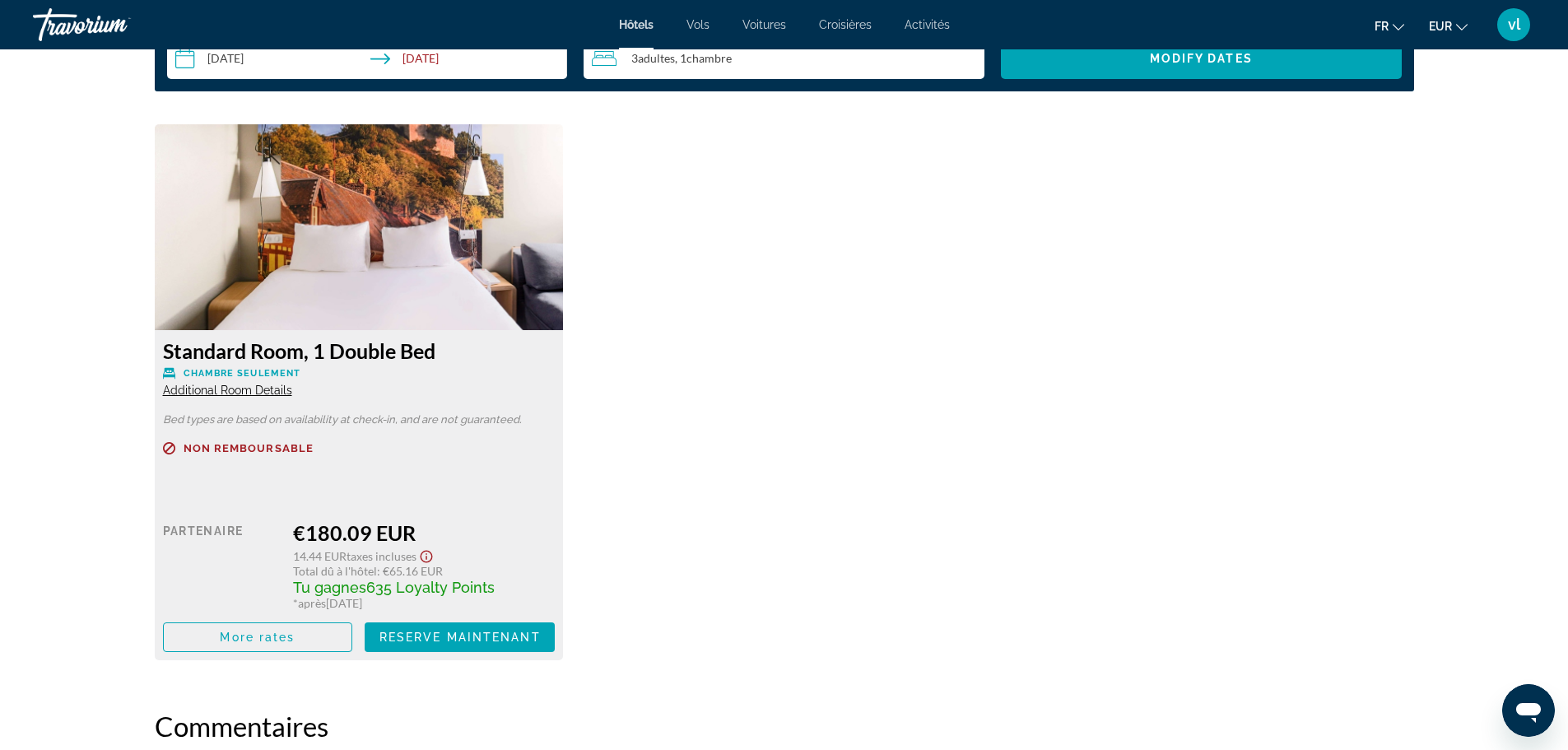
scroll to position [2211, 0]
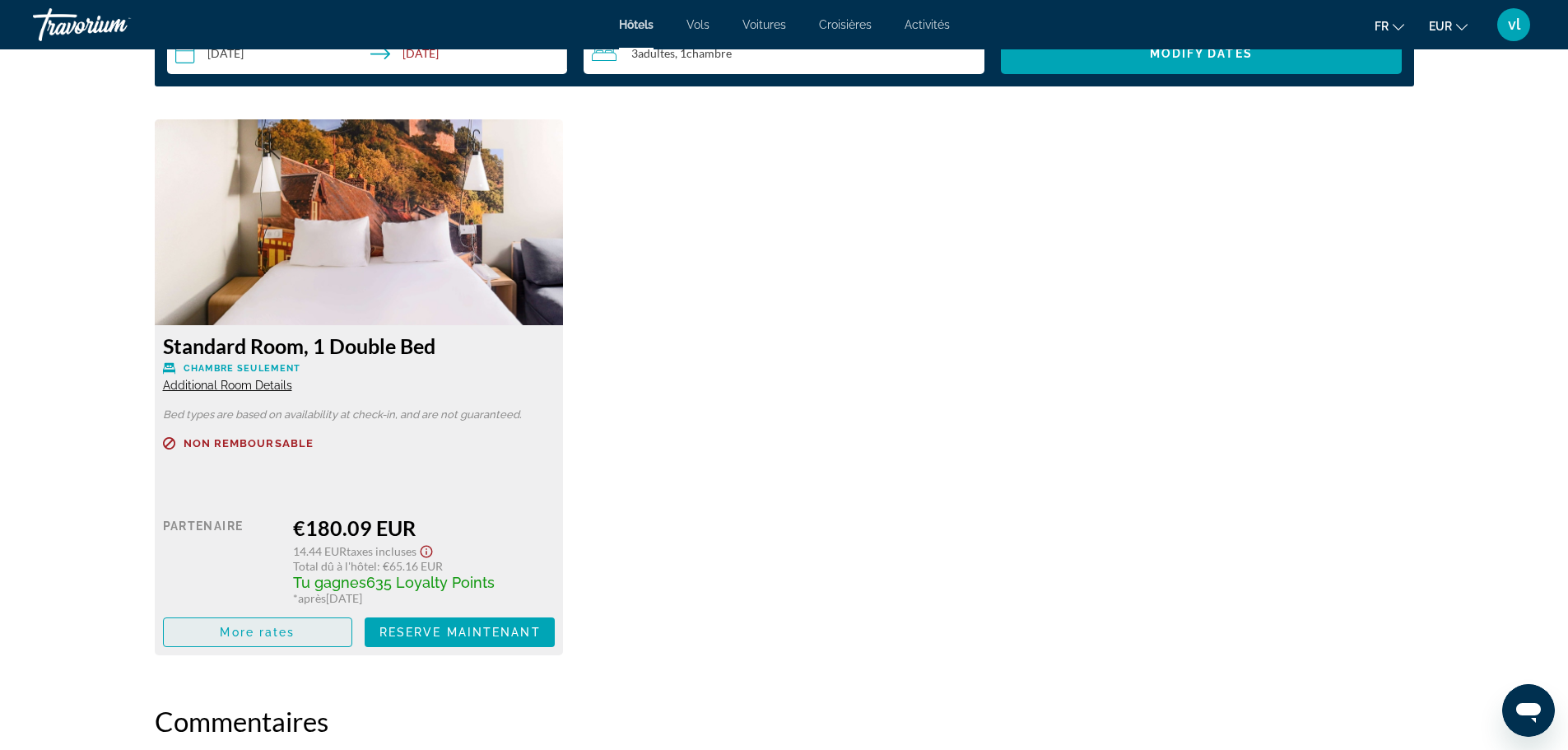
click at [225, 638] on span "More rates" at bounding box center [257, 632] width 75 height 13
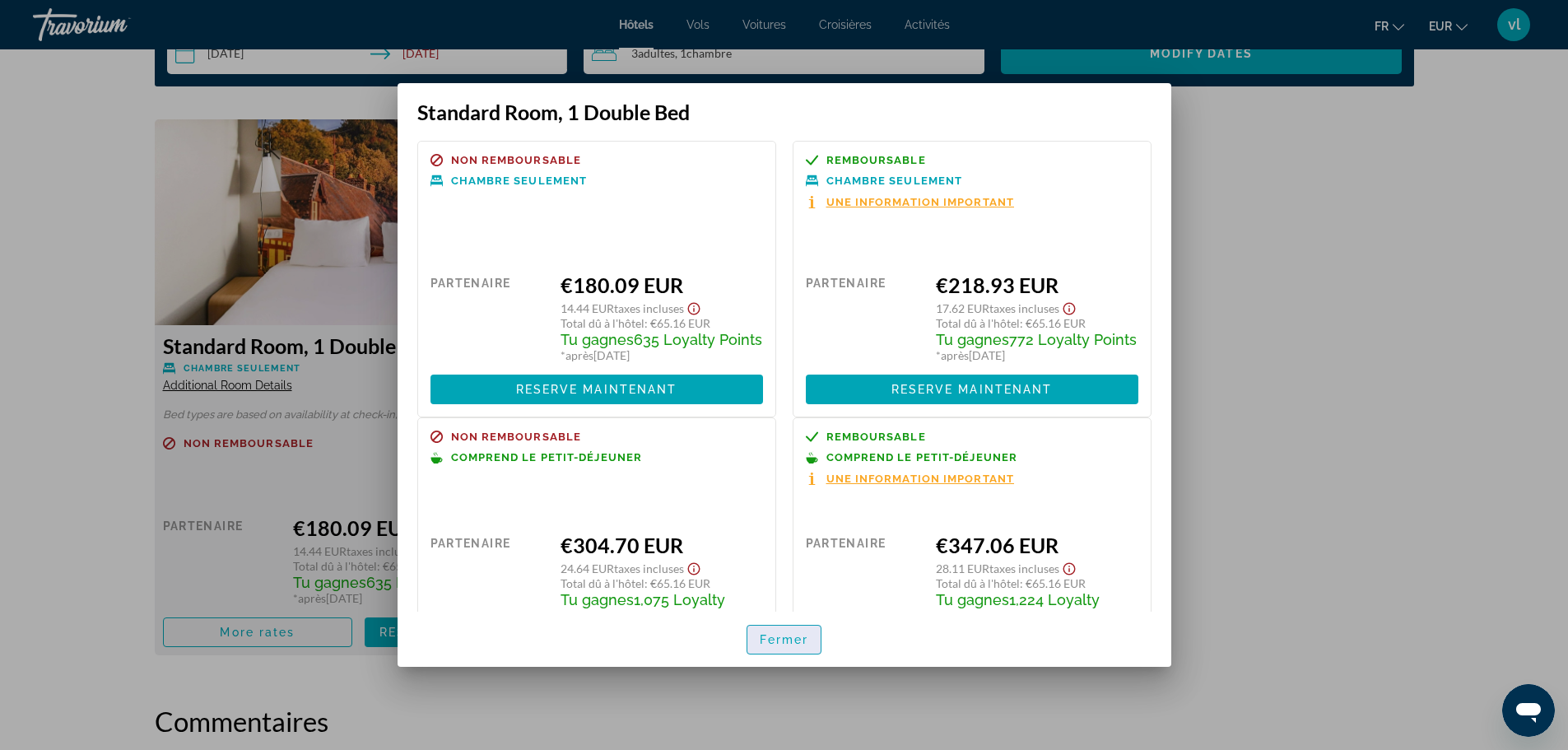
click at [768, 641] on span "Fermer" at bounding box center [784, 639] width 49 height 13
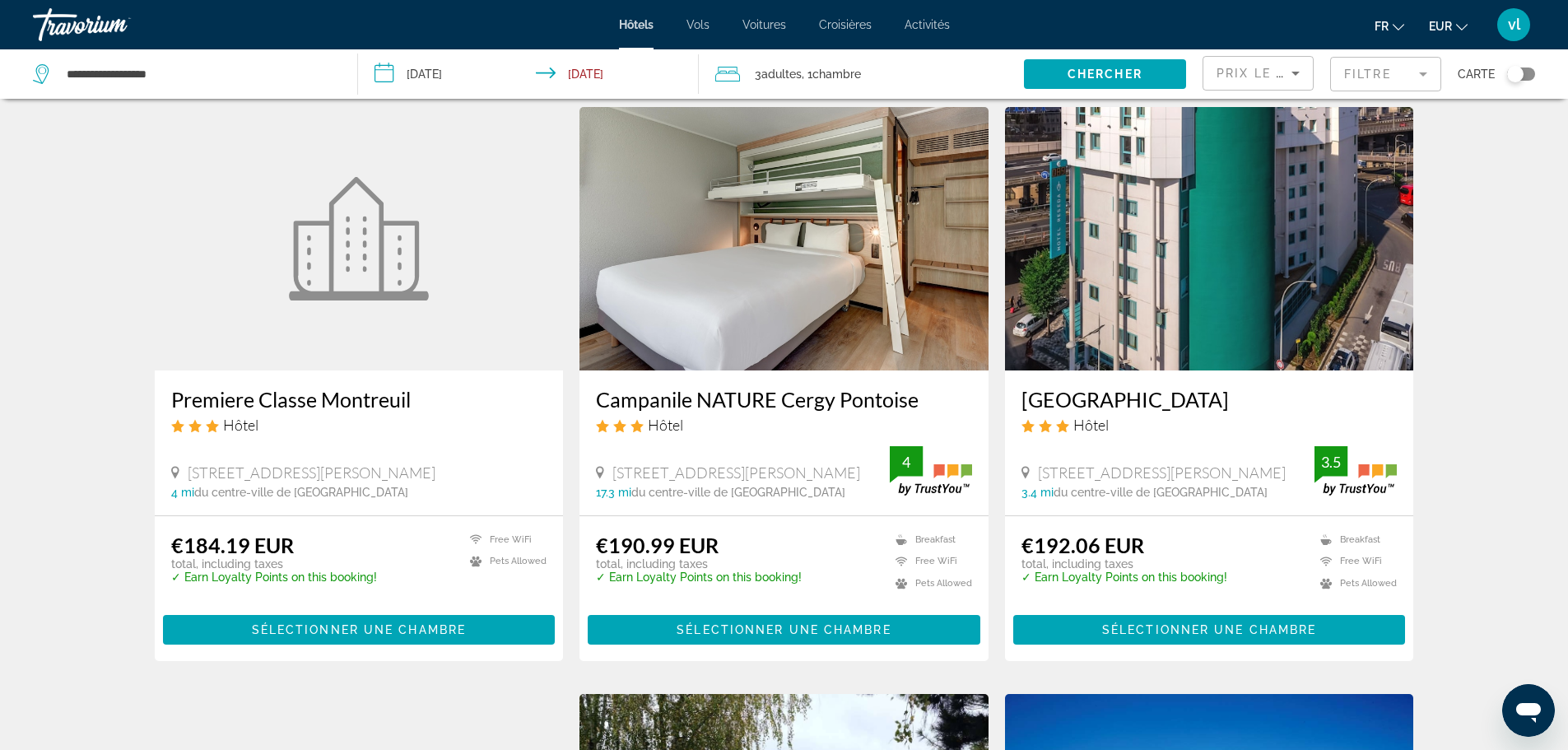
scroll to position [706, 0]
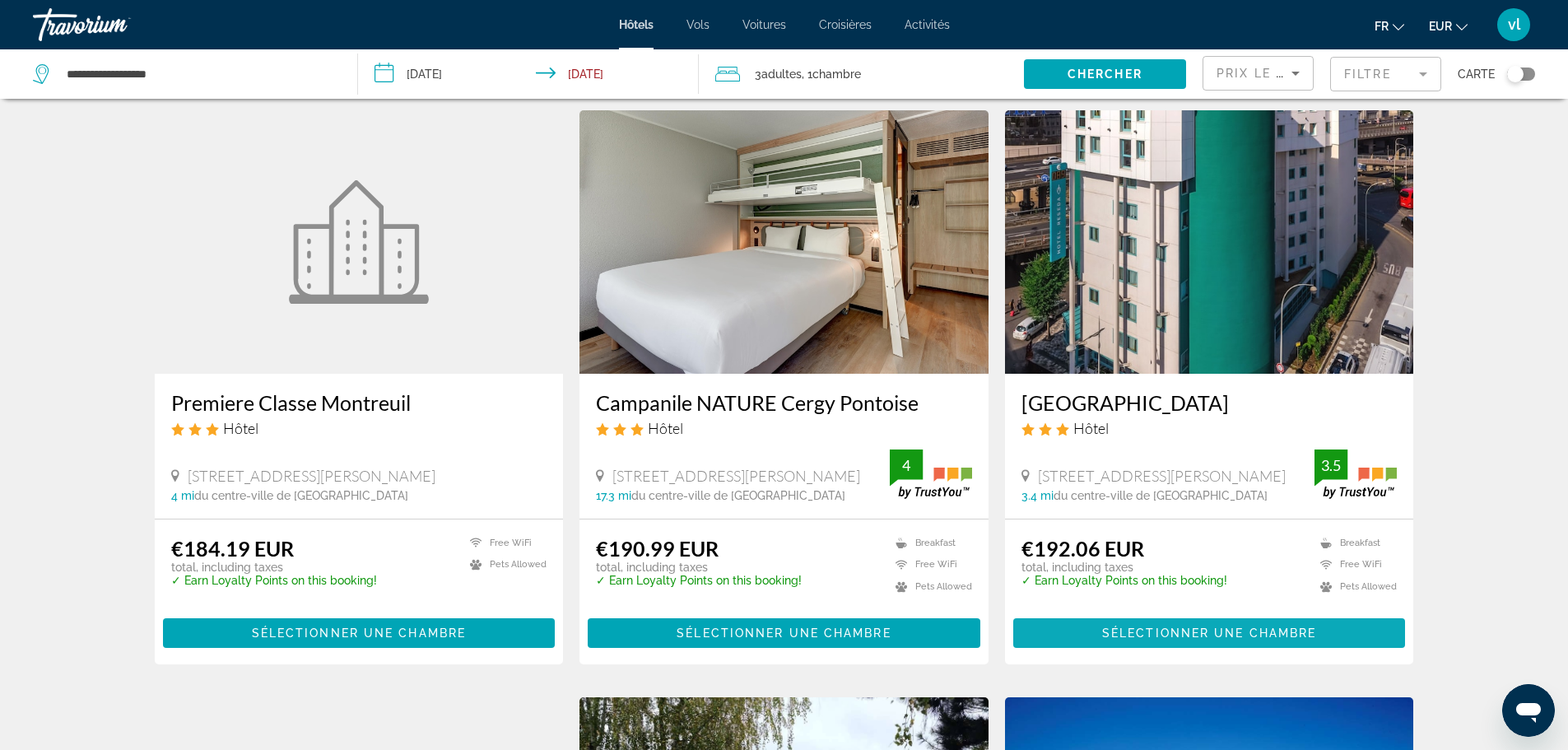
click at [1131, 634] on span "Sélectionner une chambre" at bounding box center [1209, 633] width 214 height 13
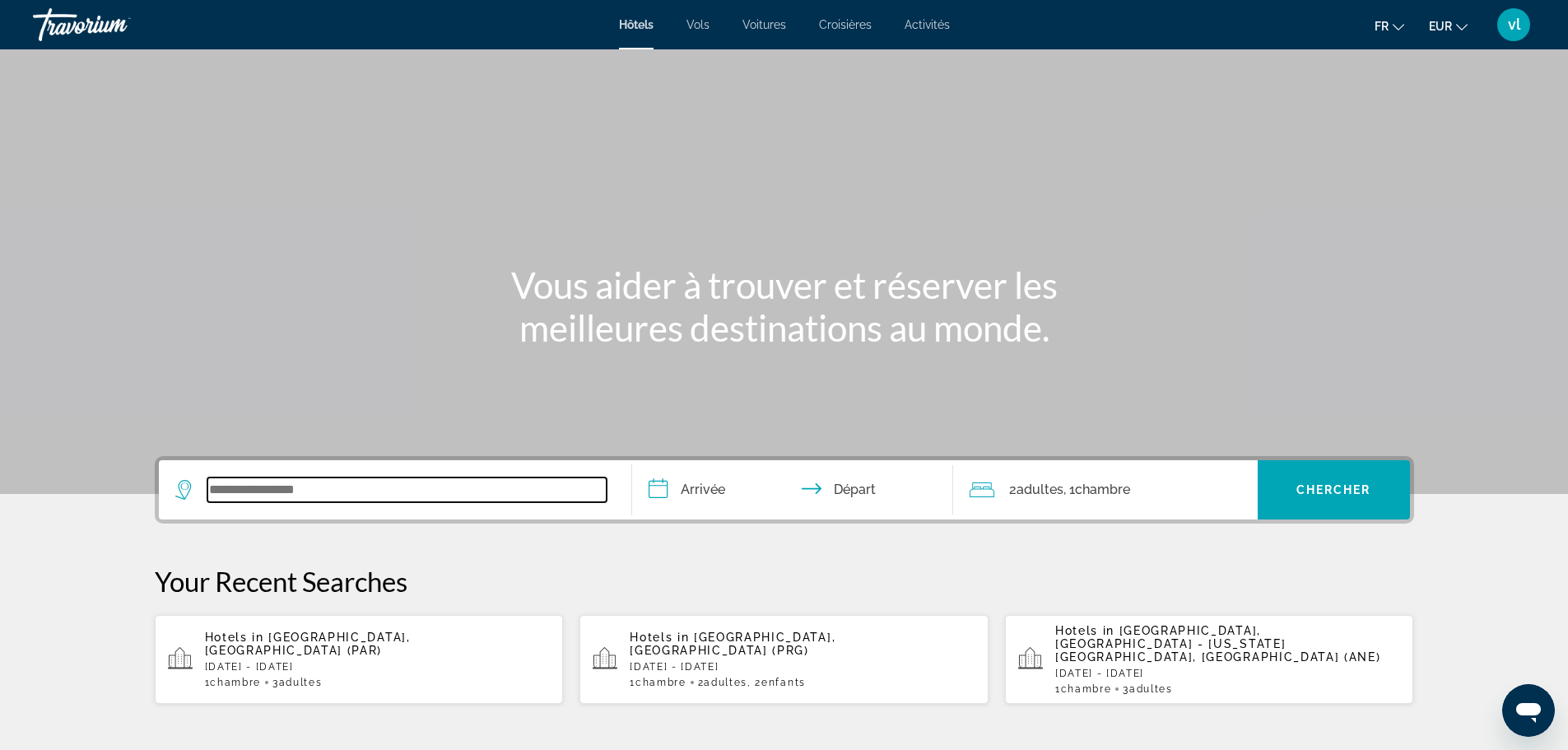
click at [245, 497] on input "Search widget" at bounding box center [407, 490] width 399 height 25
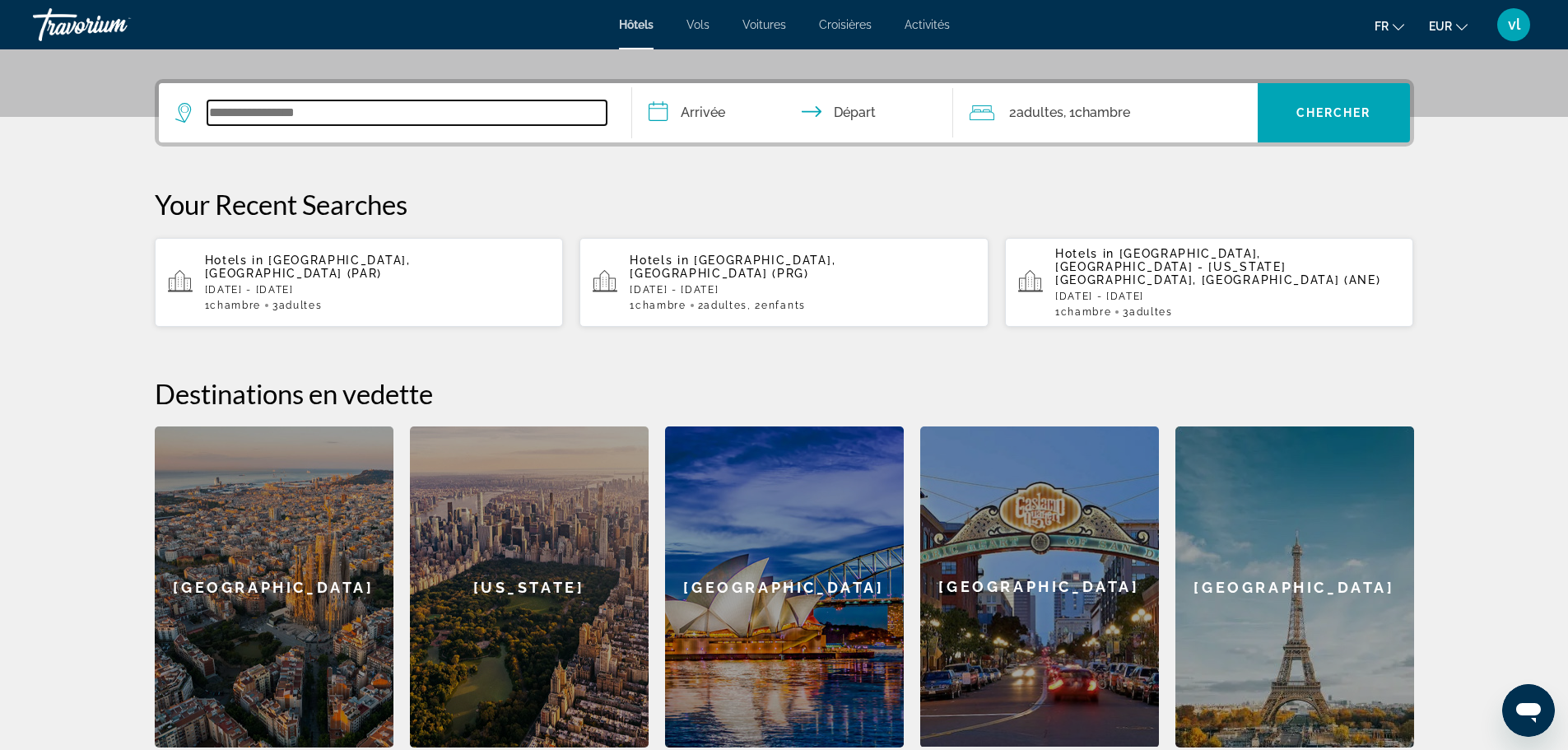
scroll to position [403, 0]
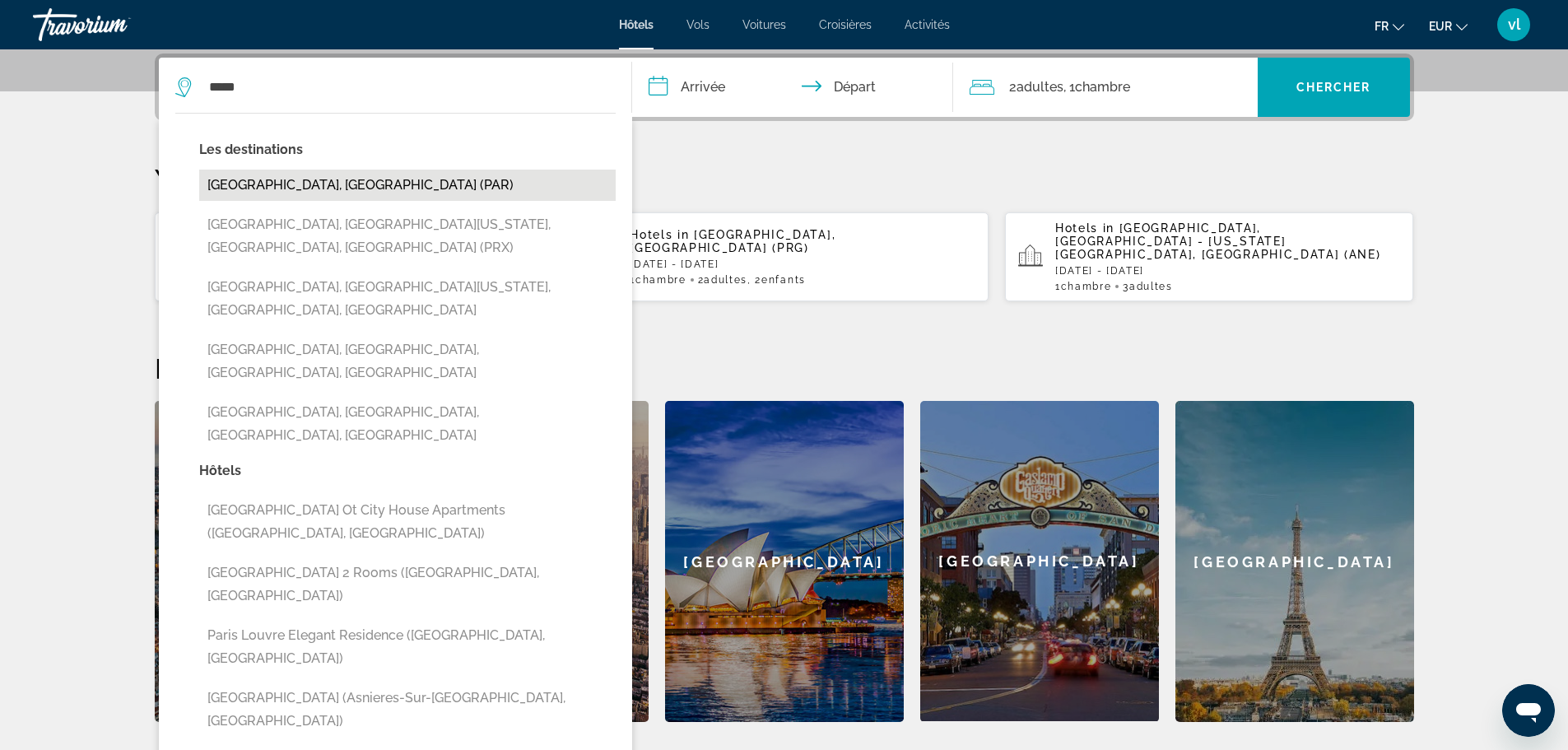
click at [331, 181] on button "[GEOGRAPHIC_DATA], [GEOGRAPHIC_DATA] (PAR)" at bounding box center [407, 185] width 416 height 31
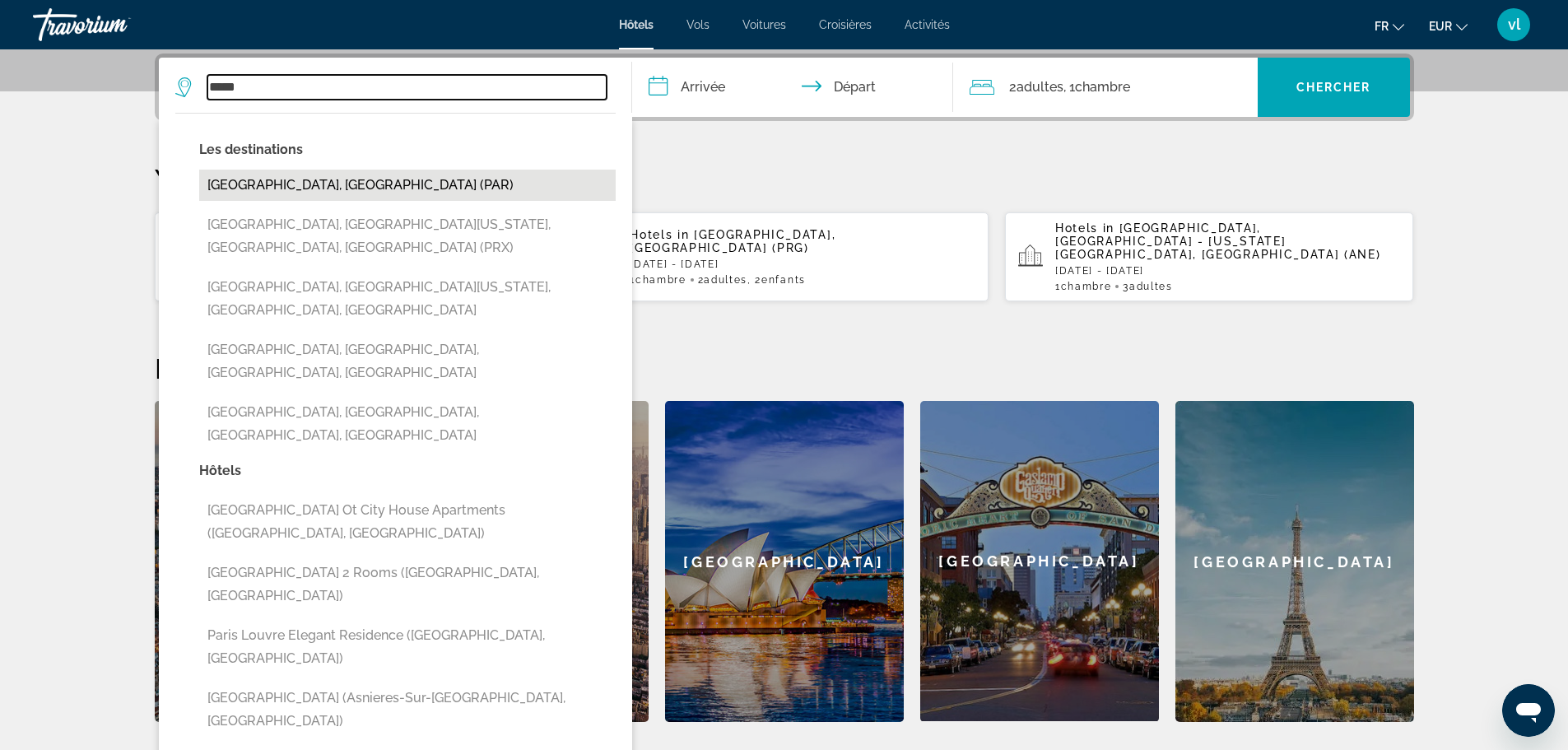
type input "**********"
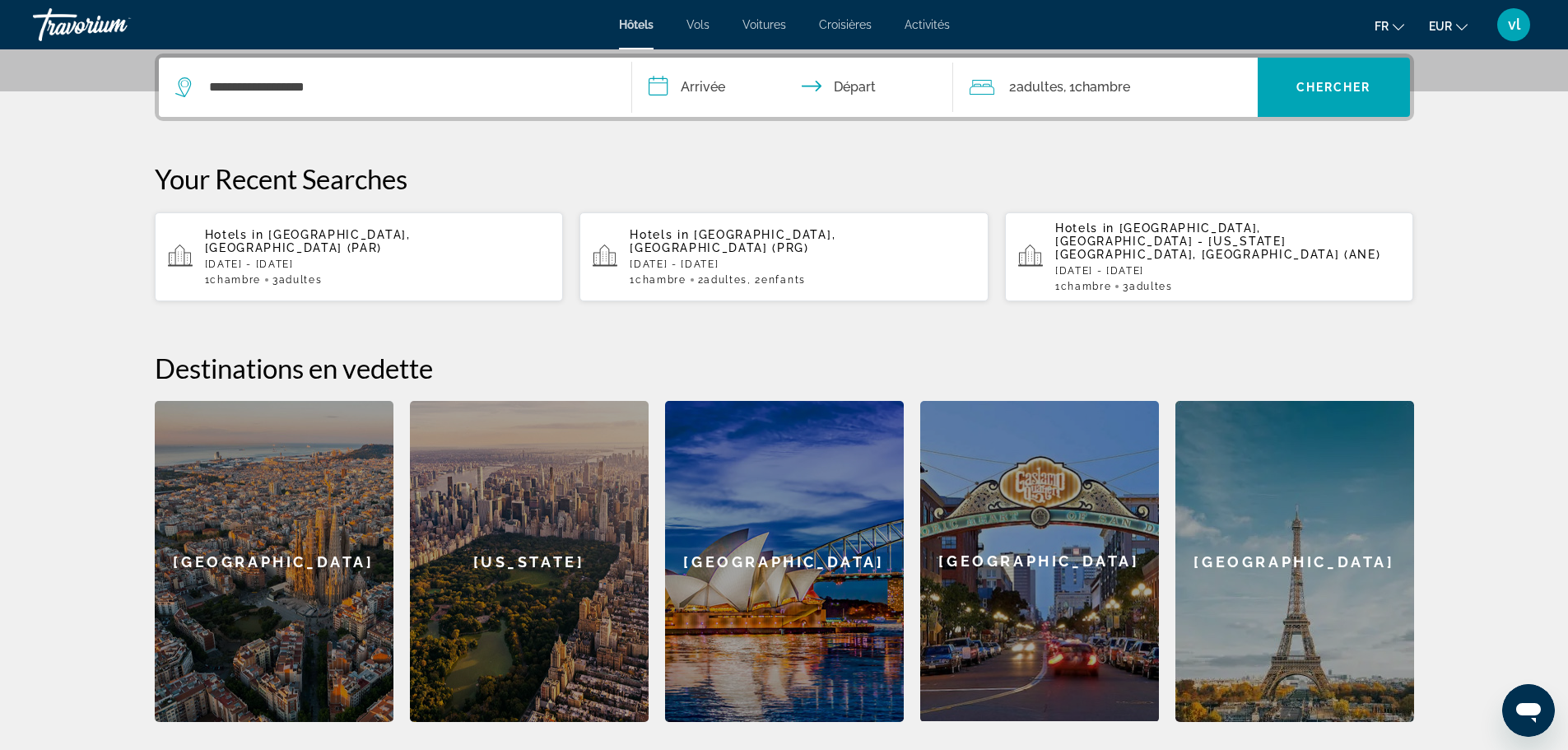
click at [696, 85] on input "**********" at bounding box center [796, 90] width 328 height 64
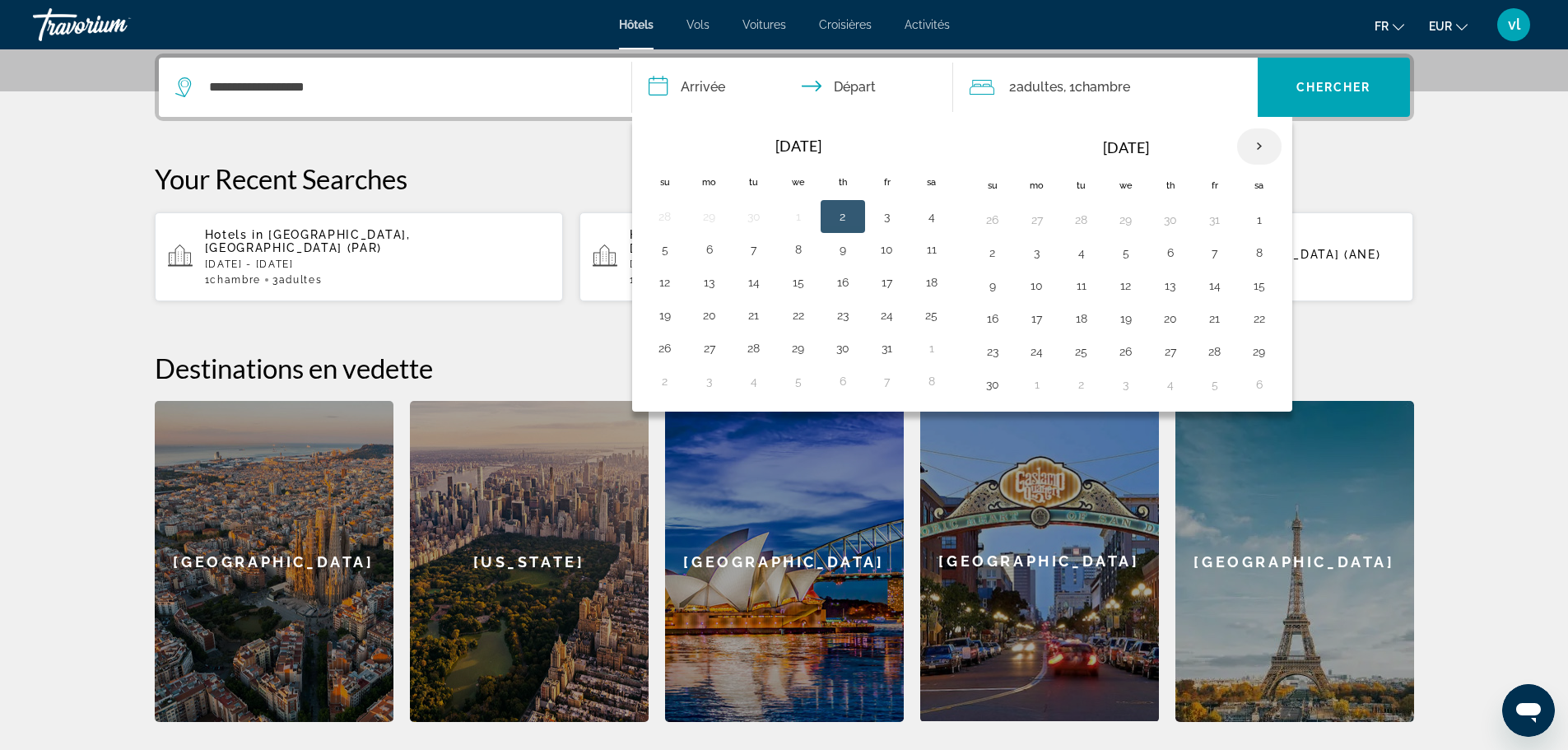
click at [1262, 148] on th "Next month" at bounding box center [1259, 147] width 45 height 36
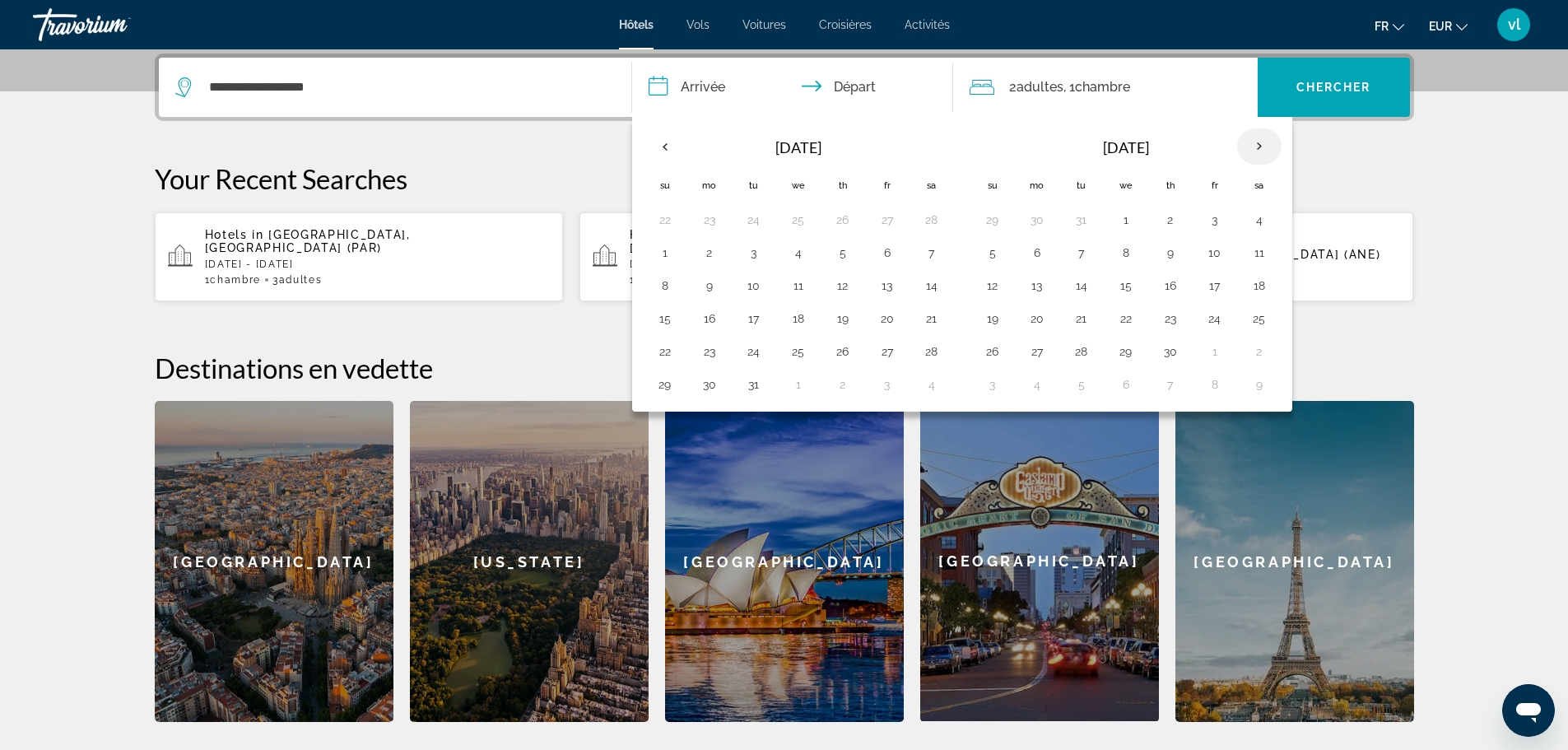
click at [1262, 148] on th "Next month" at bounding box center [1259, 147] width 45 height 36
click at [1211, 247] on button "10" at bounding box center [1215, 253] width 27 height 23
click at [1040, 291] on button "13" at bounding box center [1037, 285] width 27 height 23
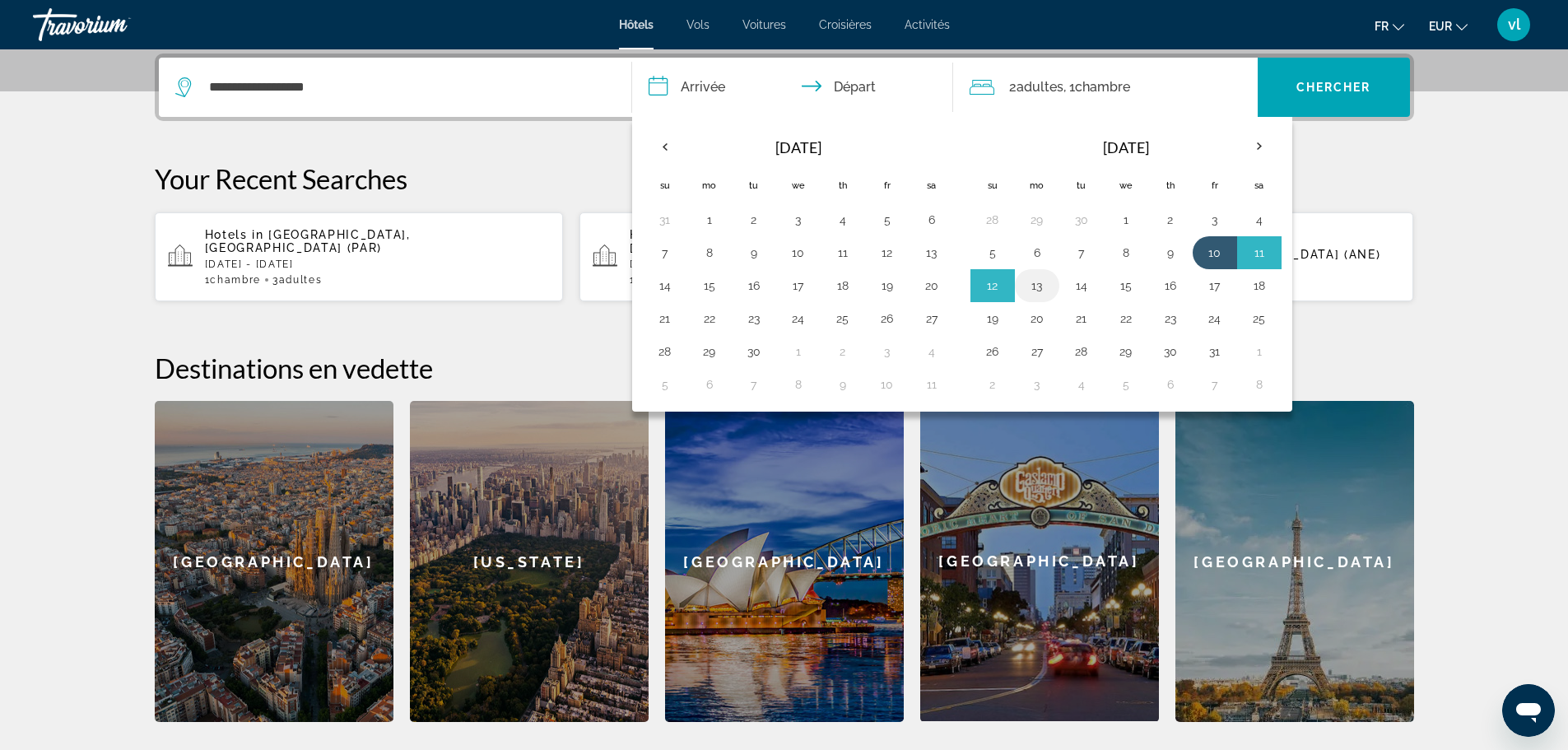
type input "**********"
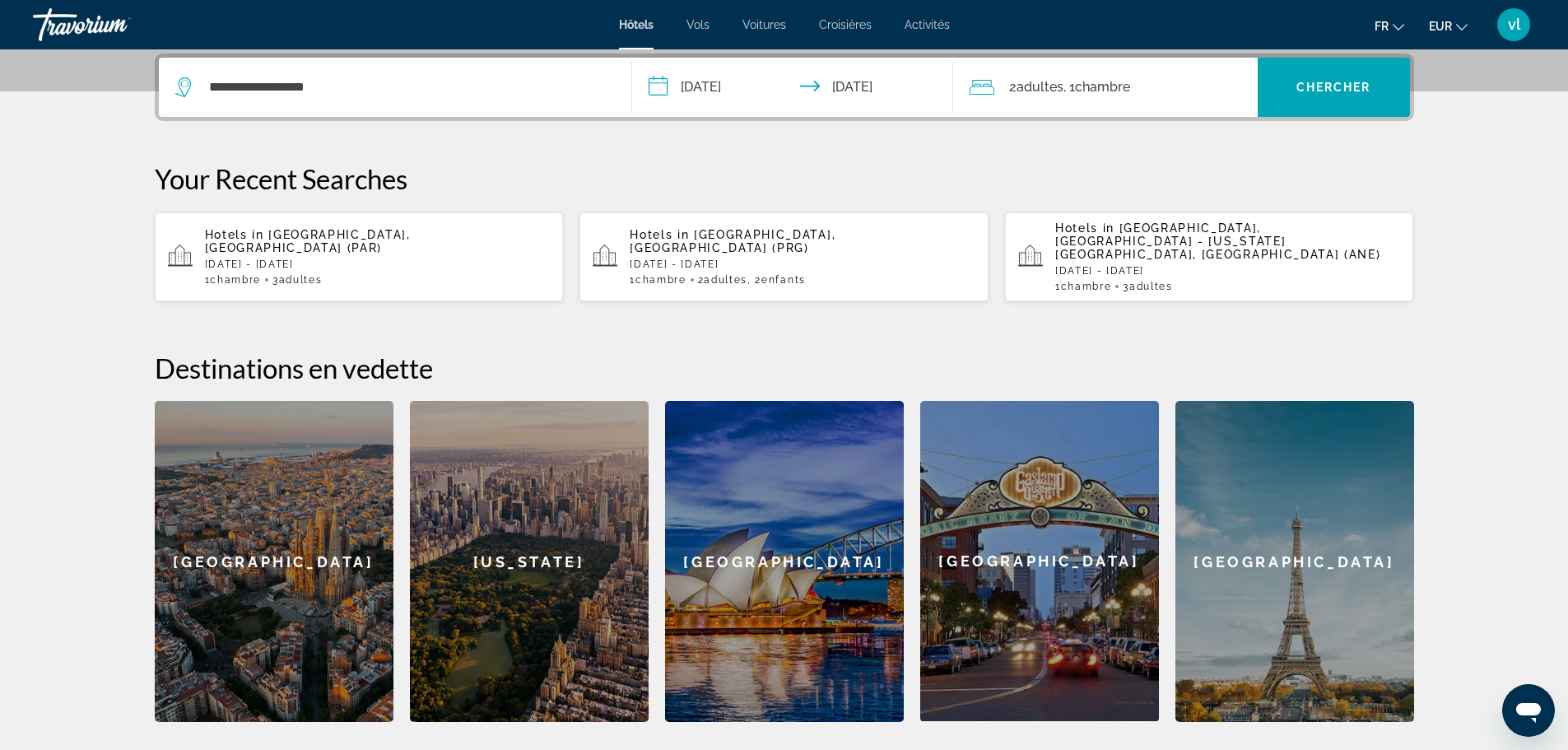
click at [1035, 82] on span "Adultes" at bounding box center [1040, 87] width 47 height 16
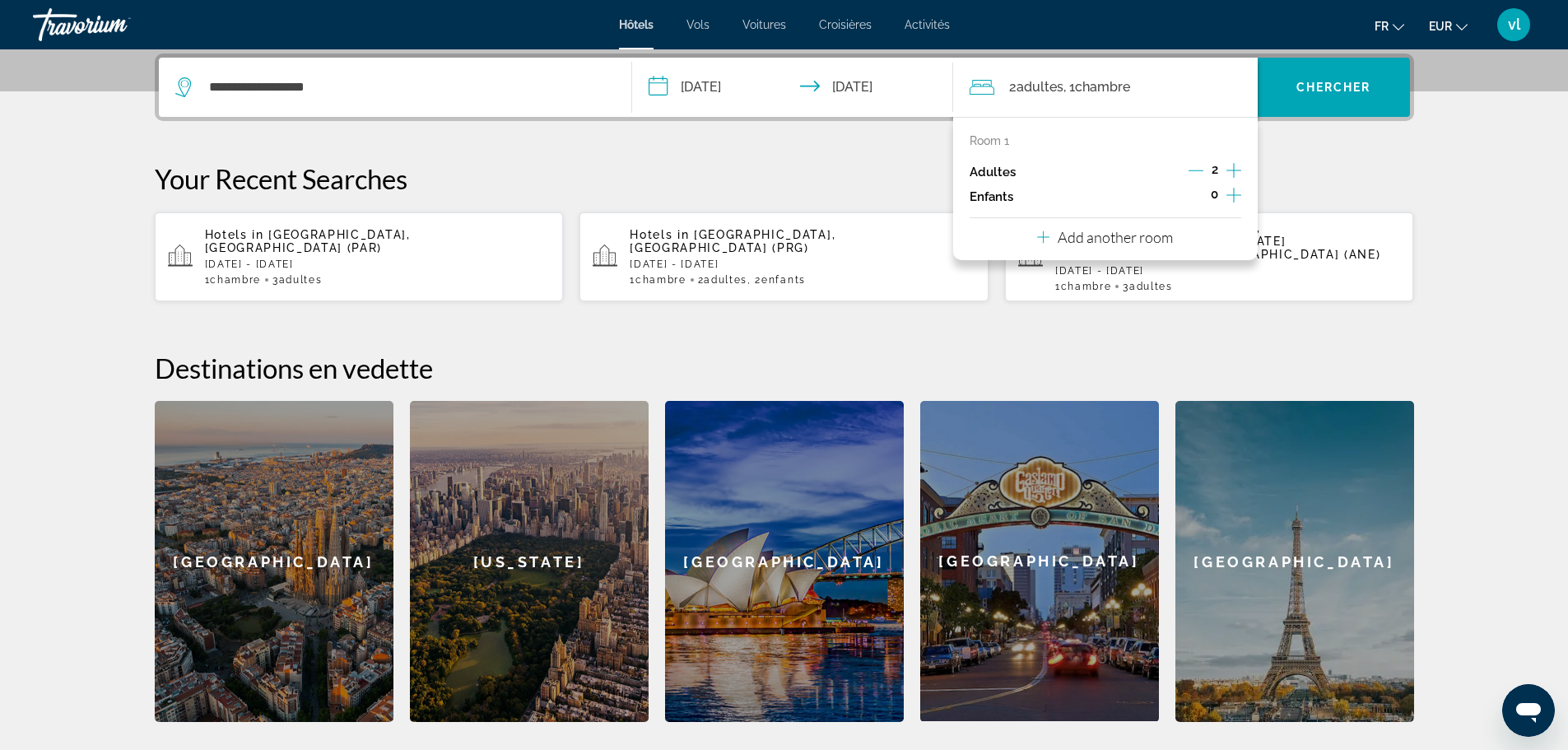
click at [1234, 170] on icon "Increment adults" at bounding box center [1234, 170] width 15 height 20
click at [1304, 84] on span "Chercher" at bounding box center [1334, 87] width 75 height 13
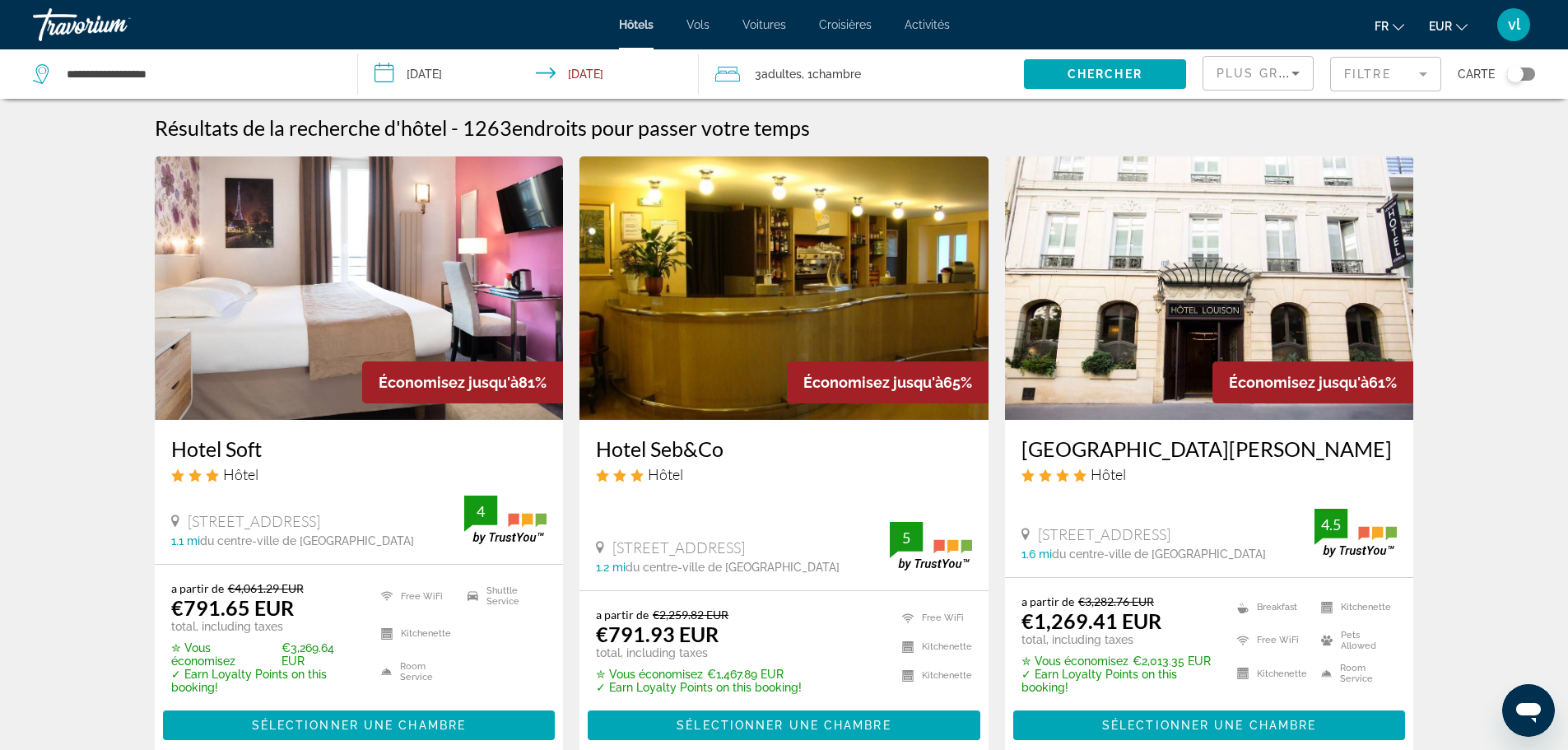
click at [1423, 72] on mat-form-field "Filtre" at bounding box center [1385, 74] width 111 height 34
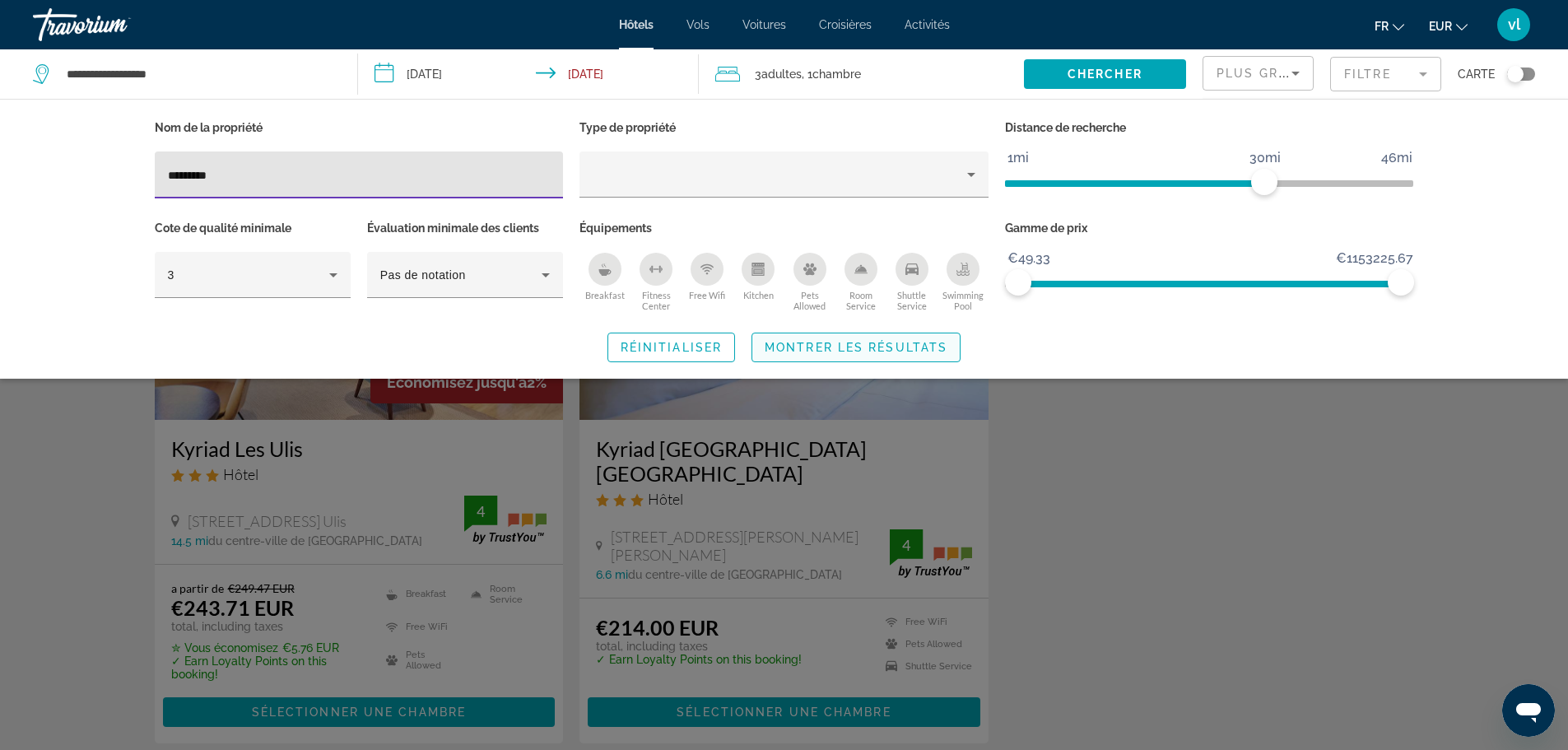
type input "*********"
click at [795, 353] on span "Search widget" at bounding box center [856, 347] width 208 height 40
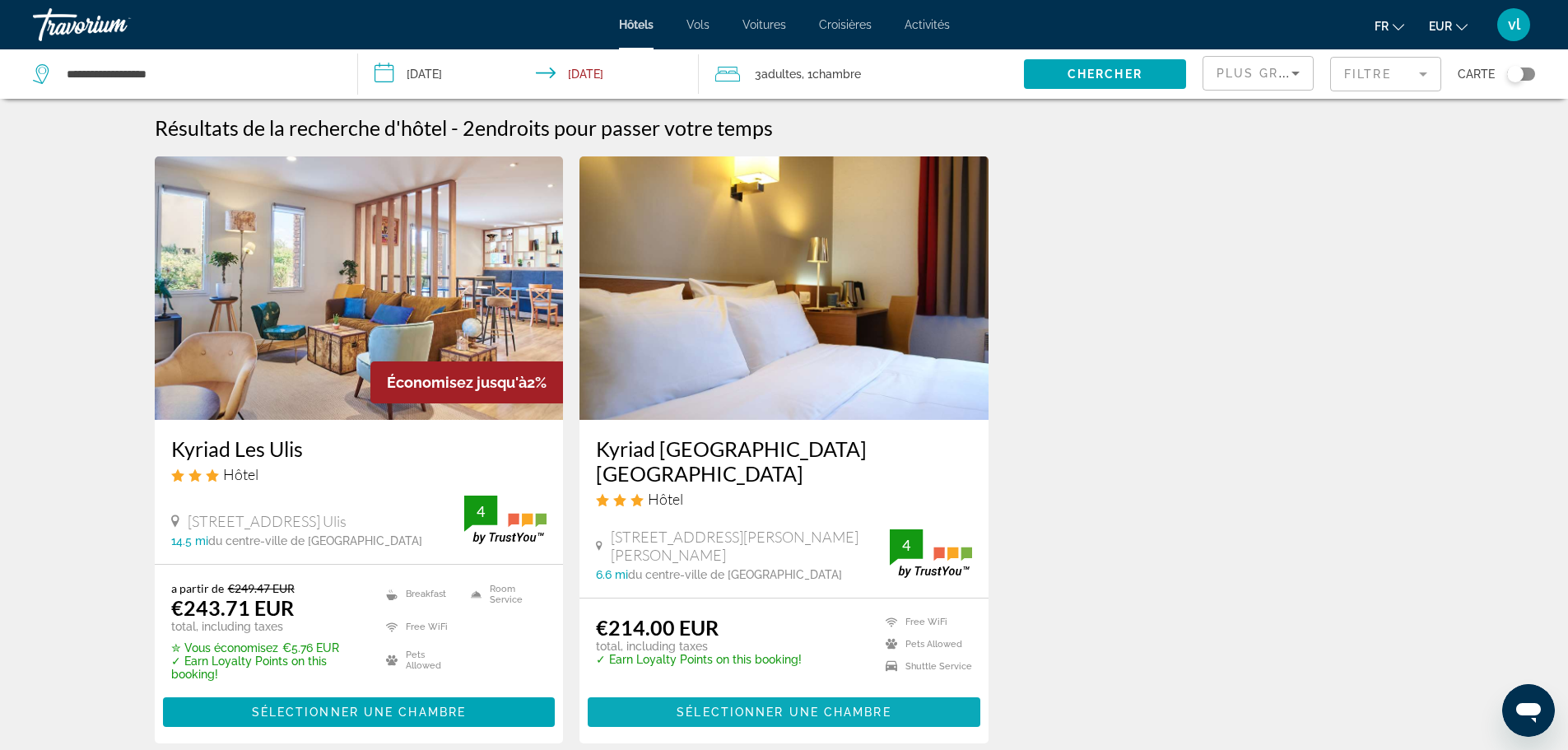
click at [688, 709] on span "Sélectionner une chambre" at bounding box center [784, 711] width 214 height 13
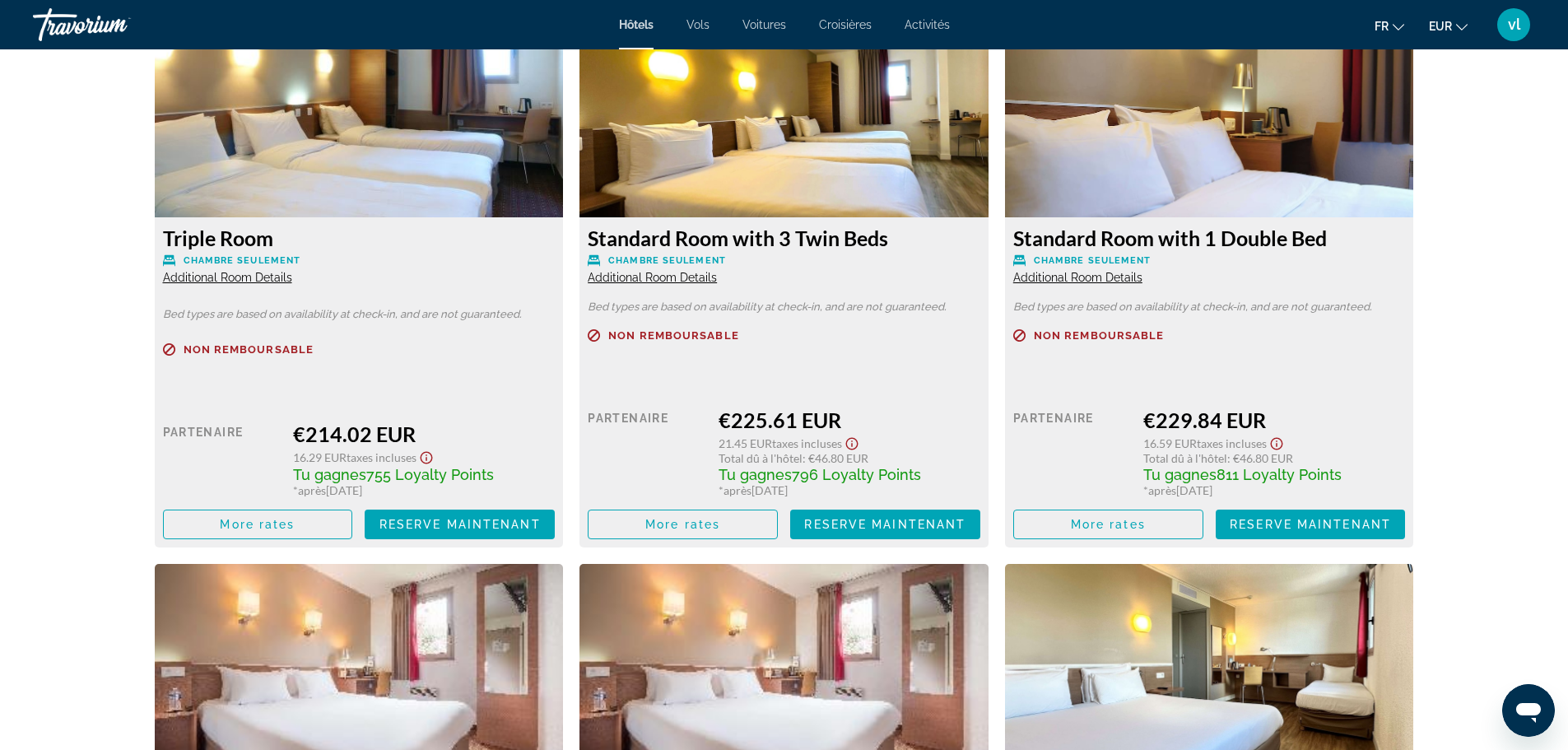
scroll to position [2325, 0]
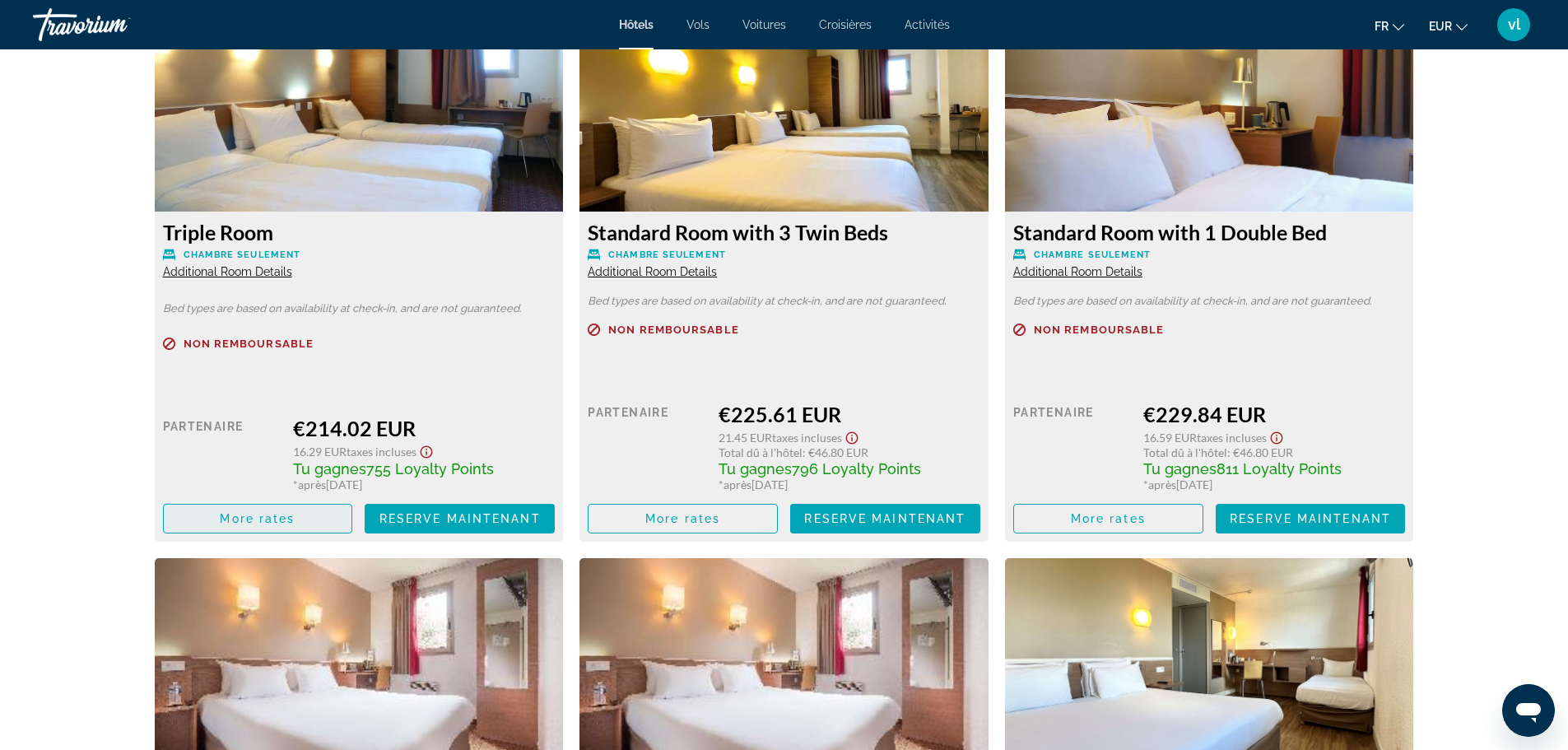
click at [259, 520] on span "More rates" at bounding box center [257, 518] width 75 height 13
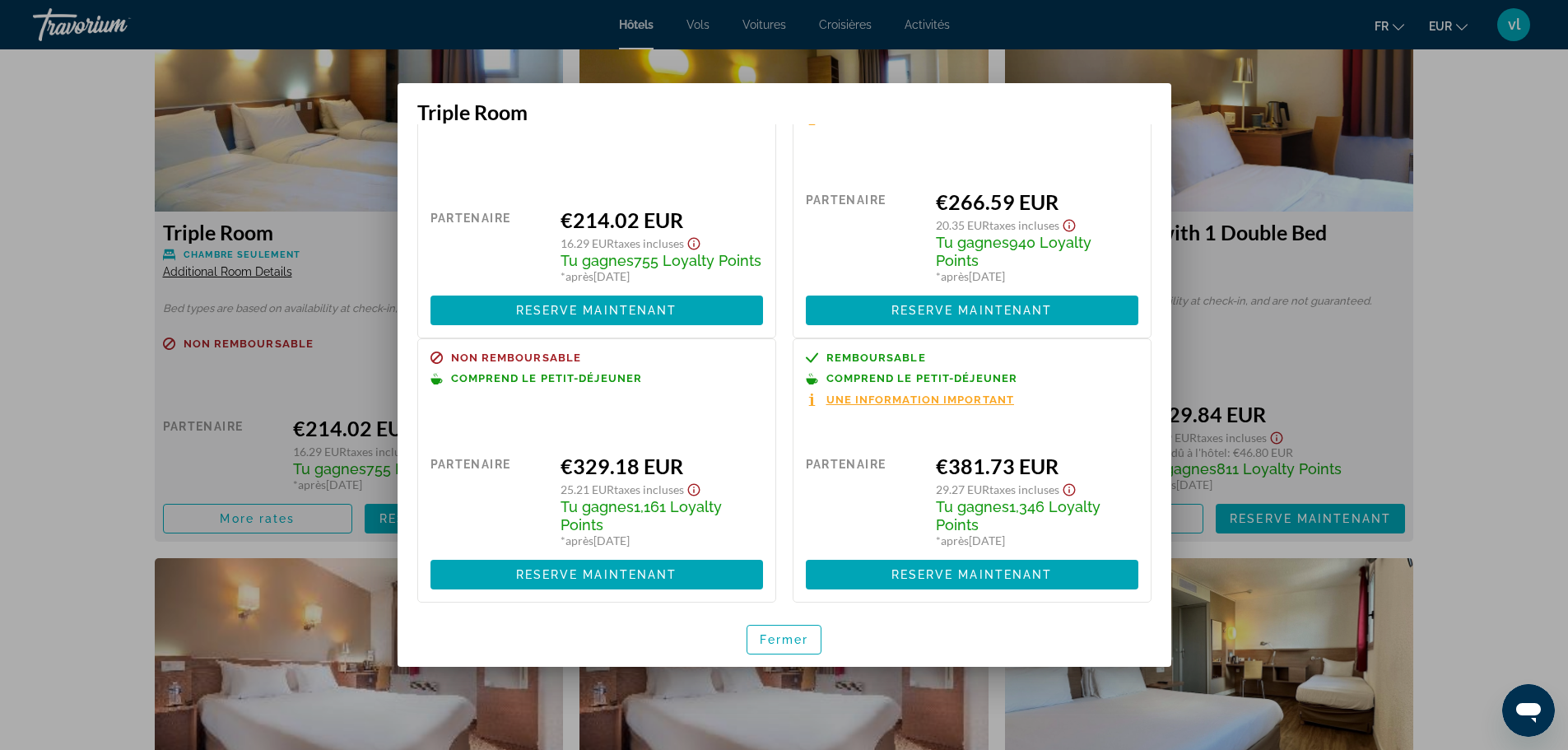
scroll to position [84, 0]
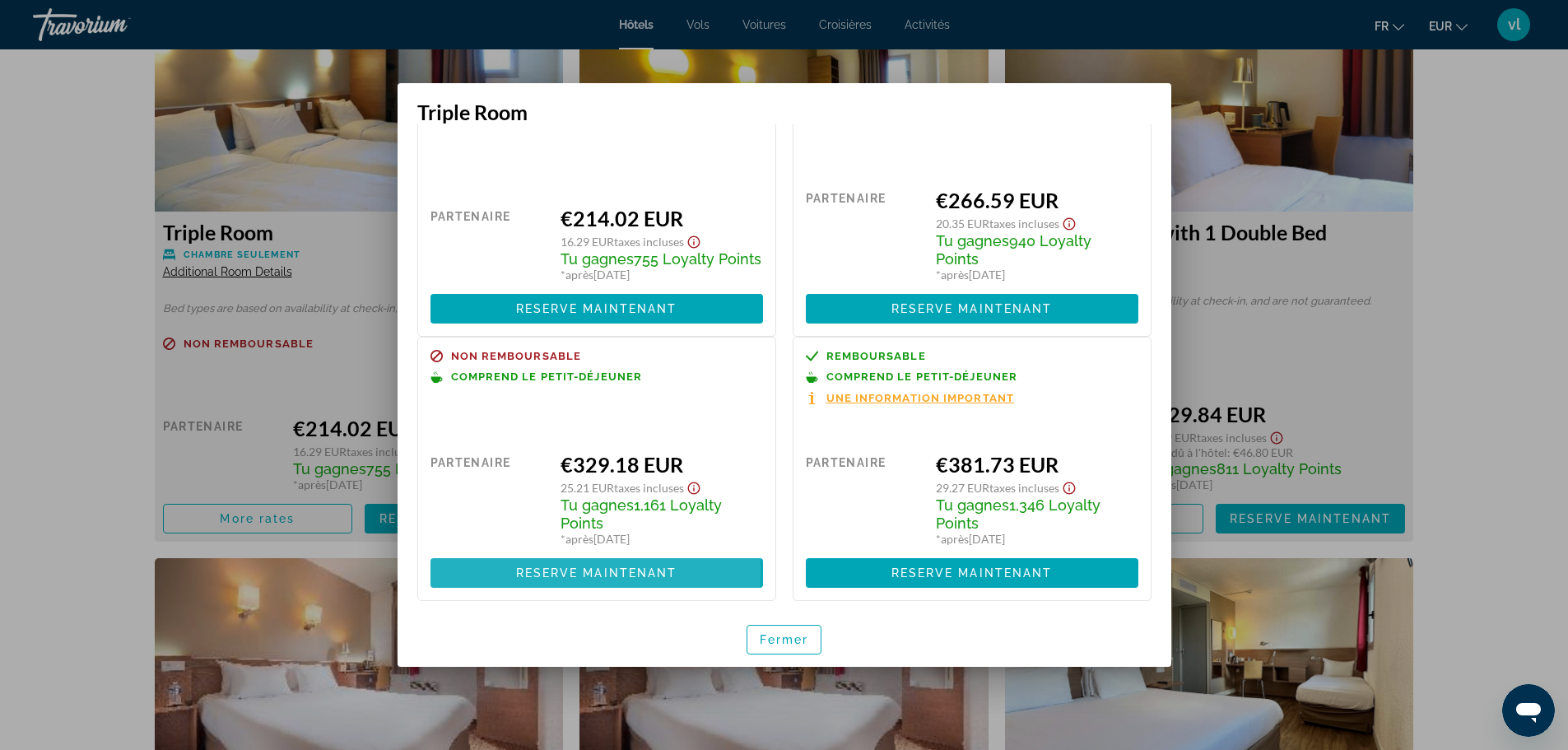
click at [597, 572] on span "Reserve maintenant" at bounding box center [597, 572] width 161 height 13
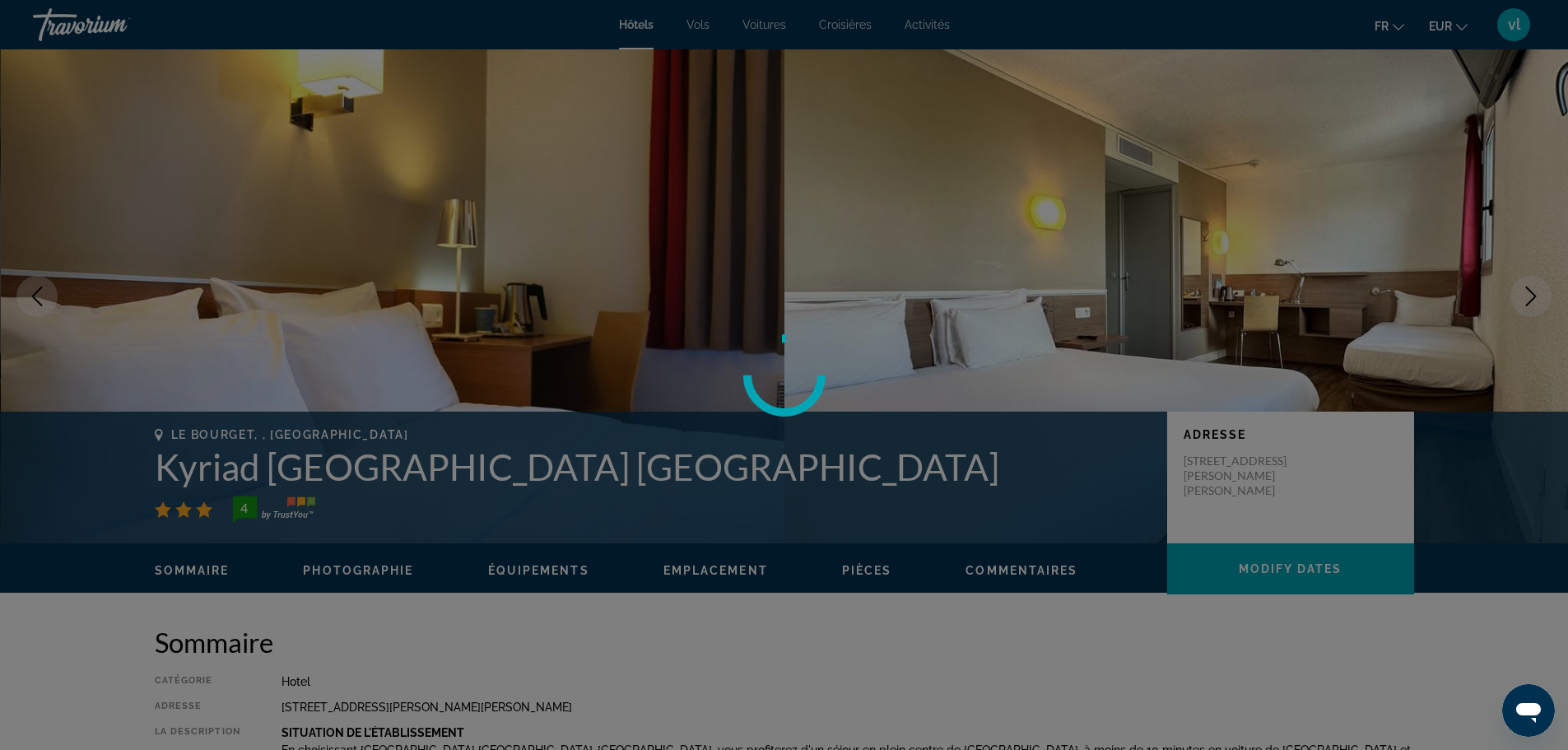
scroll to position [2325, 0]
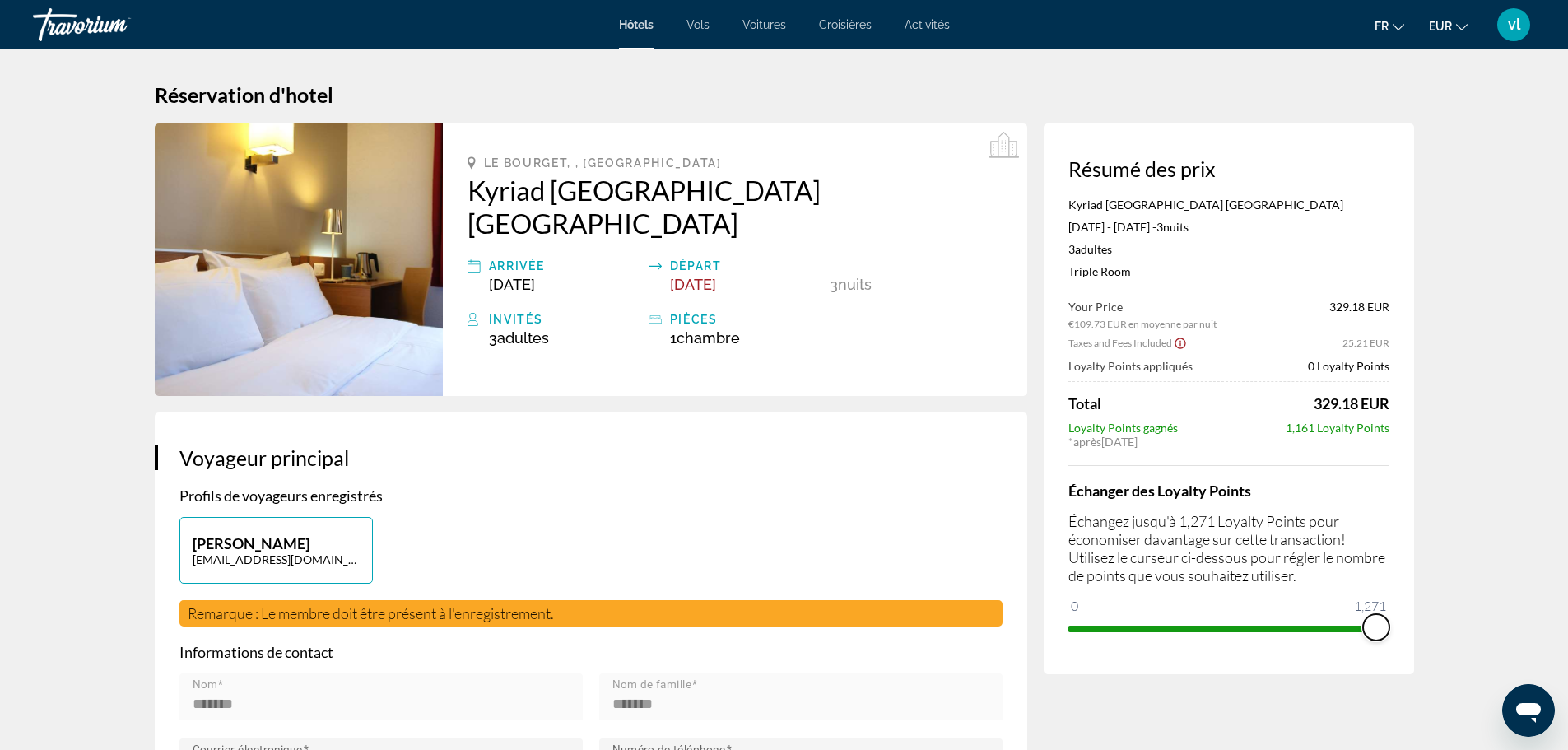
drag, startPoint x: 1081, startPoint y: 601, endPoint x: 1434, endPoint y: 618, distance: 353.4
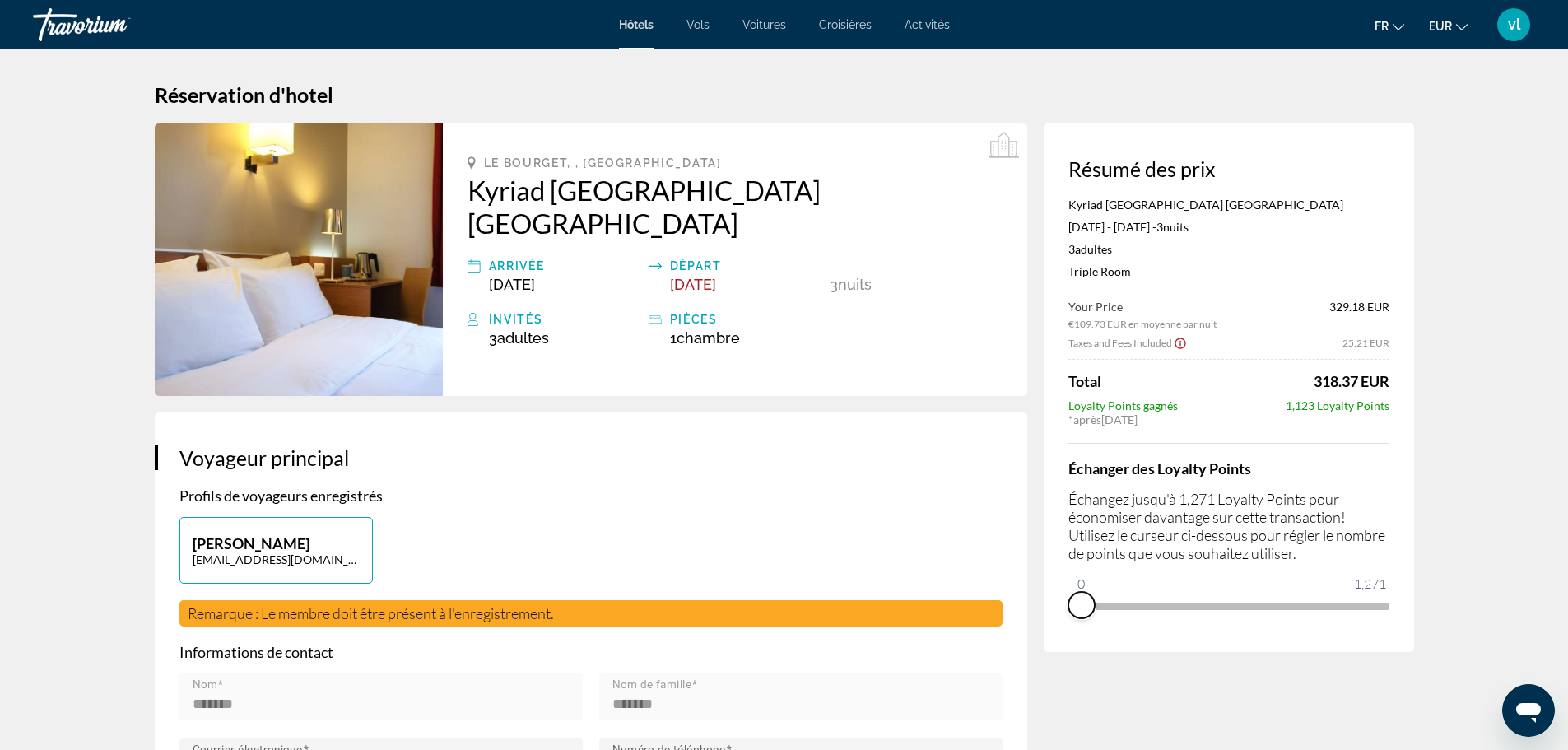
drag, startPoint x: 1384, startPoint y: 625, endPoint x: 1058, endPoint y: 609, distance: 326.4
click at [1058, 609] on div "Résumé des prix Kyriad Le Bourget Centre Parc Des Expositions Jul 10, 2026 - Ju…" at bounding box center [1229, 387] width 371 height 528
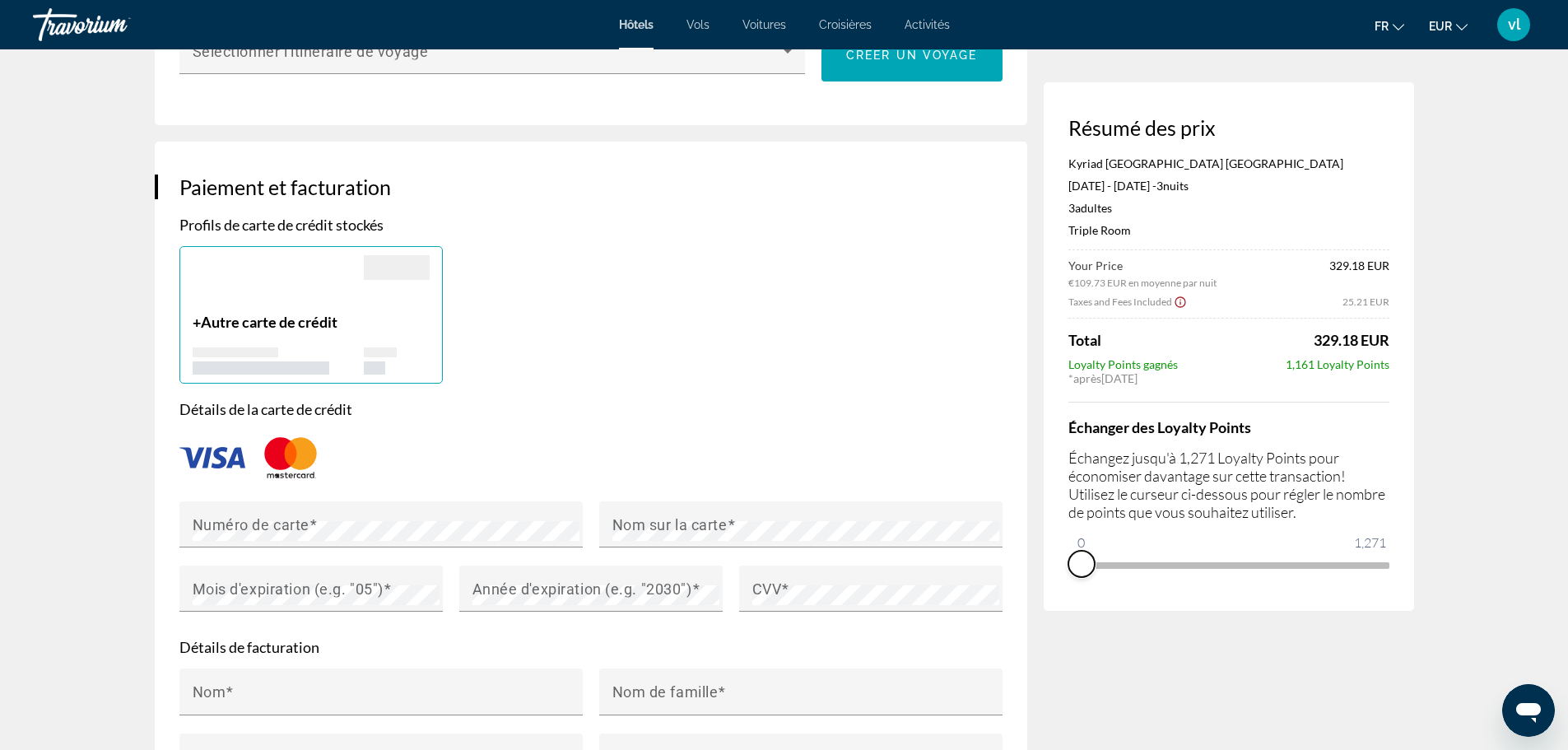
scroll to position [1143, 0]
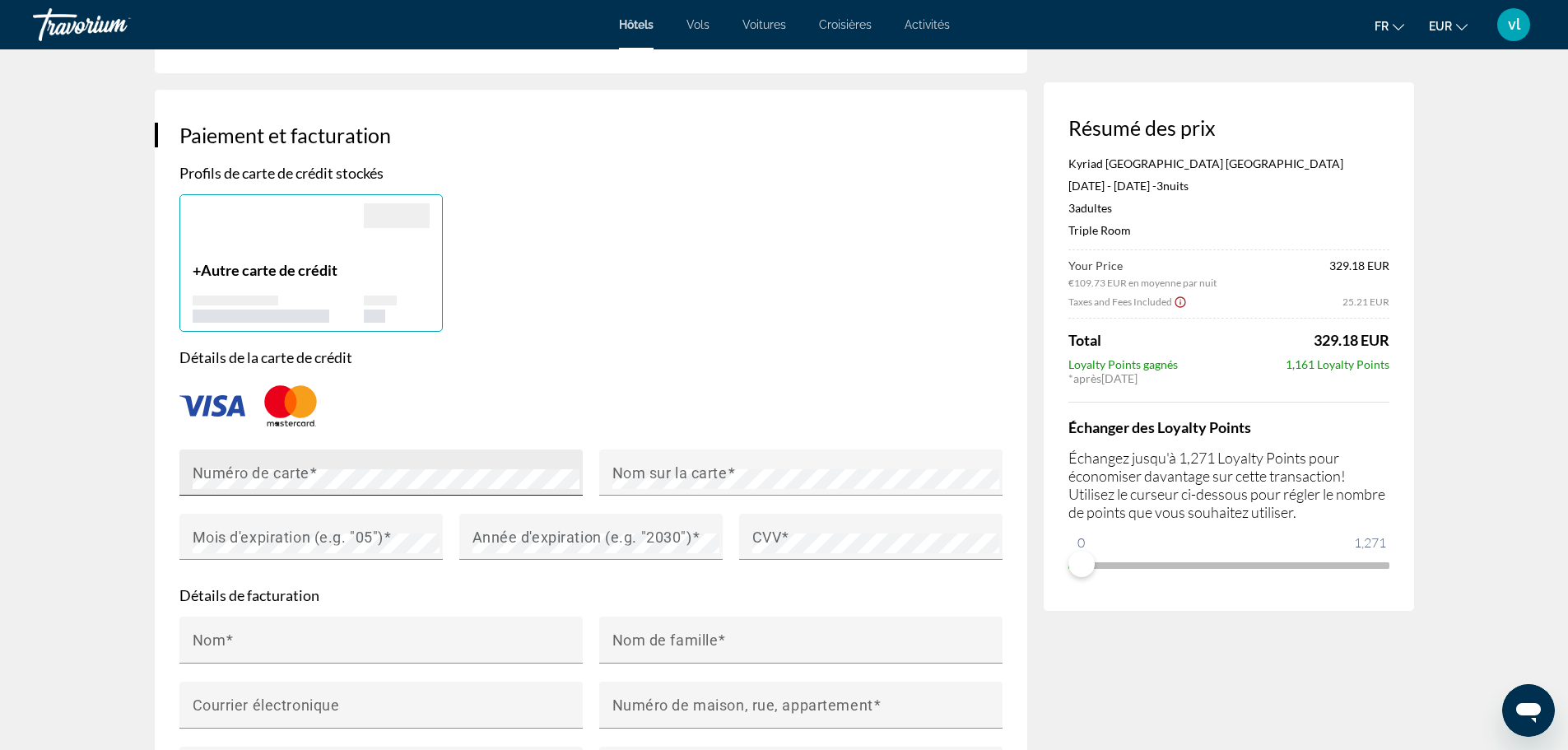
click at [246, 475] on mat-label "Numéro de carte" at bounding box center [251, 472] width 117 height 17
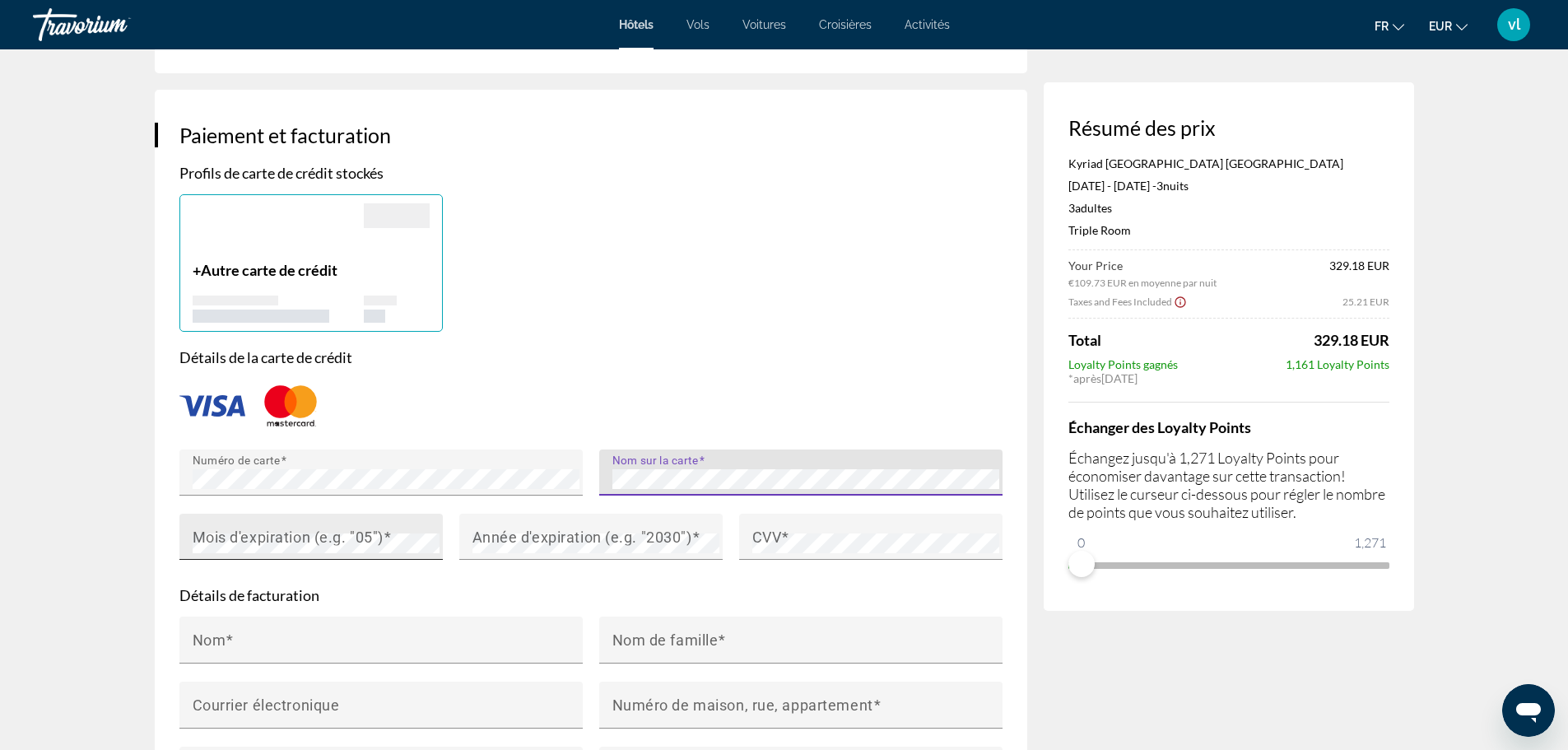
click at [304, 530] on mat-label "Mois d'expiration (e.g. "05")" at bounding box center [288, 536] width 191 height 17
click at [514, 535] on mat-label "Année d'expiration (e.g. "2030")" at bounding box center [582, 536] width 220 height 17
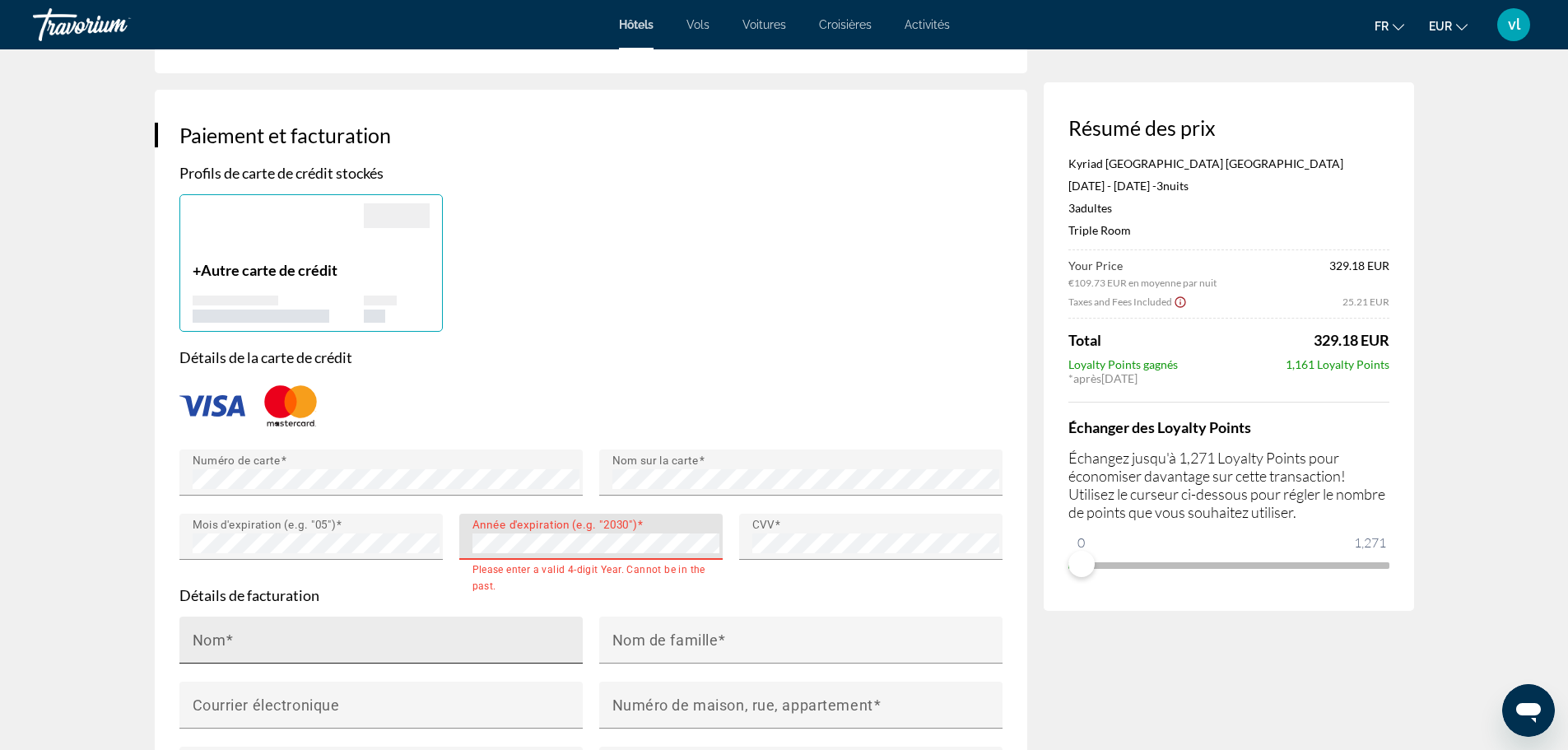
click at [249, 630] on div "Nom" at bounding box center [385, 640] width 387 height 47
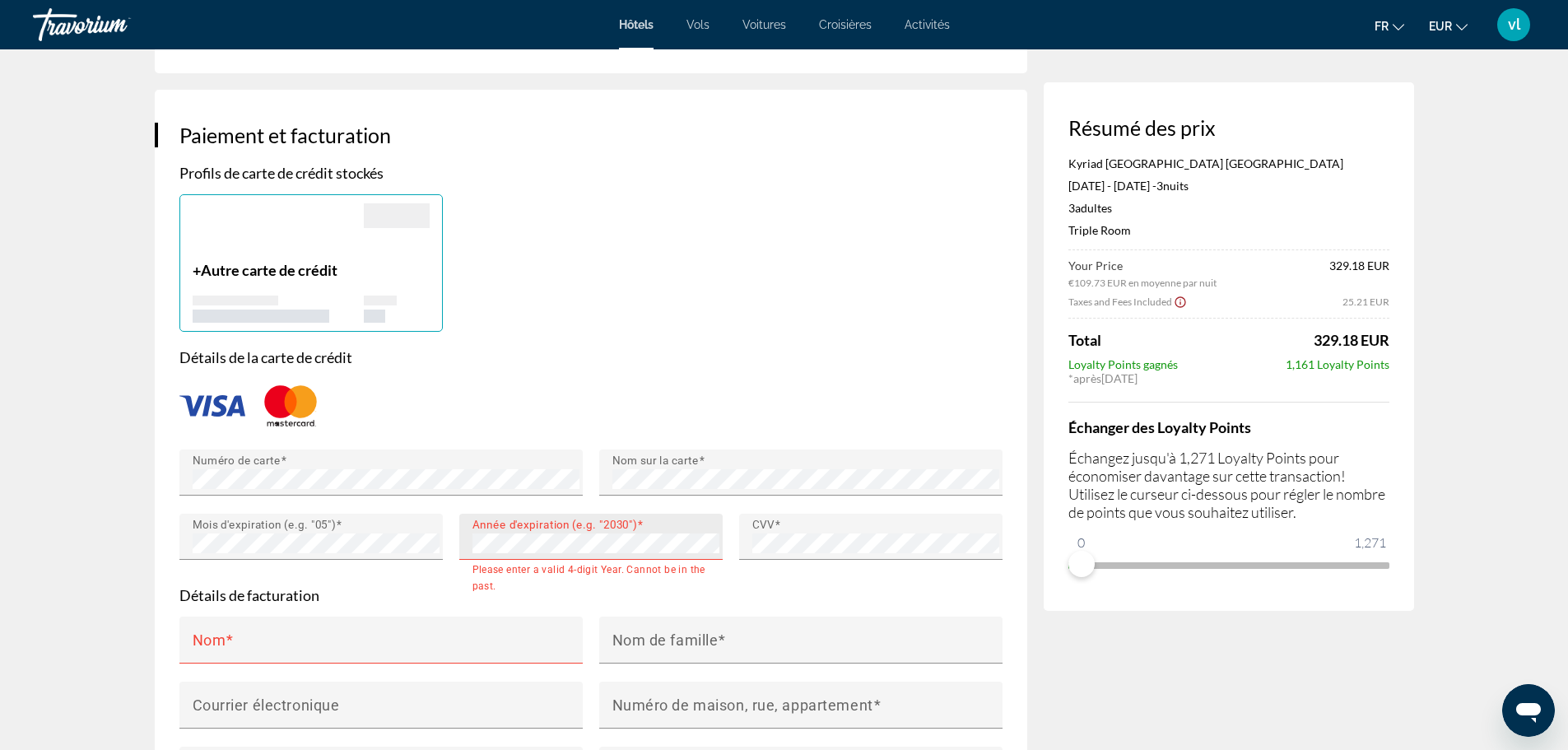
click at [469, 534] on div "Année d'expiration (e.g. "2030")" at bounding box center [591, 536] width 264 height 46
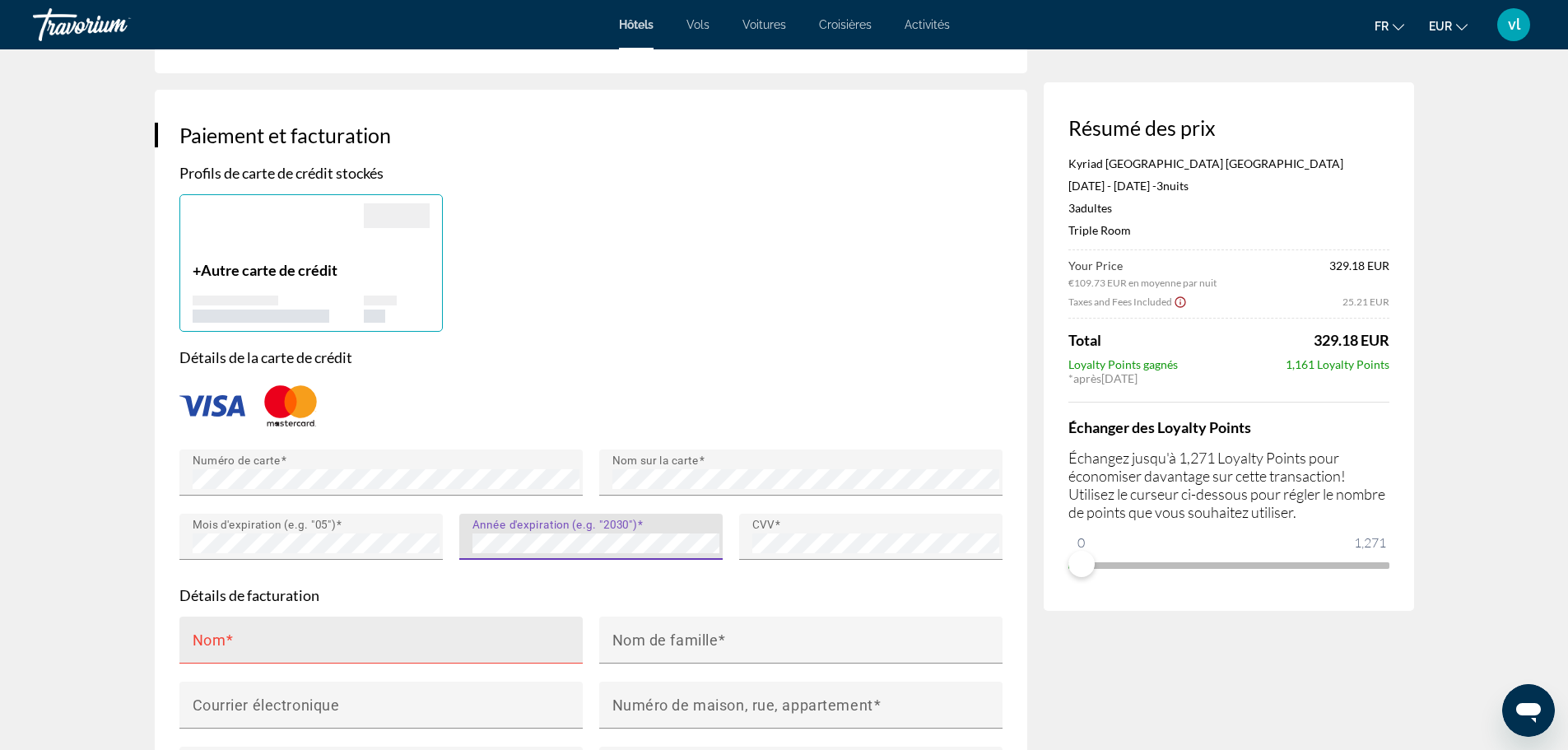
click at [262, 637] on input "Nom" at bounding box center [385, 647] width 387 height 20
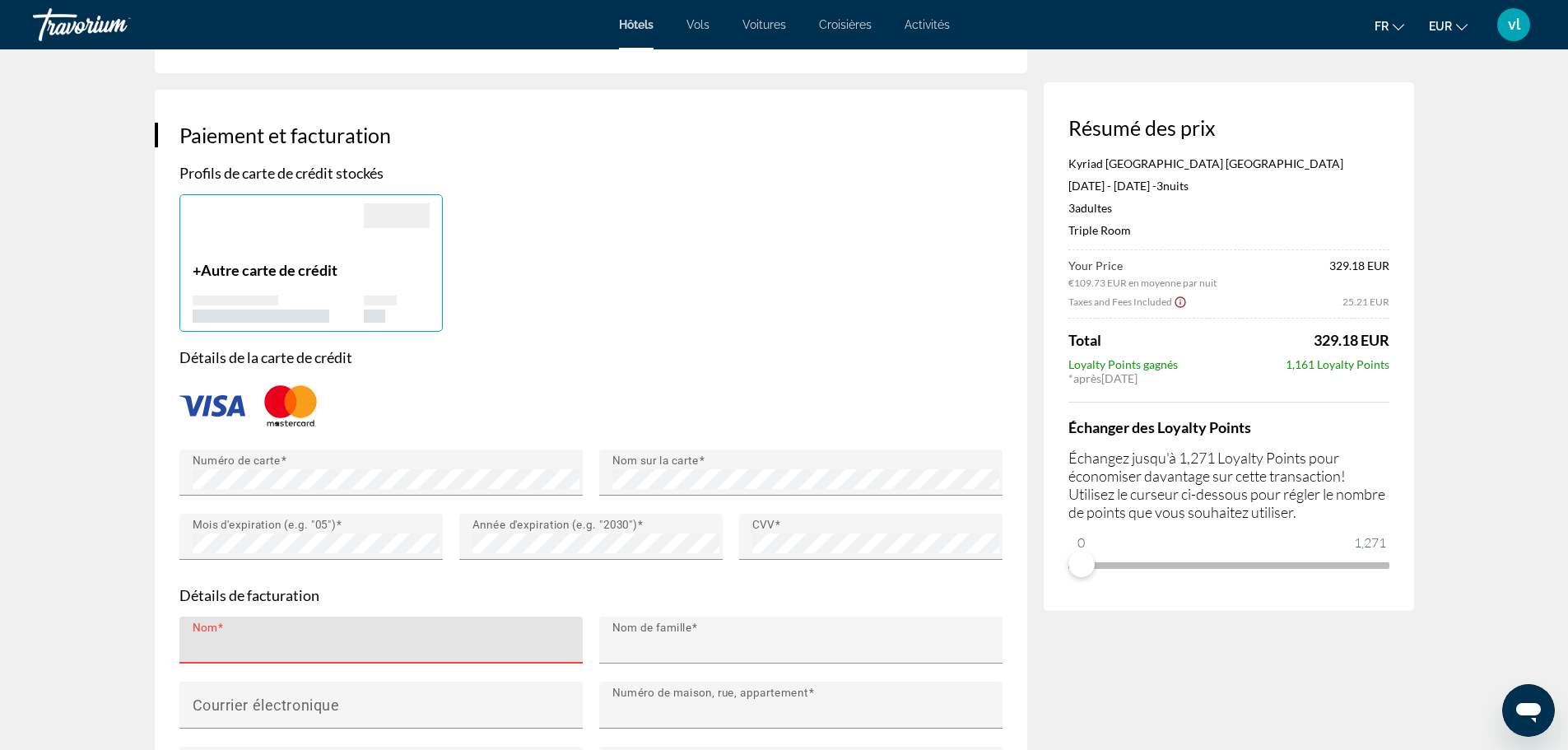
type input "*******"
type input "**********"
type input "******"
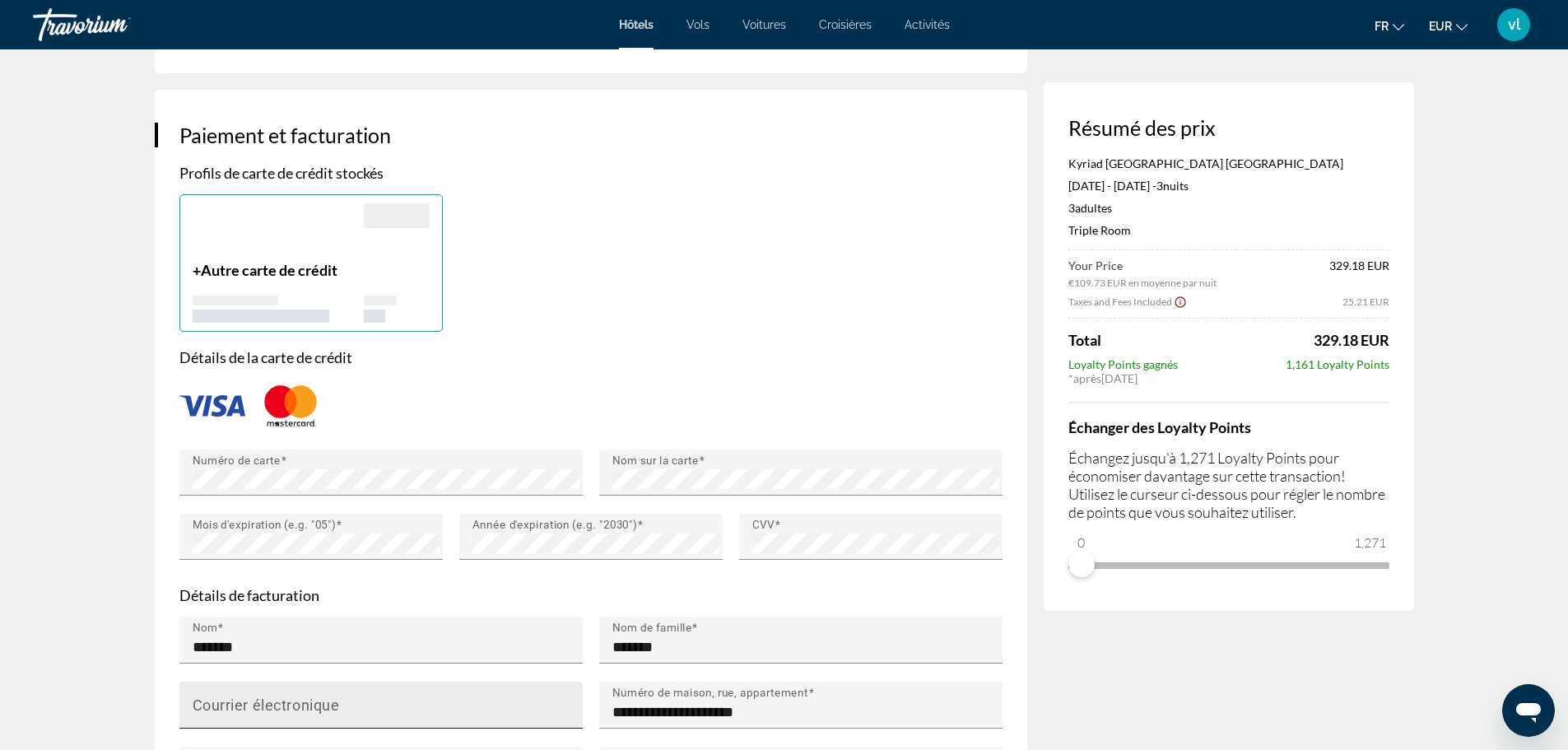
click at [210, 700] on mat-label "Courrier électronique" at bounding box center [265, 704] width 147 height 17
click at [210, 703] on input "Courrier électronique" at bounding box center [385, 712] width 387 height 20
type input "**********"
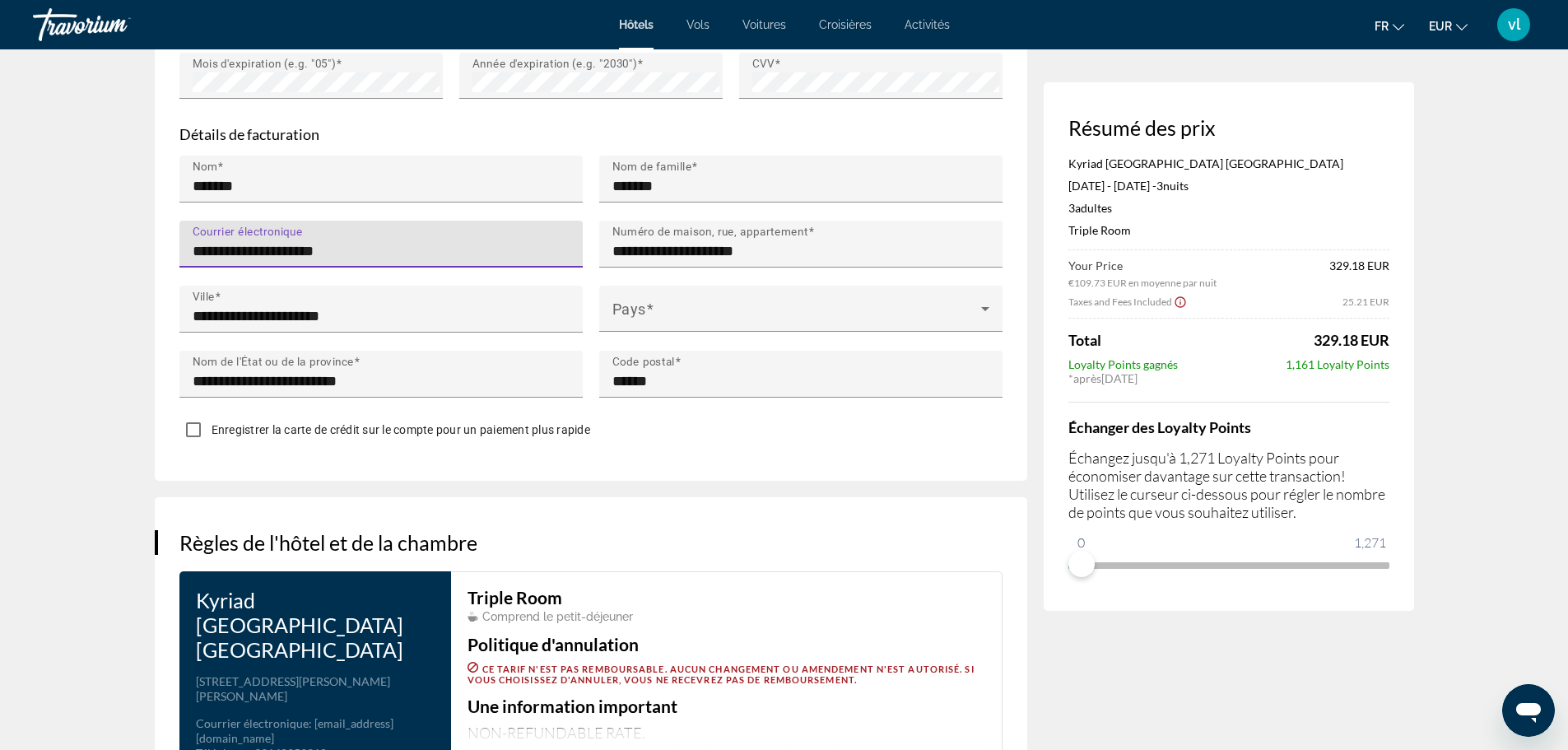
scroll to position [1615, 0]
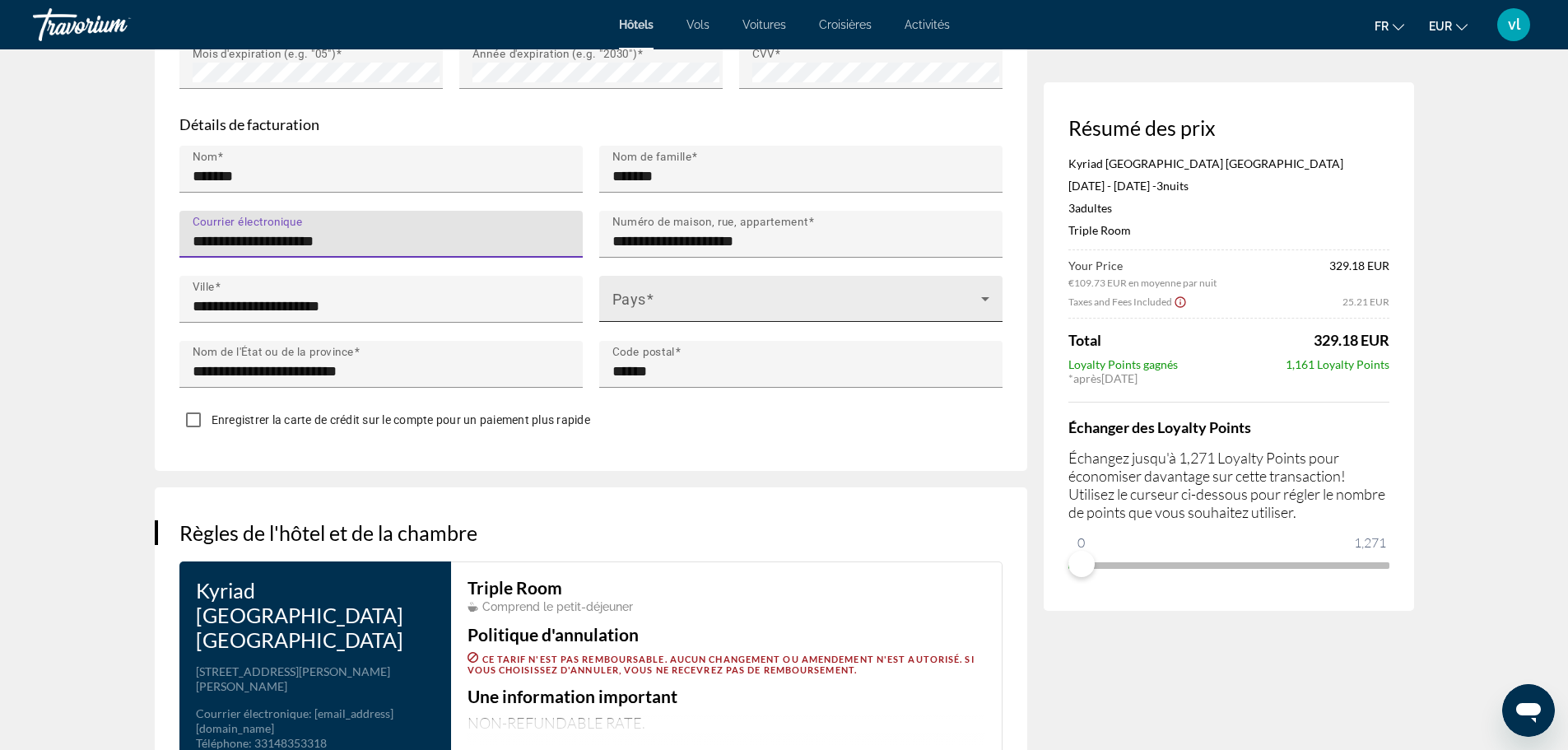
click at [984, 291] on icon "Main content" at bounding box center [985, 298] width 20 height 20
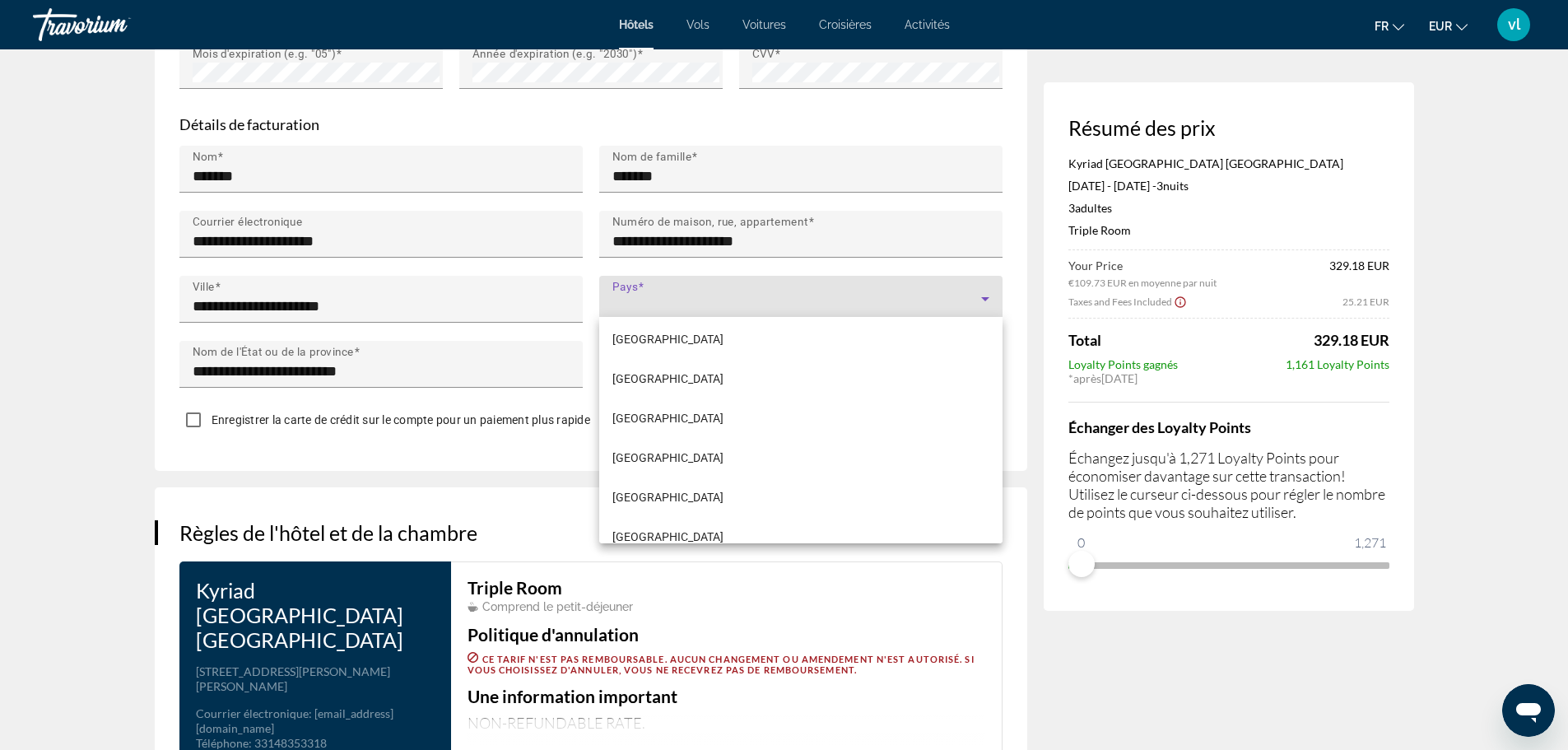
scroll to position [2922, 0]
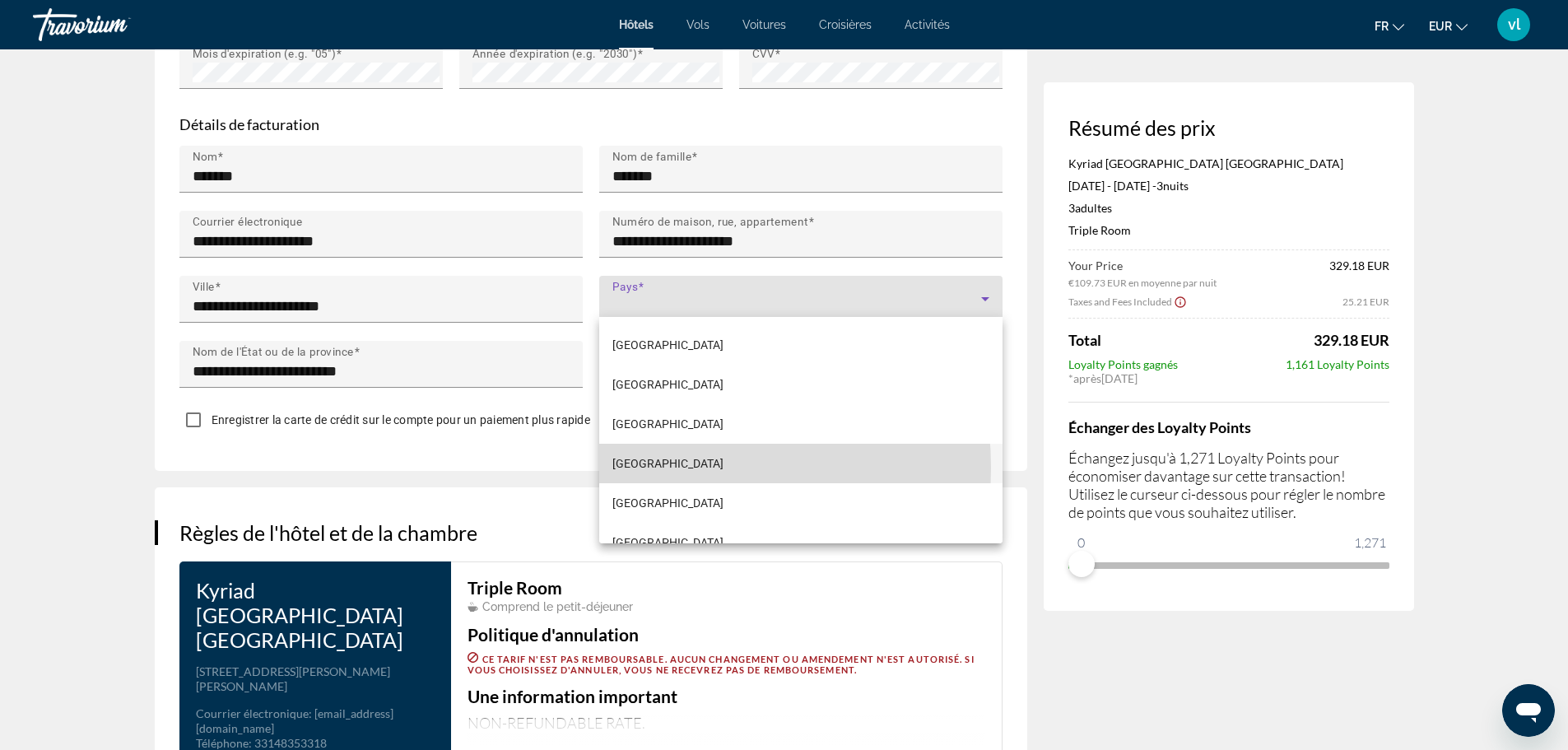
click at [649, 467] on mat-option "France" at bounding box center [801, 464] width 403 height 40
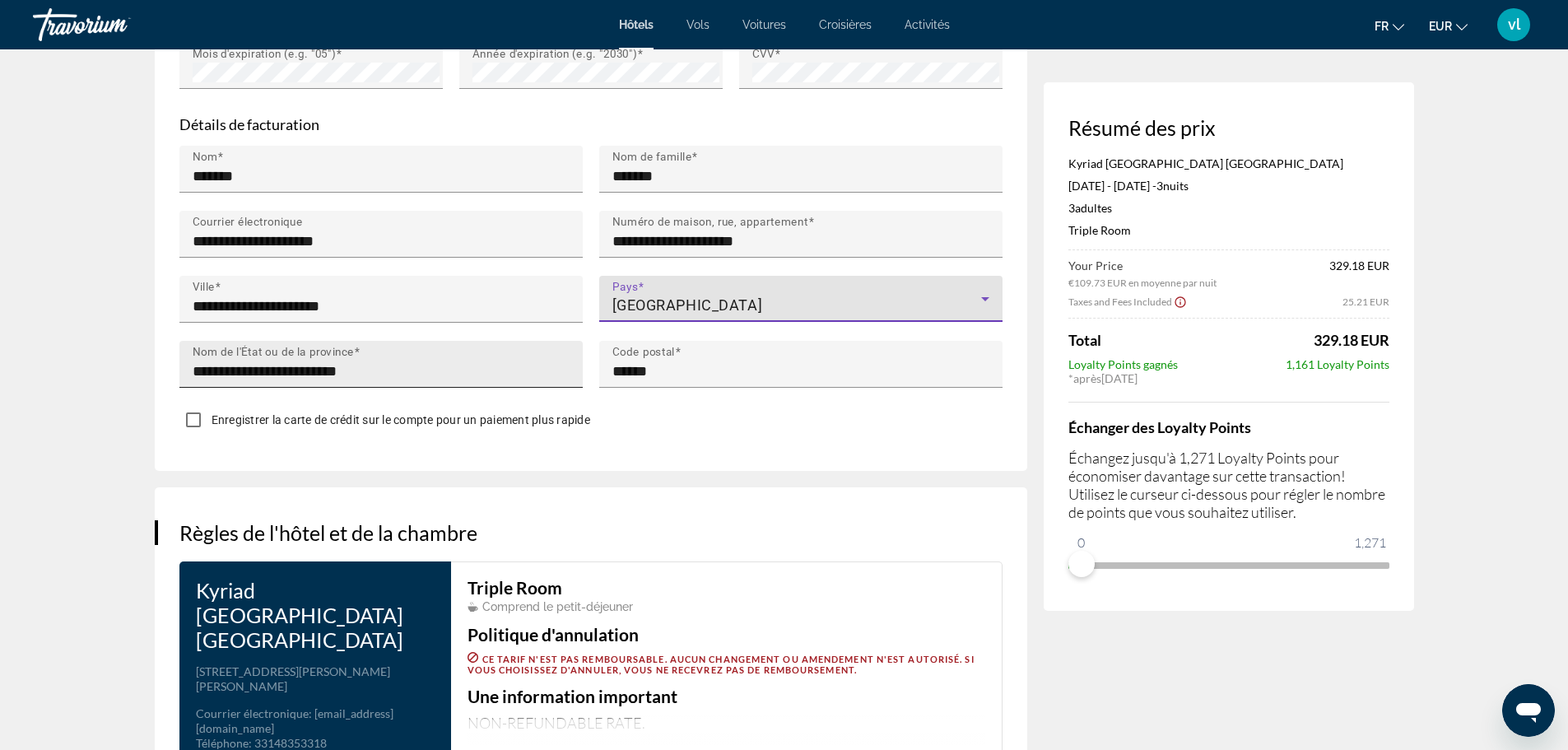
click at [410, 366] on input "**********" at bounding box center [385, 371] width 387 height 20
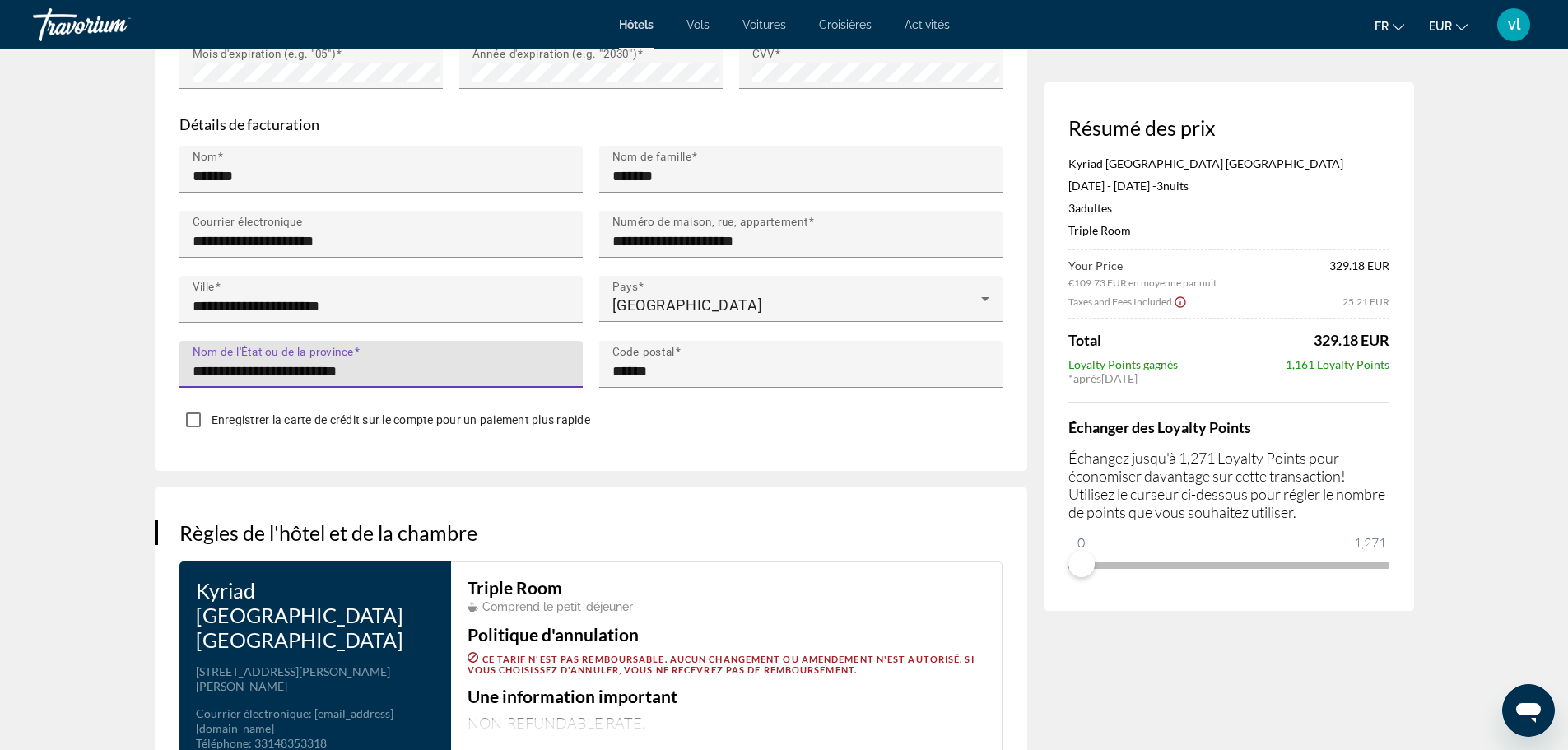
type input "*******"
click at [653, 366] on input "******" at bounding box center [805, 371] width 387 height 20
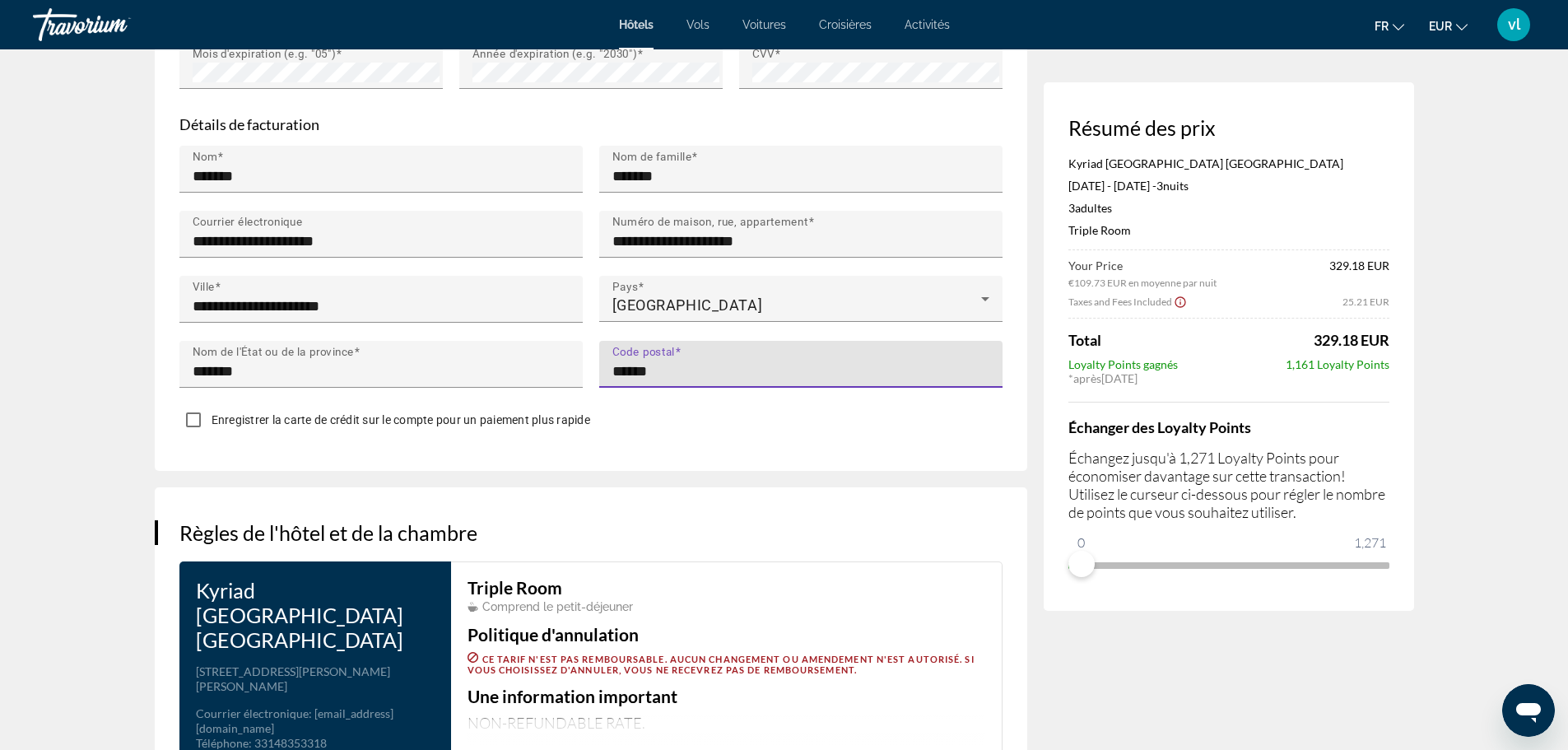
type input "*****"
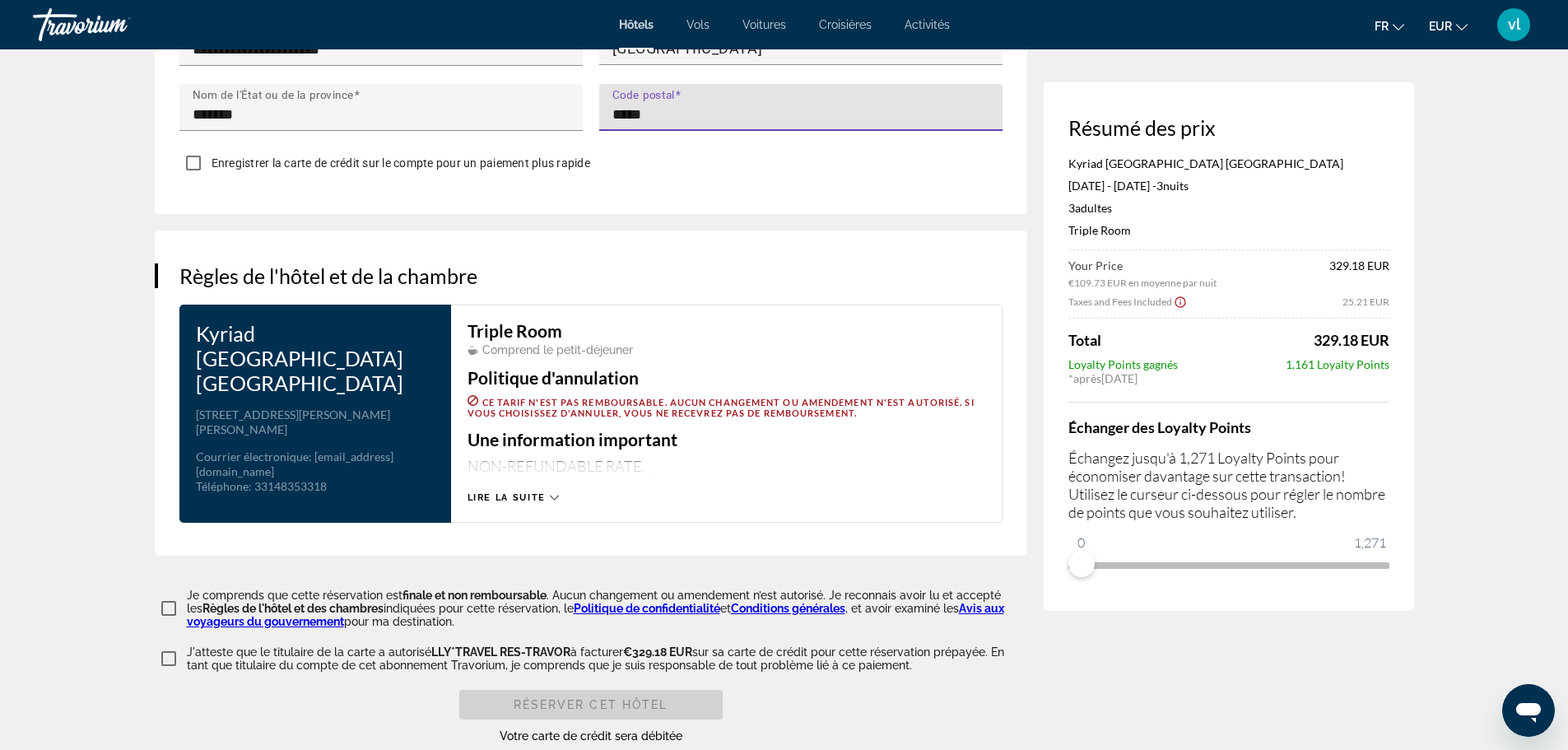
scroll to position [1874, 0]
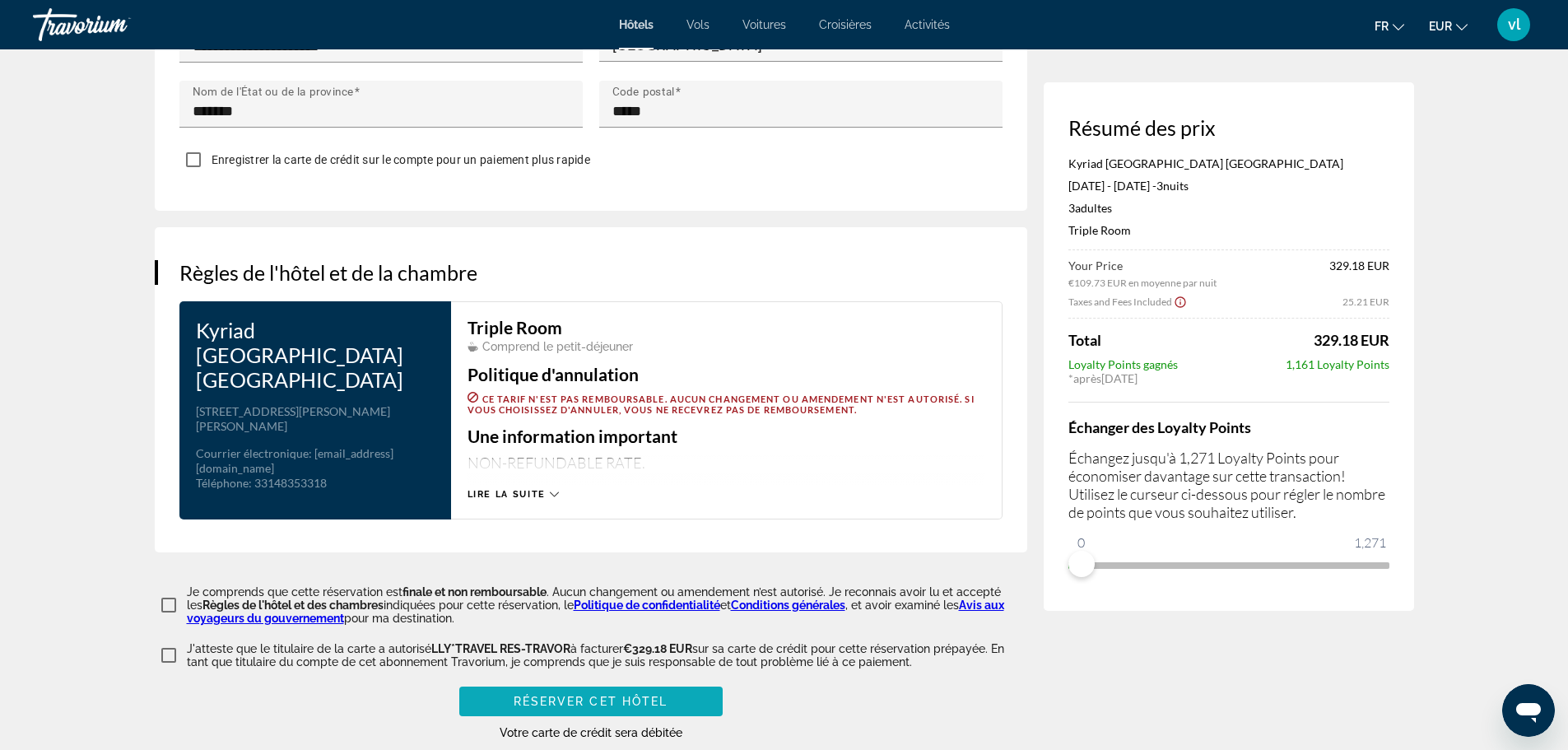
click at [615, 701] on span "Main content" at bounding box center [591, 702] width 264 height 40
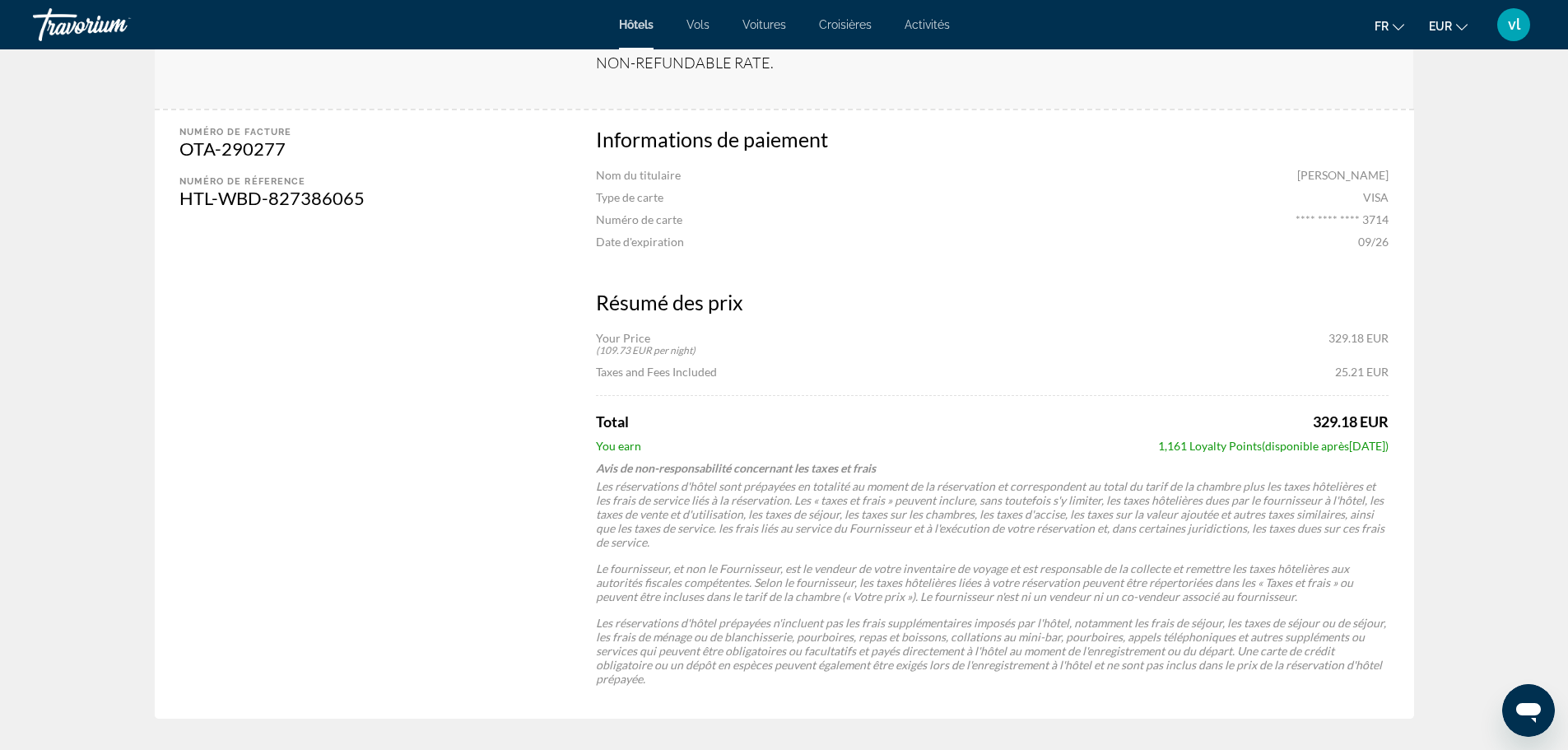
scroll to position [639, 0]
